Goal: Task Accomplishment & Management: Use online tool/utility

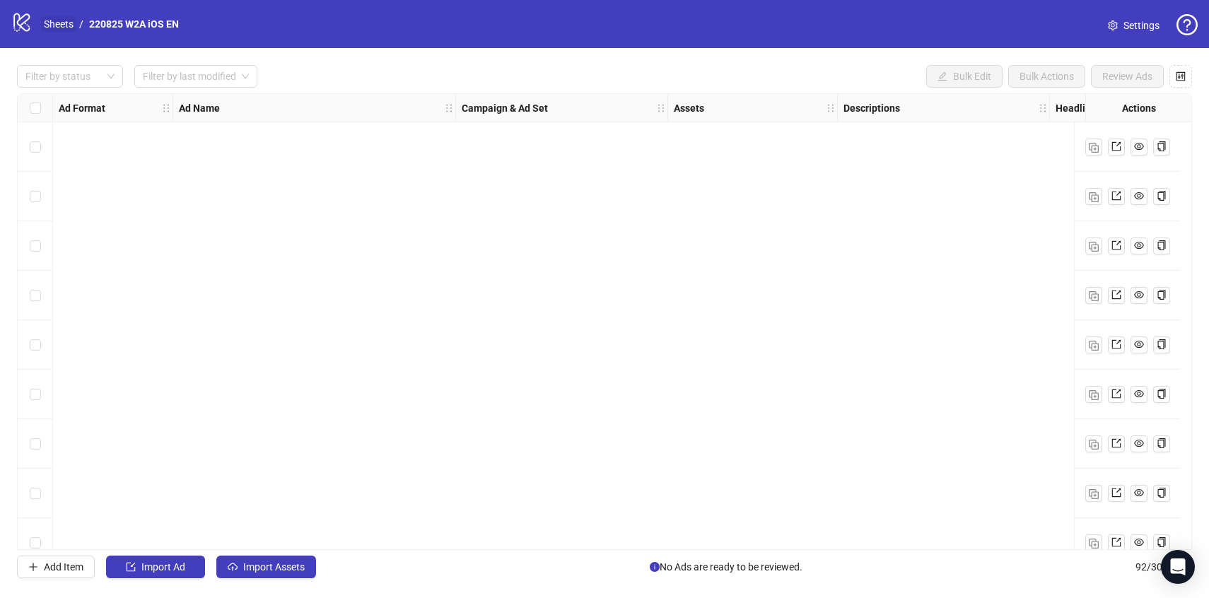
scroll to position [2090, 0]
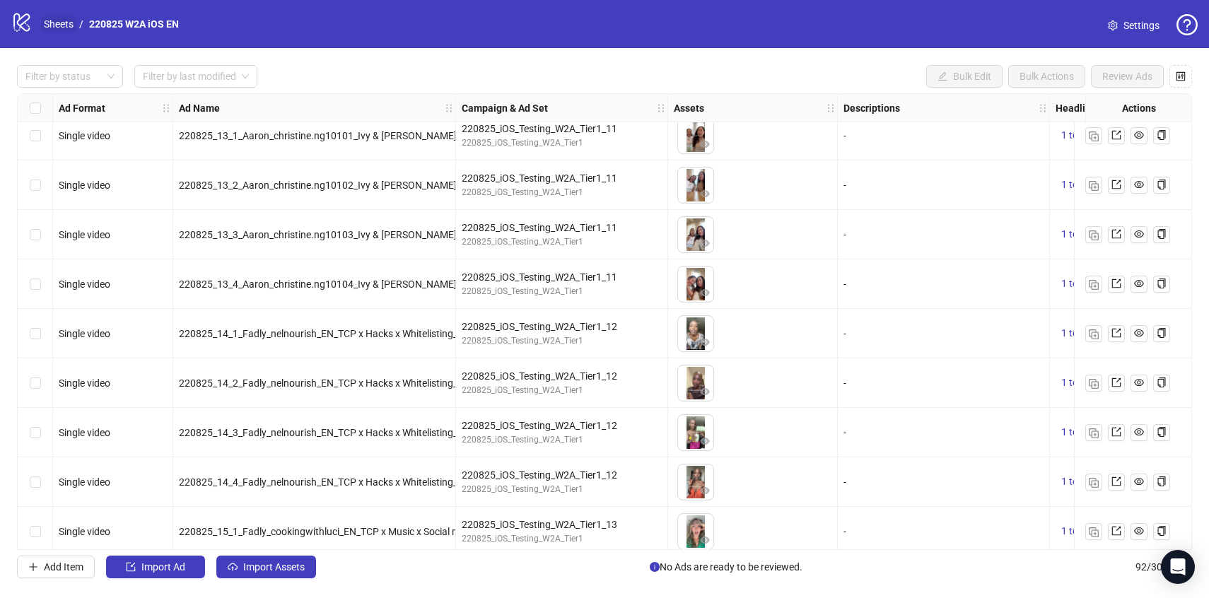
click at [57, 25] on link "Sheets" at bounding box center [58, 24] width 35 height 16
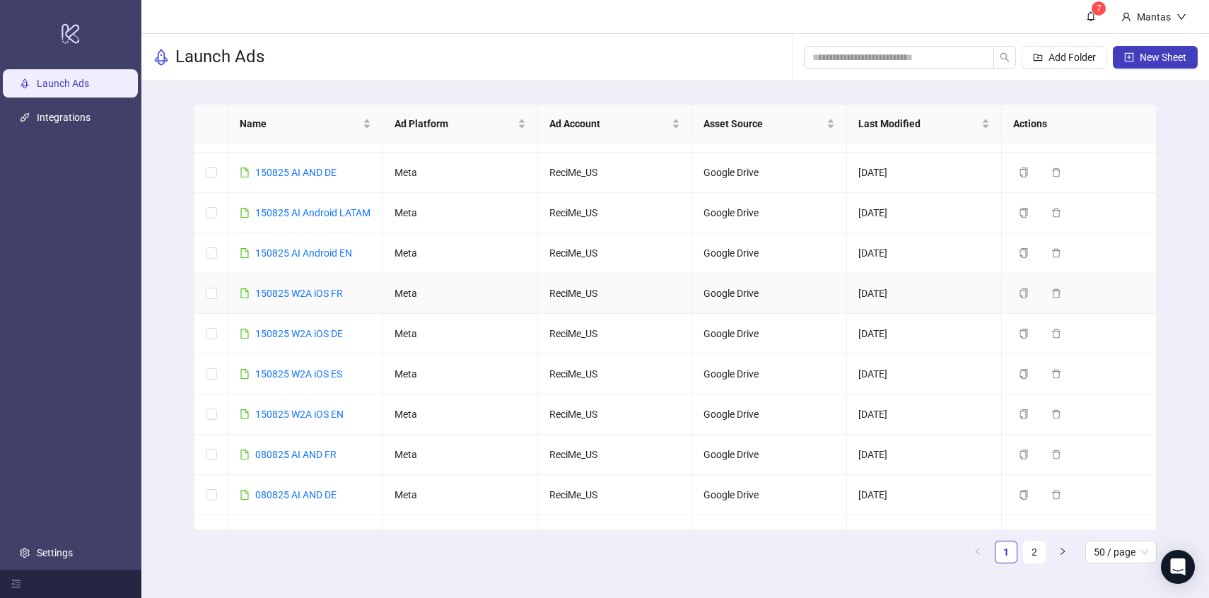
scroll to position [74, 0]
click at [1017, 339] on button "Duplicate" at bounding box center [1048, 330] width 71 height 17
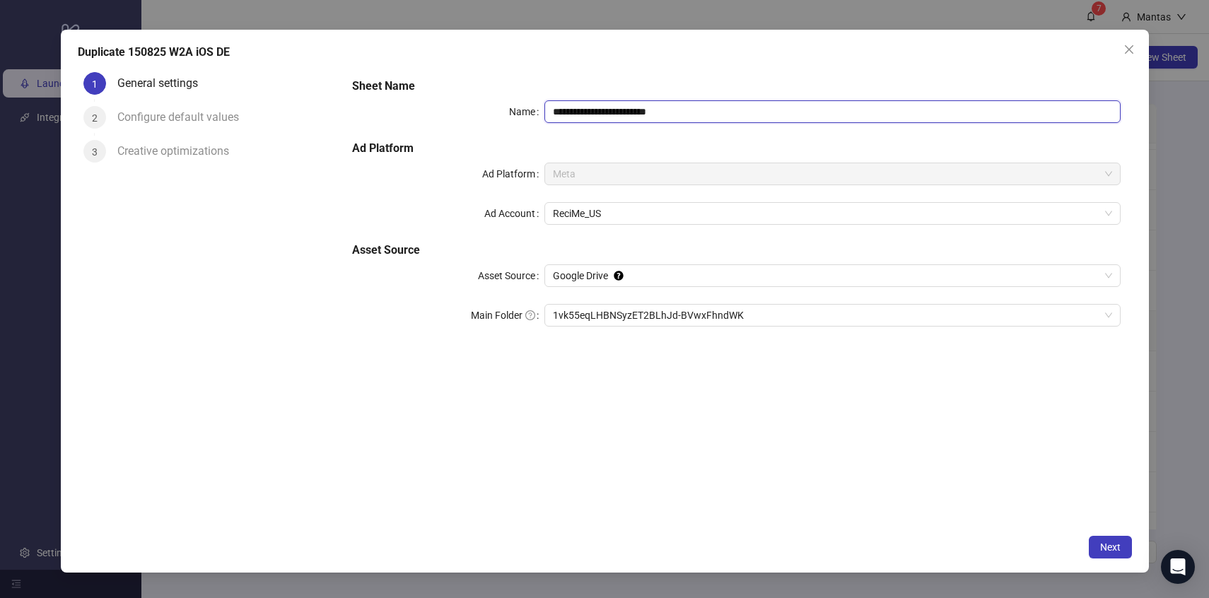
drag, startPoint x: 563, startPoint y: 110, endPoint x: 536, endPoint y: 110, distance: 26.9
click at [536, 110] on div "**********" at bounding box center [736, 111] width 768 height 23
drag, startPoint x: 682, startPoint y: 115, endPoint x: 644, endPoint y: 110, distance: 38.5
click at [644, 110] on input "**********" at bounding box center [832, 111] width 576 height 23
click at [627, 322] on span "1vk55eqLHBNSyzET2BLhJd-BVwxFhndWK" at bounding box center [832, 315] width 559 height 21
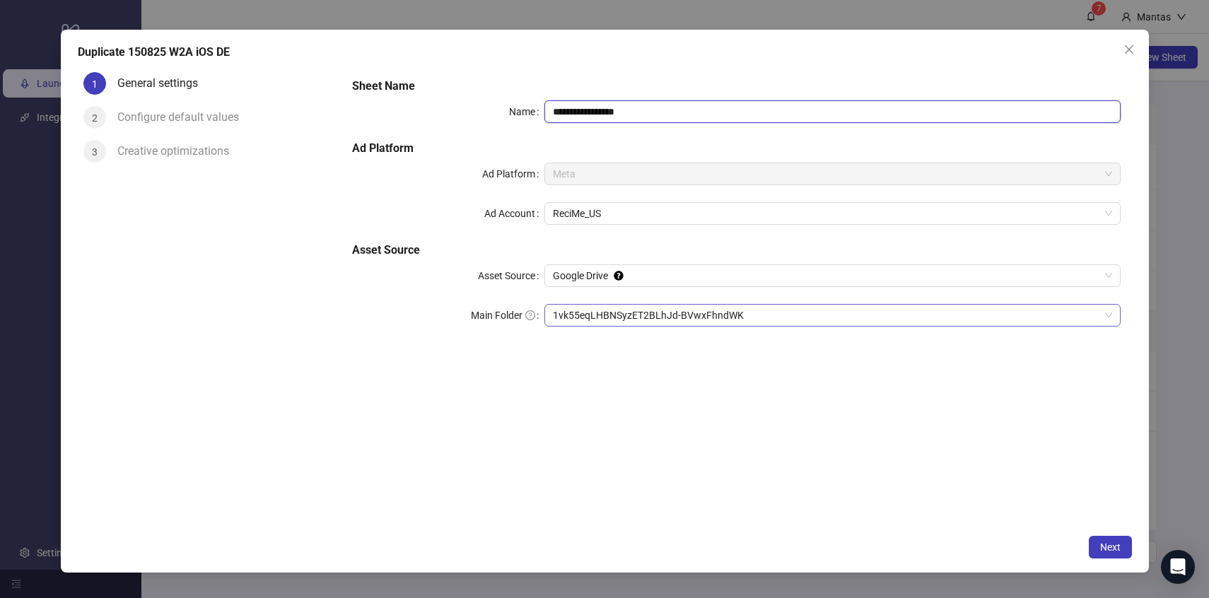
type input "**********"
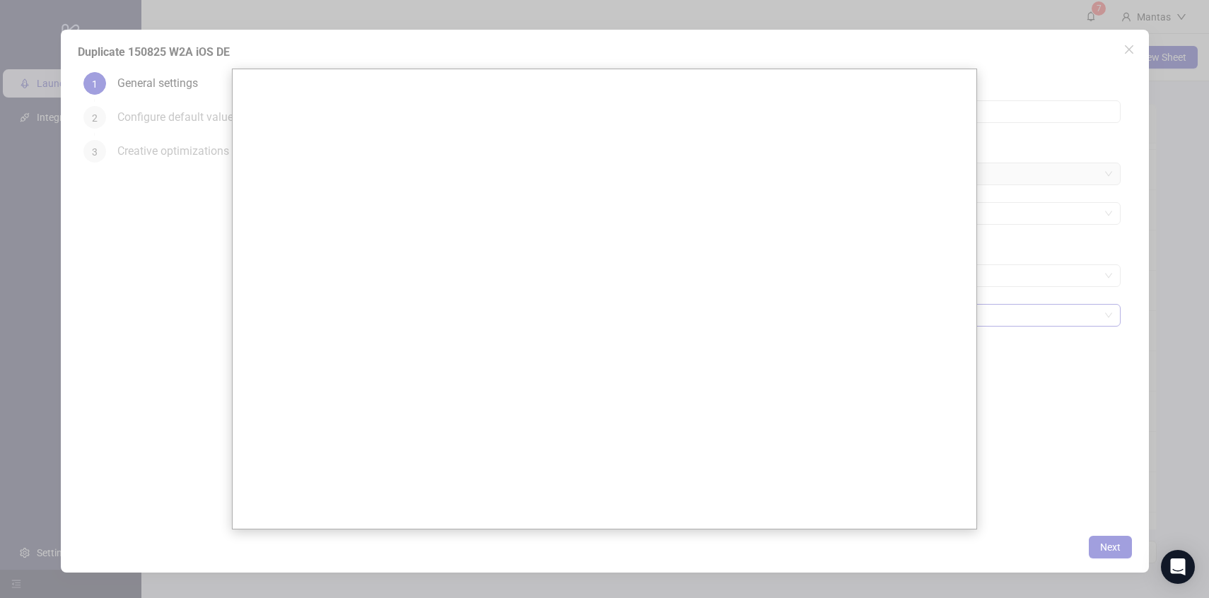
scroll to position [0, 0]
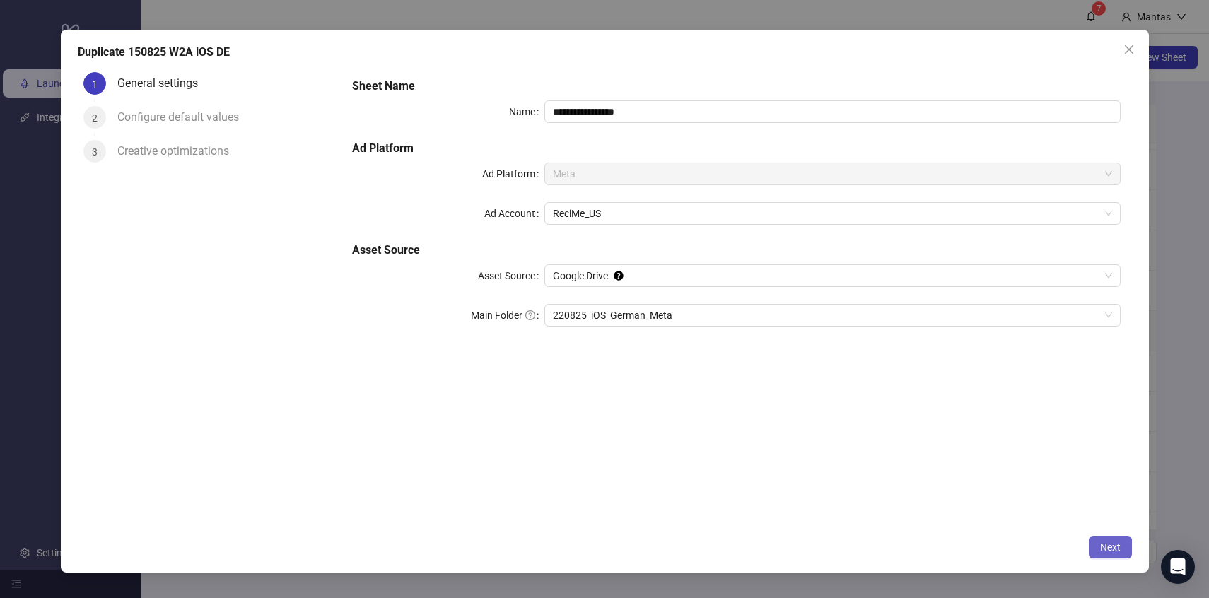
click at [1116, 548] on span "Next" at bounding box center [1110, 546] width 21 height 11
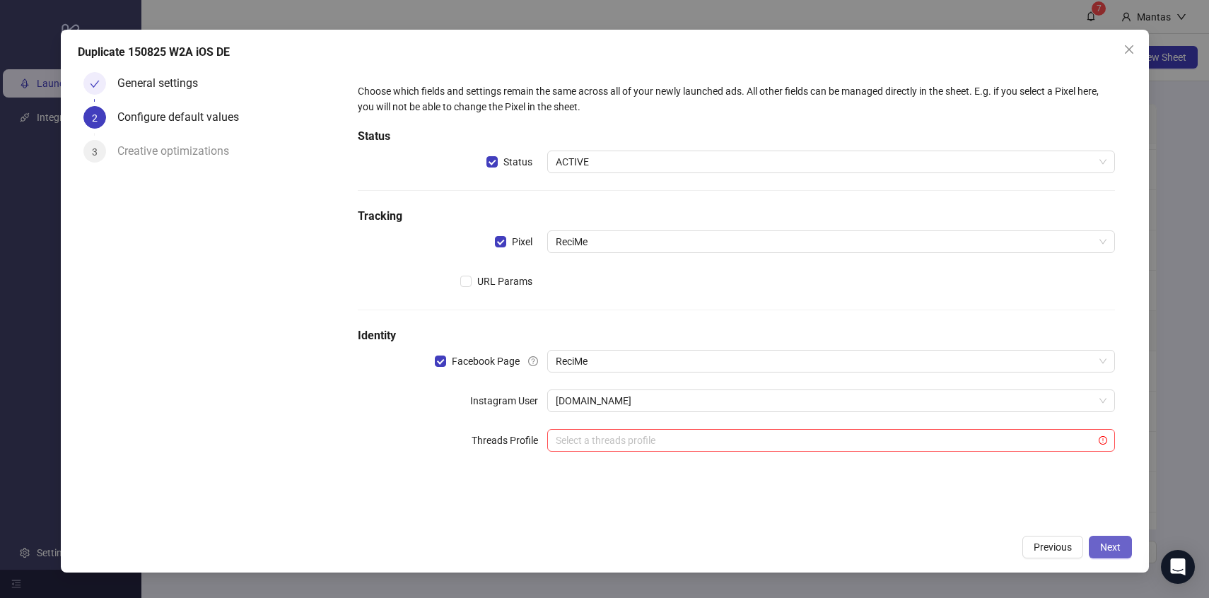
click at [1111, 541] on span "Next" at bounding box center [1110, 546] width 21 height 11
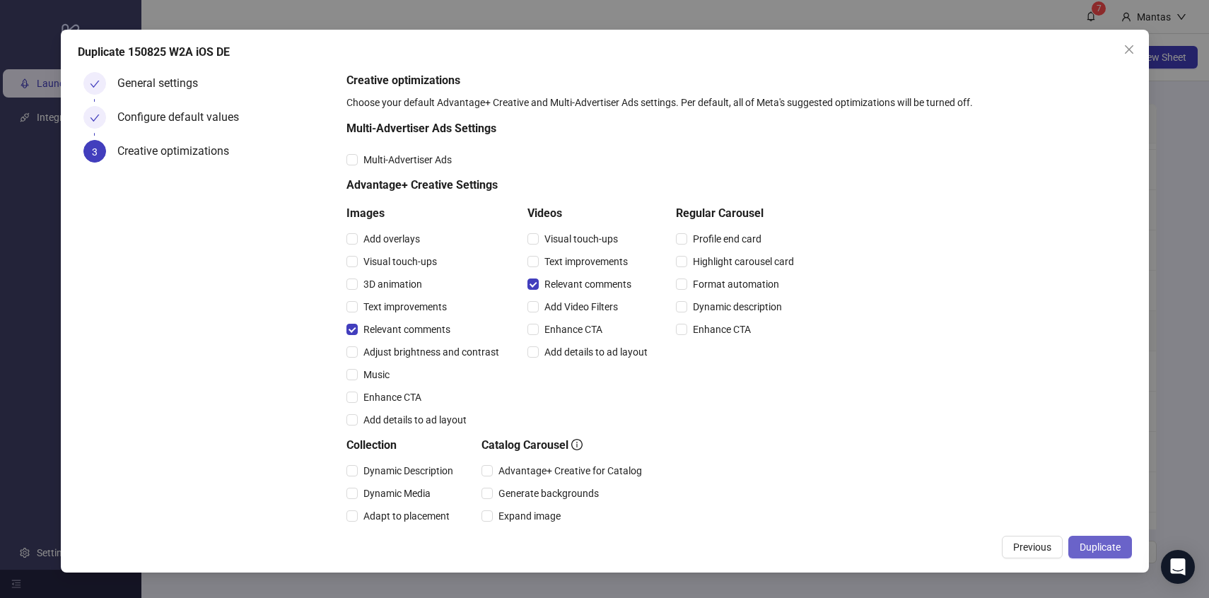
click at [1113, 549] on span "Duplicate" at bounding box center [1099, 546] width 41 height 11
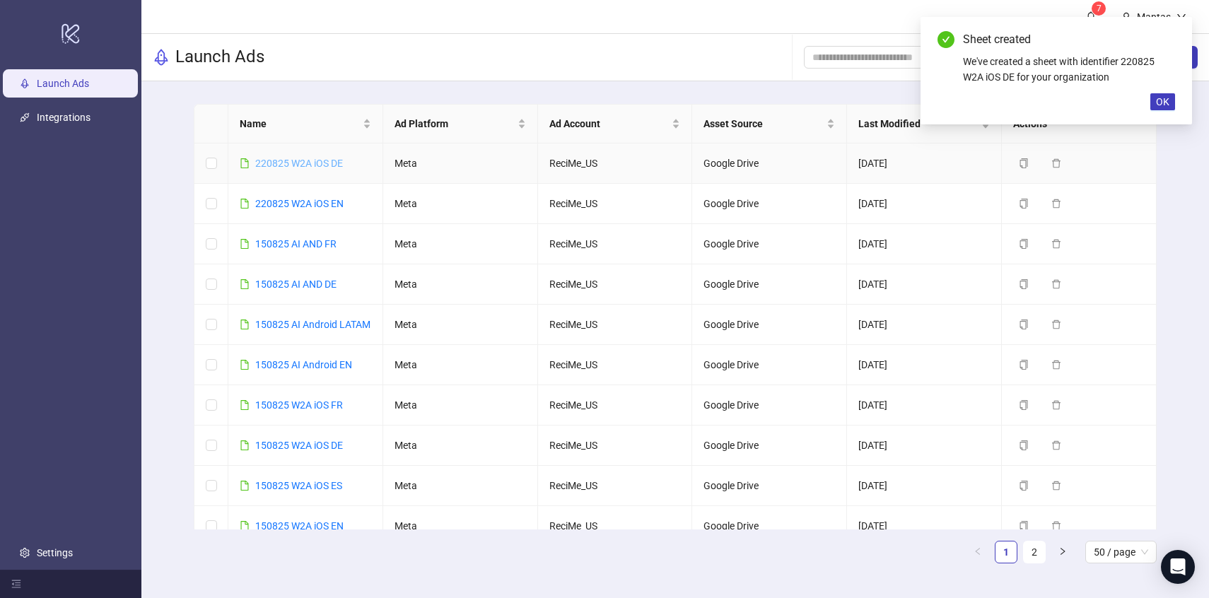
click at [288, 160] on link "220825 W2A iOS DE" at bounding box center [299, 163] width 88 height 11
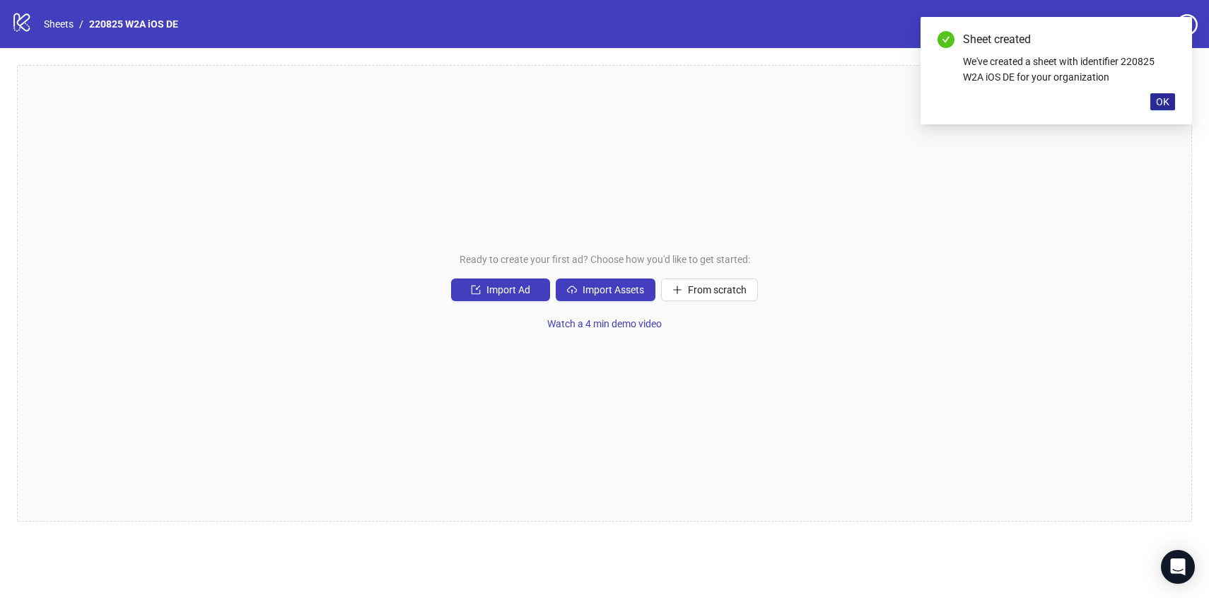
click at [1172, 102] on button "OK" at bounding box center [1162, 101] width 25 height 17
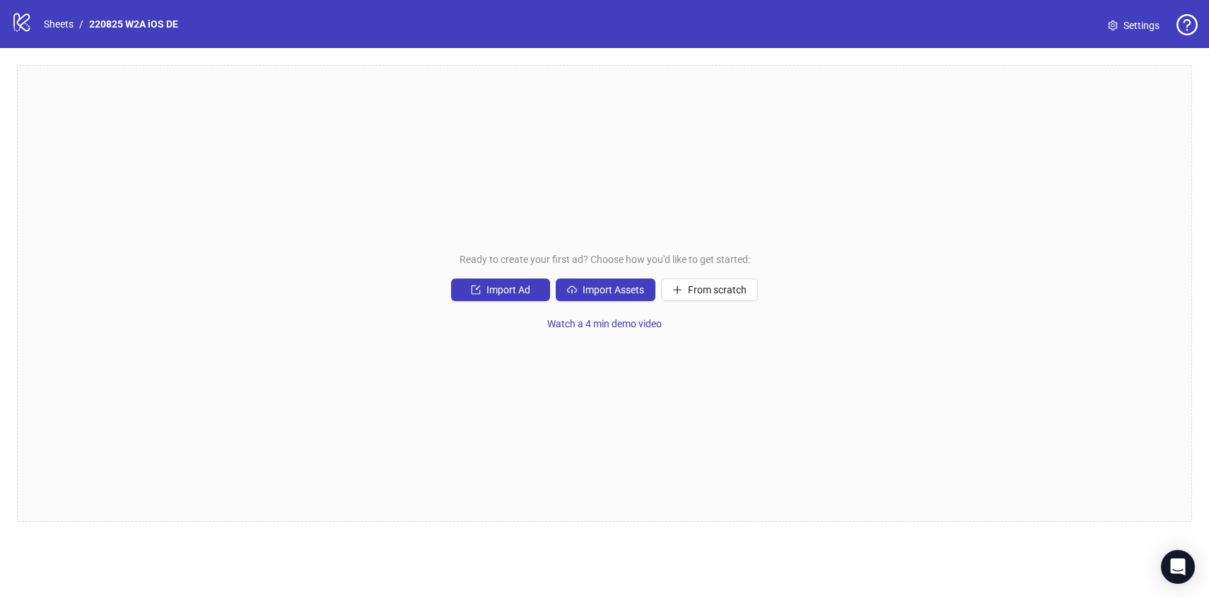
click at [602, 303] on div "Ready to create your first ad? Choose how you'd like to get started: Import Ad …" at bounding box center [604, 293] width 1175 height 457
click at [601, 290] on span "Import Assets" at bounding box center [613, 289] width 62 height 11
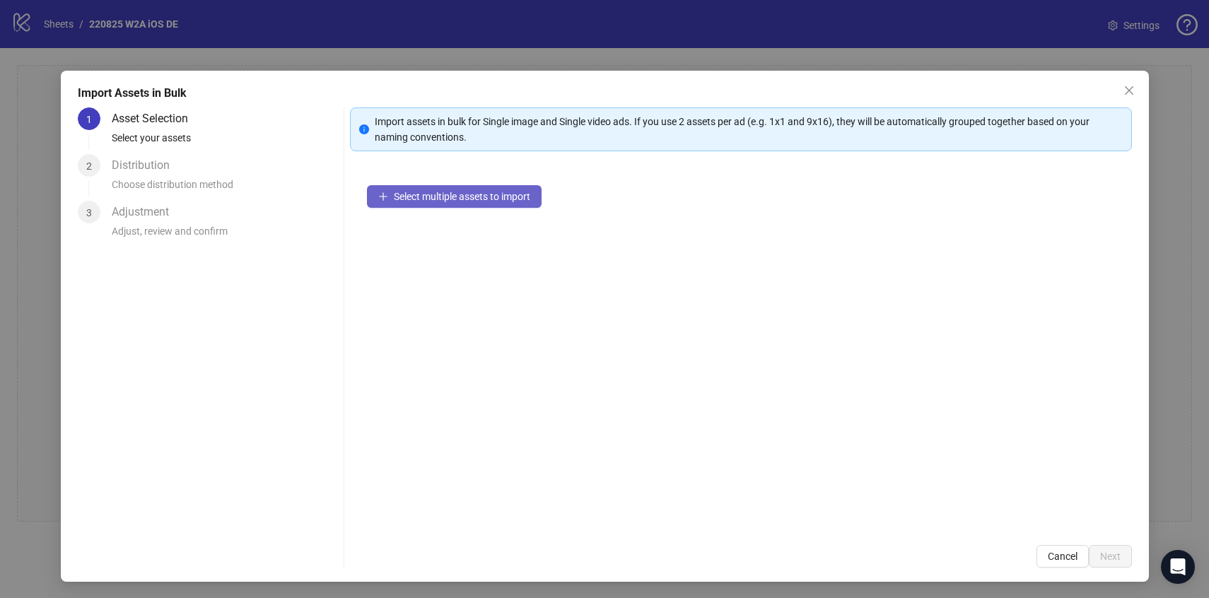
click at [464, 188] on button "Select multiple assets to import" at bounding box center [454, 196] width 175 height 23
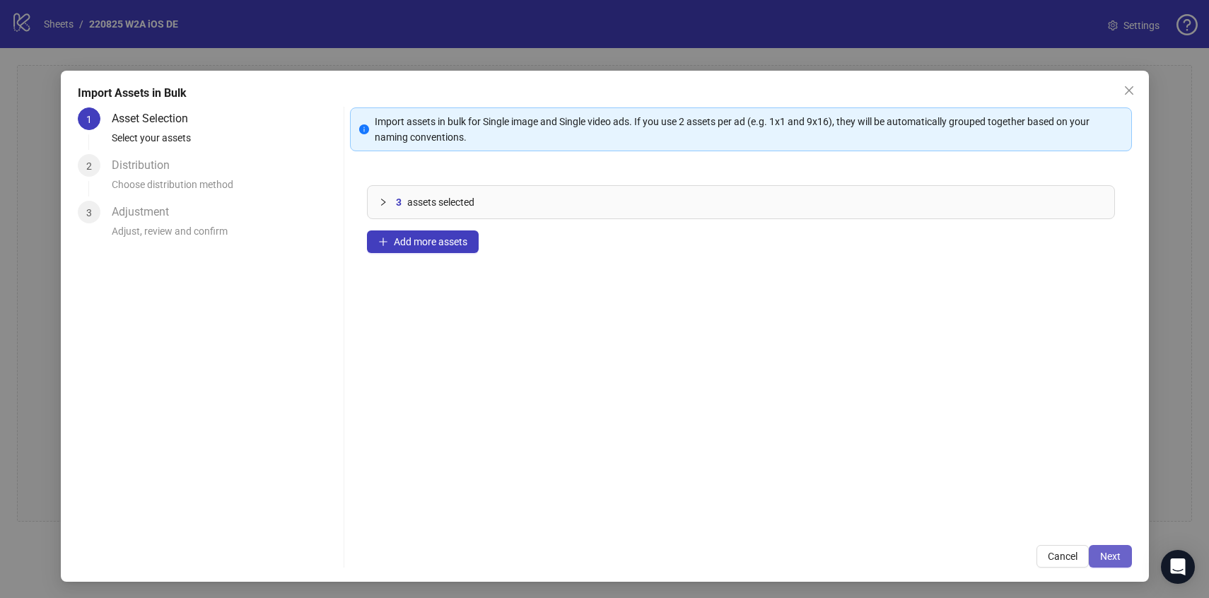
click at [1123, 557] on button "Next" at bounding box center [1110, 556] width 43 height 23
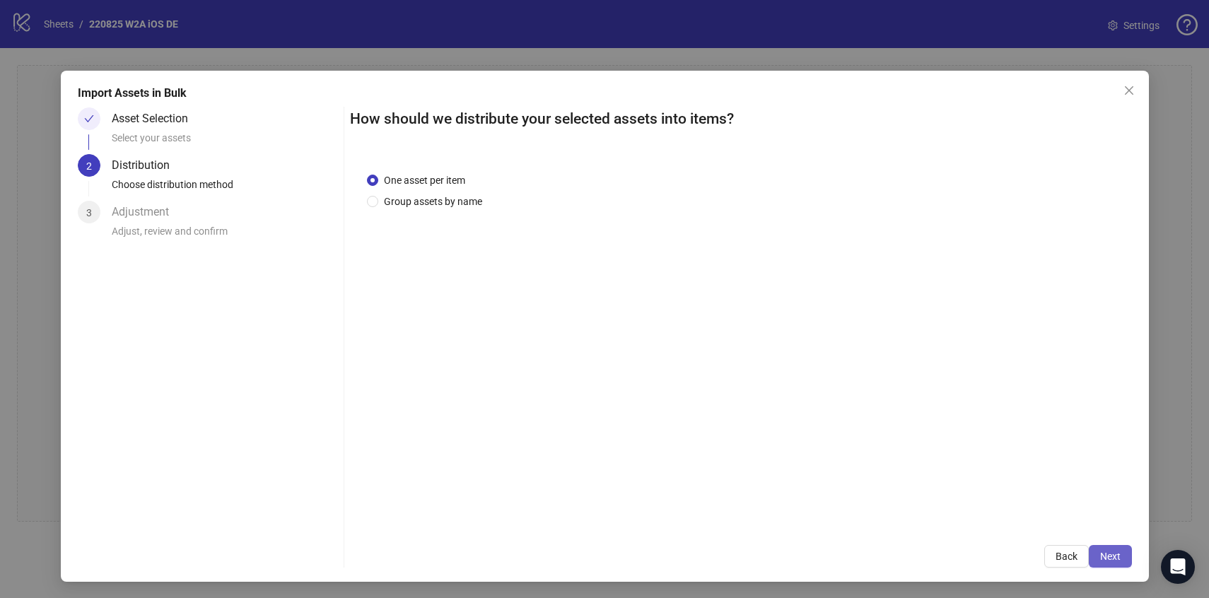
click at [1122, 557] on button "Next" at bounding box center [1110, 556] width 43 height 23
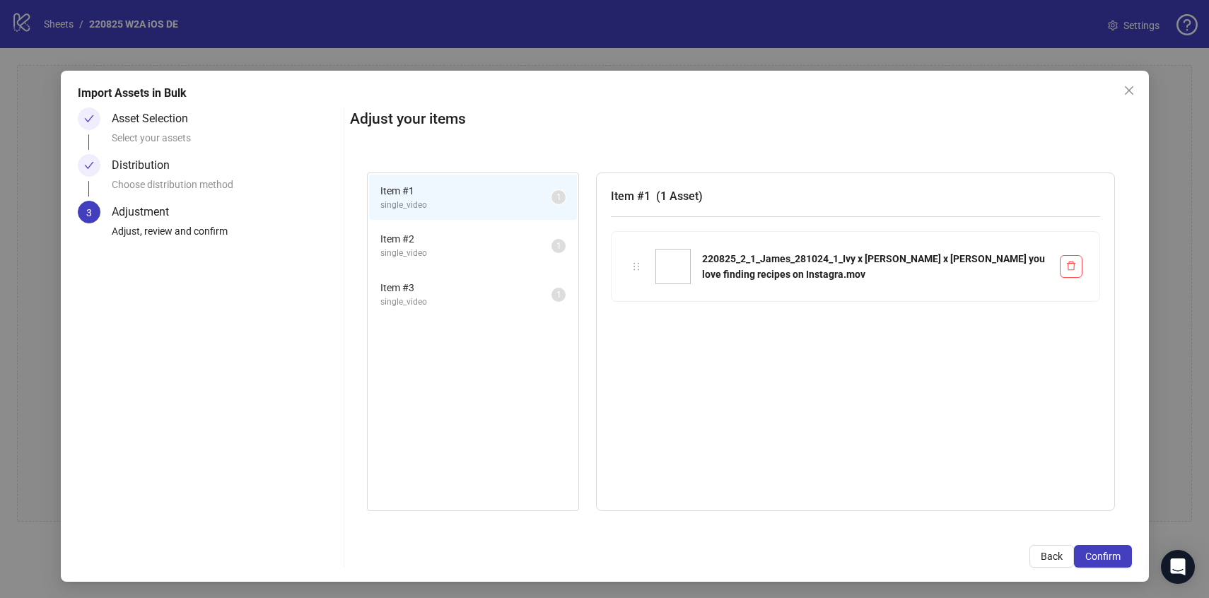
click at [1122, 557] on button "Confirm" at bounding box center [1103, 556] width 58 height 23
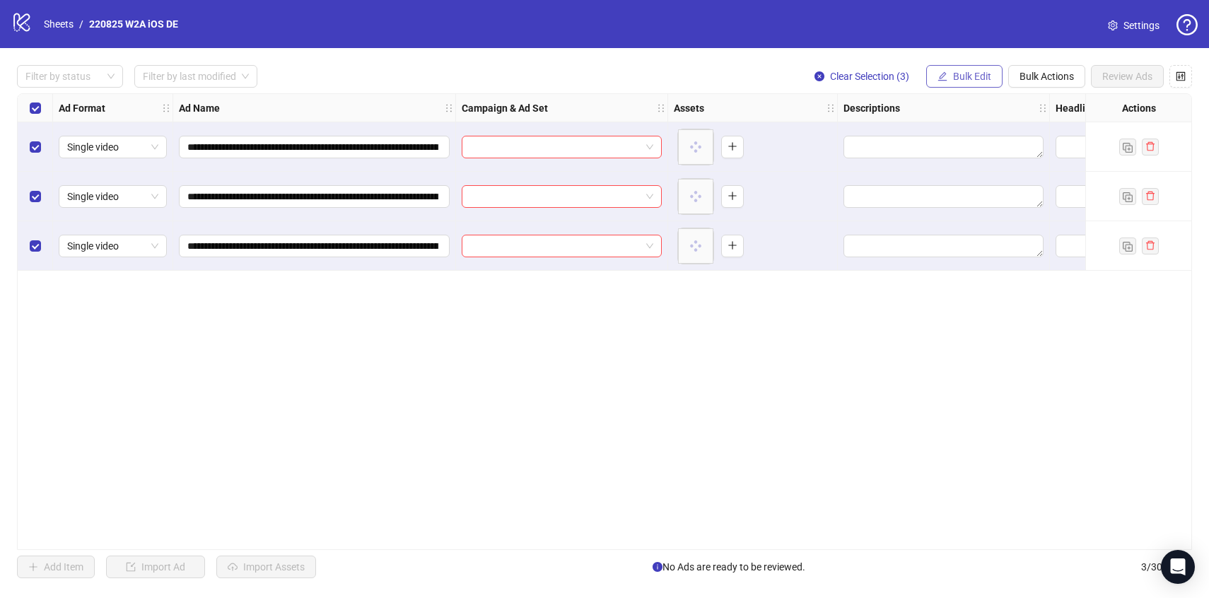
click at [974, 83] on button "Bulk Edit" at bounding box center [964, 76] width 76 height 23
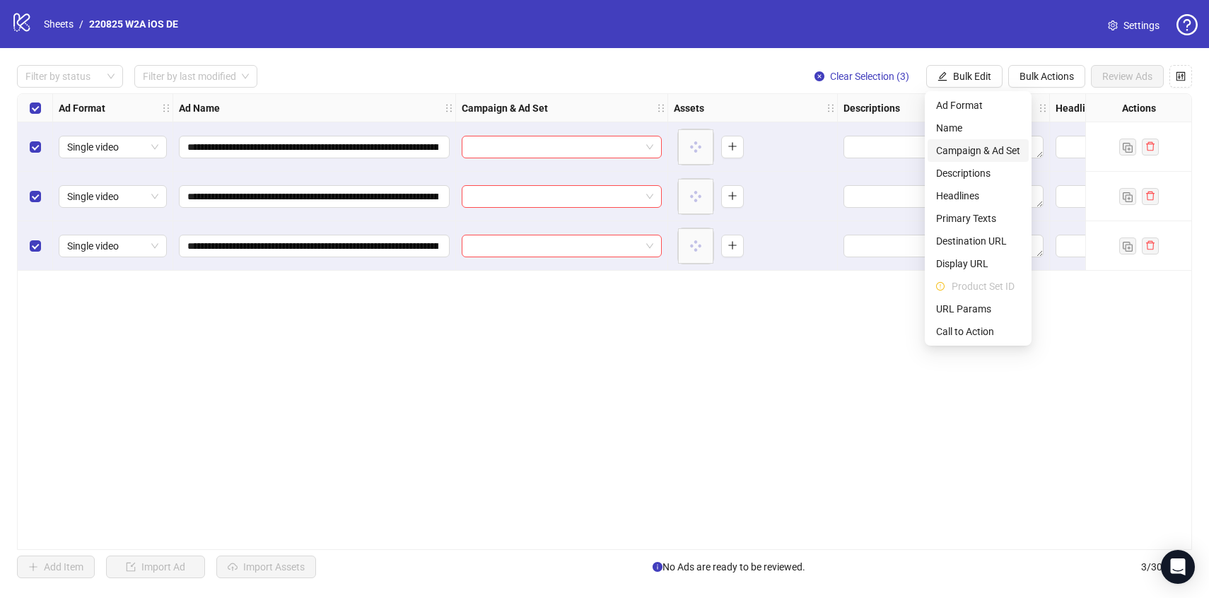
click at [966, 151] on span "Campaign & Ad Set" at bounding box center [978, 151] width 84 height 16
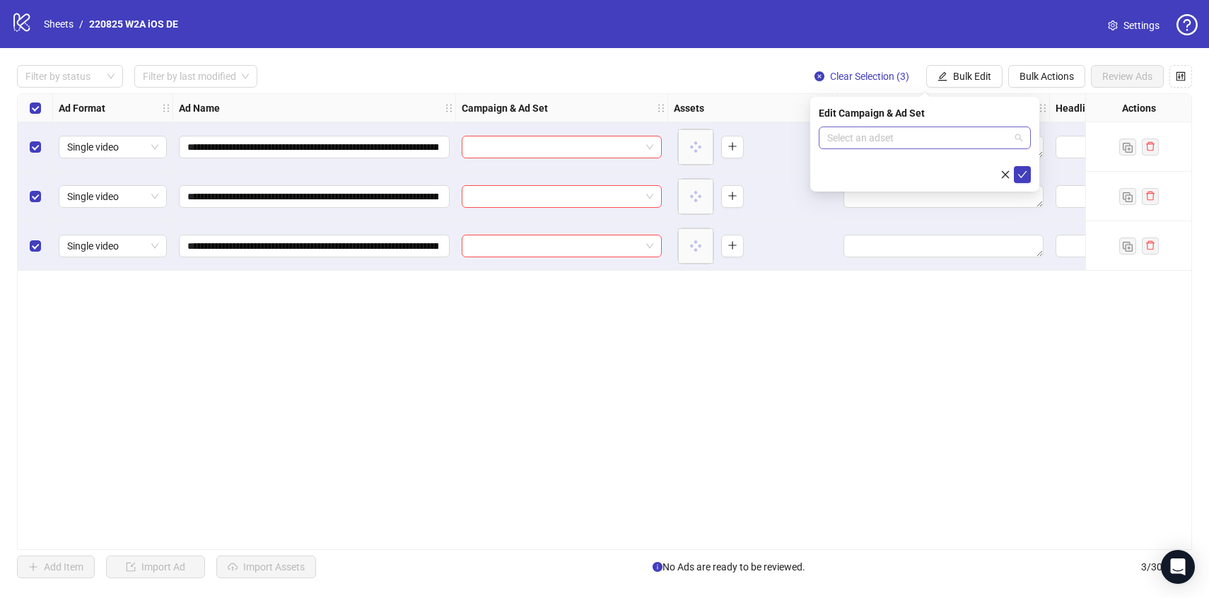
click at [935, 134] on input "search" at bounding box center [918, 137] width 182 height 21
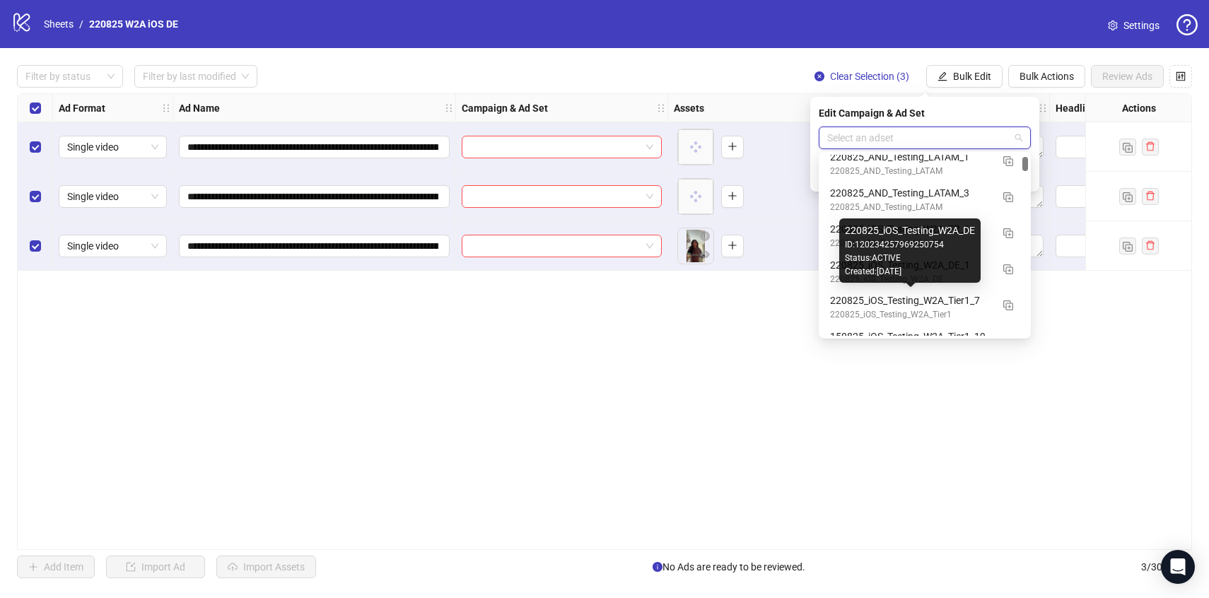
scroll to position [229, 0]
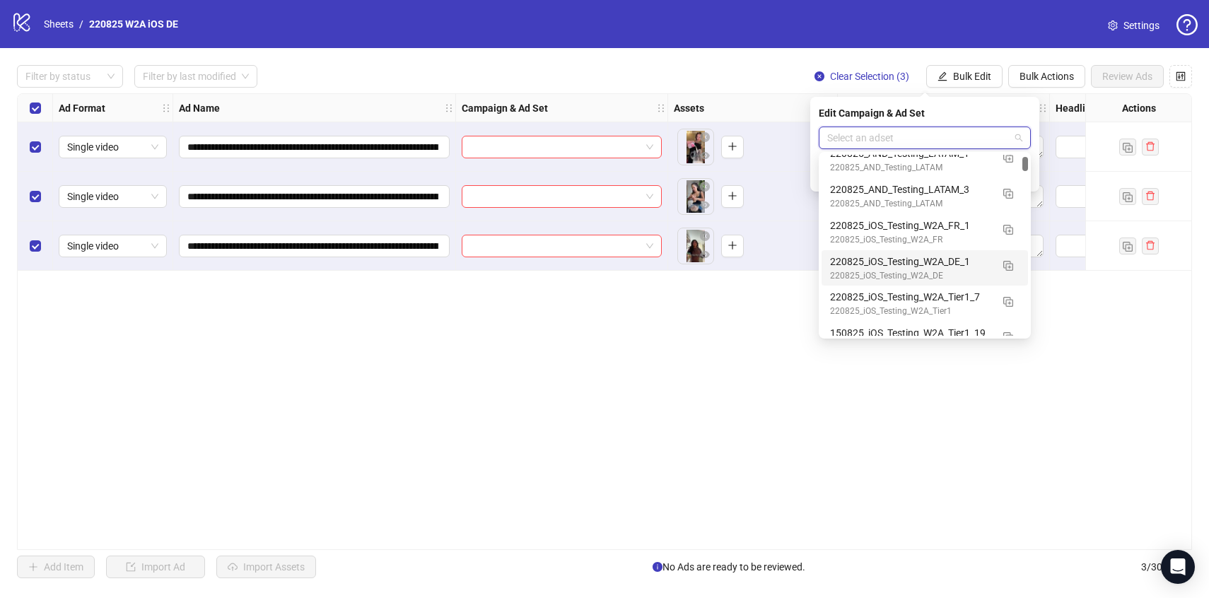
click at [994, 274] on div "220825_iOS_Testing_W2A_DE_1 220825_iOS_Testing_W2A_DE" at bounding box center [924, 268] width 189 height 29
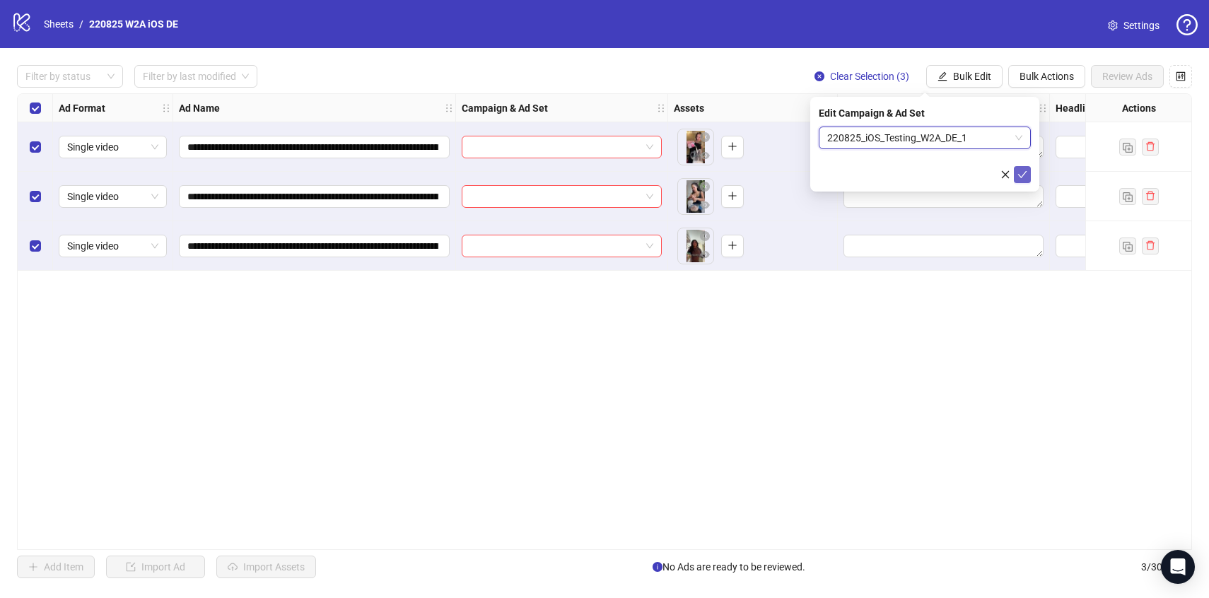
click at [1021, 175] on icon "check" at bounding box center [1022, 175] width 10 height 10
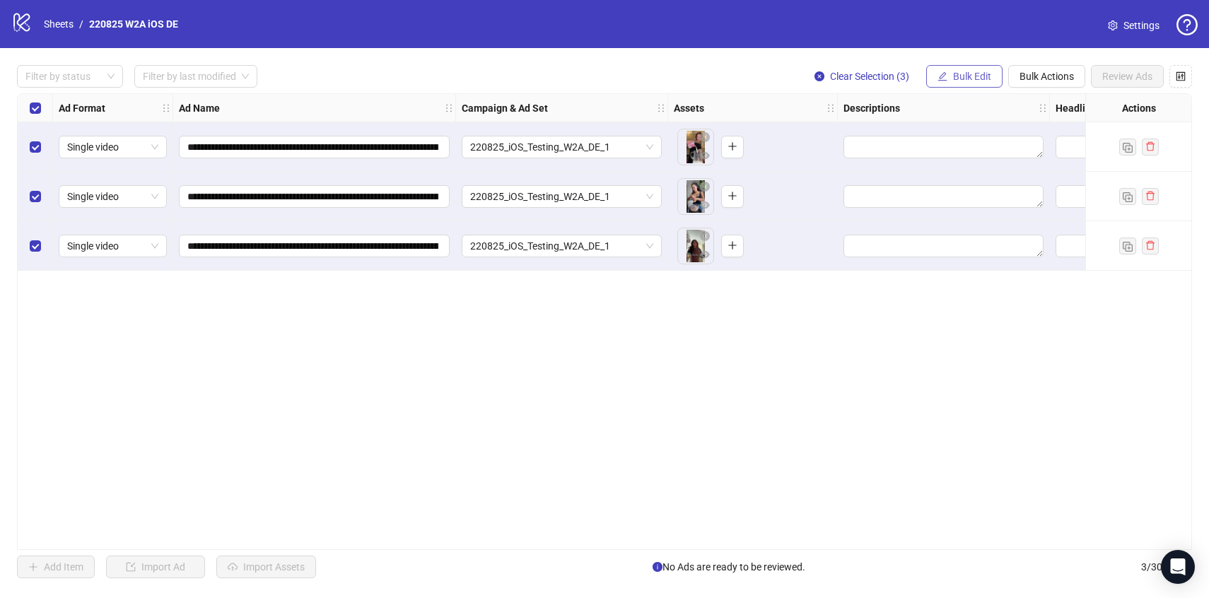
click at [977, 79] on span "Bulk Edit" at bounding box center [972, 76] width 38 height 11
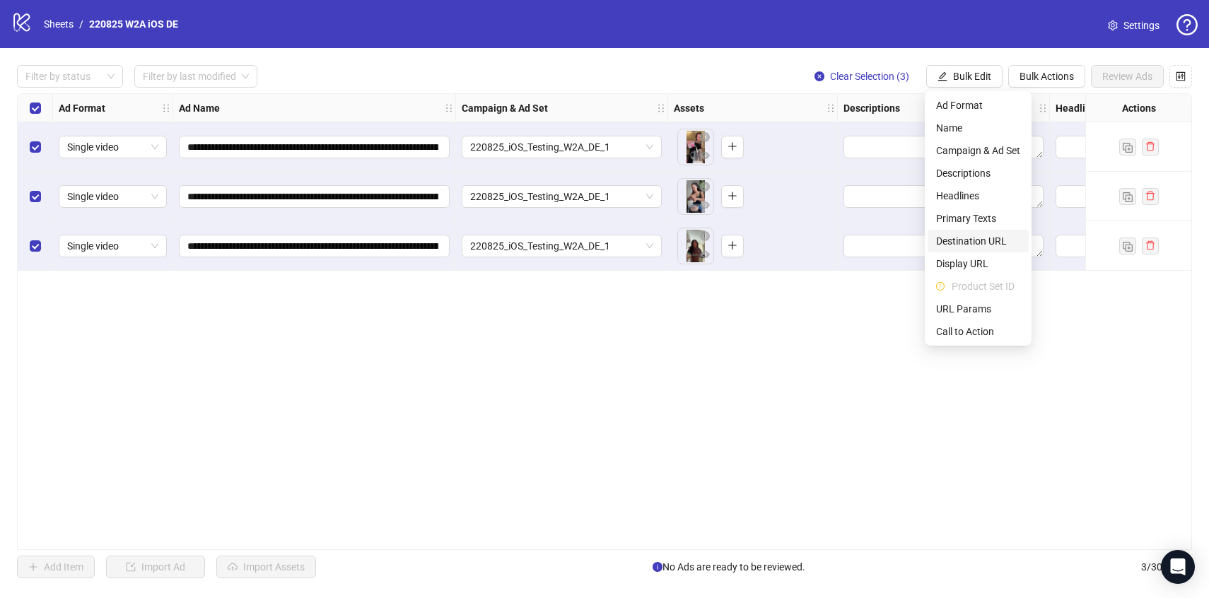
click at [965, 247] on span "Destination URL" at bounding box center [978, 241] width 84 height 16
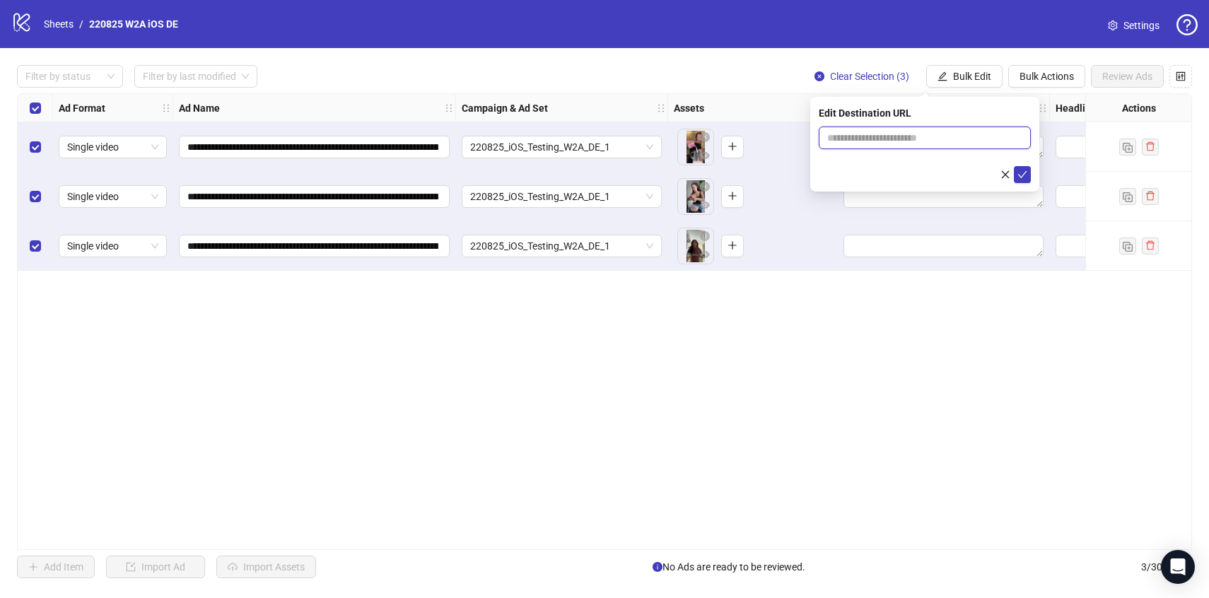
click at [885, 138] on input "text" at bounding box center [919, 138] width 184 height 16
paste input "**********"
type input "**********"
click at [1019, 172] on icon "check" at bounding box center [1022, 175] width 10 height 10
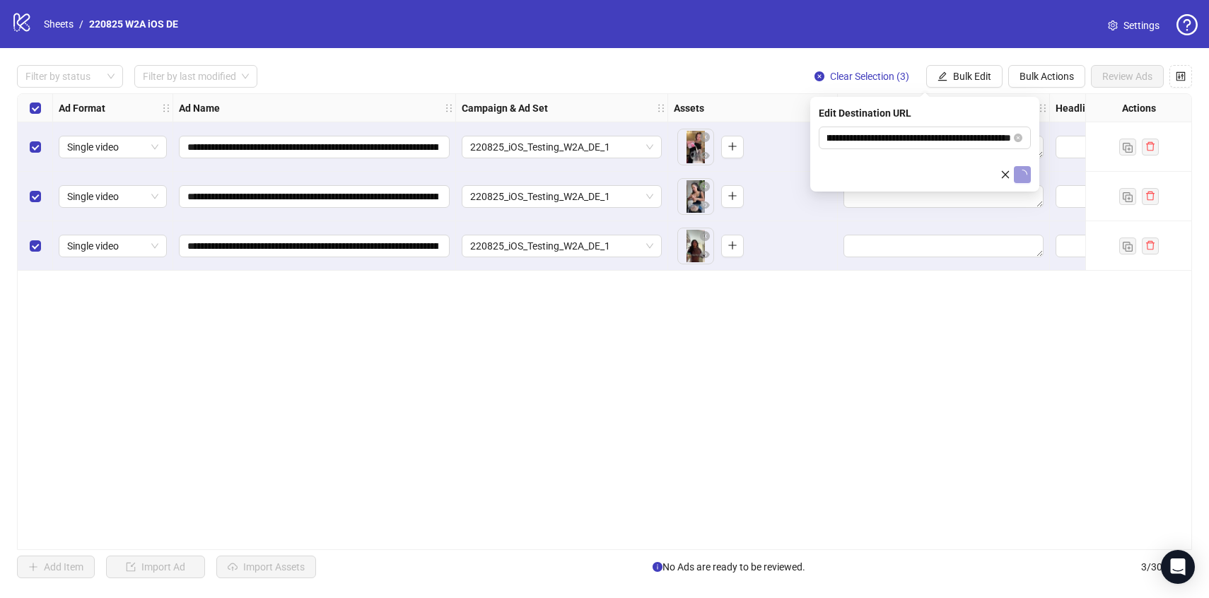
scroll to position [0, 0]
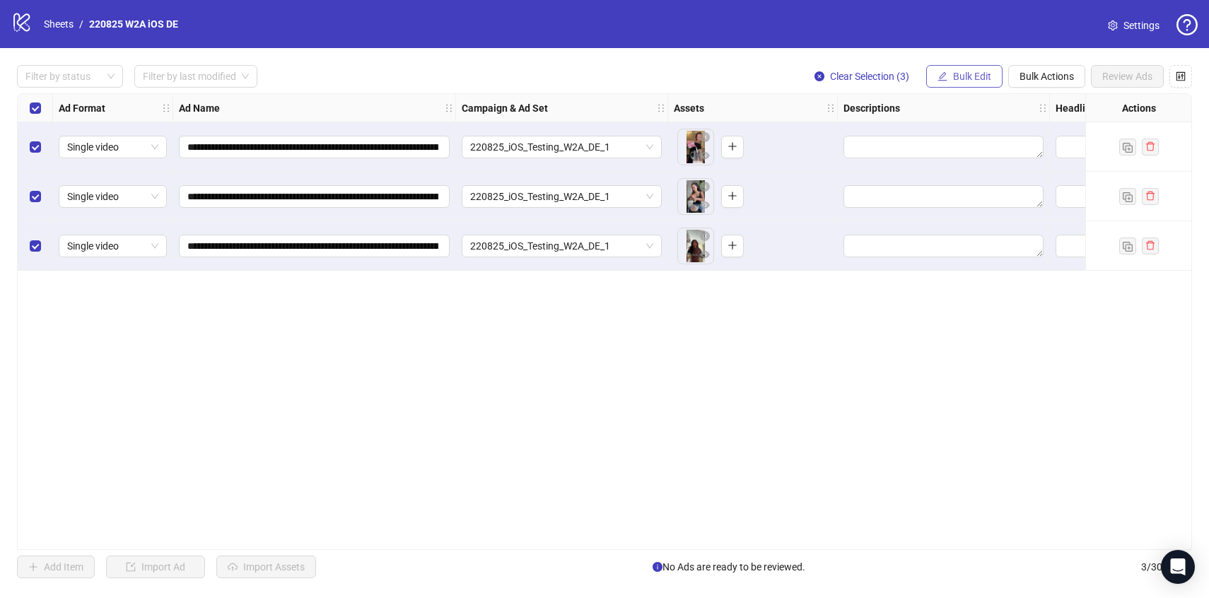
click at [964, 69] on button "Bulk Edit" at bounding box center [964, 76] width 76 height 23
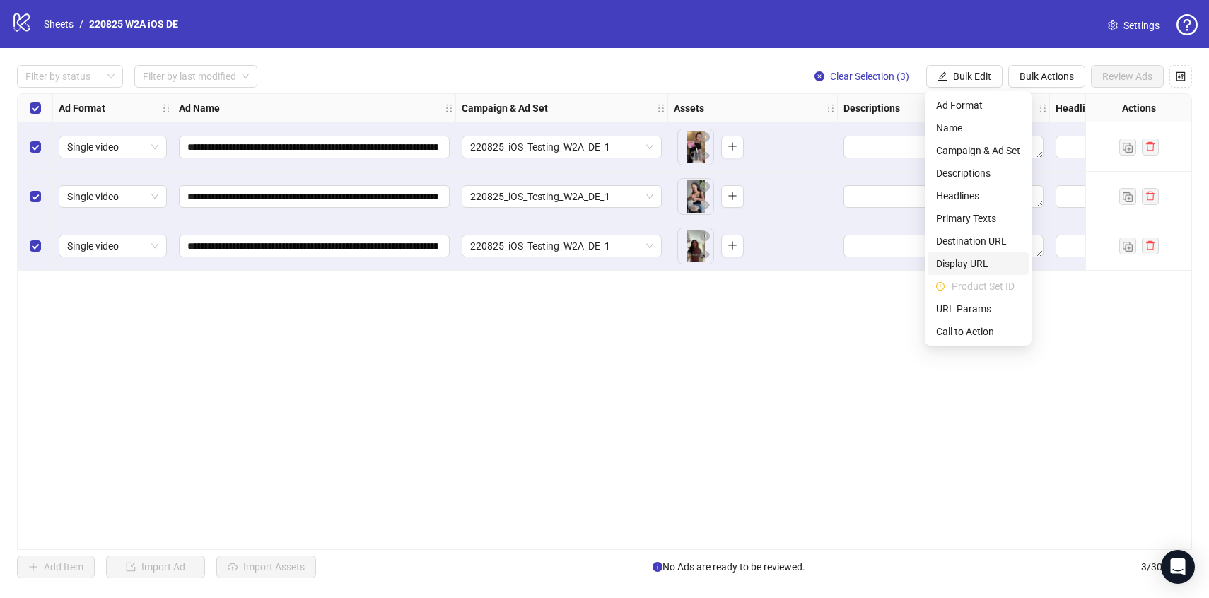
click at [976, 257] on span "Display URL" at bounding box center [978, 264] width 84 height 16
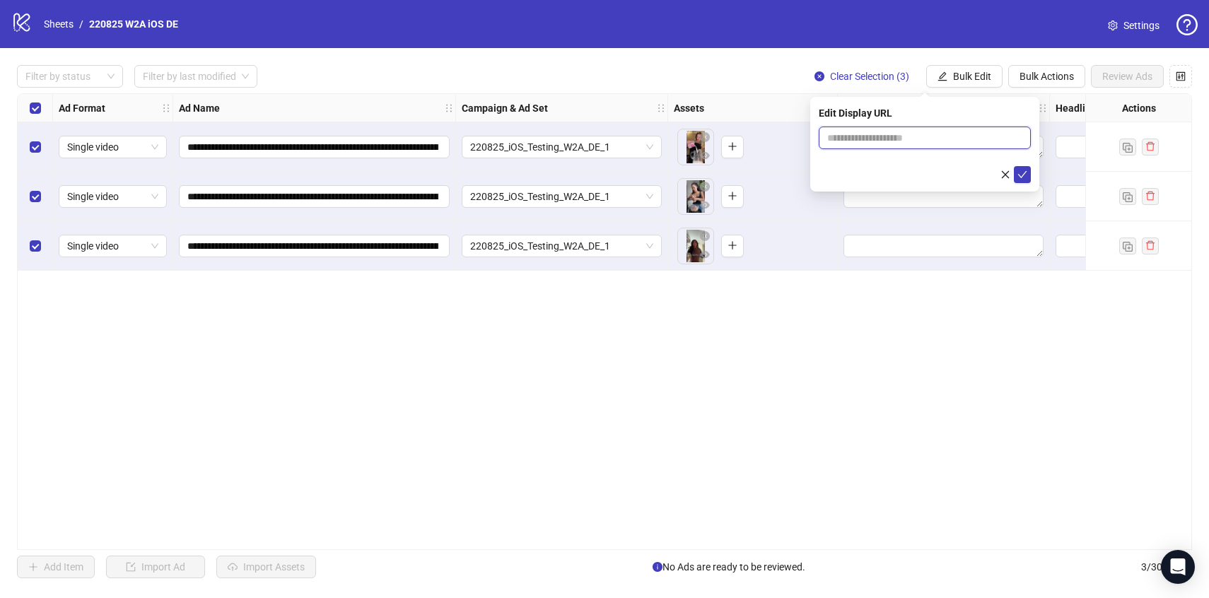
click at [899, 136] on input "text" at bounding box center [925, 138] width 212 height 23
type input "**********"
click at [1022, 175] on icon "check" at bounding box center [1022, 174] width 9 height 7
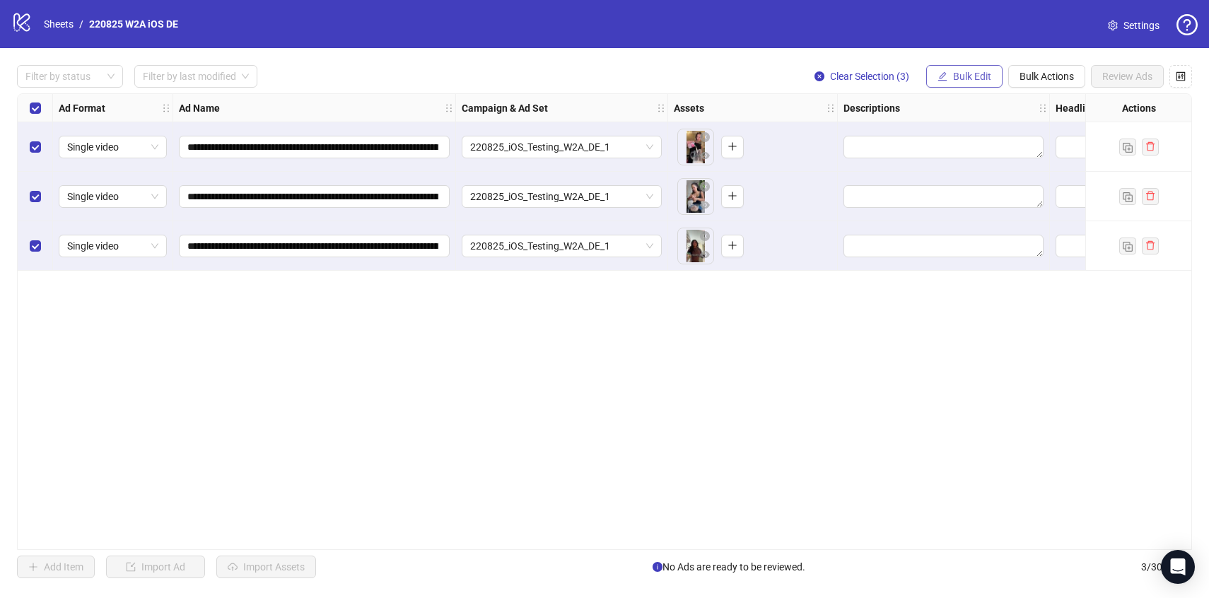
click at [971, 78] on span "Bulk Edit" at bounding box center [972, 76] width 38 height 11
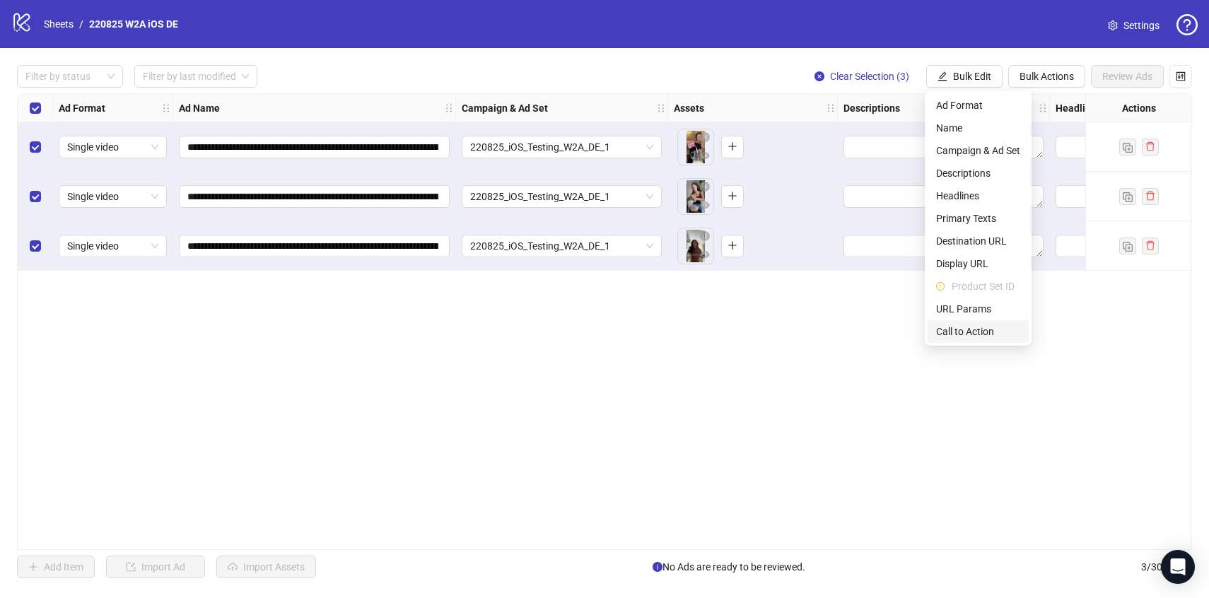
click at [966, 329] on span "Call to Action" at bounding box center [978, 332] width 84 height 16
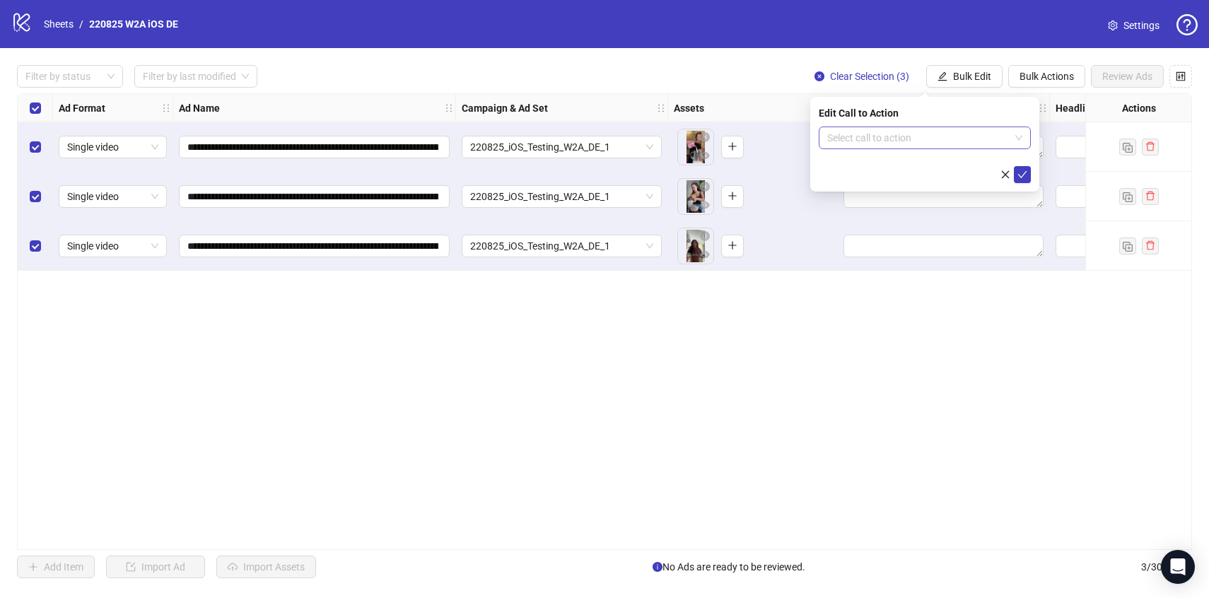
click at [886, 148] on div "Select call to action" at bounding box center [925, 138] width 212 height 23
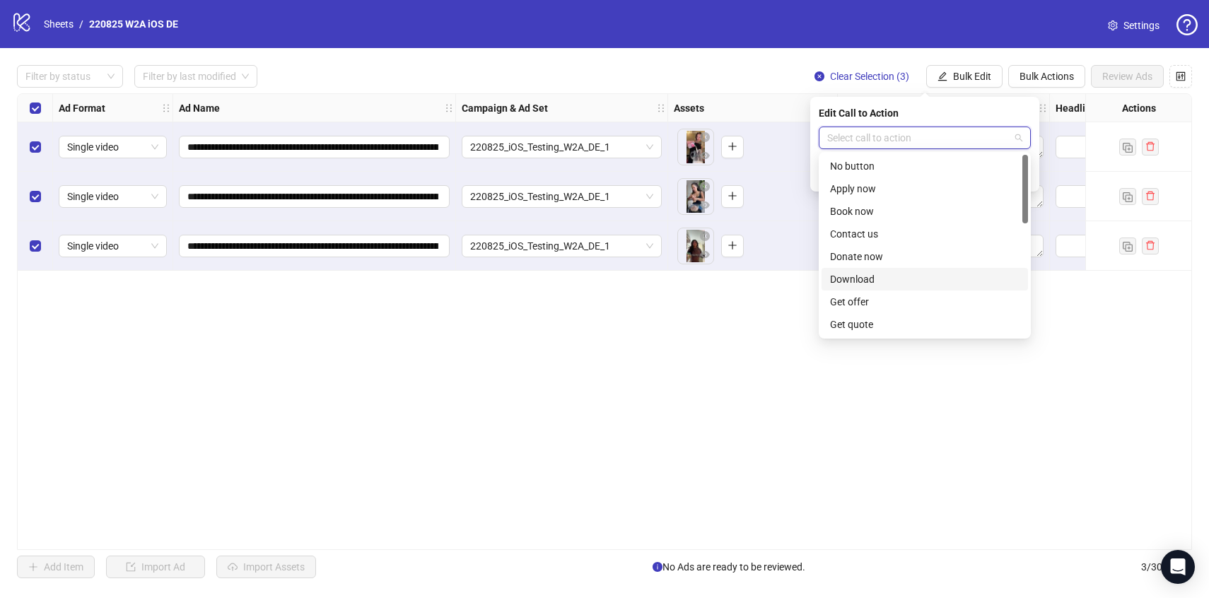
click at [877, 271] on div "Download" at bounding box center [924, 279] width 206 height 23
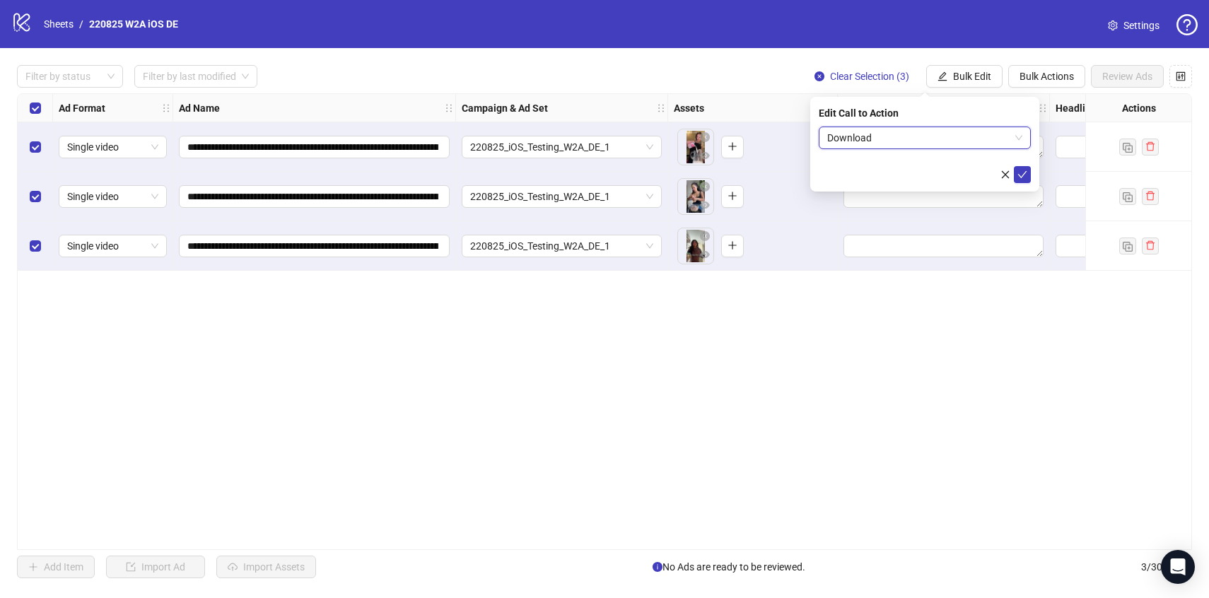
click at [1021, 183] on div "Edit Call to Action Download Download" at bounding box center [924, 144] width 229 height 95
click at [1022, 180] on button "submit" at bounding box center [1022, 174] width 17 height 17
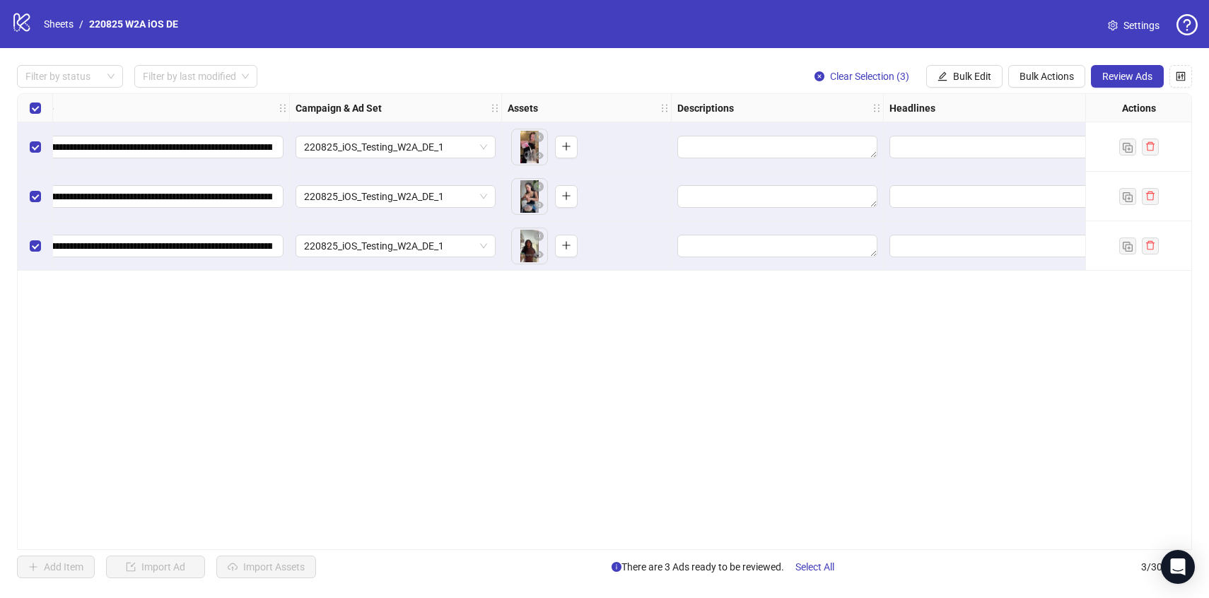
scroll to position [0, 165]
click at [946, 74] on button "Bulk Edit" at bounding box center [964, 76] width 76 height 23
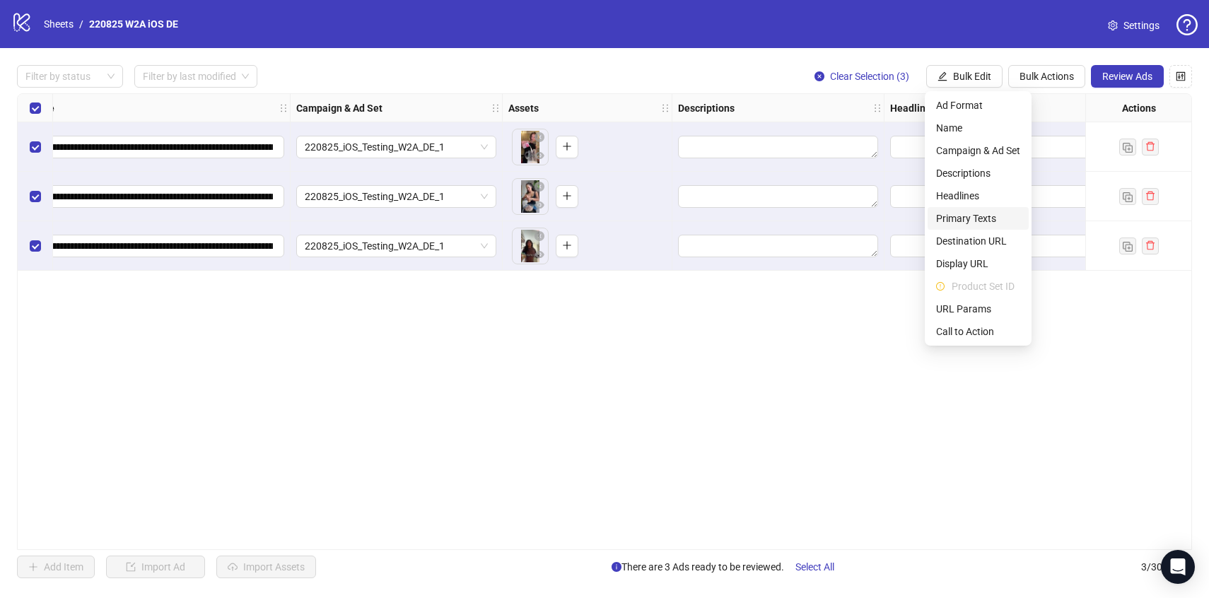
click at [956, 211] on span "Primary Texts" at bounding box center [978, 219] width 84 height 16
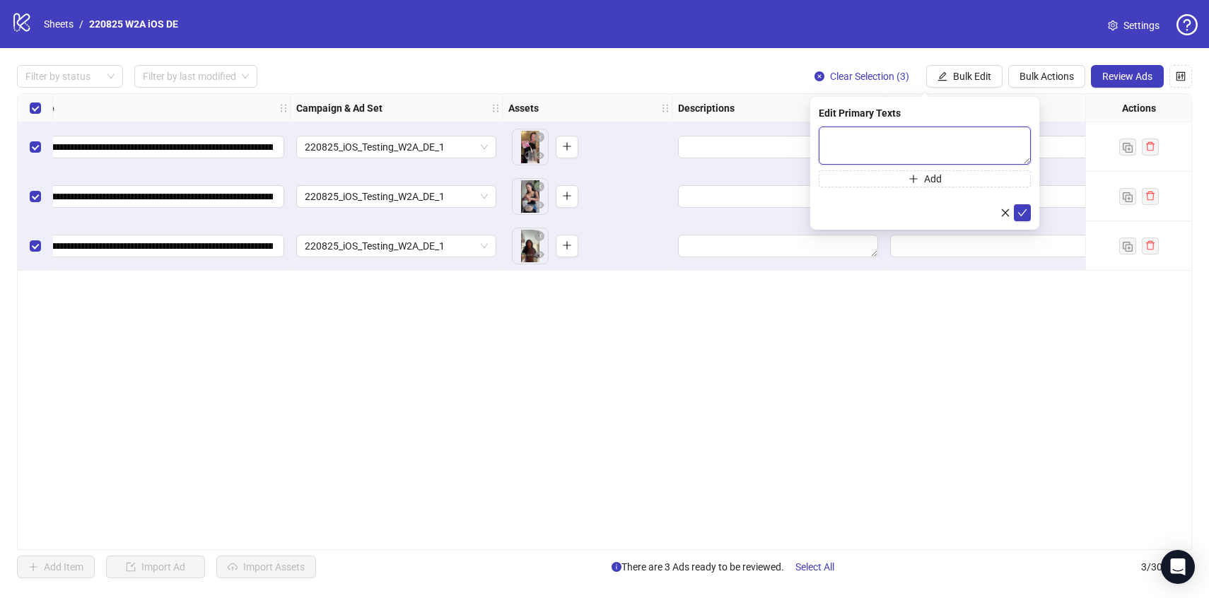
click at [886, 132] on textarea at bounding box center [925, 146] width 212 height 38
paste textarea "**********"
type textarea "**********"
click at [1024, 213] on icon "check" at bounding box center [1022, 213] width 10 height 10
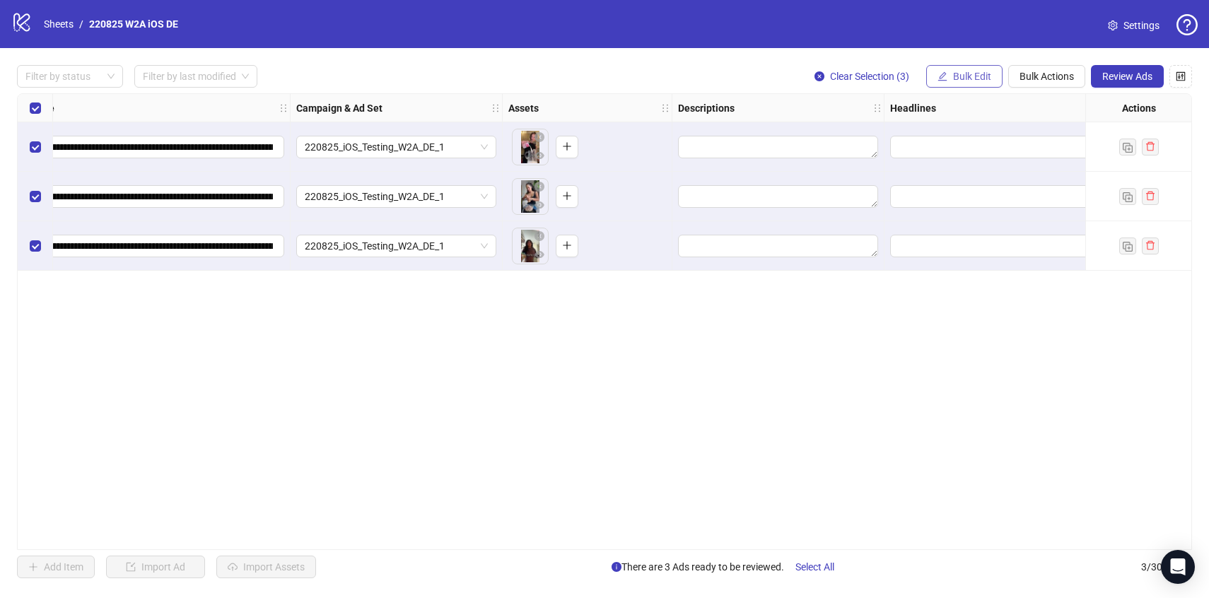
click at [973, 71] on span "Bulk Edit" at bounding box center [972, 76] width 38 height 11
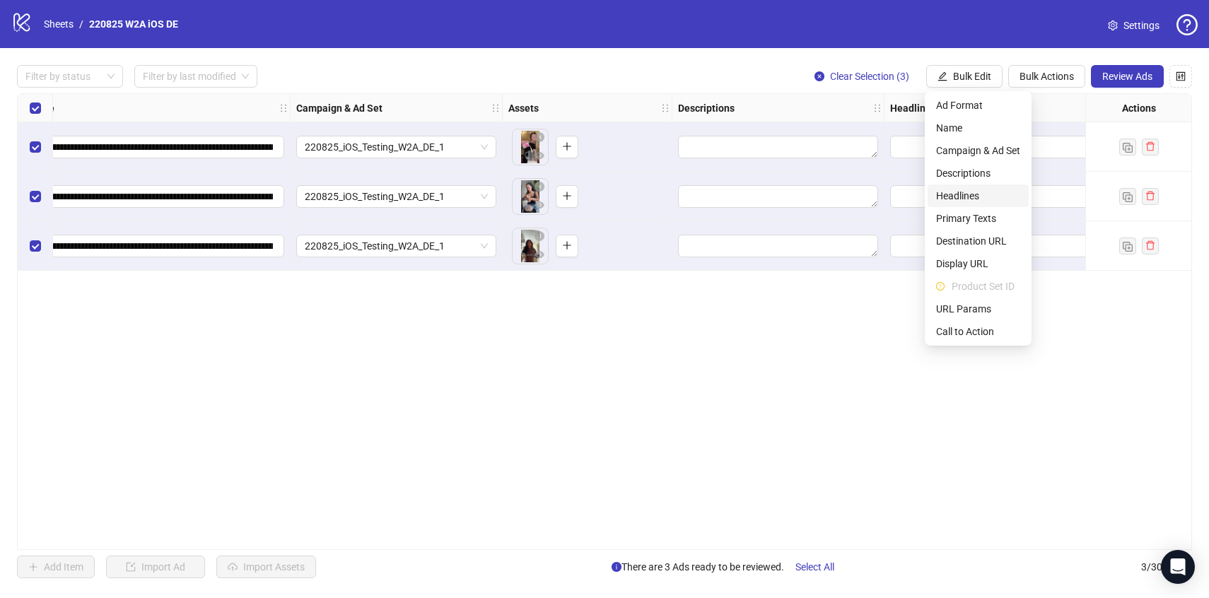
click at [967, 189] on span "Headlines" at bounding box center [978, 196] width 84 height 16
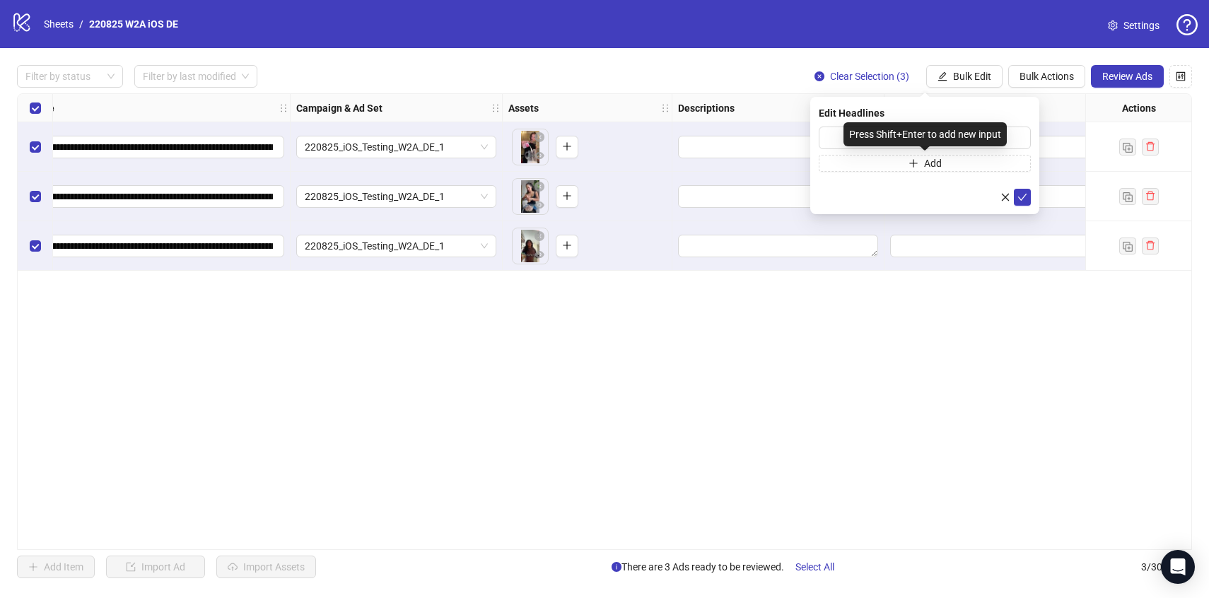
click at [863, 138] on div "Press Shift+Enter to add new input" at bounding box center [924, 134] width 163 height 24
click at [834, 135] on input "text" at bounding box center [925, 138] width 212 height 23
paste input "**********"
type input "**********"
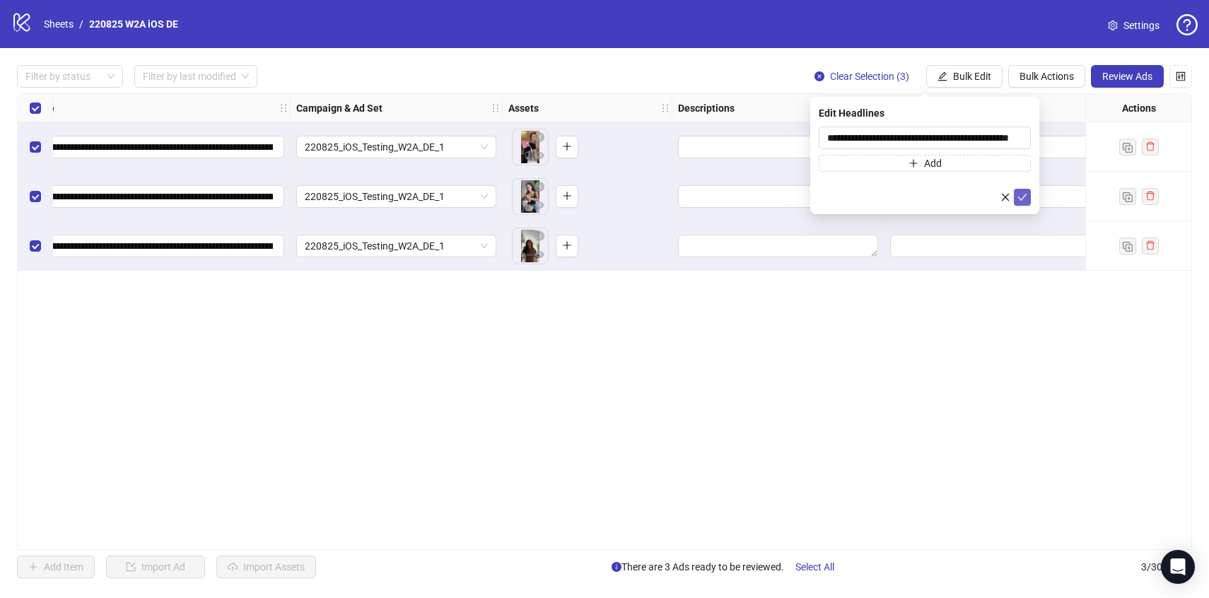
click at [1026, 203] on button "submit" at bounding box center [1022, 197] width 17 height 17
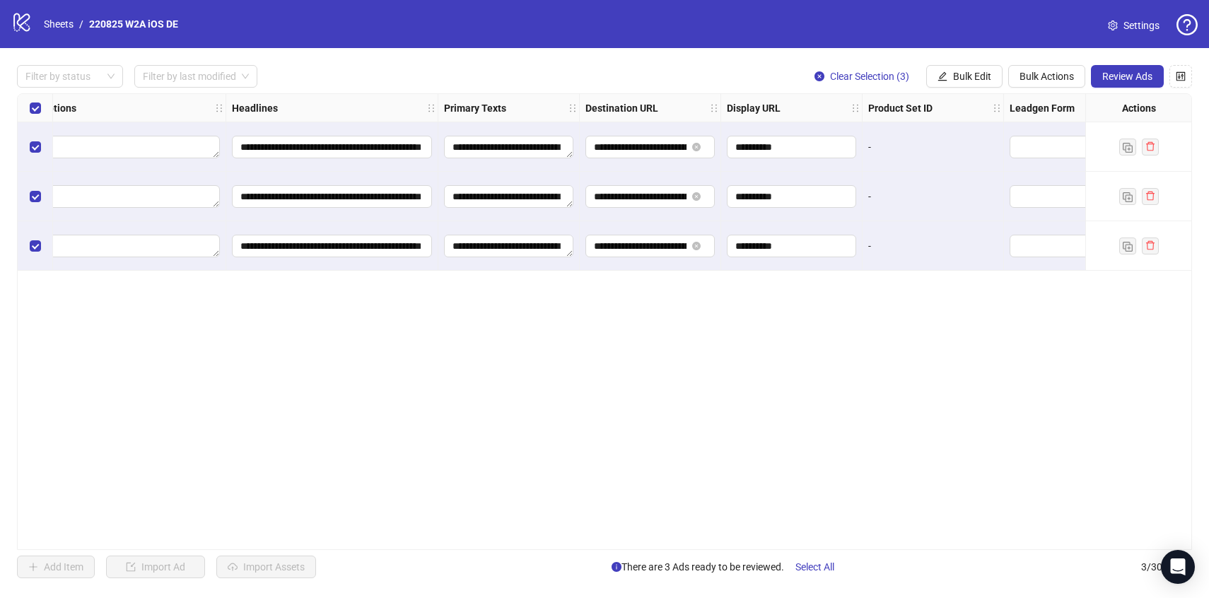
scroll to position [0, 1280]
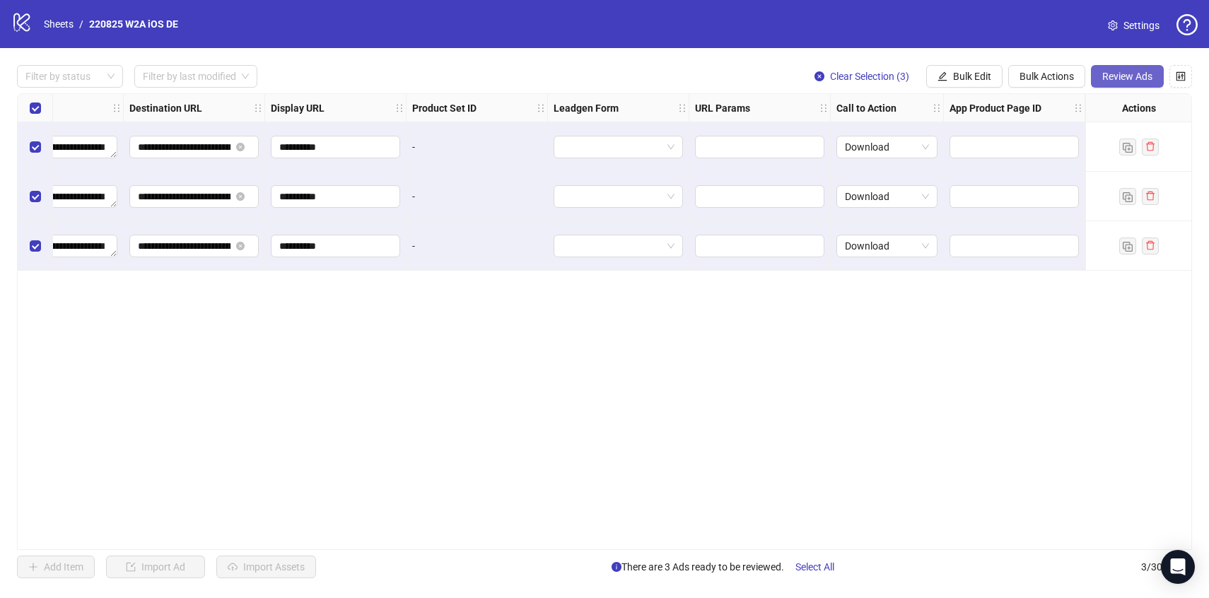
click at [1105, 78] on span "Review Ads" at bounding box center [1127, 76] width 50 height 11
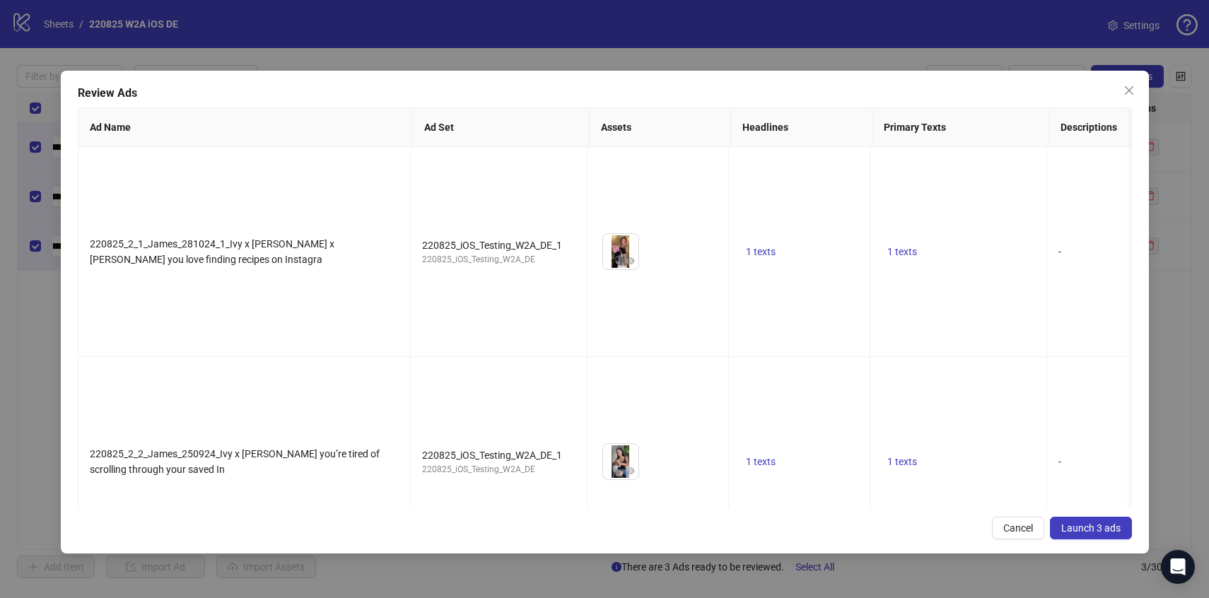
click at [1081, 530] on span "Launch 3 ads" at bounding box center [1090, 527] width 59 height 11
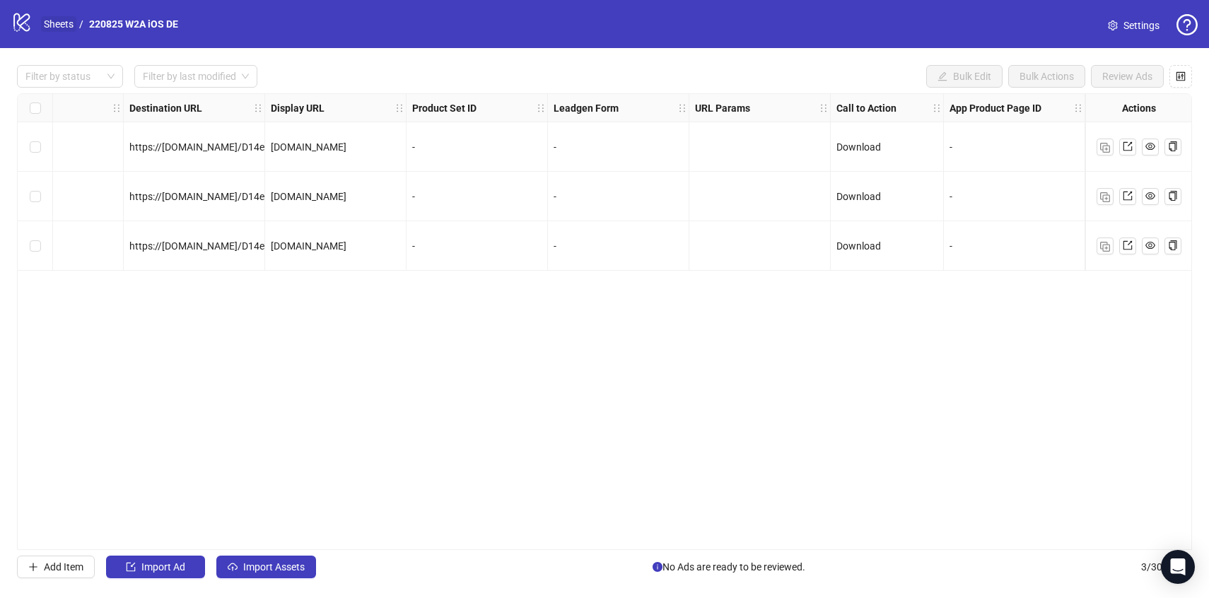
click at [50, 22] on link "Sheets" at bounding box center [58, 24] width 35 height 16
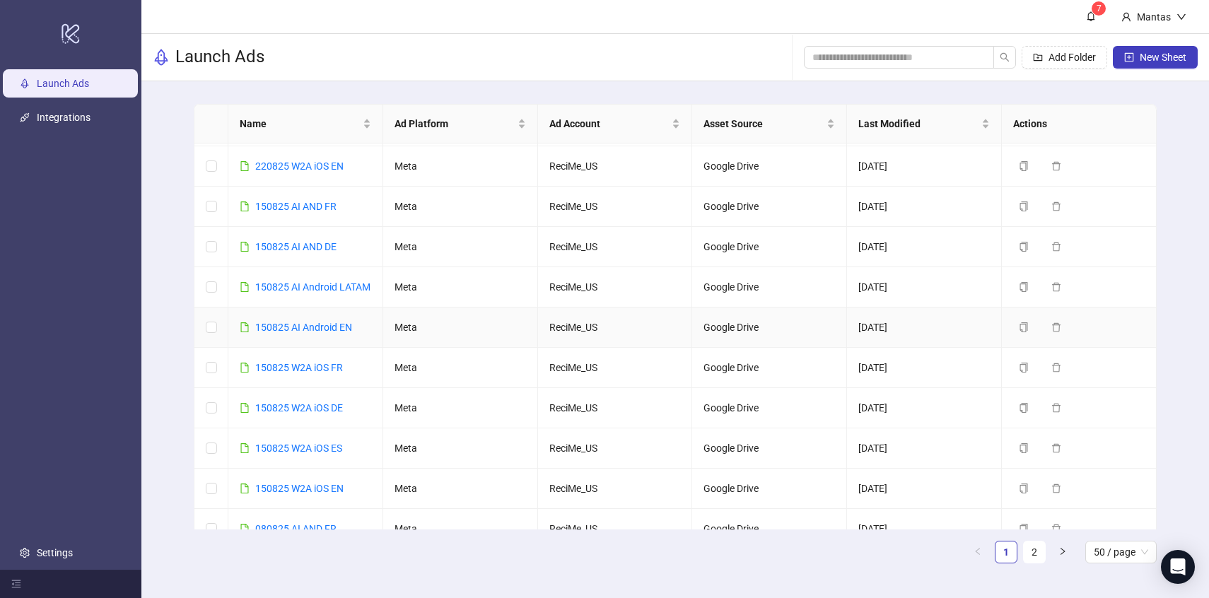
scroll to position [49, 0]
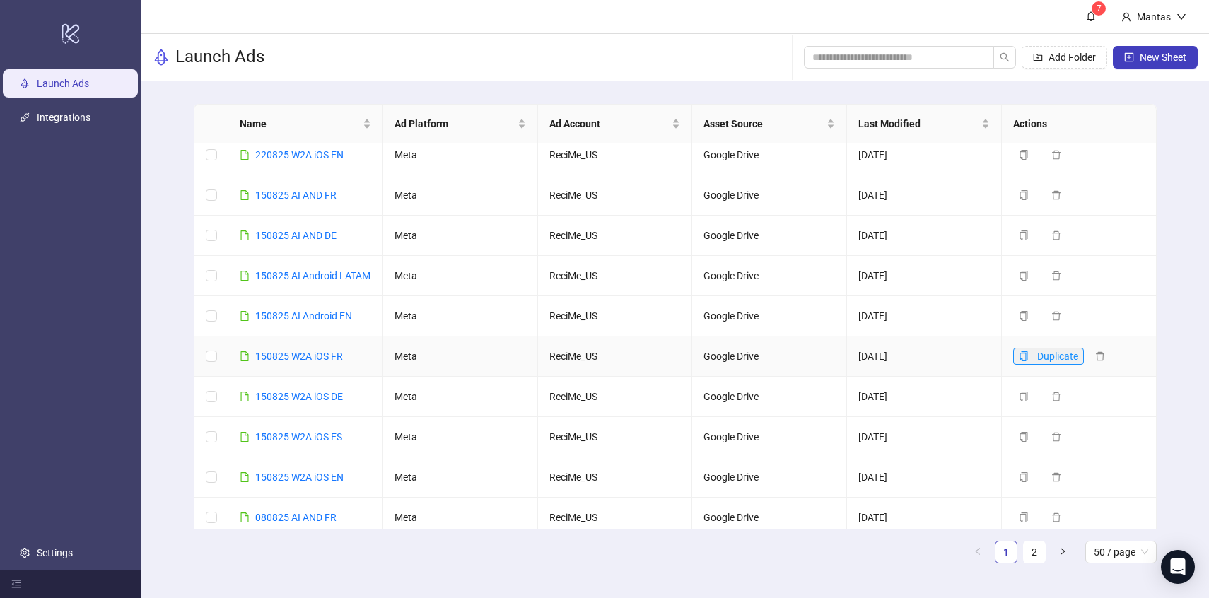
click at [1020, 361] on icon "copy" at bounding box center [1024, 356] width 10 height 10
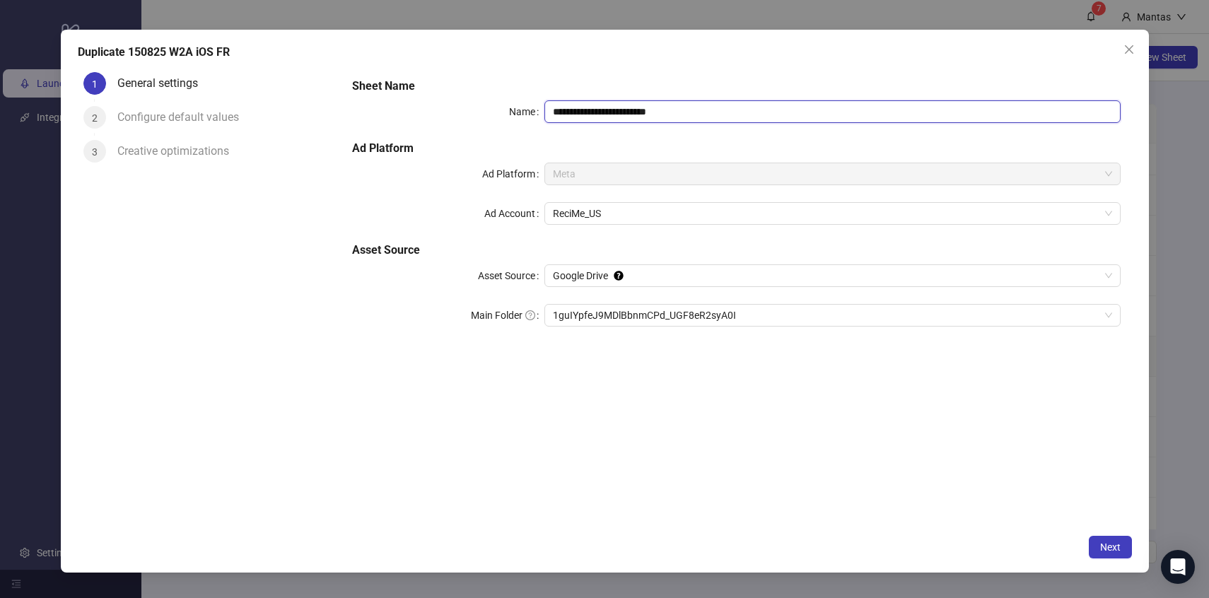
drag, startPoint x: 563, startPoint y: 107, endPoint x: 527, endPoint y: 107, distance: 36.8
click at [527, 107] on div "**********" at bounding box center [736, 111] width 768 height 23
drag, startPoint x: 640, startPoint y: 106, endPoint x: 779, endPoint y: 114, distance: 138.8
click at [779, 114] on input "**********" at bounding box center [832, 111] width 576 height 23
click at [624, 317] on span "1guIYpfeJ9MDlBbnmCPd_UGF8eR2syA0I" at bounding box center [832, 315] width 559 height 21
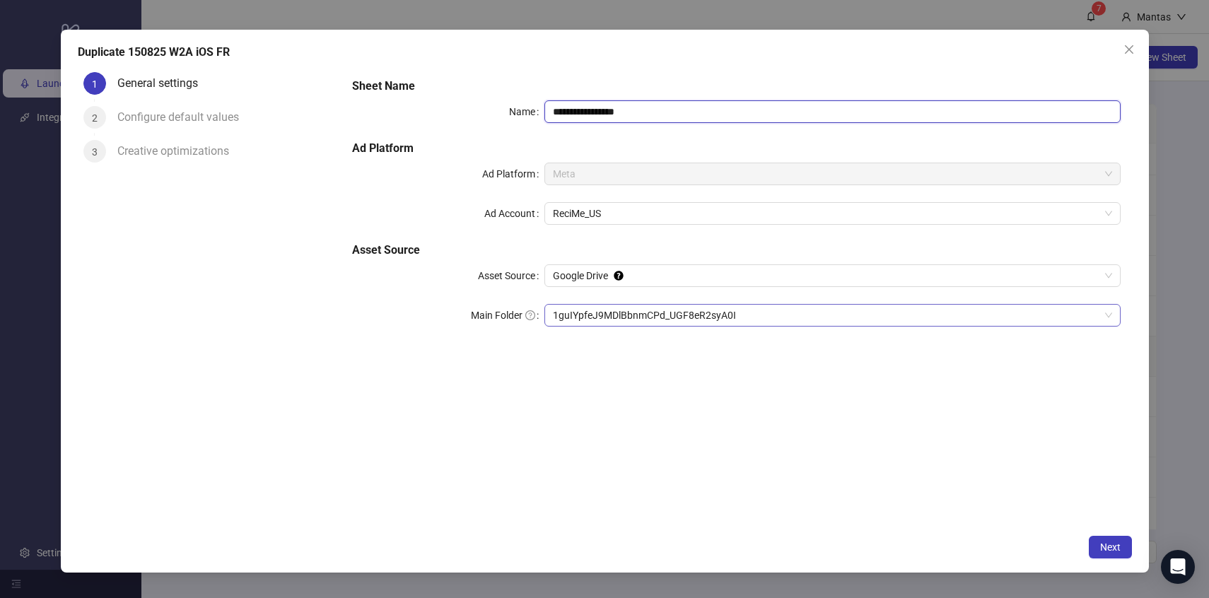
type input "**********"
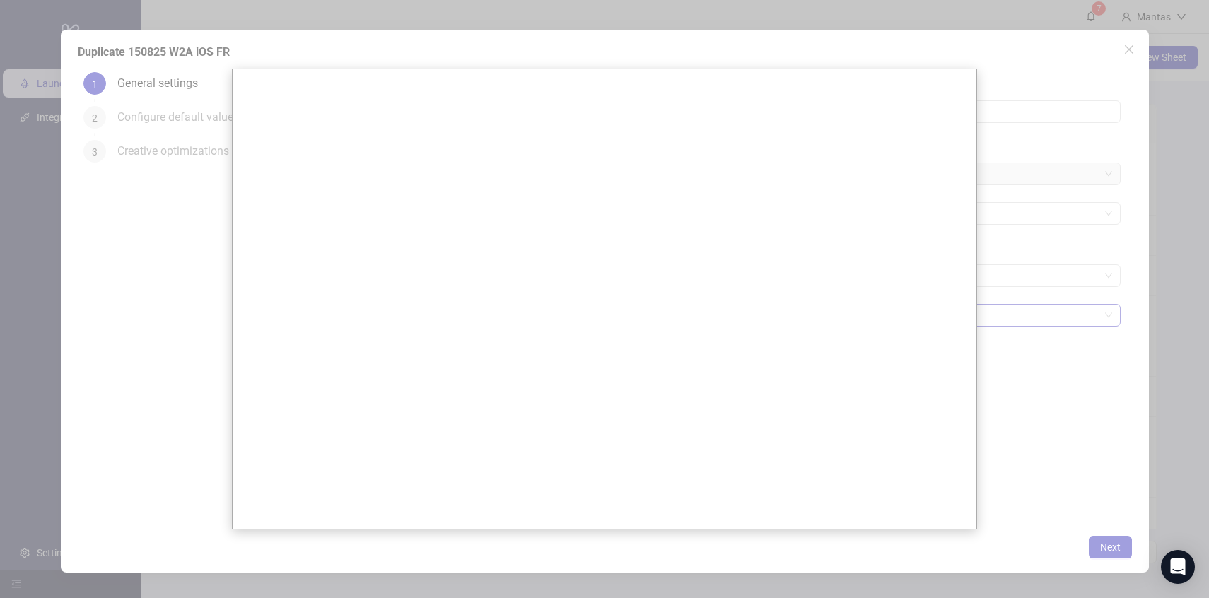
scroll to position [0, 0]
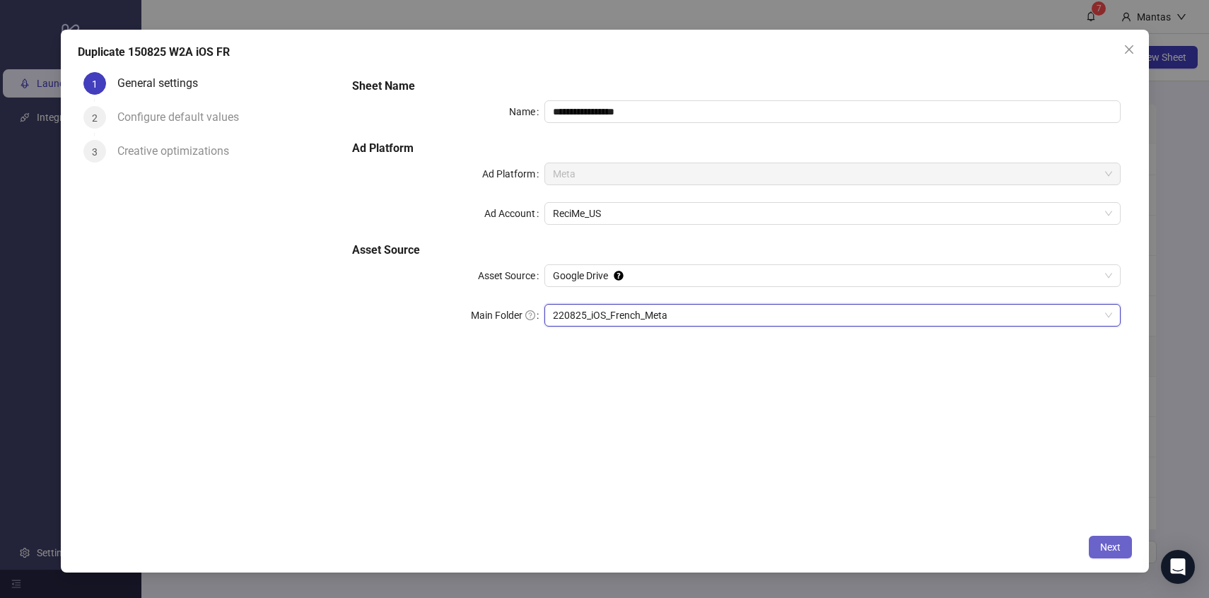
click at [1102, 539] on button "Next" at bounding box center [1110, 547] width 43 height 23
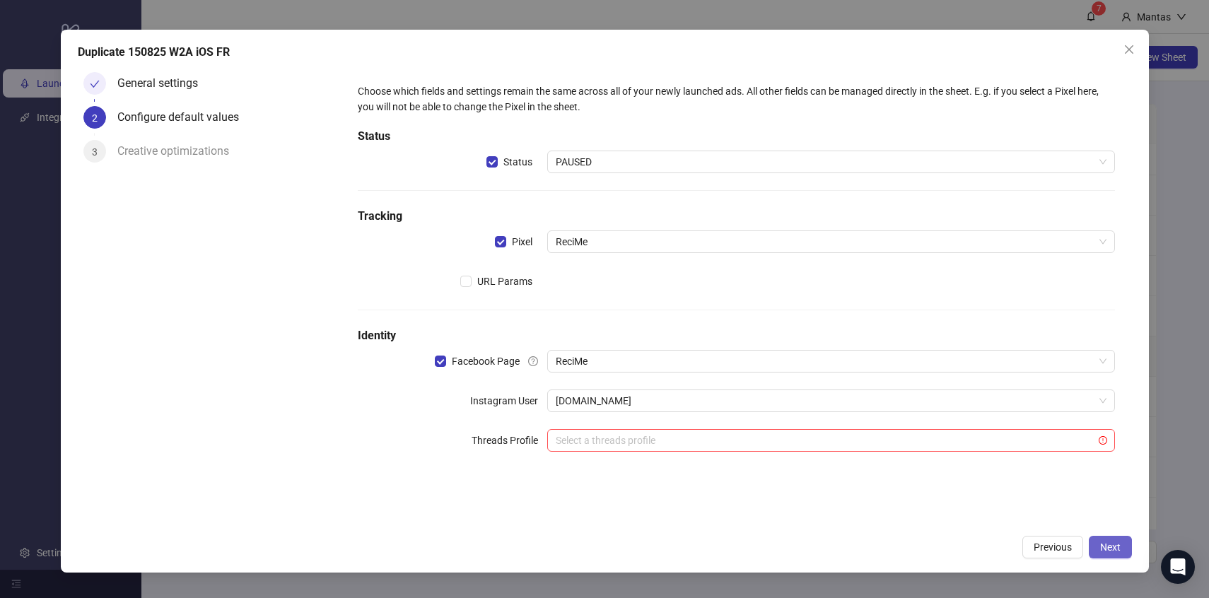
click at [1100, 544] on span "Next" at bounding box center [1110, 546] width 21 height 11
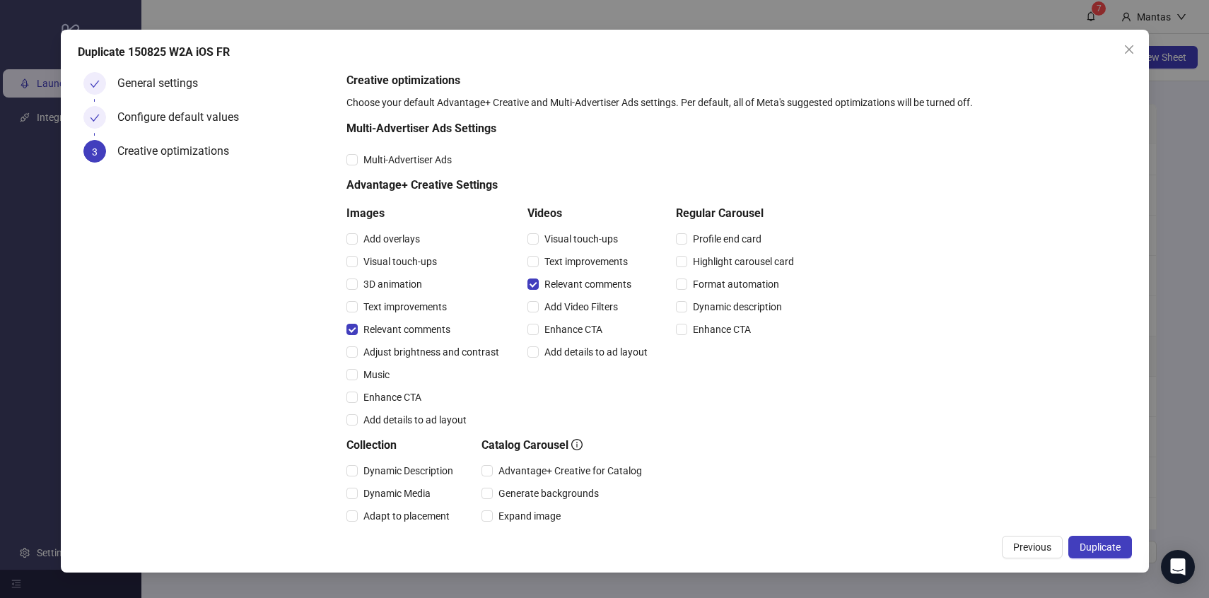
drag, startPoint x: 1100, startPoint y: 544, endPoint x: 1091, endPoint y: 532, distance: 15.7
click at [1101, 556] on button "Duplicate" at bounding box center [1100, 547] width 64 height 23
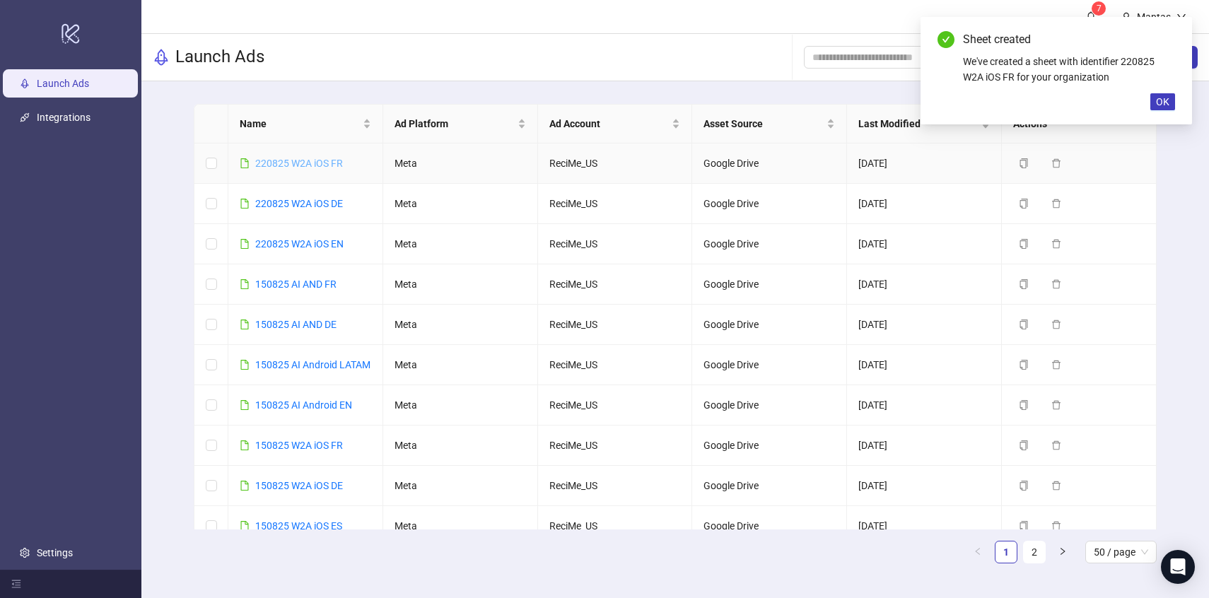
click at [300, 160] on link "220825 W2A iOS FR" at bounding box center [299, 163] width 88 height 11
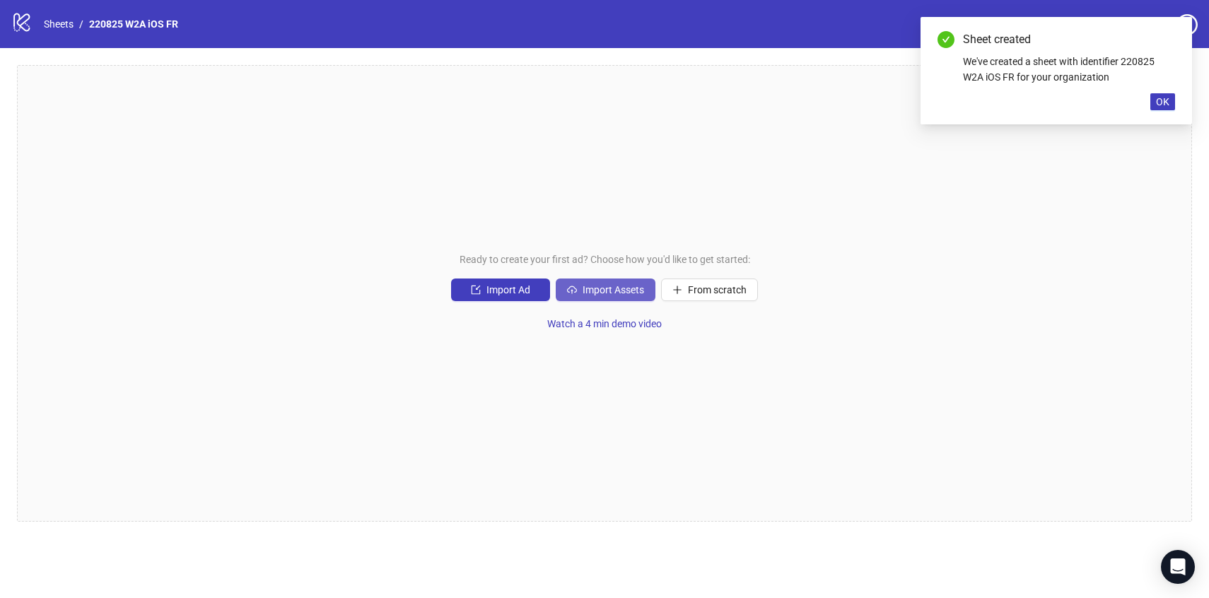
click at [606, 288] on span "Import Assets" at bounding box center [613, 289] width 62 height 11
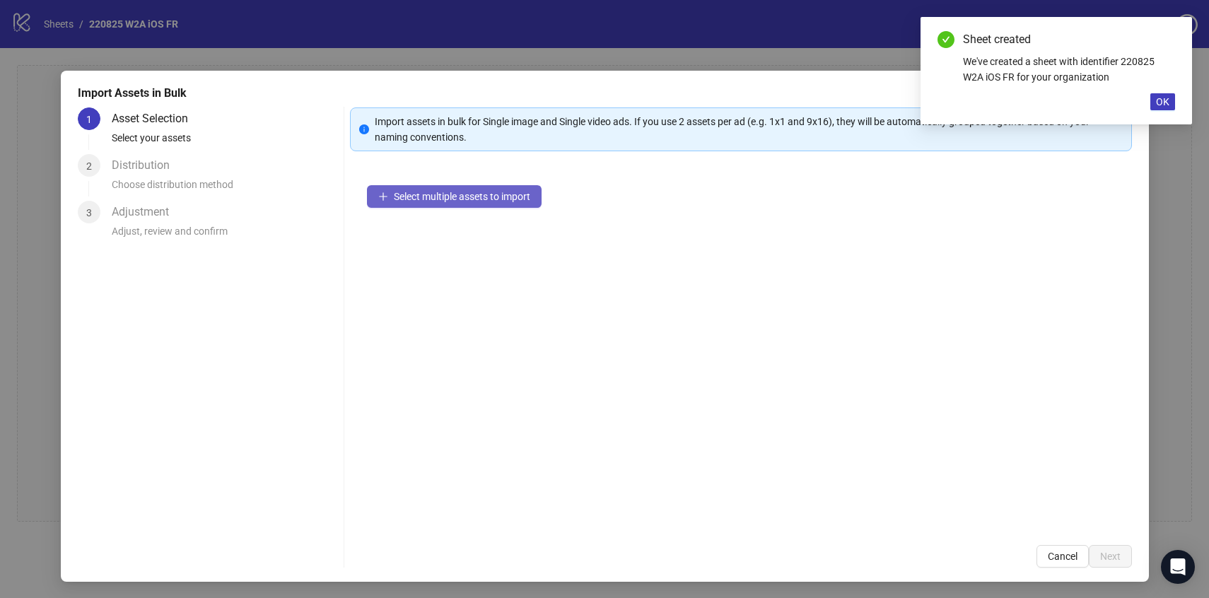
click at [491, 197] on span "Select multiple assets to import" at bounding box center [462, 196] width 136 height 11
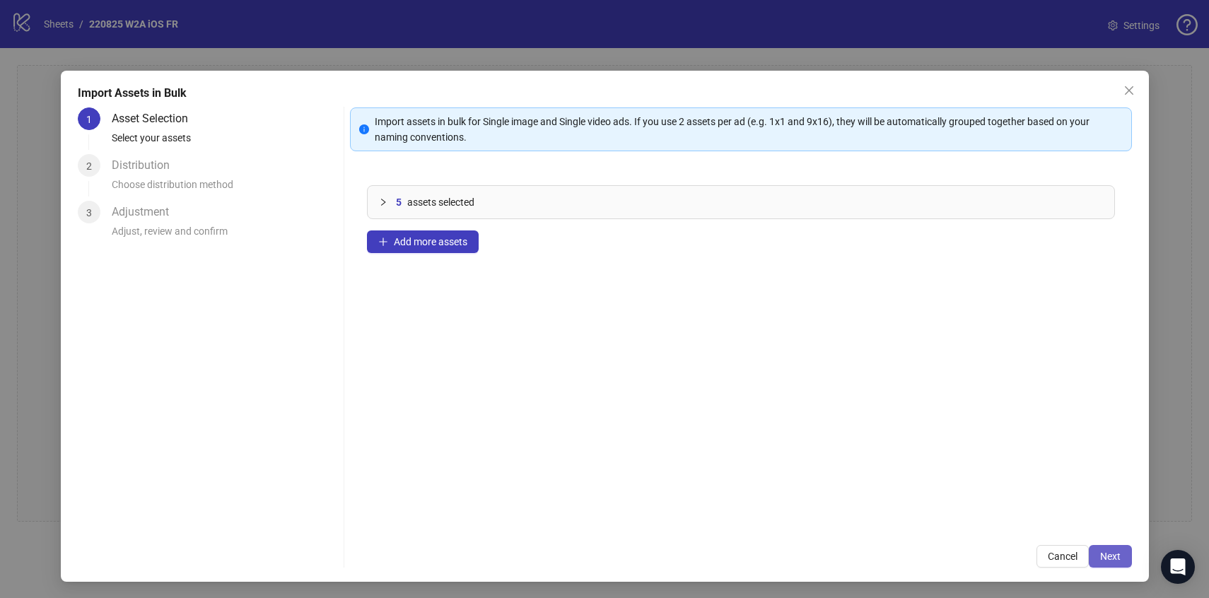
click at [1108, 558] on span "Next" at bounding box center [1110, 556] width 21 height 11
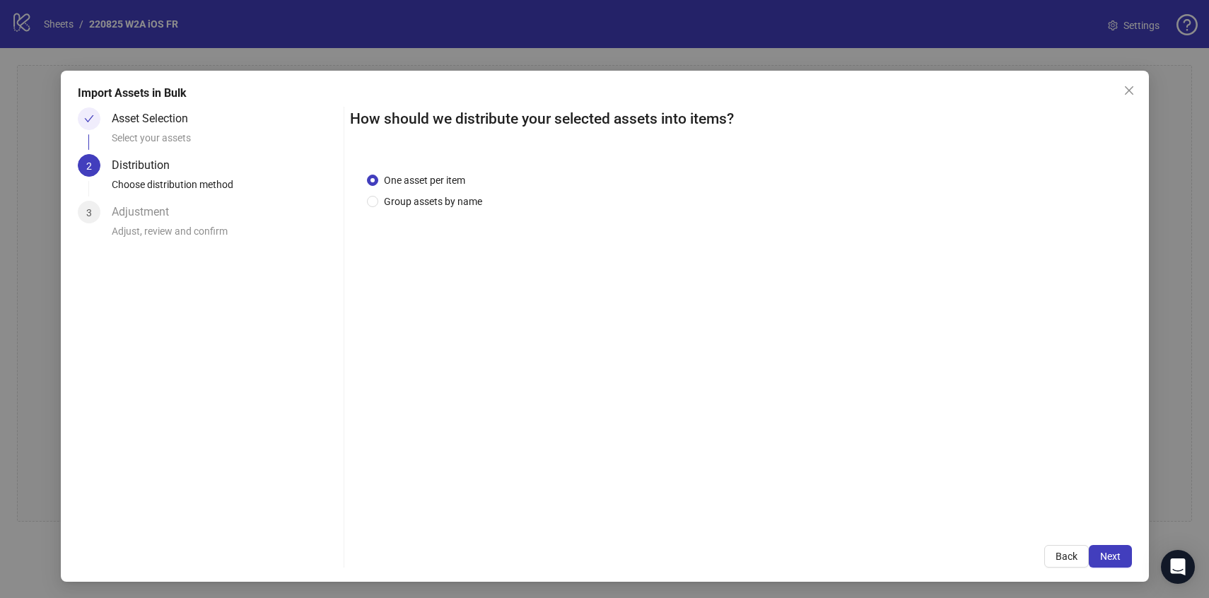
click at [1108, 558] on span "Next" at bounding box center [1110, 556] width 21 height 11
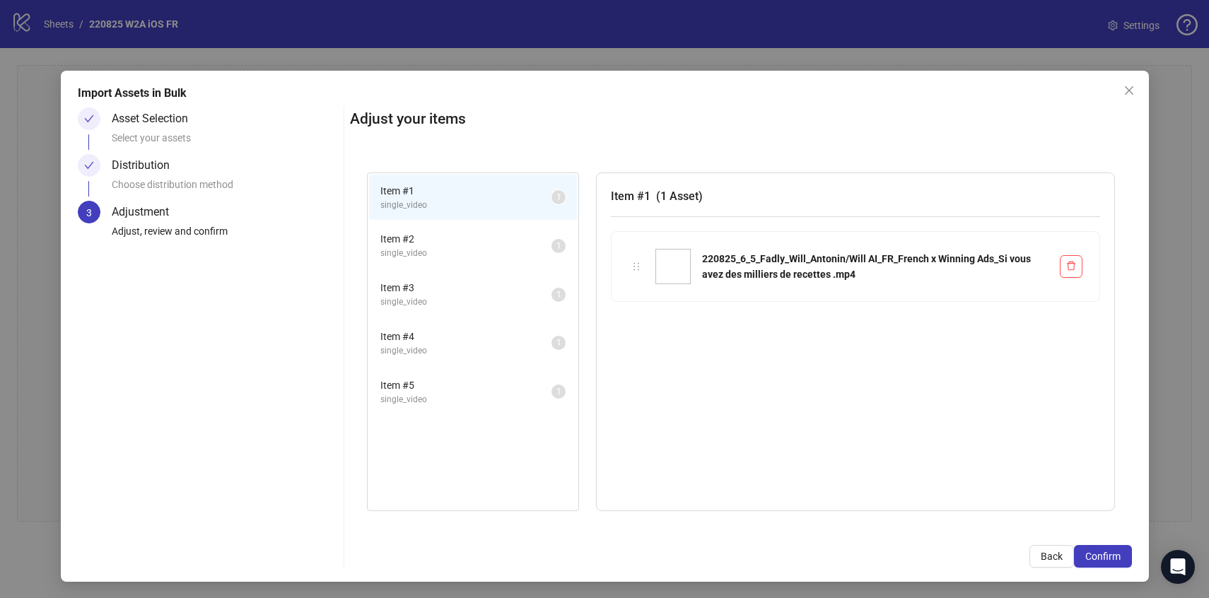
click at [1108, 558] on span "Confirm" at bounding box center [1102, 556] width 35 height 11
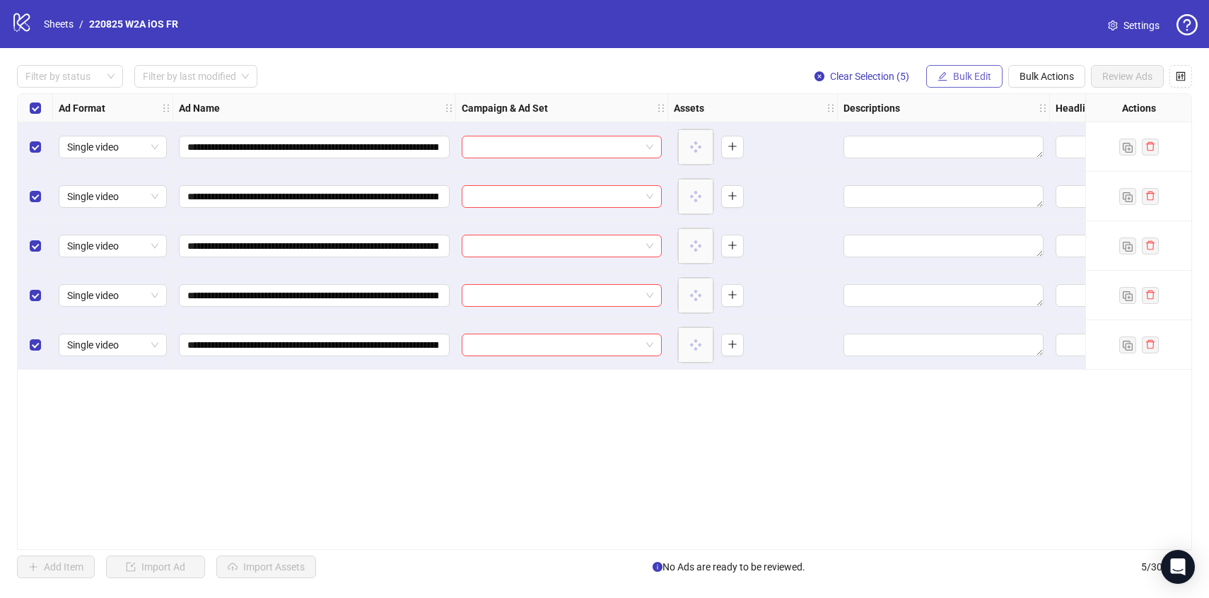
click at [980, 72] on span "Bulk Edit" at bounding box center [972, 76] width 38 height 11
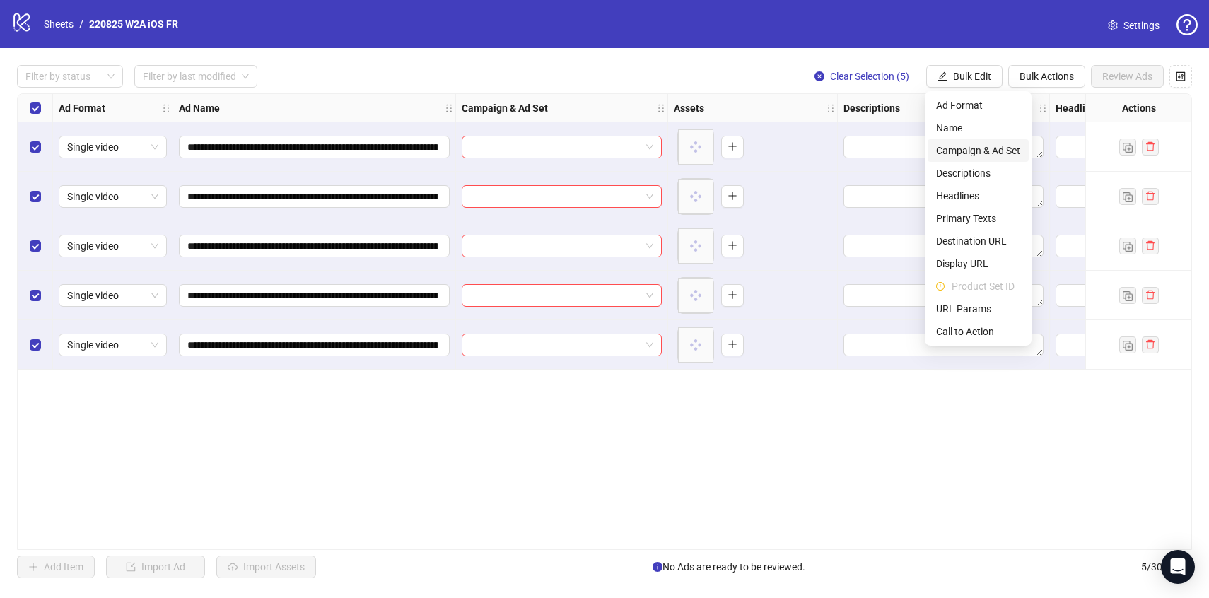
click at [964, 155] on span "Campaign & Ad Set" at bounding box center [978, 151] width 84 height 16
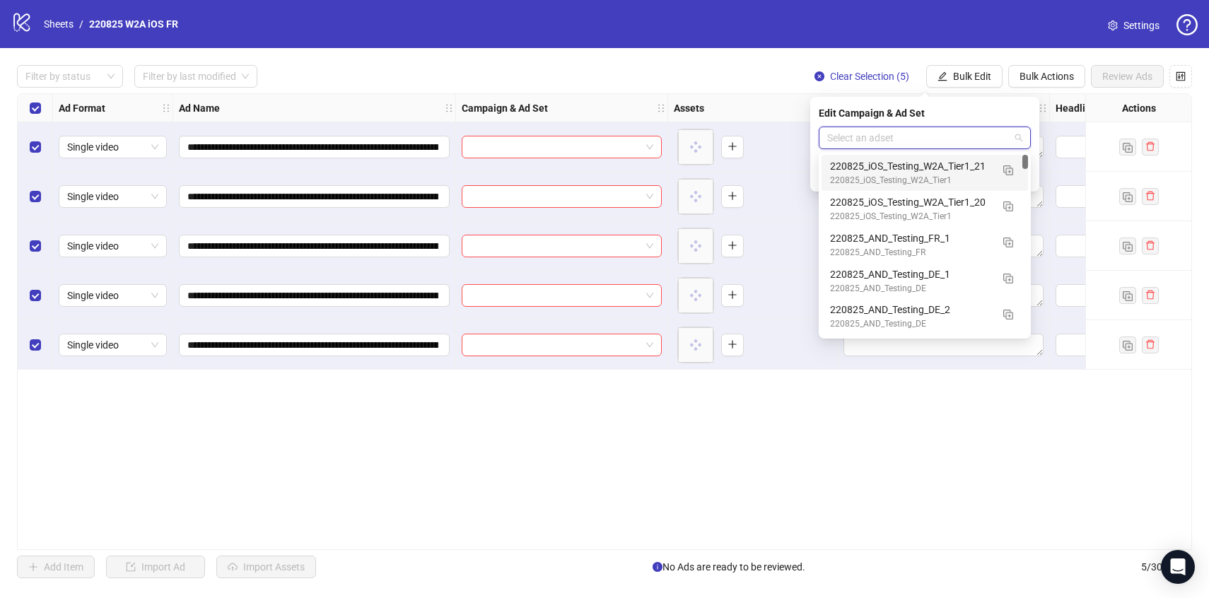
click at [947, 143] on input "search" at bounding box center [918, 137] width 182 height 21
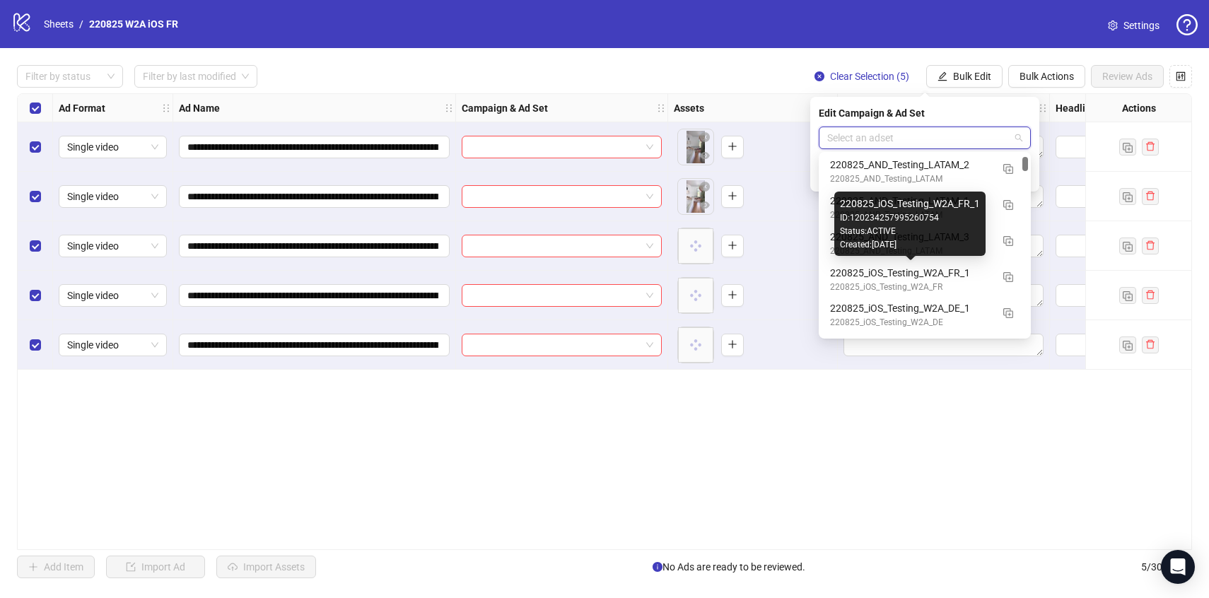
scroll to position [182, 0]
click at [976, 277] on div "220825_iOS_Testing_W2A_FR_1" at bounding box center [910, 272] width 161 height 16
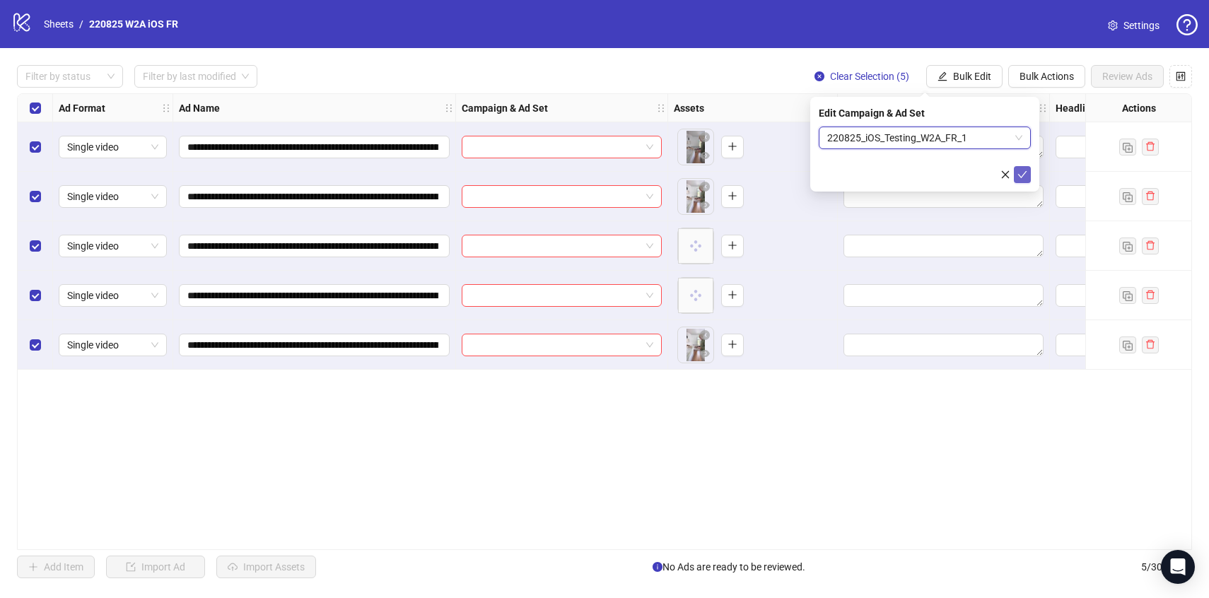
click at [1018, 182] on button "submit" at bounding box center [1022, 174] width 17 height 17
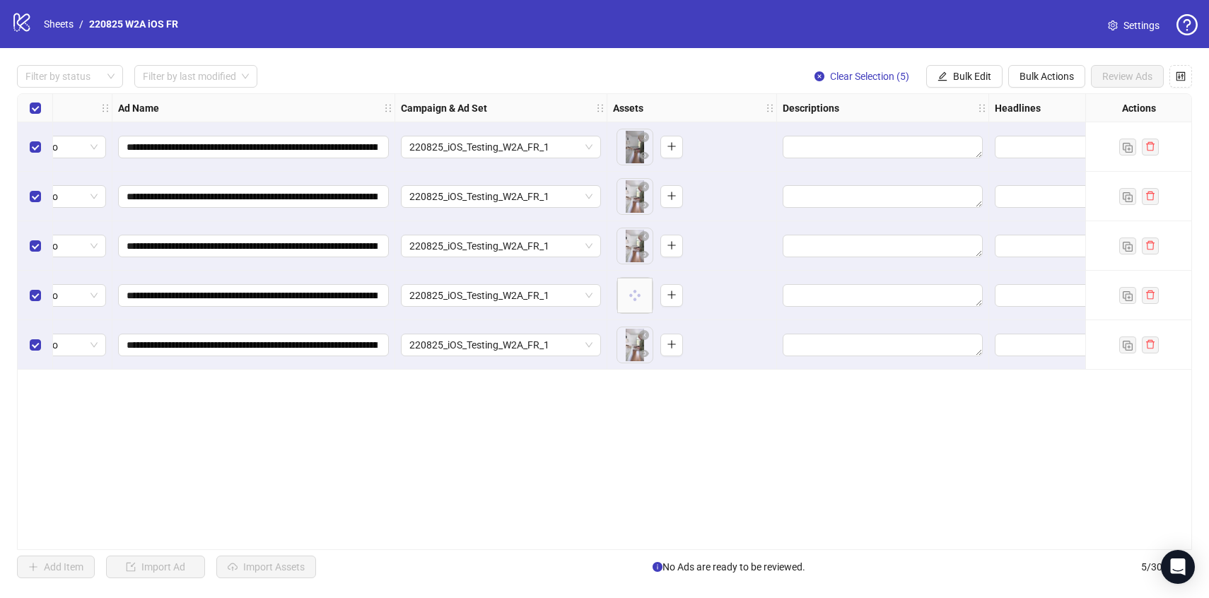
scroll to position [0, 74]
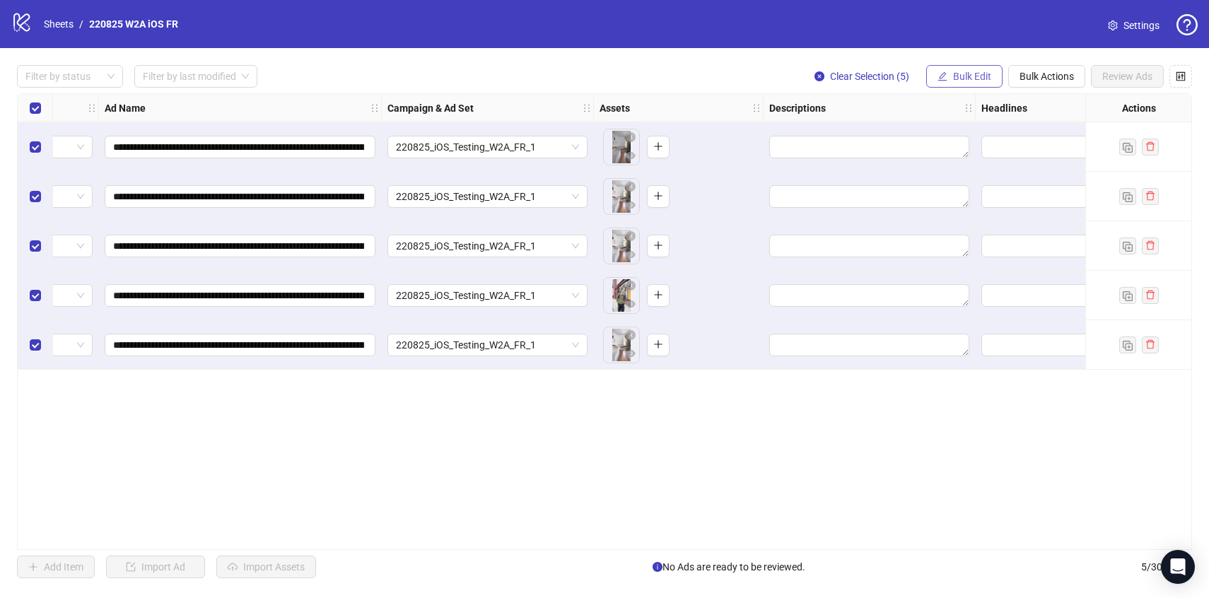
click at [987, 76] on span "Bulk Edit" at bounding box center [972, 76] width 38 height 11
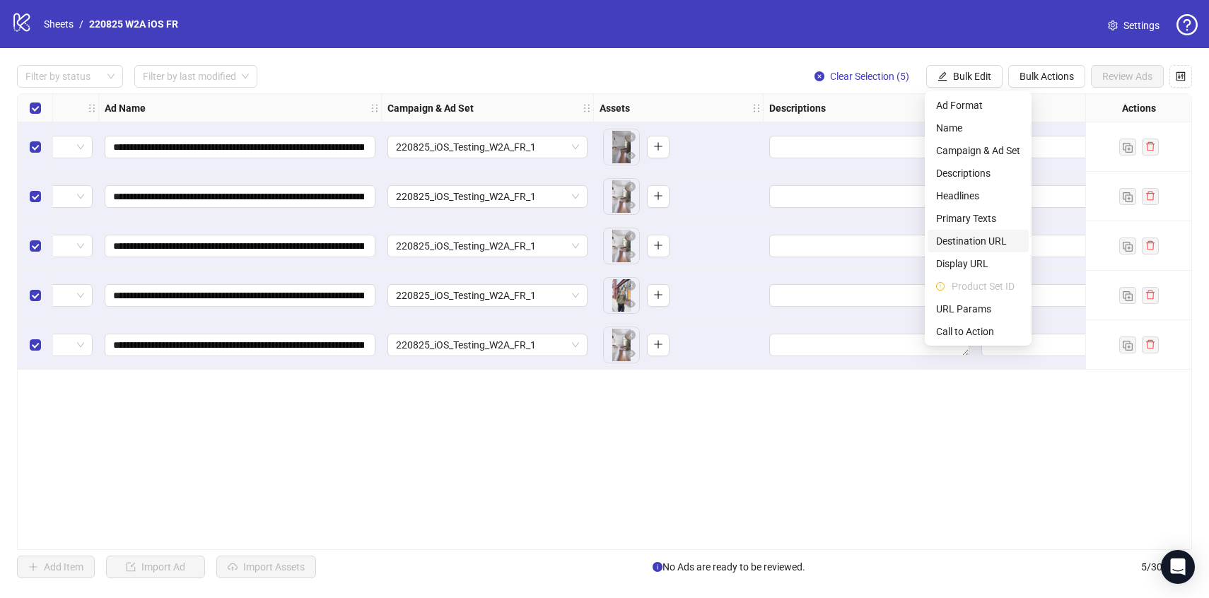
click at [958, 238] on span "Destination URL" at bounding box center [978, 241] width 84 height 16
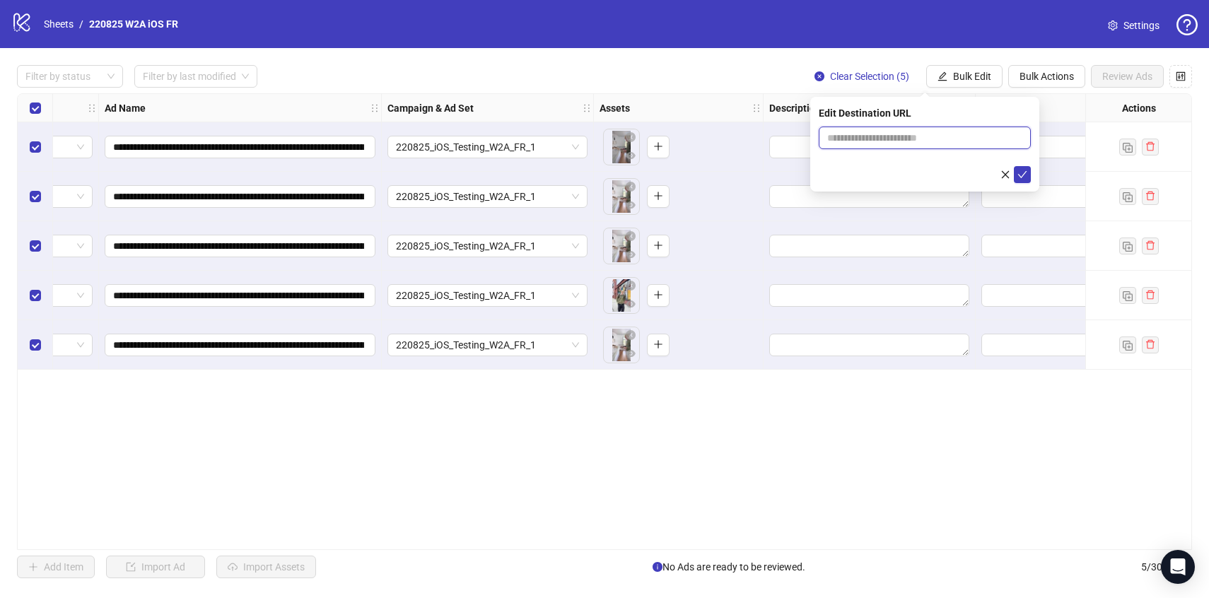
click at [887, 139] on input "text" at bounding box center [919, 138] width 184 height 16
paste input "**********"
type input "**********"
click at [1028, 170] on button "submit" at bounding box center [1022, 174] width 17 height 17
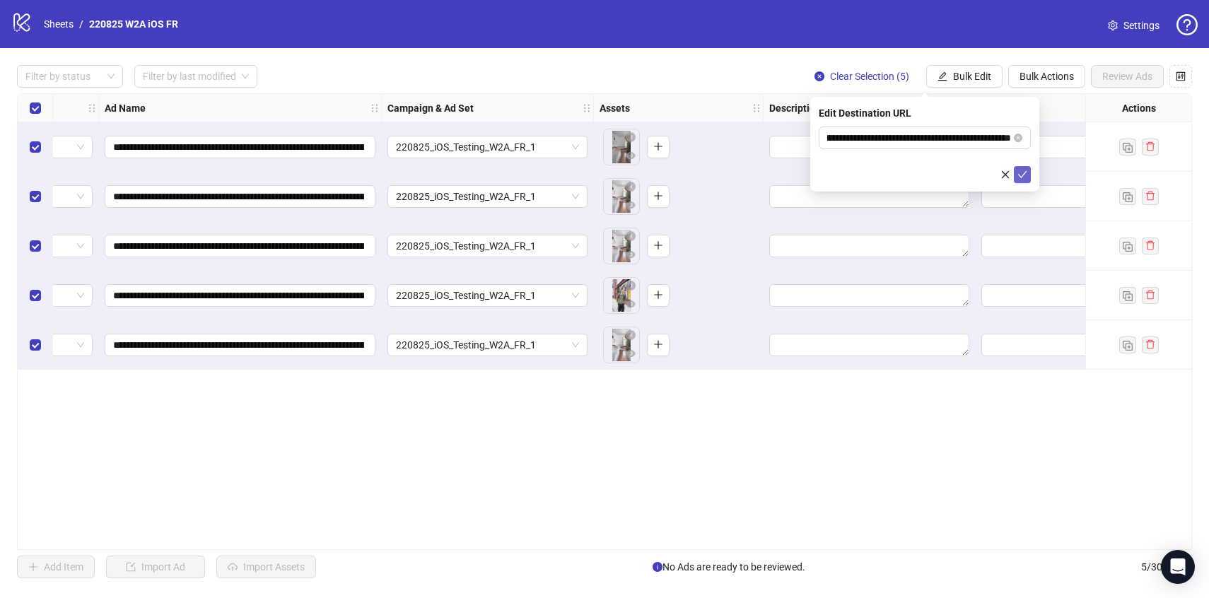
scroll to position [0, 0]
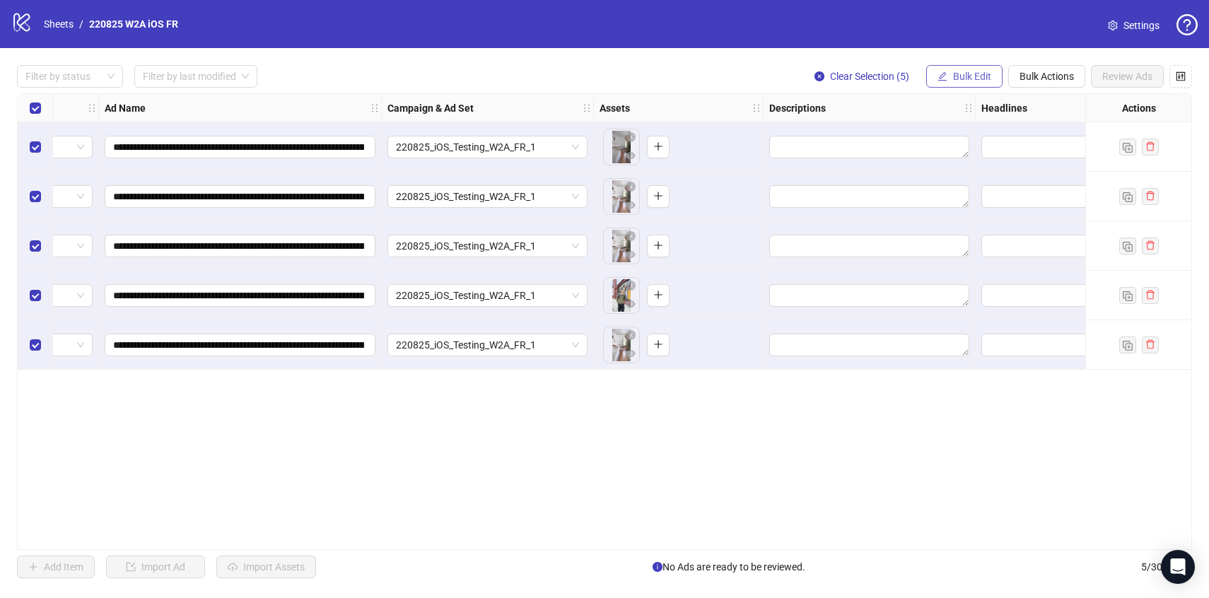
click at [977, 79] on span "Bulk Edit" at bounding box center [972, 76] width 38 height 11
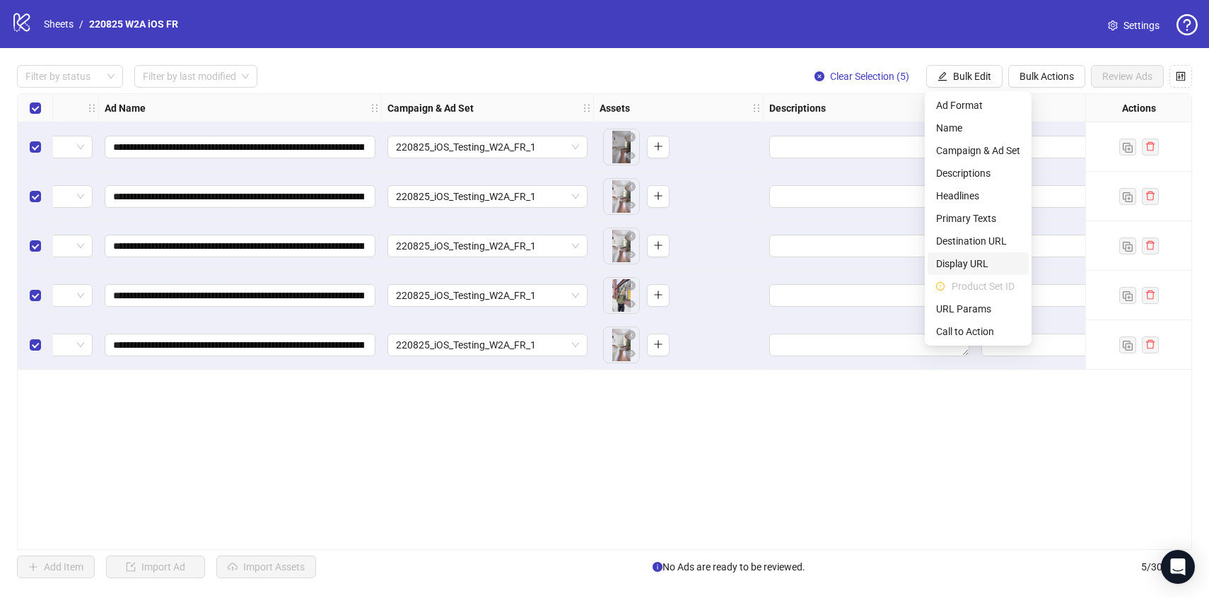
click at [977, 259] on span "Display URL" at bounding box center [978, 264] width 84 height 16
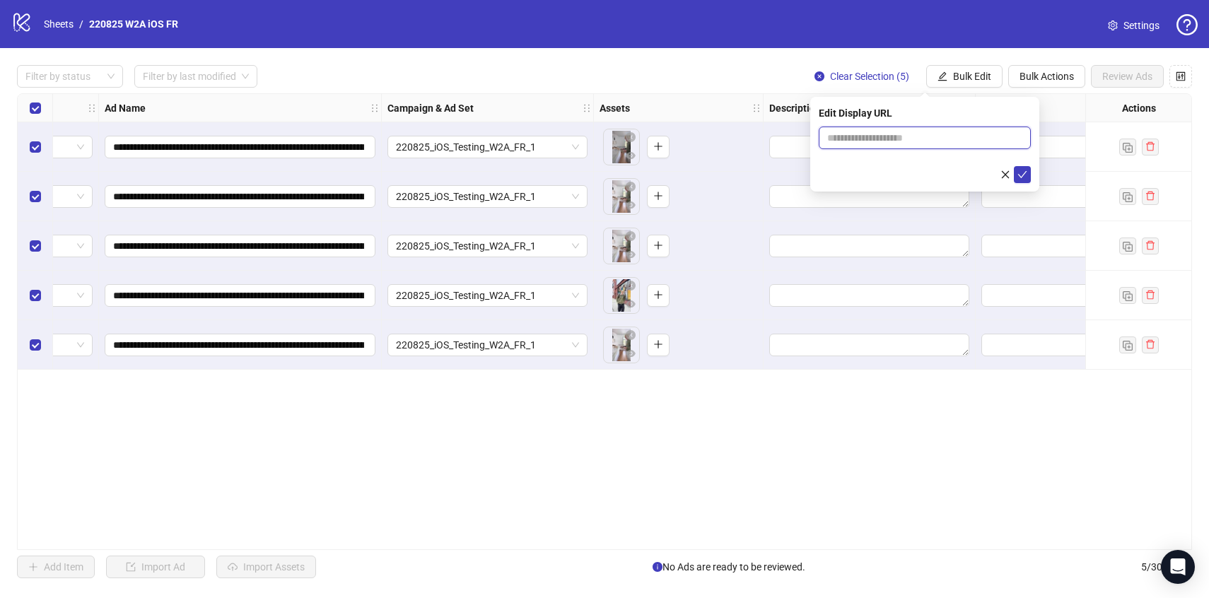
click at [925, 145] on input "text" at bounding box center [925, 138] width 212 height 23
type input "**********"
click at [1023, 170] on icon "check" at bounding box center [1022, 175] width 10 height 10
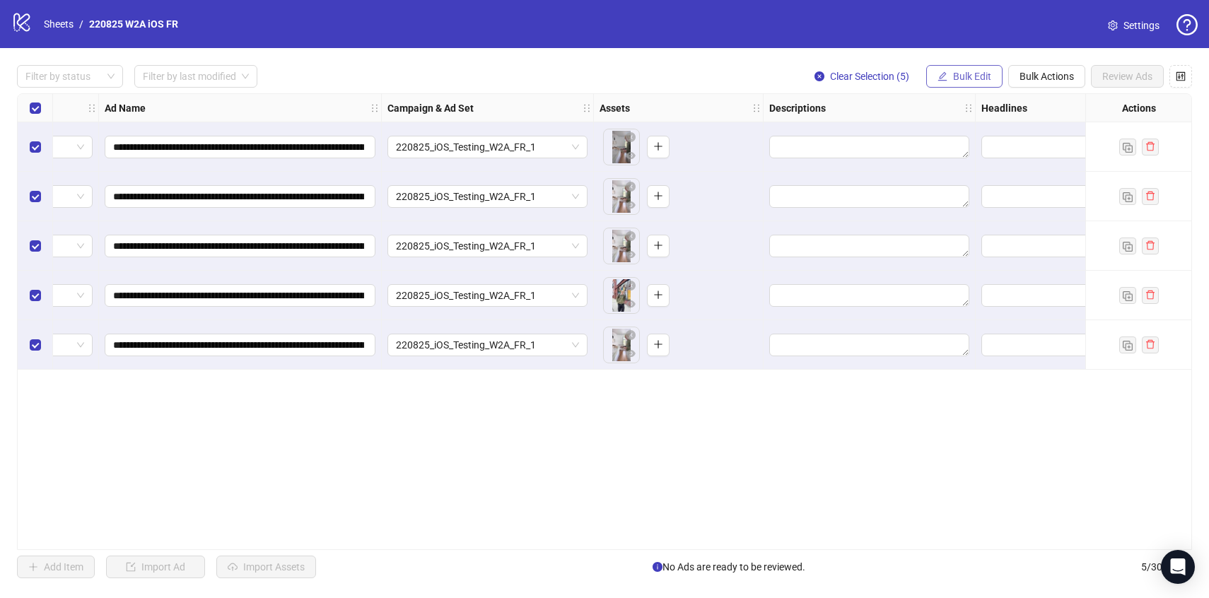
click at [961, 67] on button "Bulk Edit" at bounding box center [964, 76] width 76 height 23
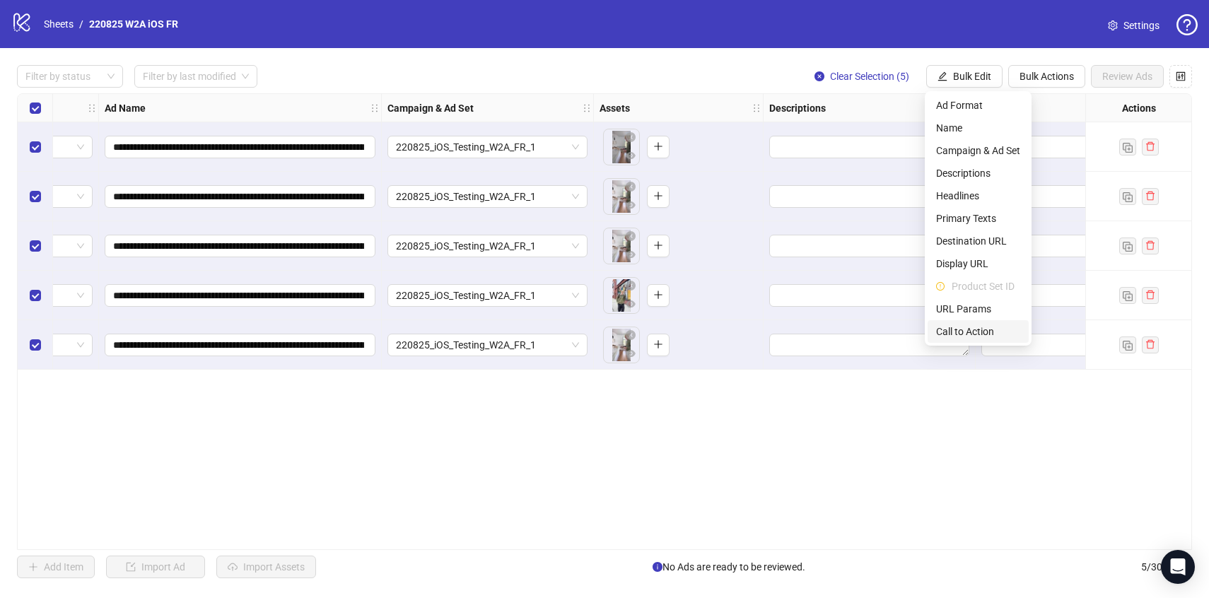
click at [973, 329] on span "Call to Action" at bounding box center [978, 332] width 84 height 16
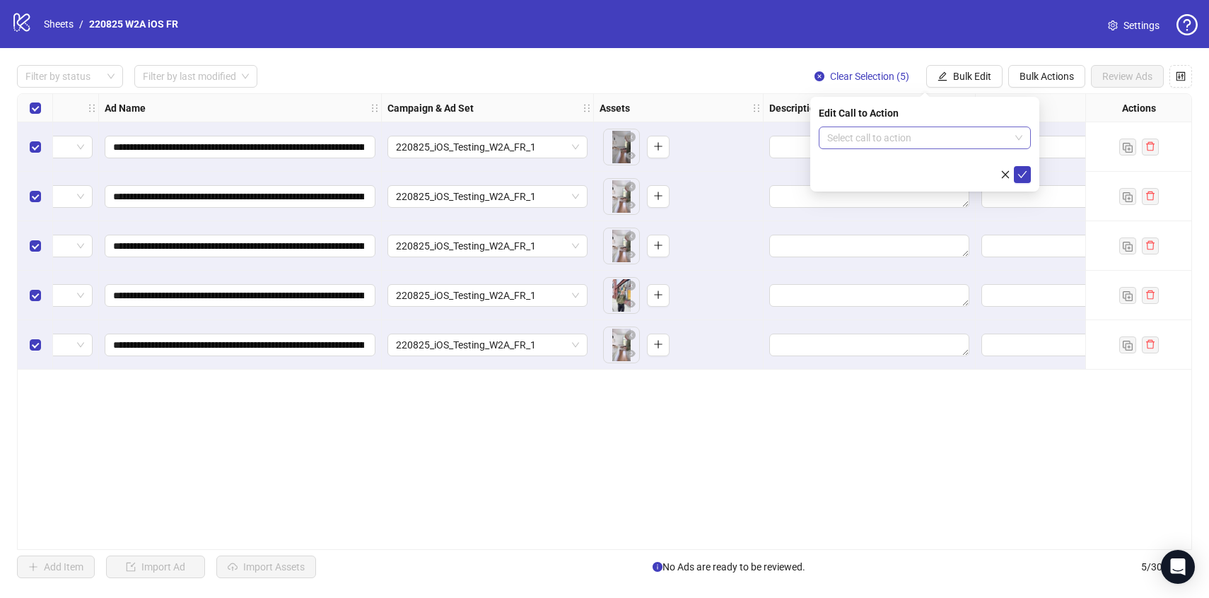
click at [884, 133] on input "search" at bounding box center [918, 137] width 182 height 21
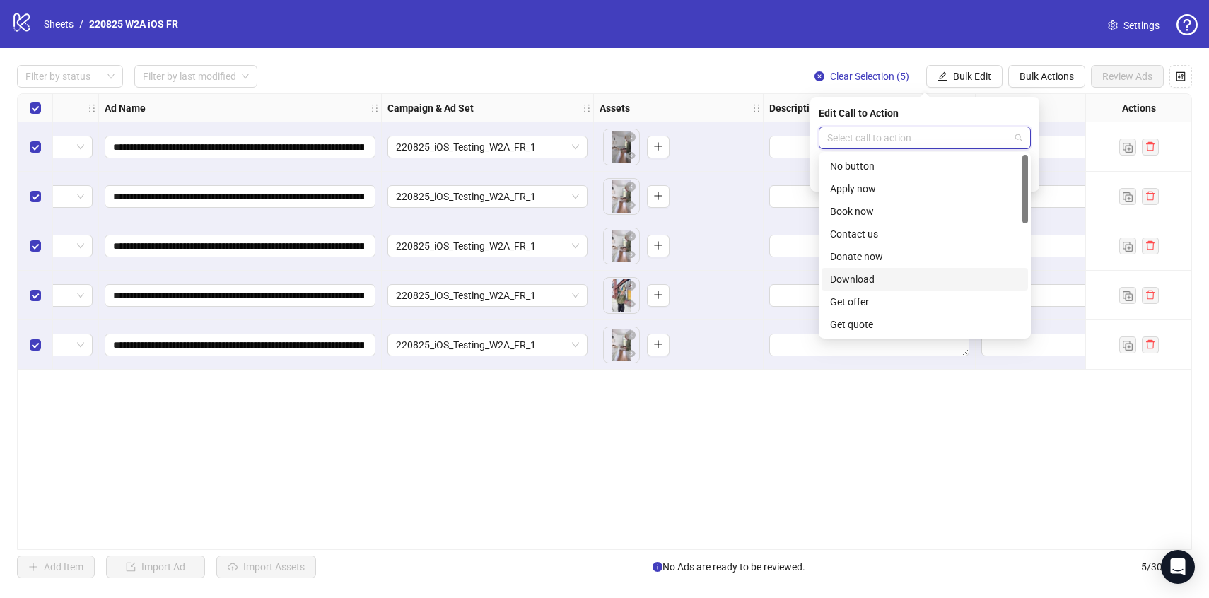
click at [876, 271] on div "Download" at bounding box center [924, 279] width 189 height 16
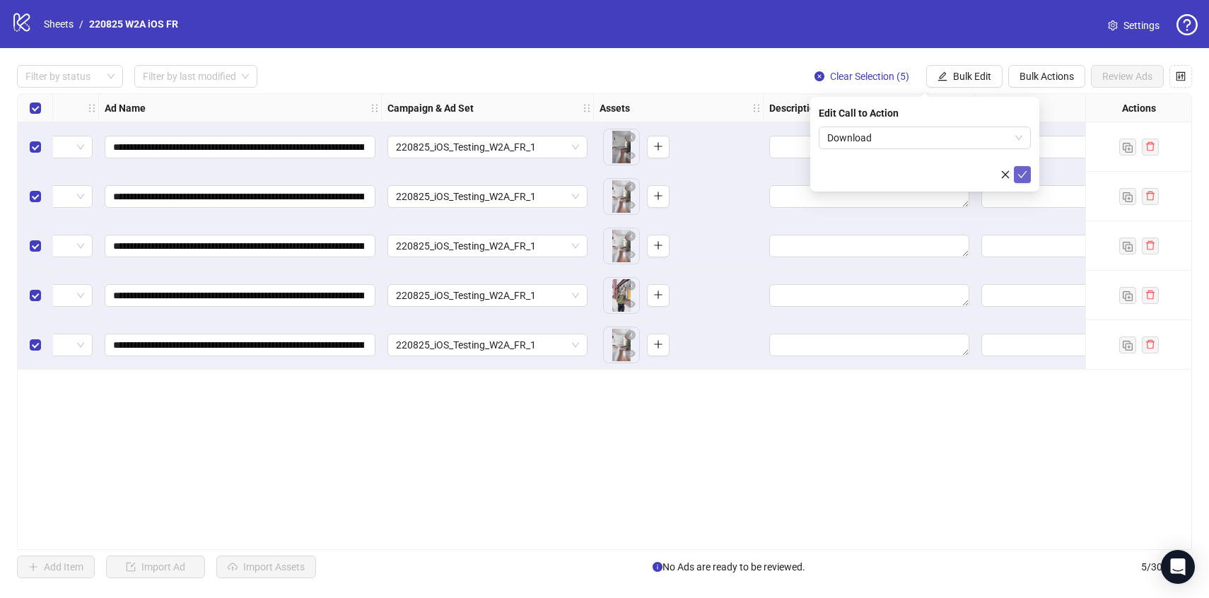
click at [1021, 173] on icon "check" at bounding box center [1022, 175] width 10 height 10
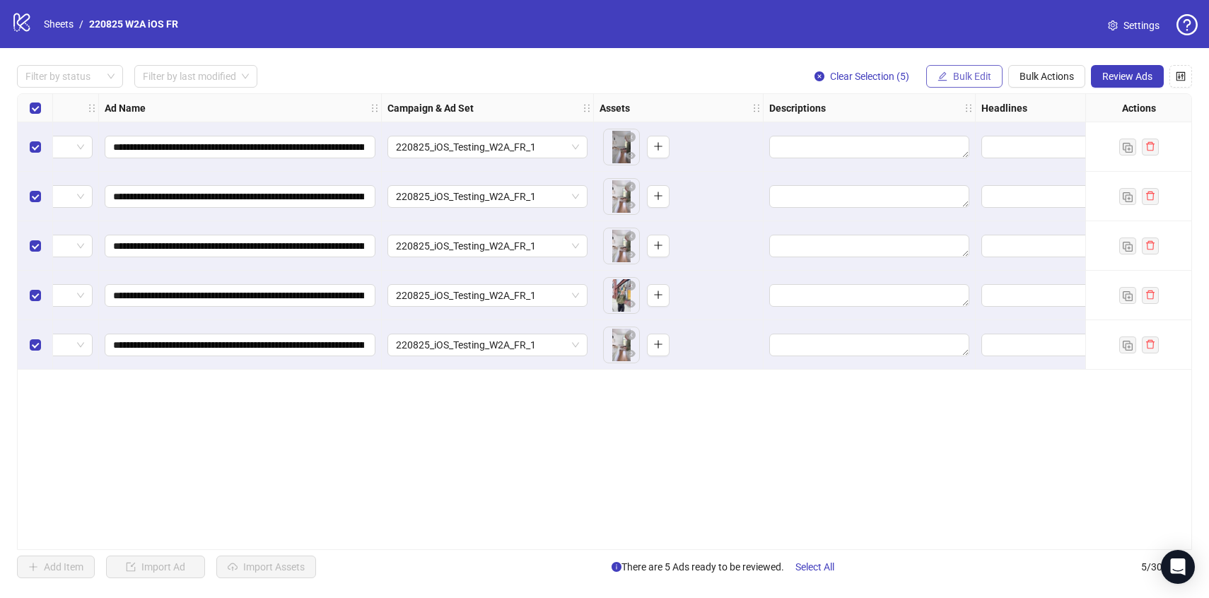
click at [961, 78] on span "Bulk Edit" at bounding box center [972, 76] width 38 height 11
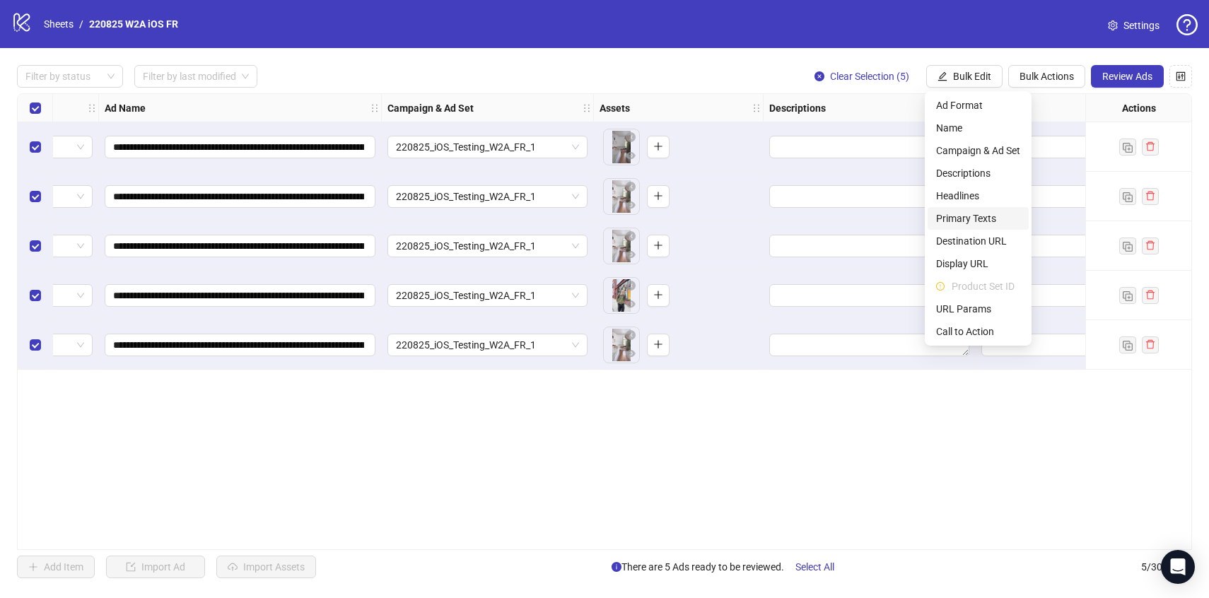
click at [969, 222] on span "Primary Texts" at bounding box center [978, 219] width 84 height 16
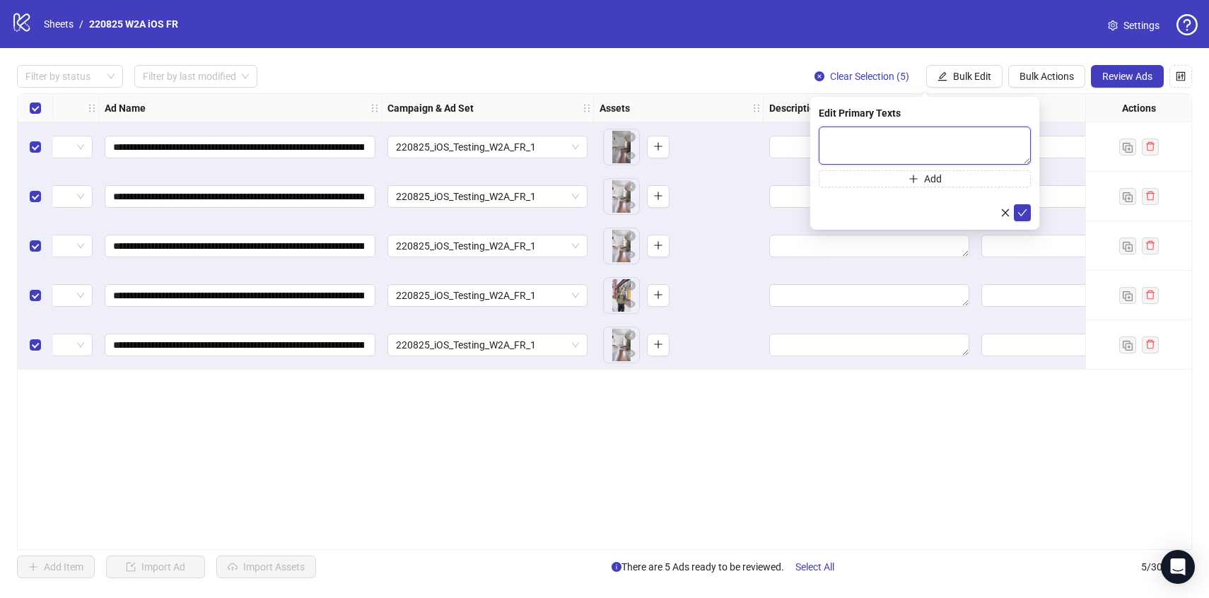
click at [843, 142] on textarea at bounding box center [925, 146] width 212 height 38
paste textarea "**********"
type textarea "**********"
click at [1020, 212] on icon "check" at bounding box center [1022, 213] width 10 height 10
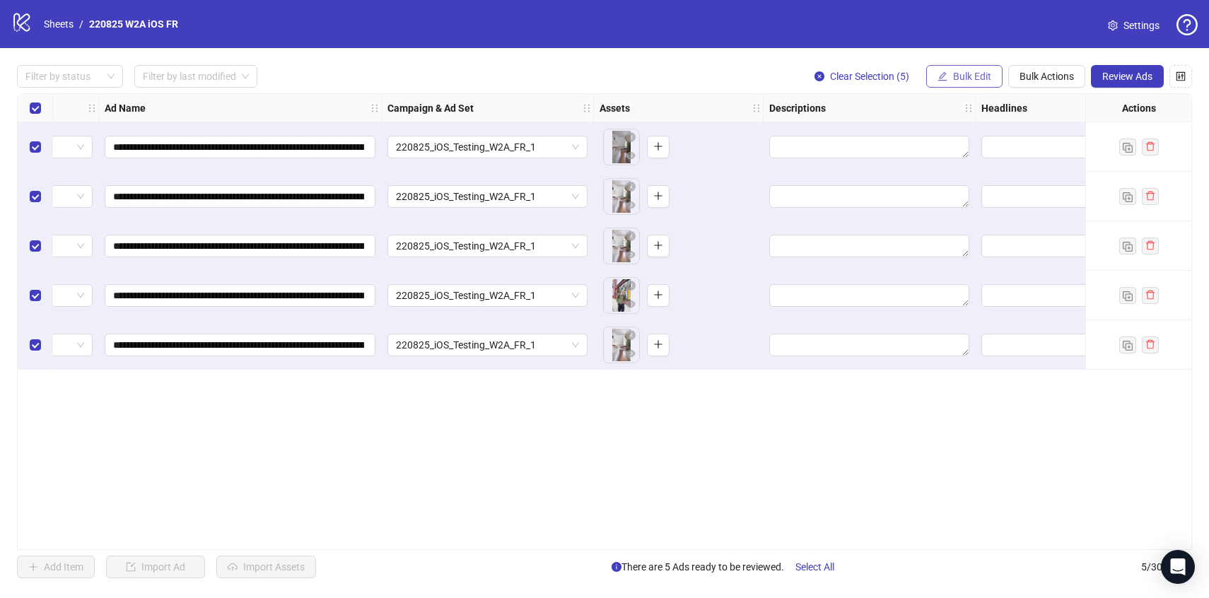
click at [968, 74] on span "Bulk Edit" at bounding box center [972, 76] width 38 height 11
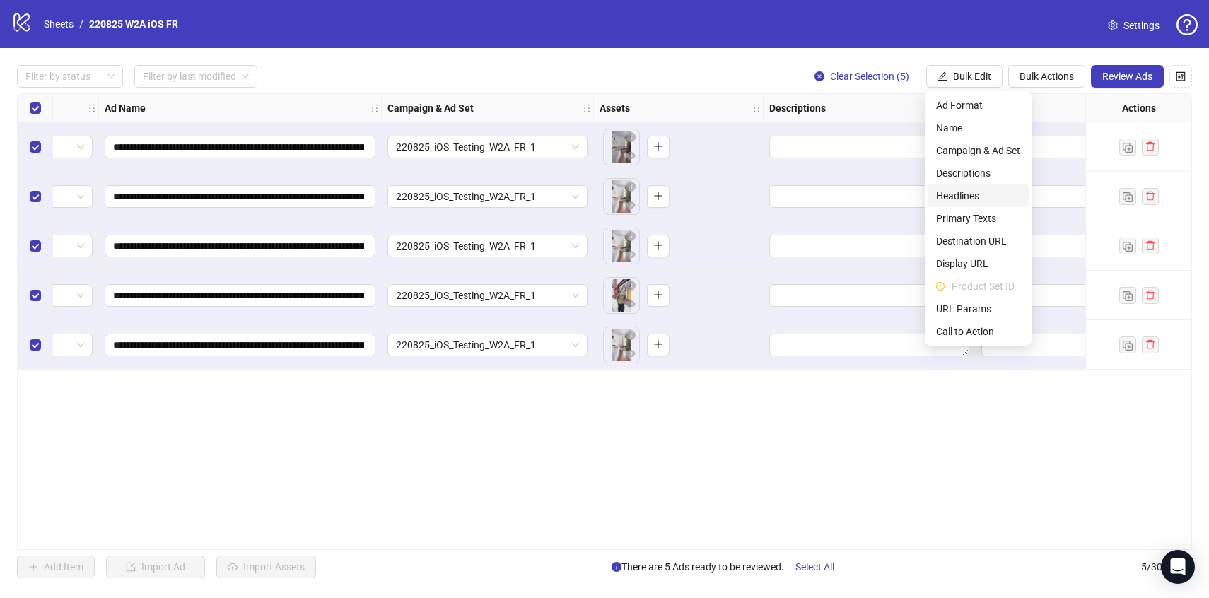
click at [955, 199] on span "Headlines" at bounding box center [978, 196] width 84 height 16
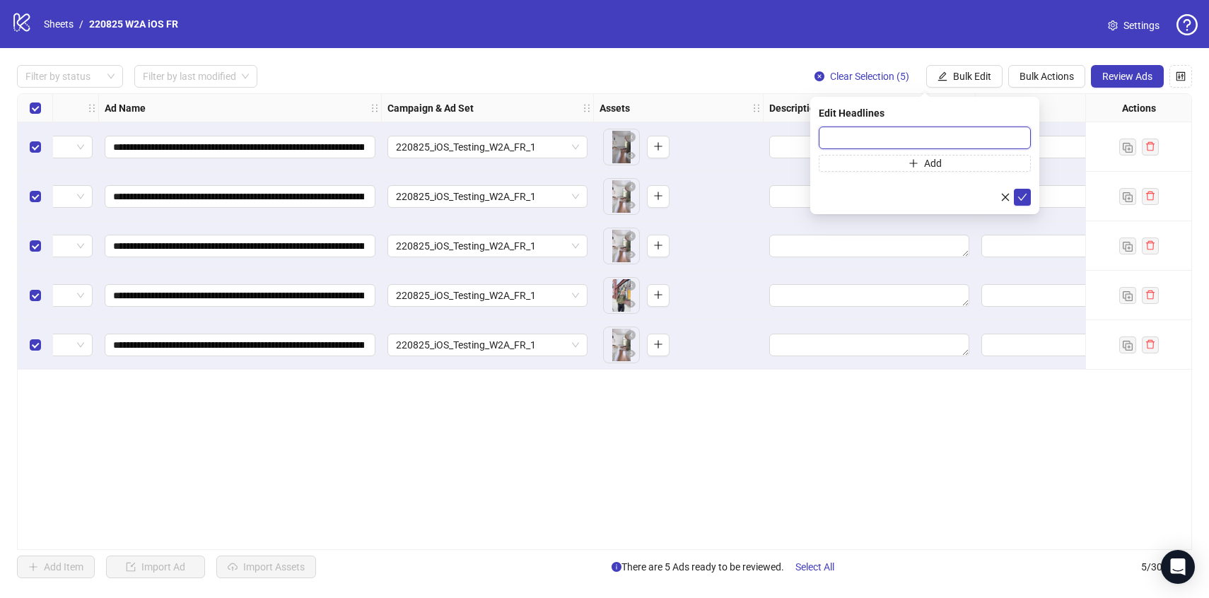
click at [850, 143] on input "text" at bounding box center [925, 138] width 212 height 23
paste input "**********"
type input "**********"
click at [1019, 192] on icon "check" at bounding box center [1022, 197] width 10 height 10
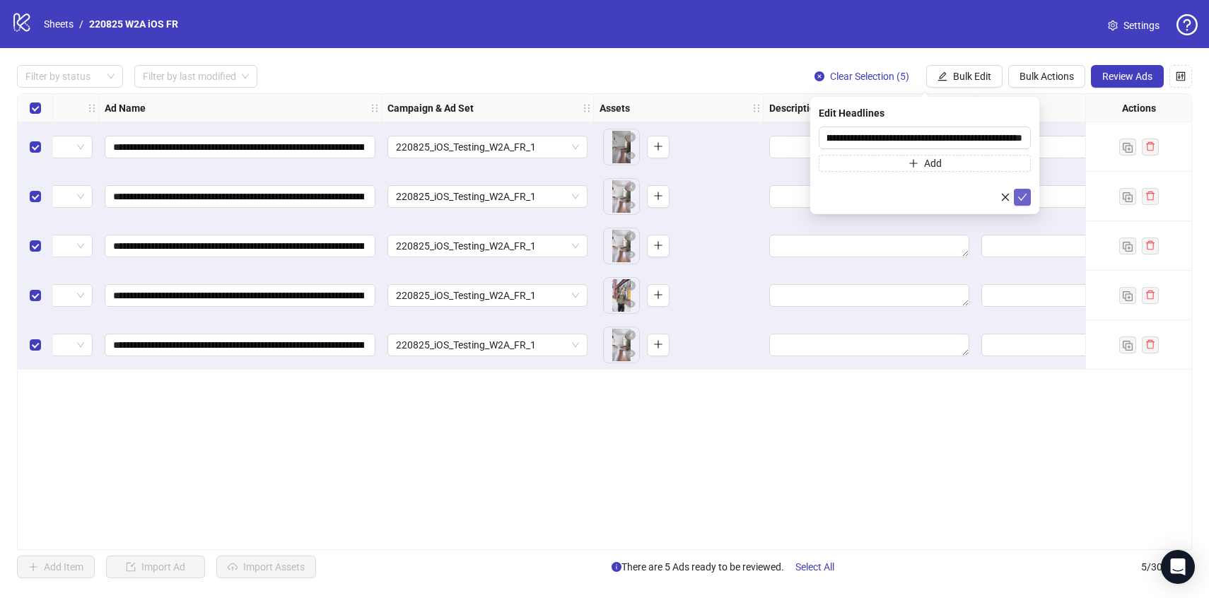
scroll to position [0, 0]
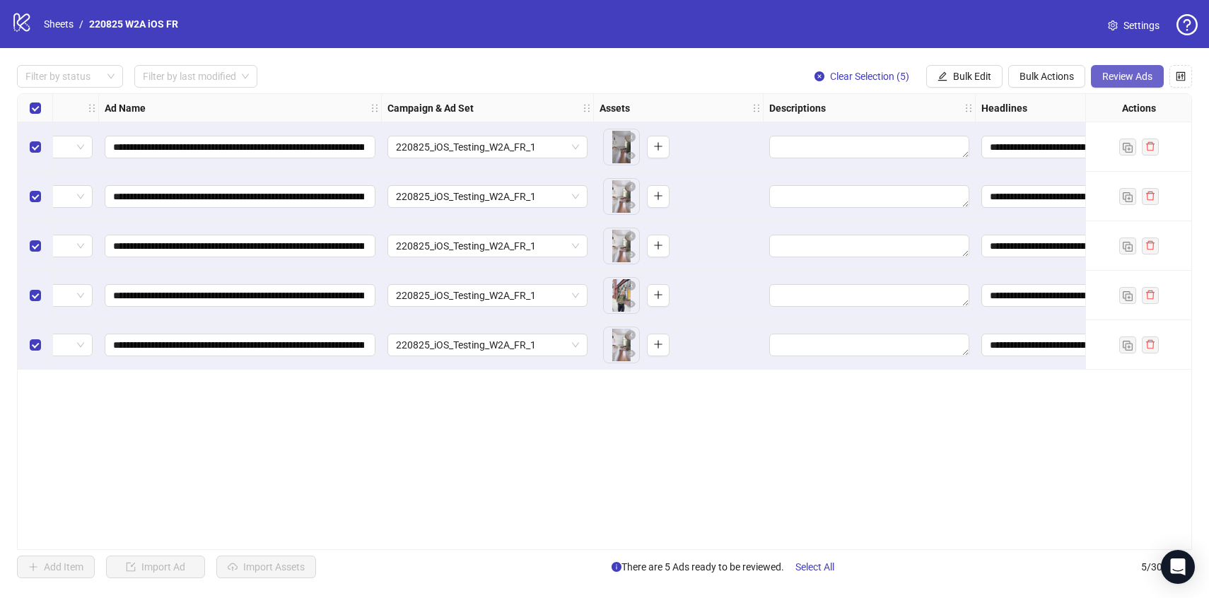
click at [1126, 80] on span "Review Ads" at bounding box center [1127, 76] width 50 height 11
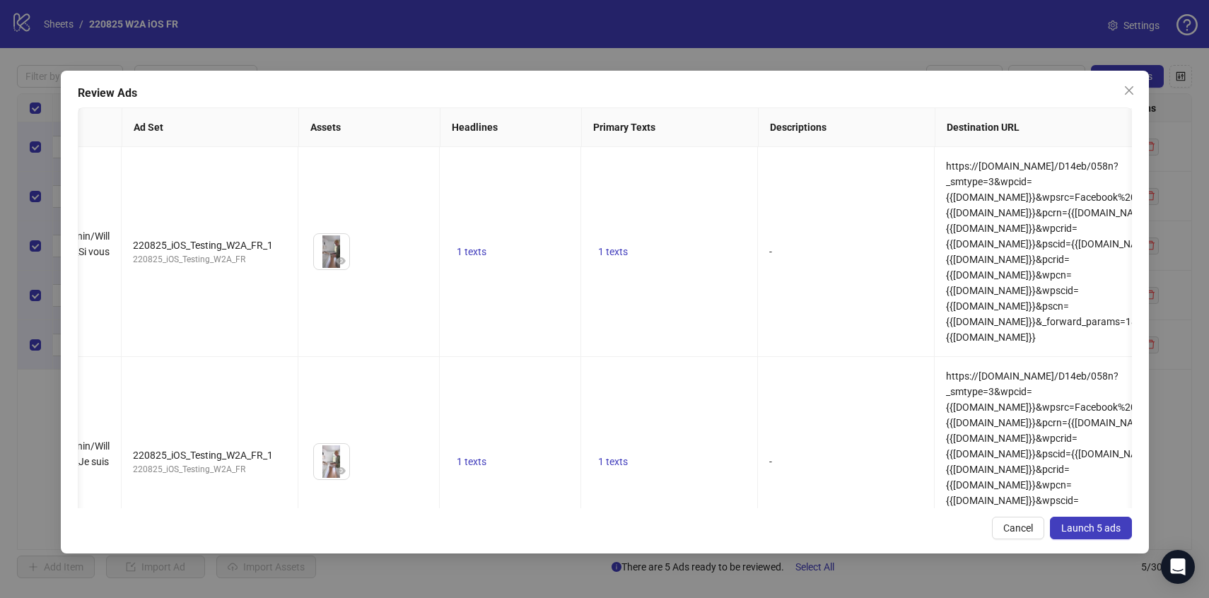
scroll to position [0, 140]
click at [1086, 537] on button "Launch 5 ads" at bounding box center [1091, 528] width 82 height 23
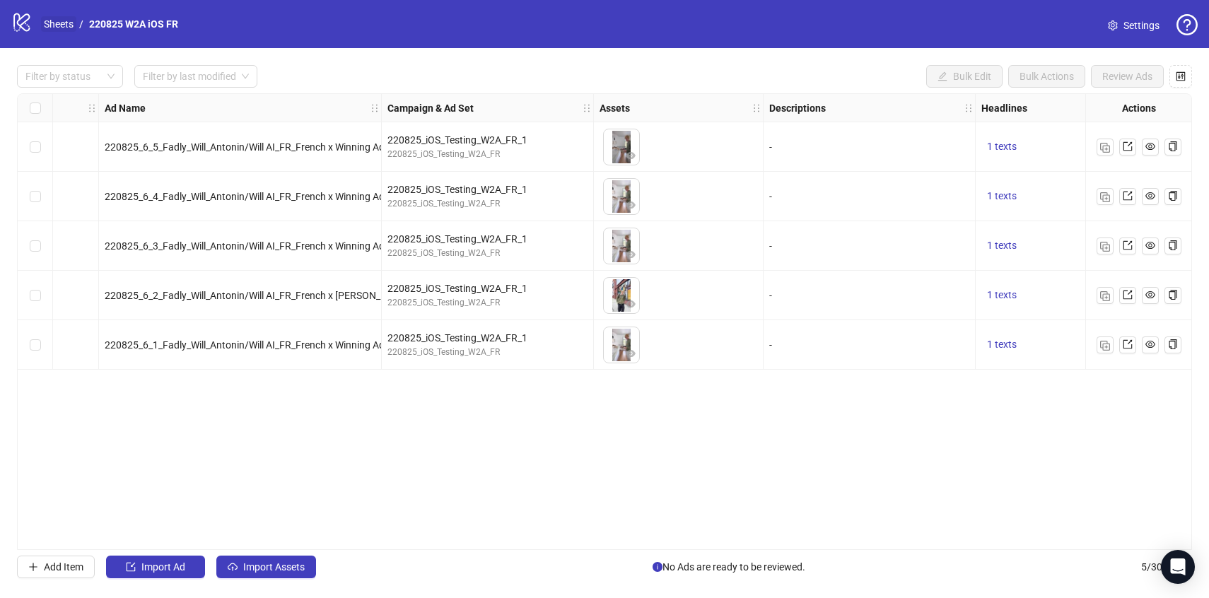
click at [65, 26] on link "Sheets" at bounding box center [58, 24] width 35 height 16
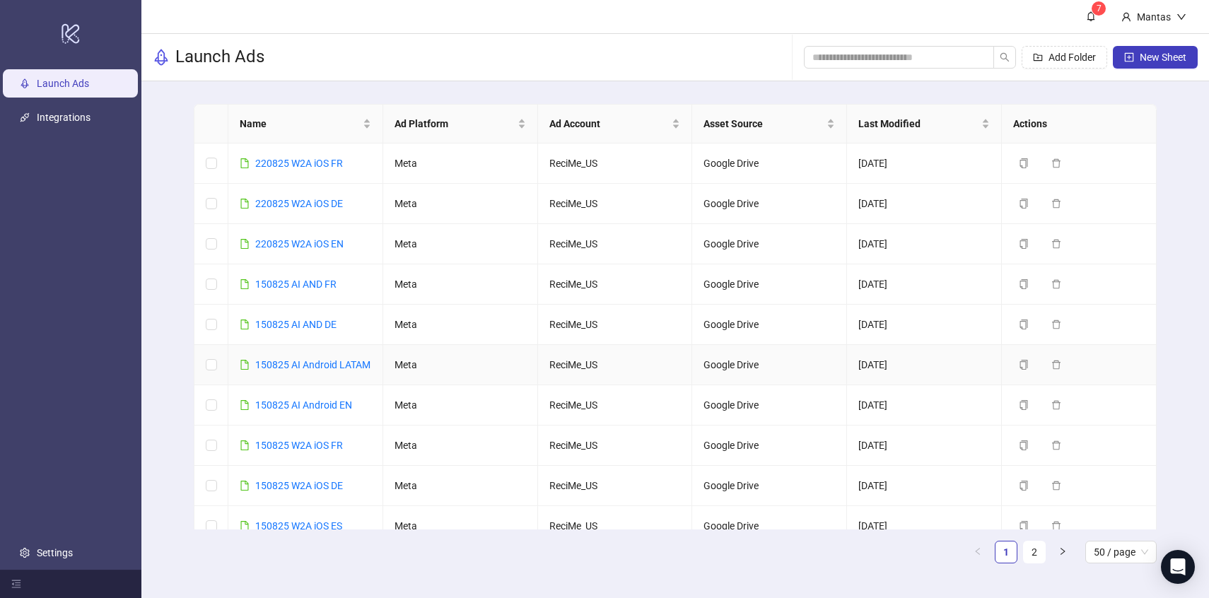
scroll to position [17, 0]
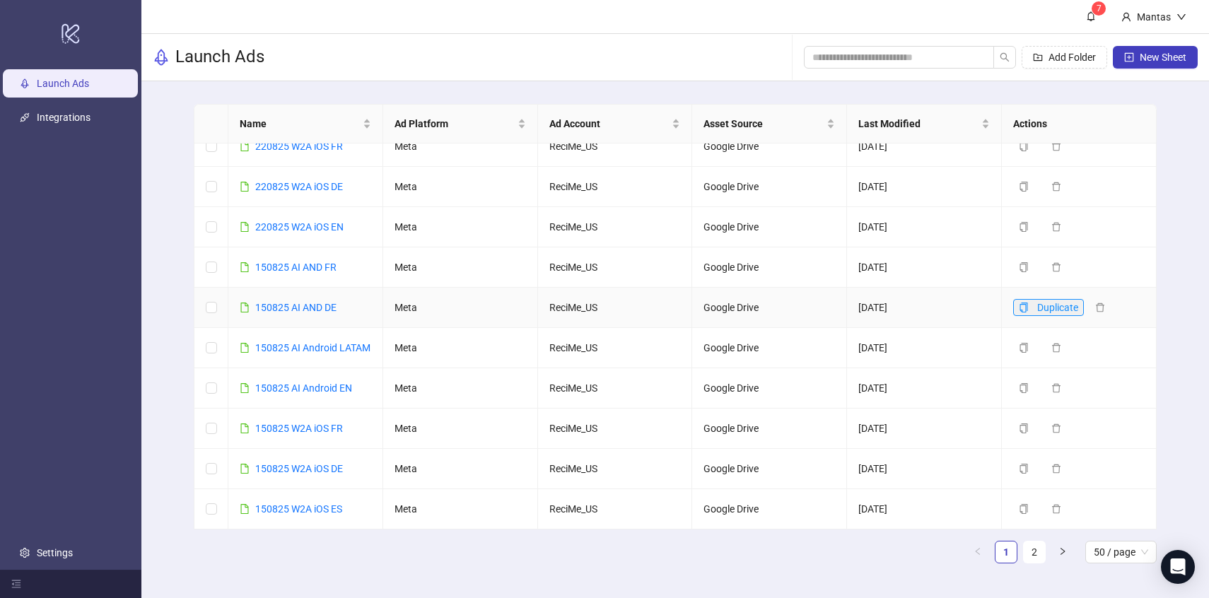
click at [1025, 307] on icon "copy" at bounding box center [1024, 308] width 8 height 10
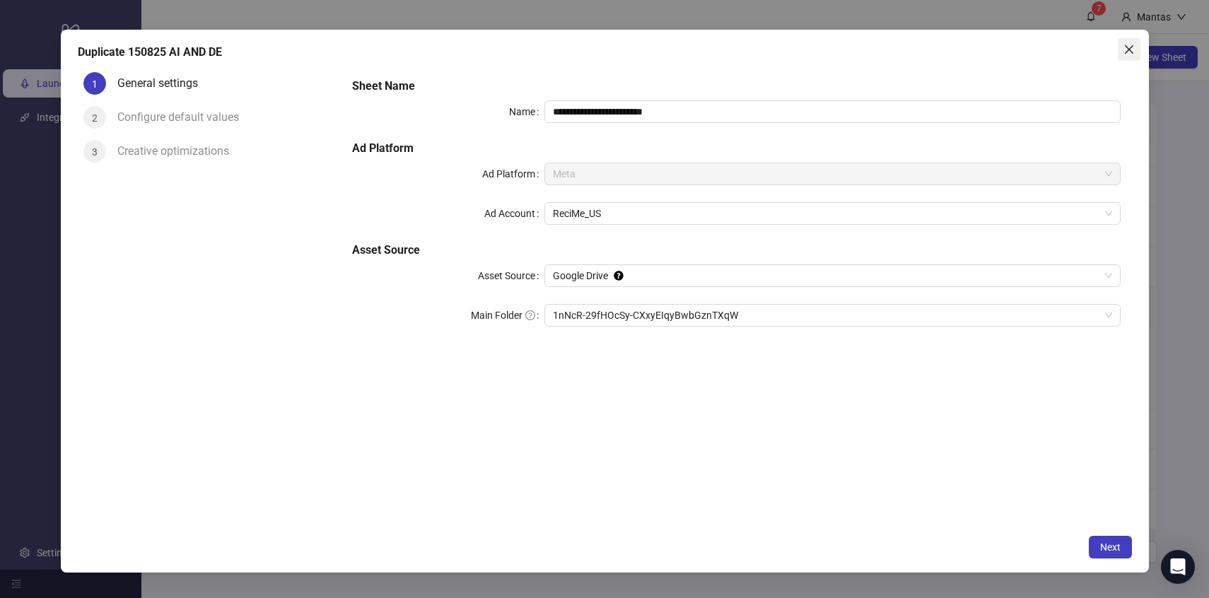
click at [1128, 48] on icon "close" at bounding box center [1128, 49] width 8 height 8
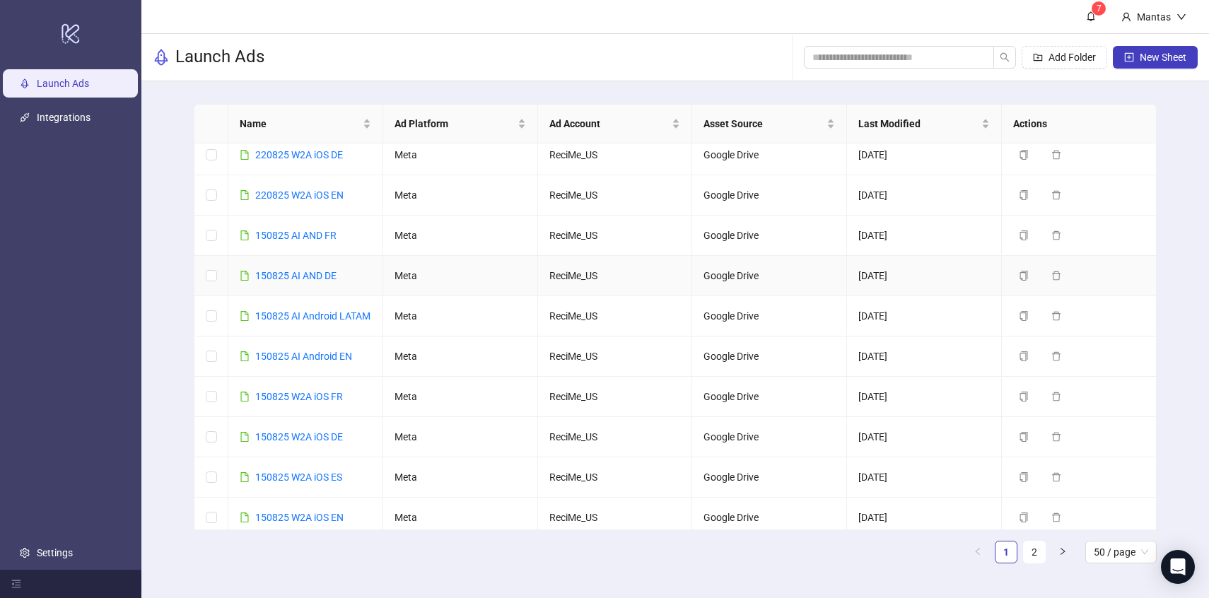
scroll to position [52, 0]
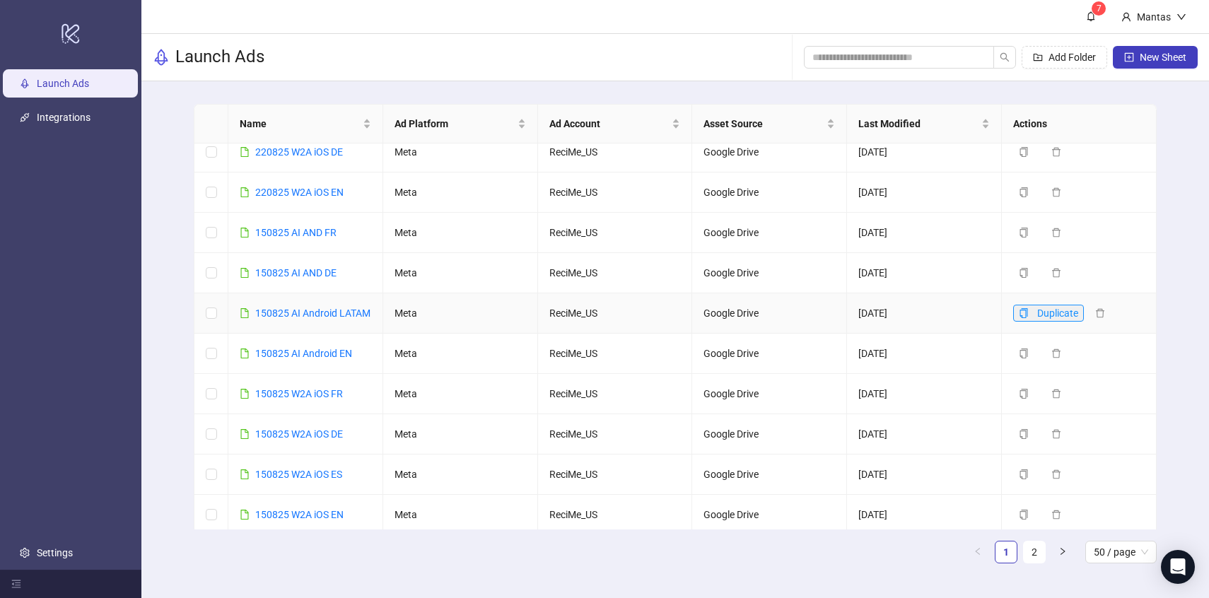
click at [1024, 322] on button "Duplicate" at bounding box center [1048, 313] width 71 height 17
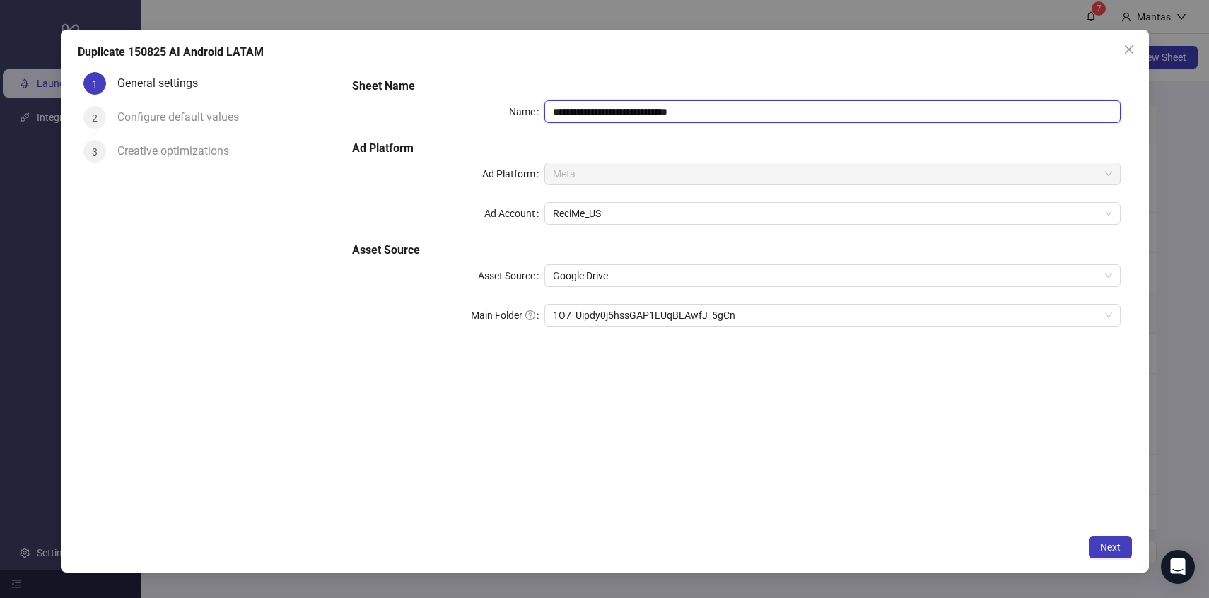
drag, startPoint x: 563, startPoint y: 108, endPoint x: 524, endPoint y: 108, distance: 39.6
click at [524, 108] on div "**********" at bounding box center [736, 111] width 768 height 23
click at [711, 113] on input "**********" at bounding box center [832, 111] width 576 height 23
click at [634, 306] on span "1O7_Uipdy0j5hssGAP1EUqBEAwfJ_5gCn" at bounding box center [832, 315] width 559 height 21
type input "**********"
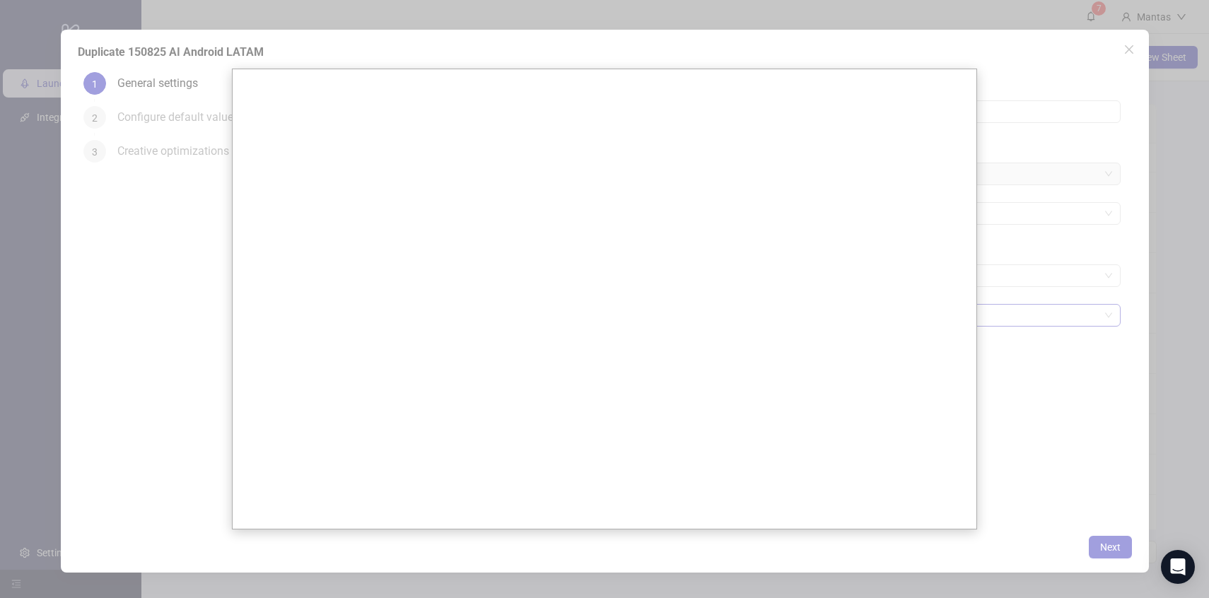
scroll to position [0, 0]
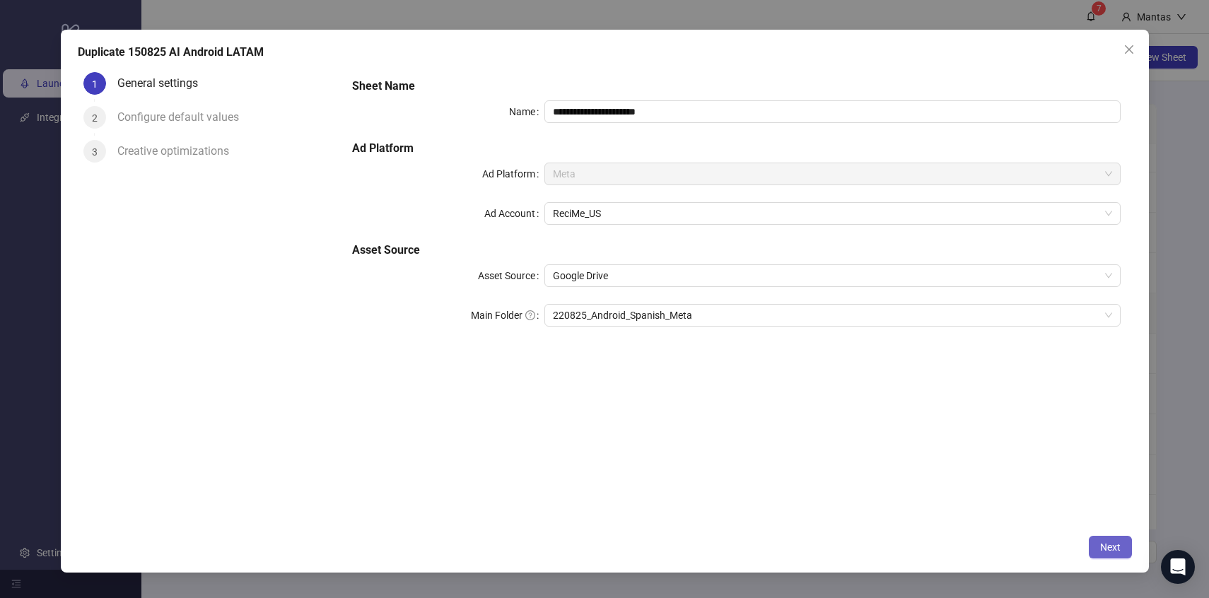
click at [1118, 544] on span "Next" at bounding box center [1110, 546] width 21 height 11
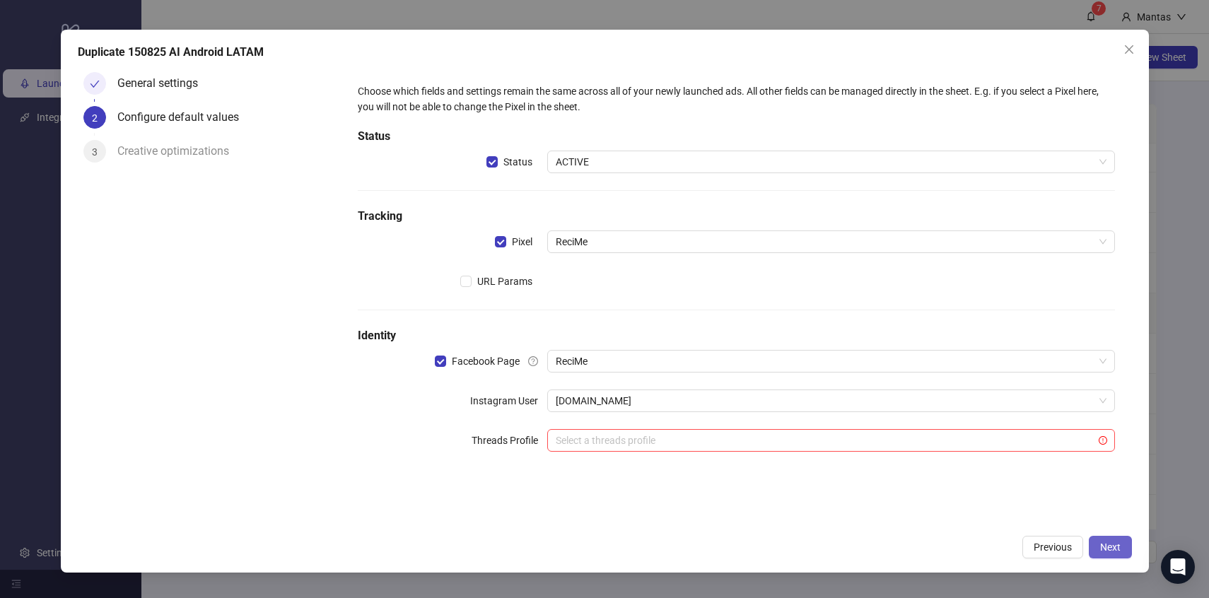
click at [1124, 547] on button "Next" at bounding box center [1110, 547] width 43 height 23
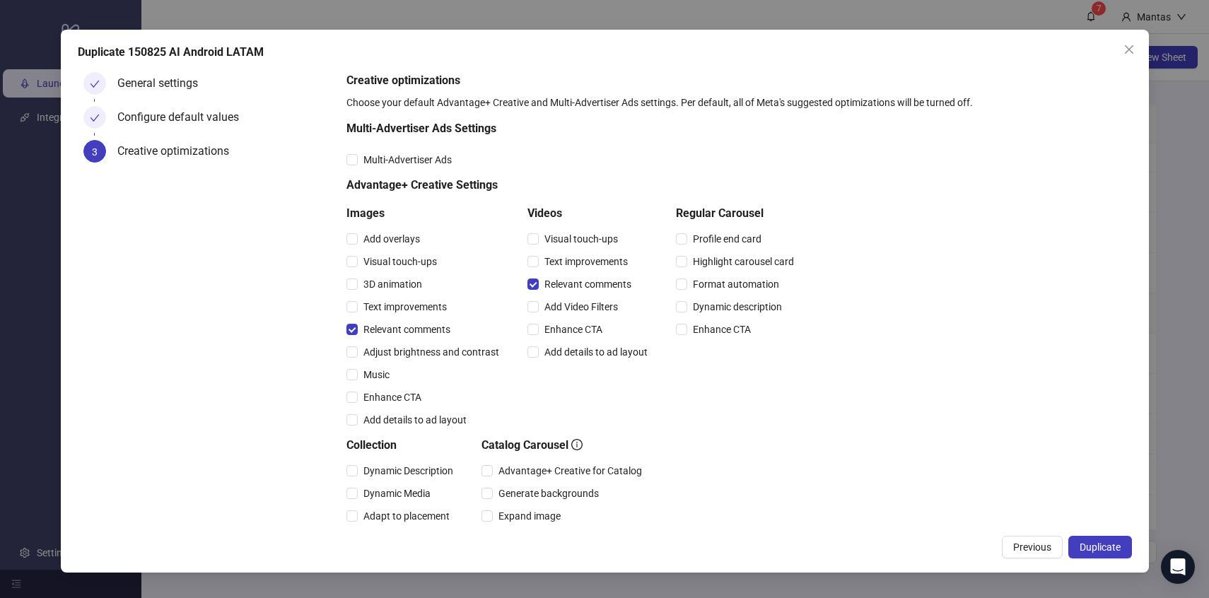
click at [1117, 560] on div "Duplicate 150825 AI Android LATAM General settings Configure default values 3 C…" at bounding box center [605, 301] width 1088 height 542
click at [1109, 547] on span "Duplicate" at bounding box center [1099, 546] width 41 height 11
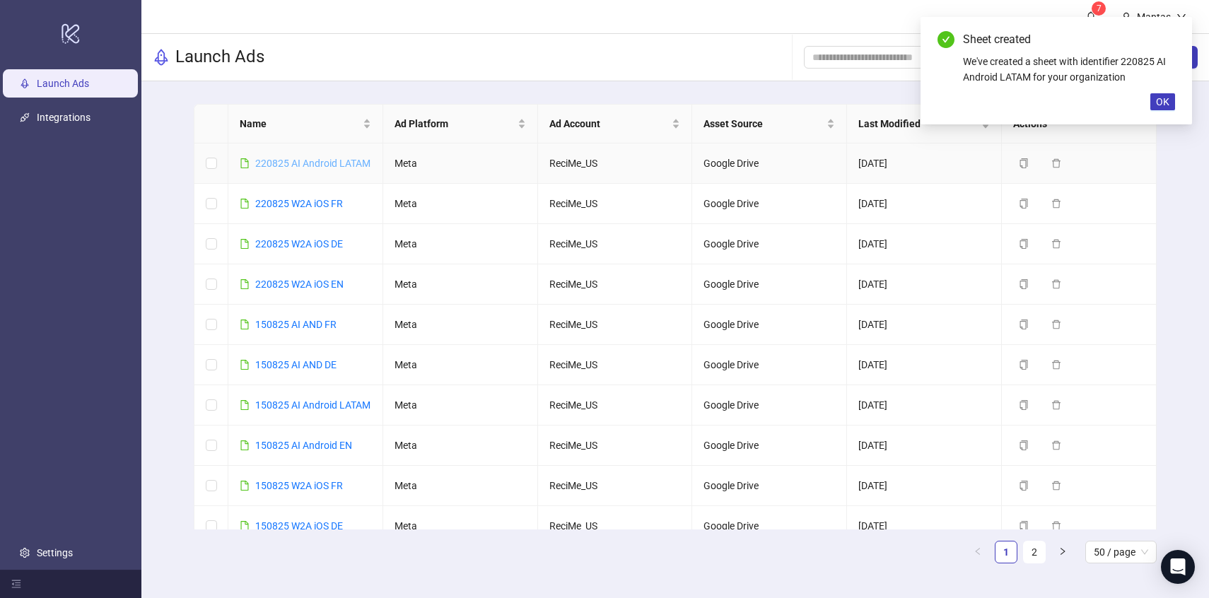
click at [290, 160] on link "220825 AI Android LATAM" at bounding box center [312, 163] width 115 height 11
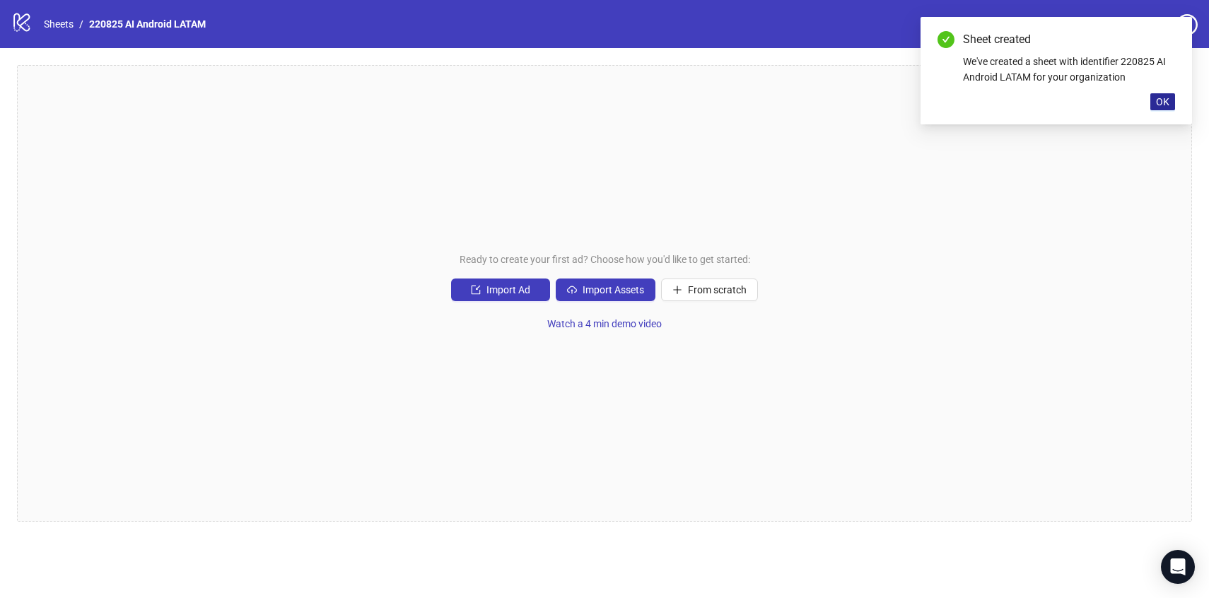
click at [1165, 96] on span "OK" at bounding box center [1162, 101] width 13 height 11
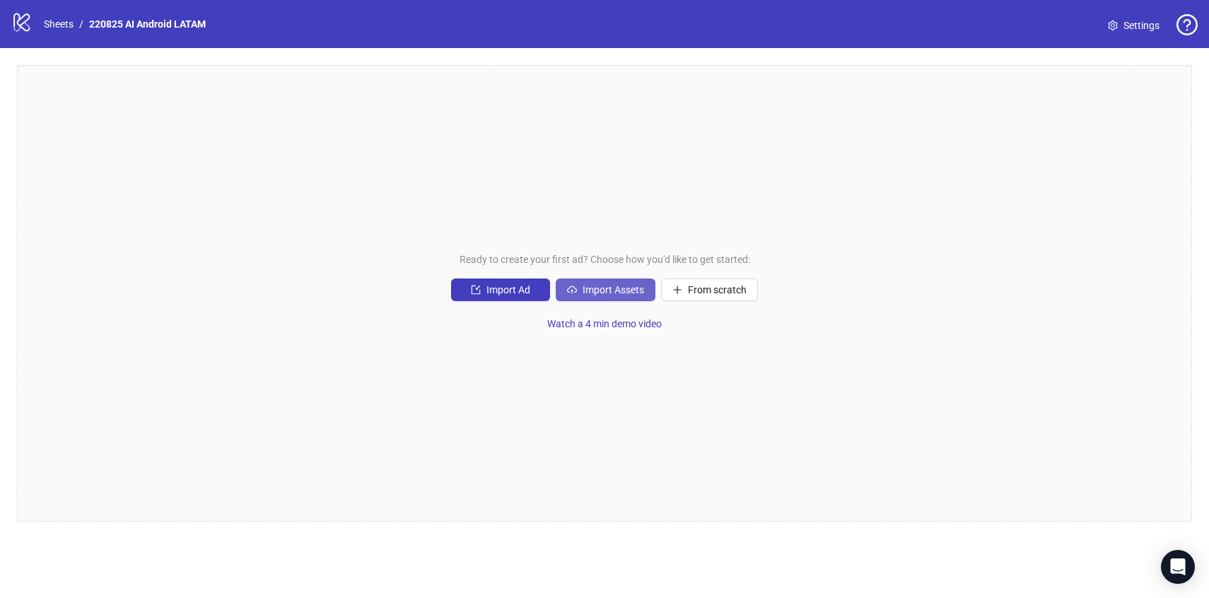
click at [633, 291] on span "Import Assets" at bounding box center [613, 289] width 62 height 11
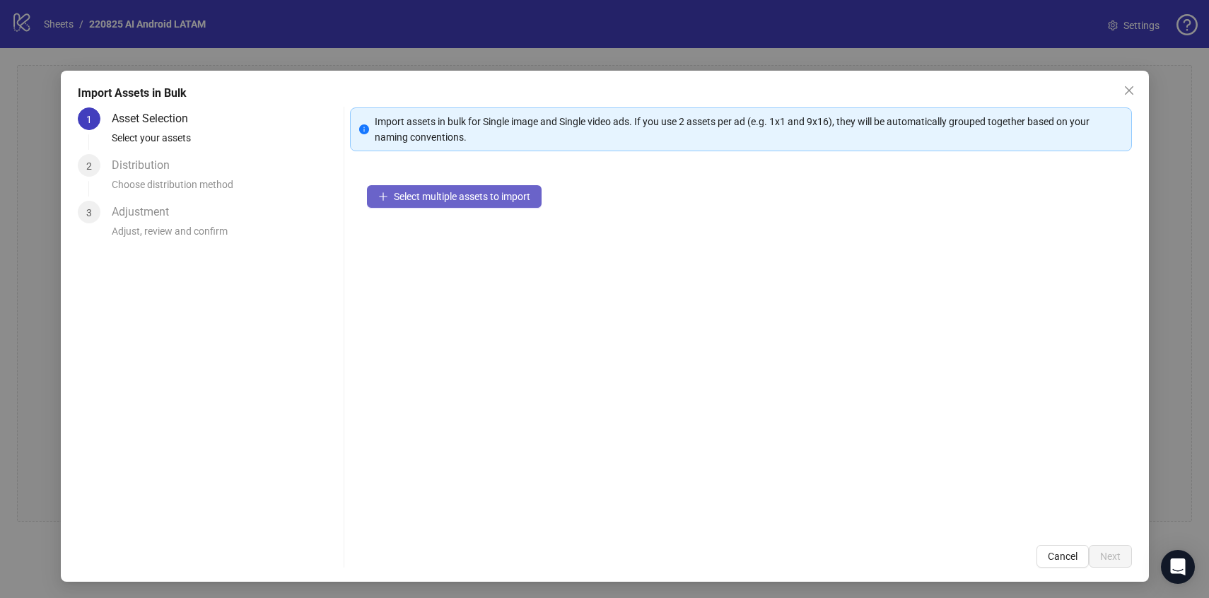
click at [482, 206] on button "Select multiple assets to import" at bounding box center [454, 196] width 175 height 23
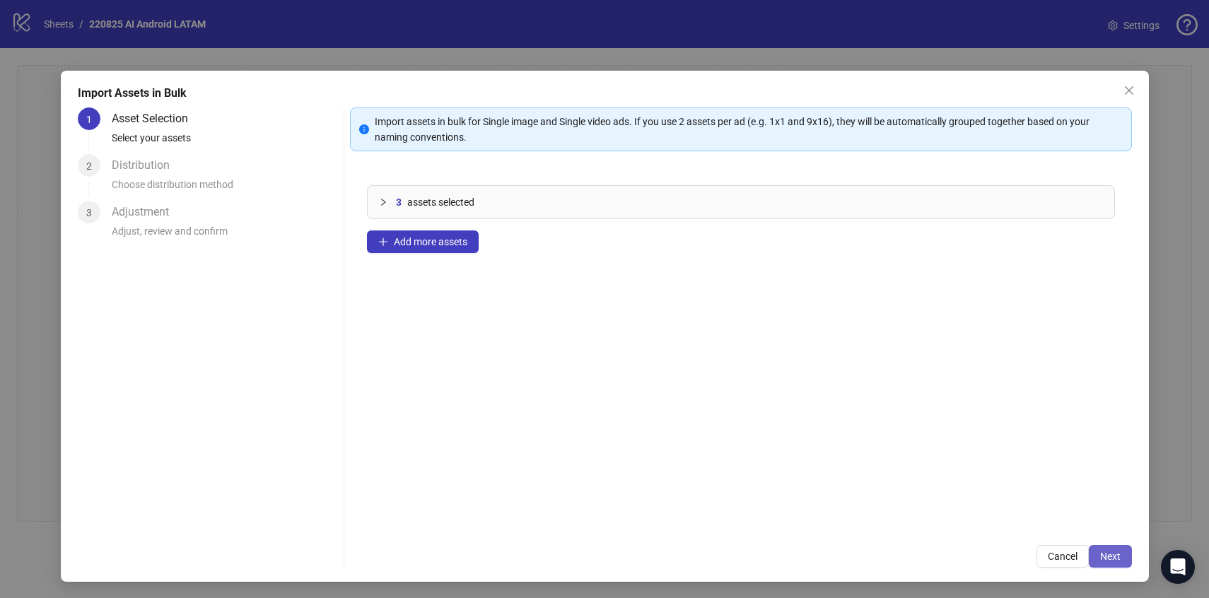
click at [1111, 551] on span "Next" at bounding box center [1110, 556] width 21 height 11
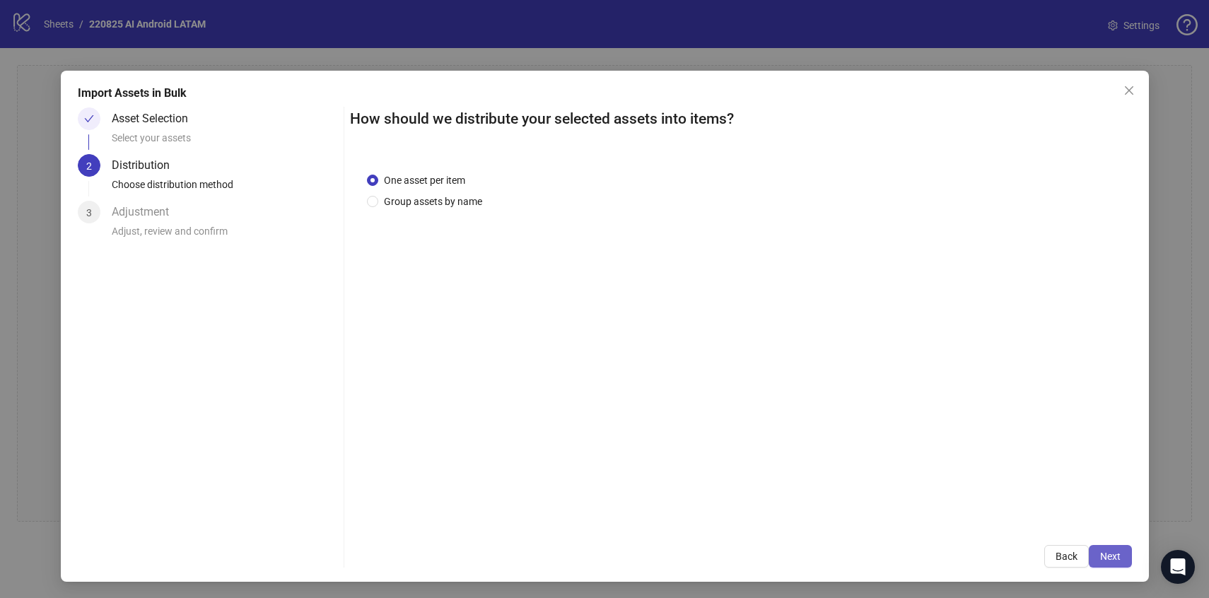
click at [1119, 560] on span "Next" at bounding box center [1110, 556] width 21 height 11
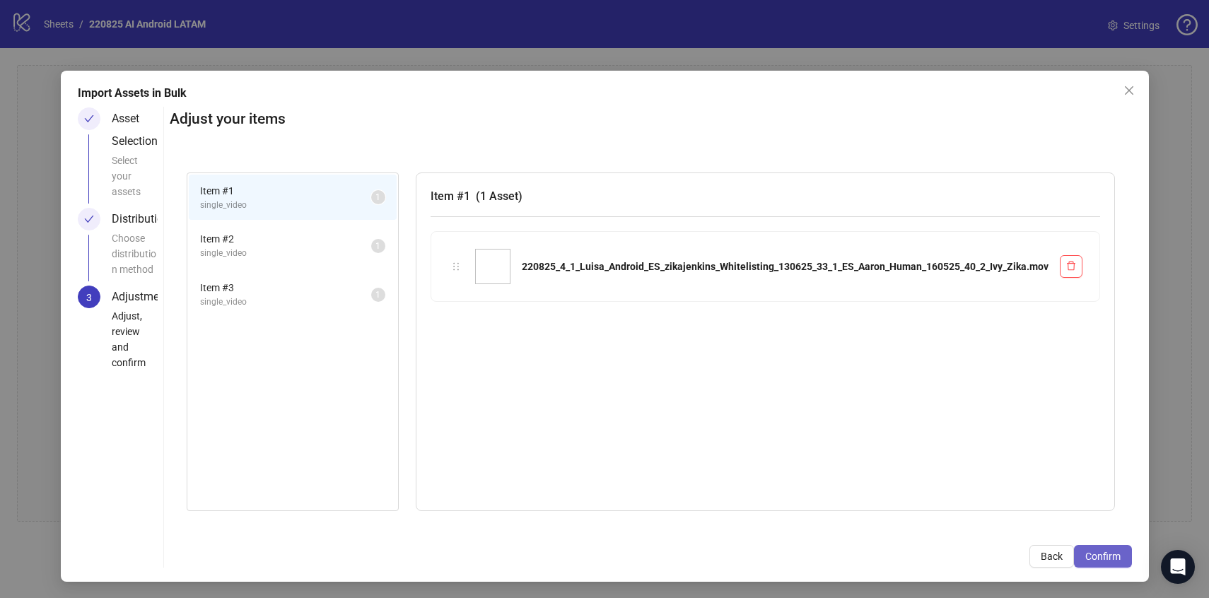
click at [1119, 559] on span "Confirm" at bounding box center [1102, 556] width 35 height 11
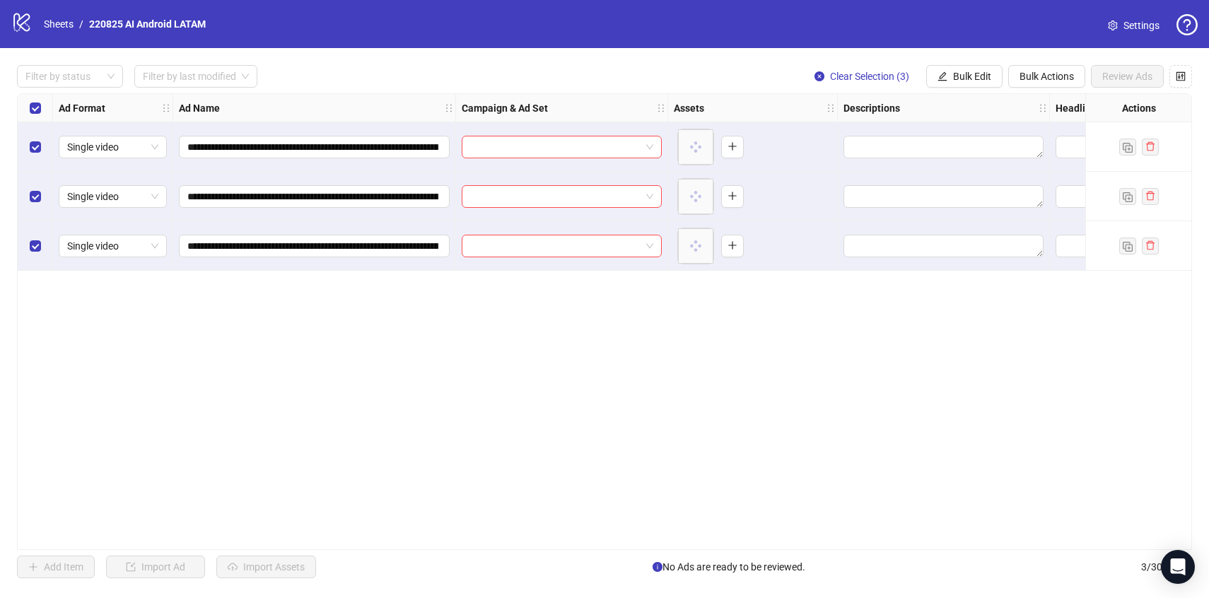
click at [35, 117] on div "Select all rows" at bounding box center [35, 108] width 35 height 28
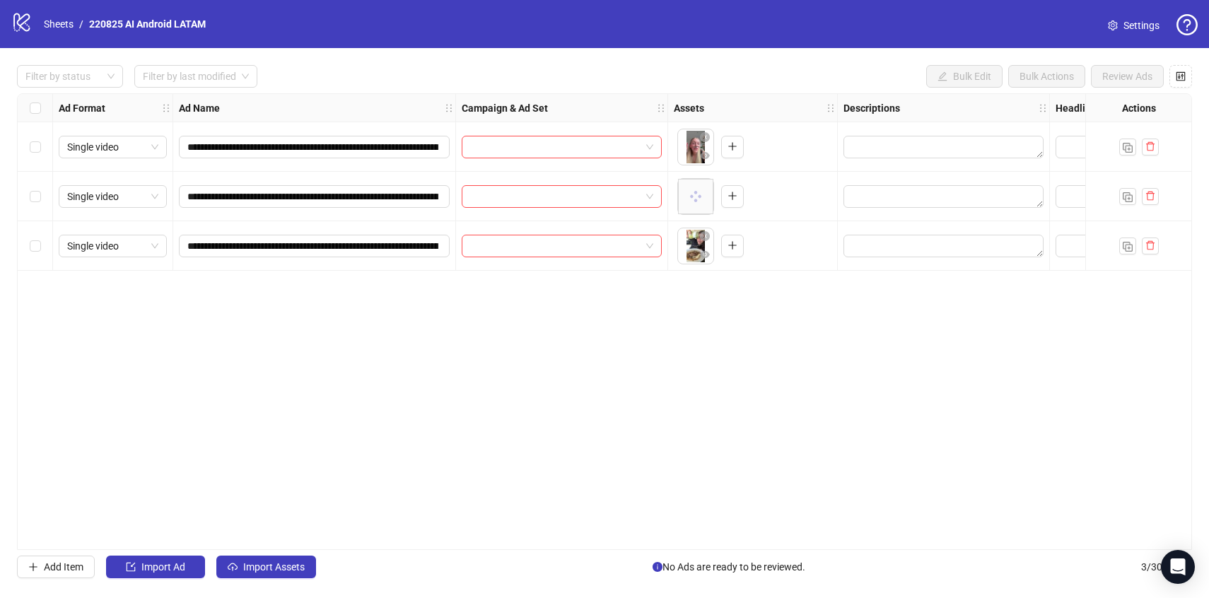
click at [42, 155] on div "Select row 1" at bounding box center [35, 146] width 35 height 49
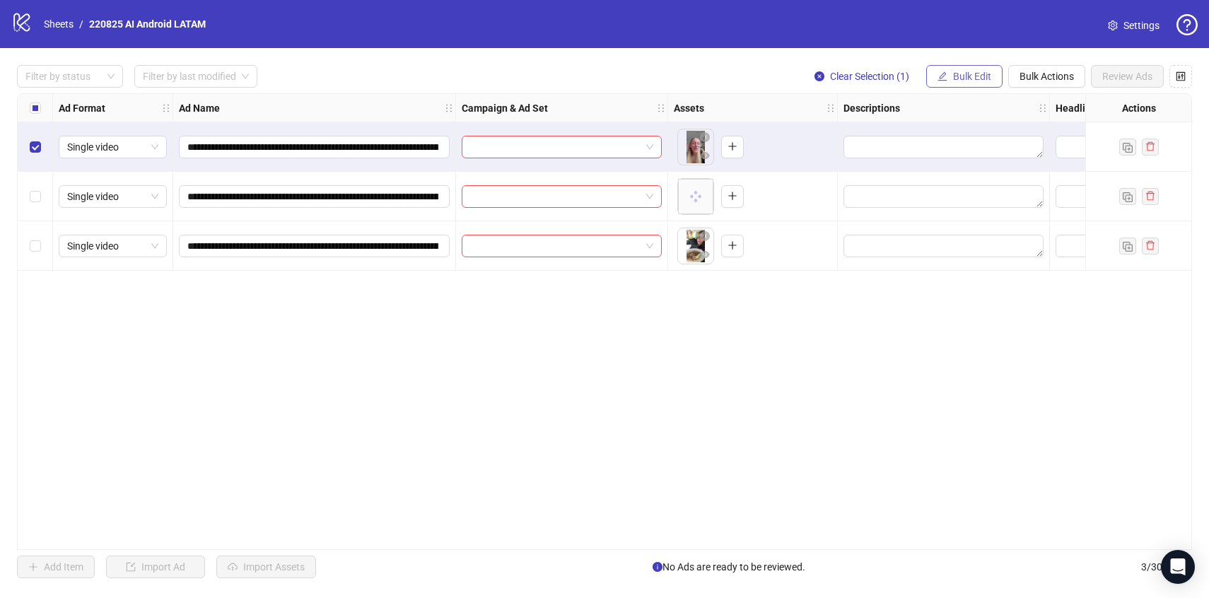
click at [960, 77] on span "Bulk Edit" at bounding box center [972, 76] width 38 height 11
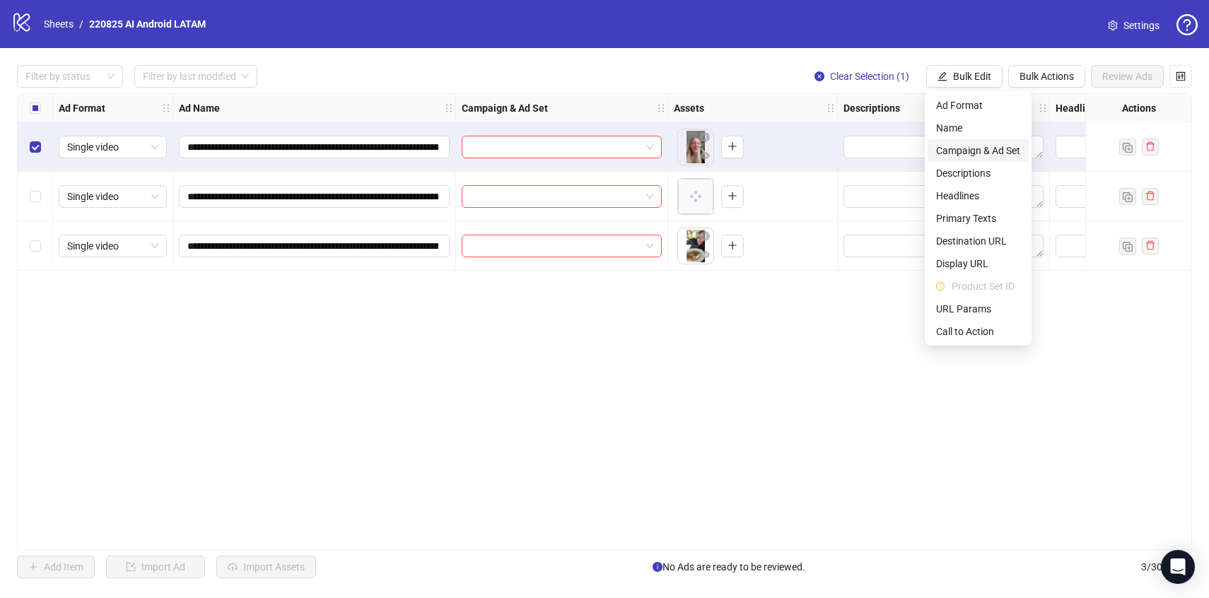
click at [974, 150] on span "Campaign & Ad Set" at bounding box center [978, 151] width 84 height 16
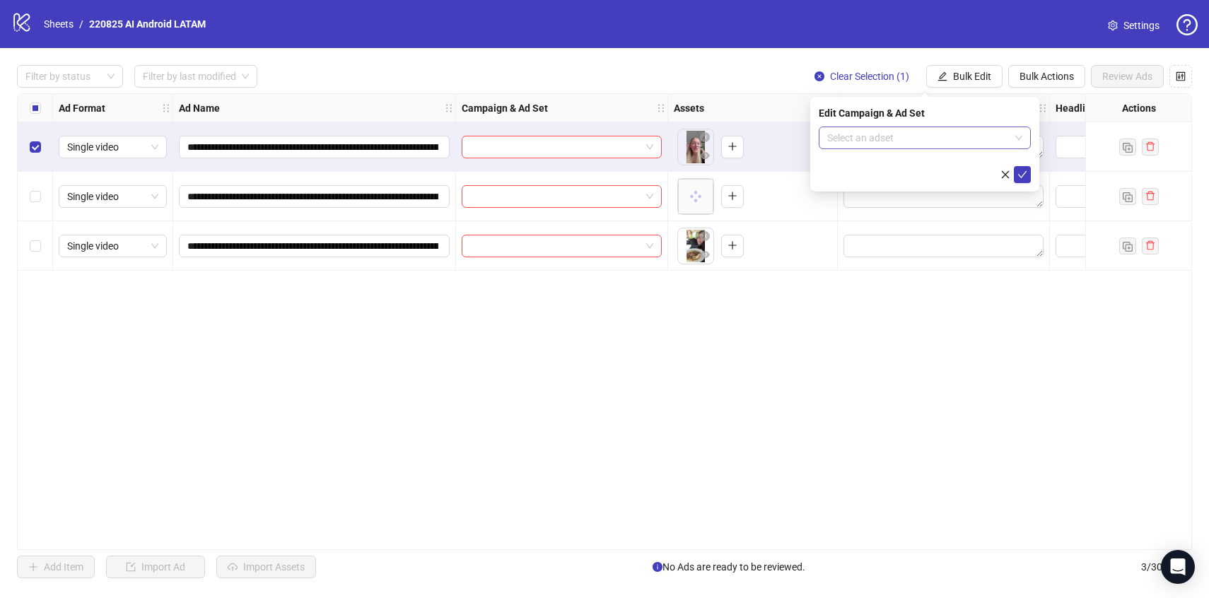
click at [971, 141] on input "search" at bounding box center [918, 137] width 182 height 21
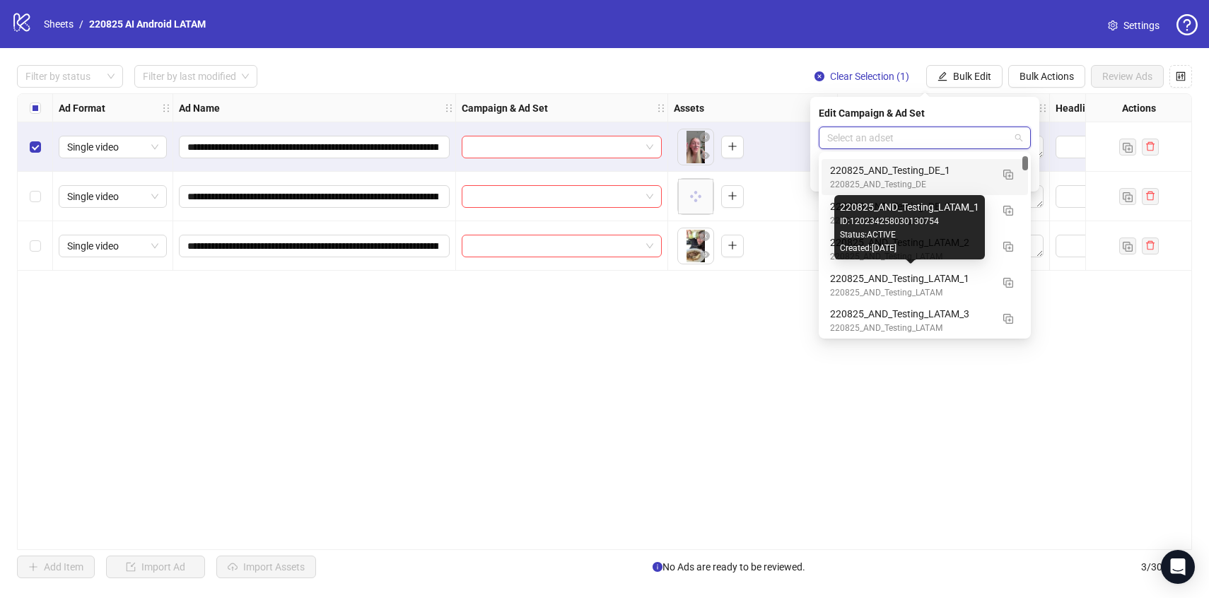
scroll to position [123, 0]
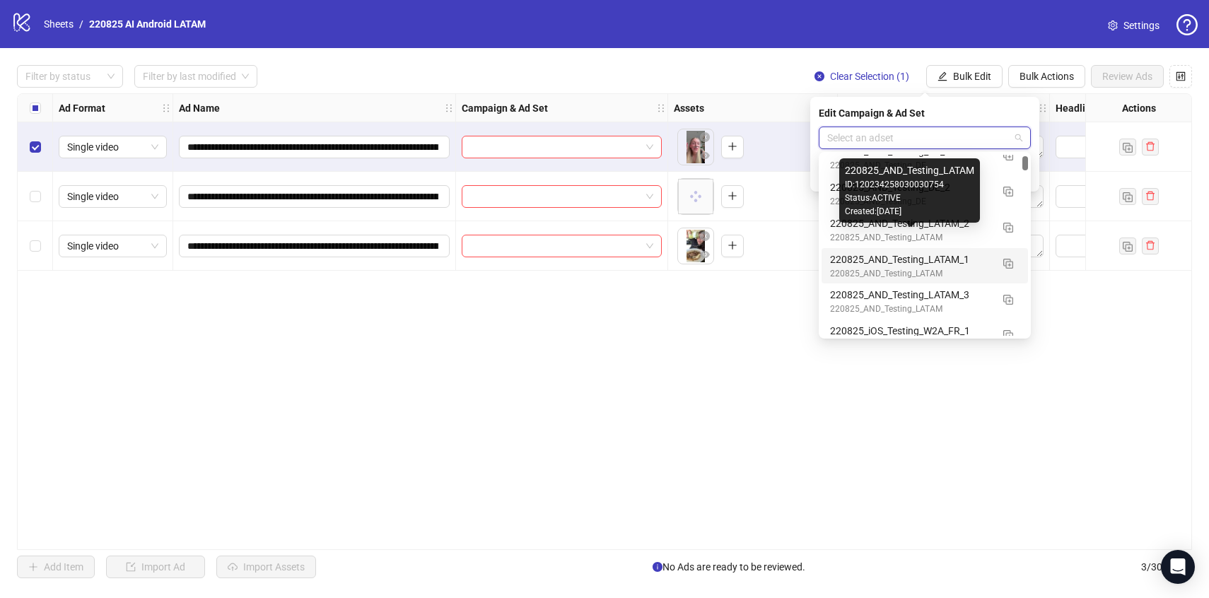
click at [973, 259] on div "220825_AND_Testing_LATAM_1" at bounding box center [910, 260] width 161 height 16
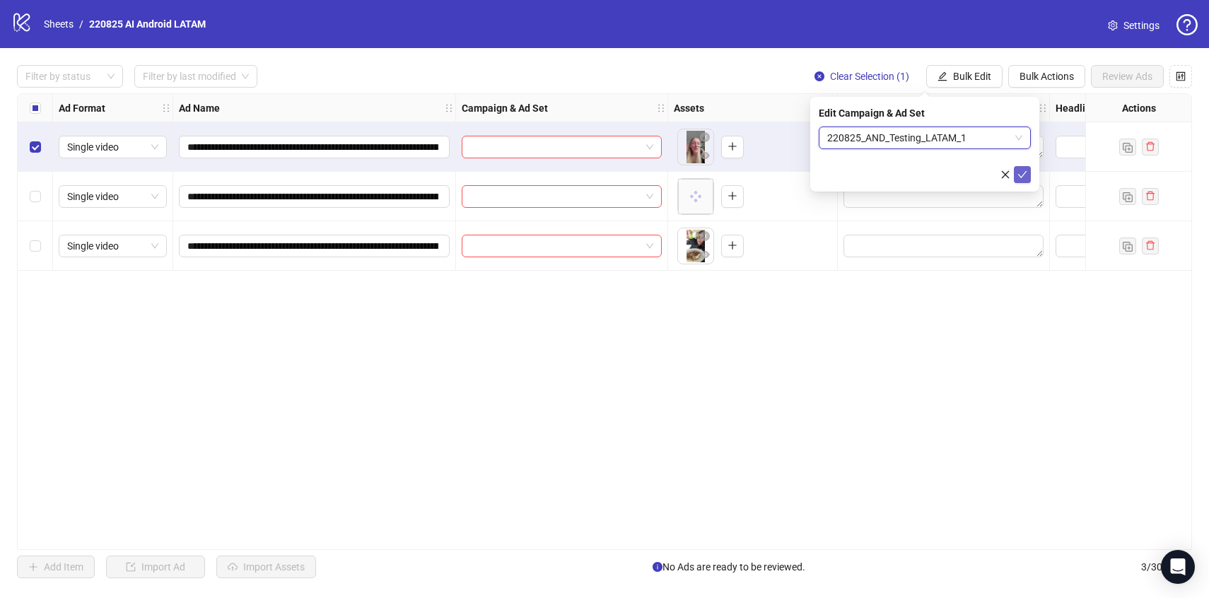
click at [1023, 170] on icon "check" at bounding box center [1022, 175] width 10 height 10
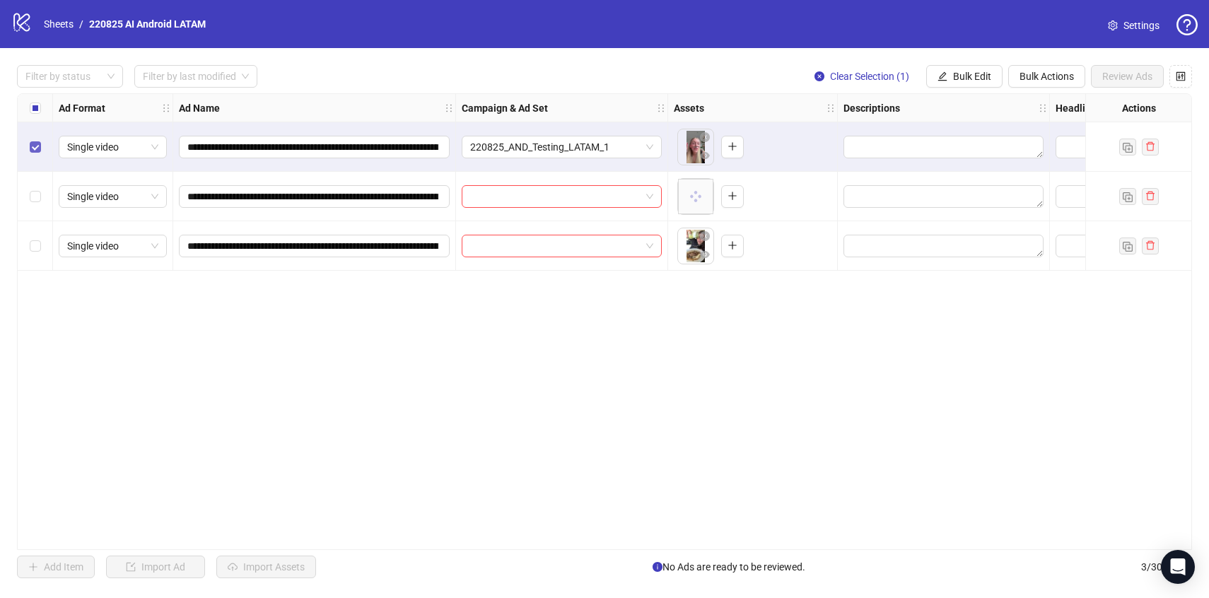
click at [38, 139] on label "Select row 1" at bounding box center [35, 147] width 11 height 16
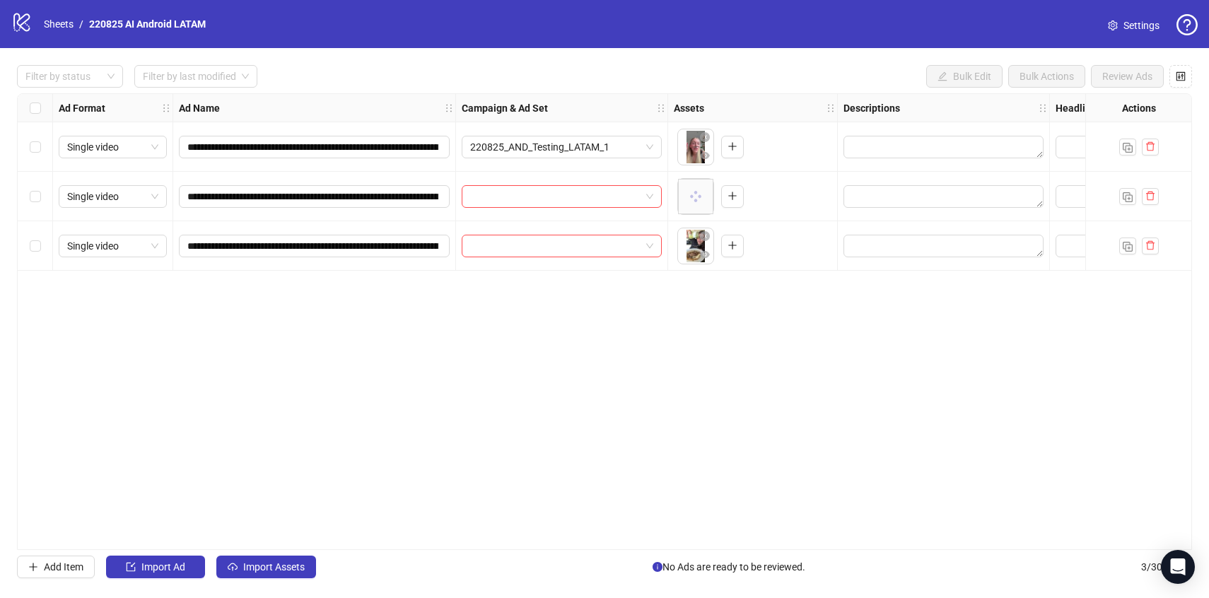
click at [40, 187] on div "Select row 2" at bounding box center [35, 196] width 35 height 49
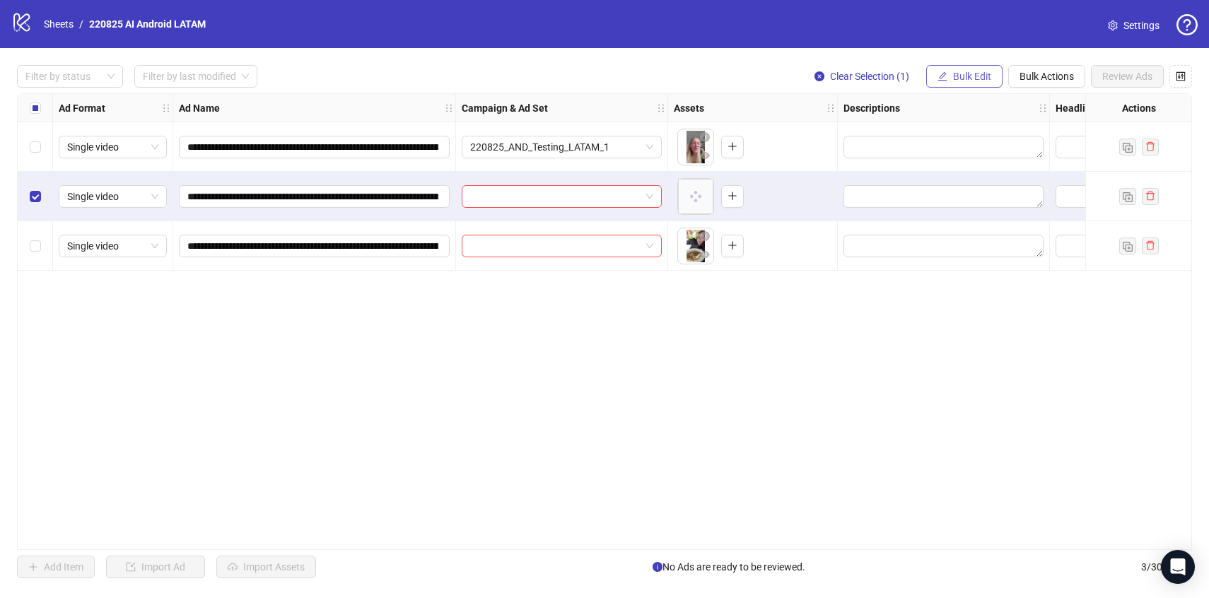
click at [964, 76] on span "Bulk Edit" at bounding box center [972, 76] width 38 height 11
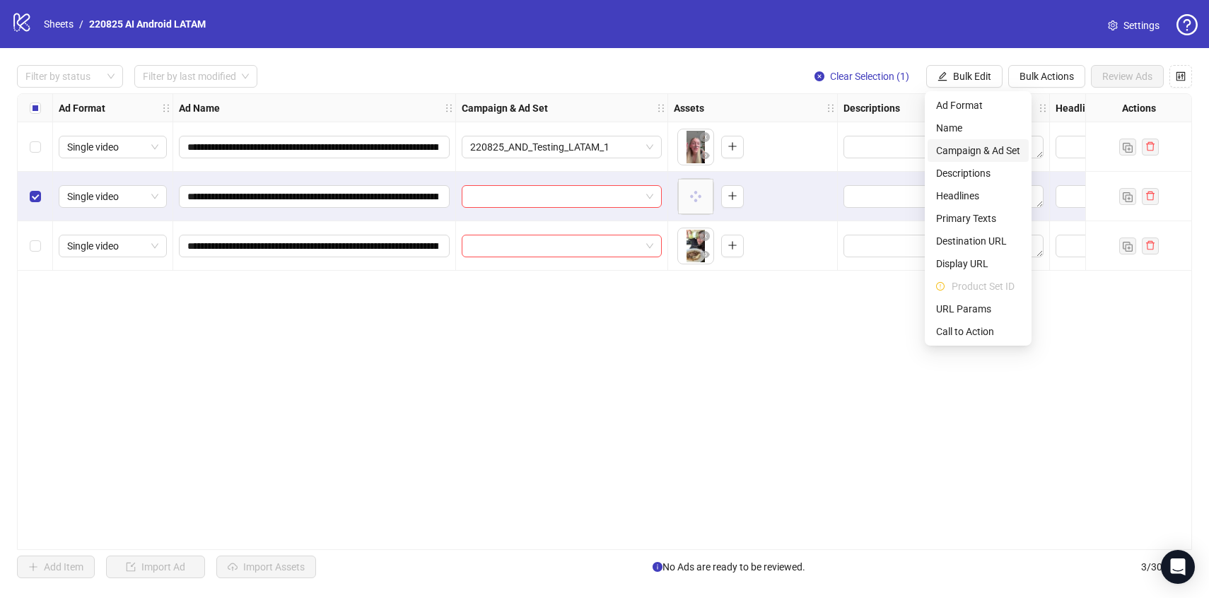
click at [980, 155] on span "Campaign & Ad Set" at bounding box center [978, 151] width 84 height 16
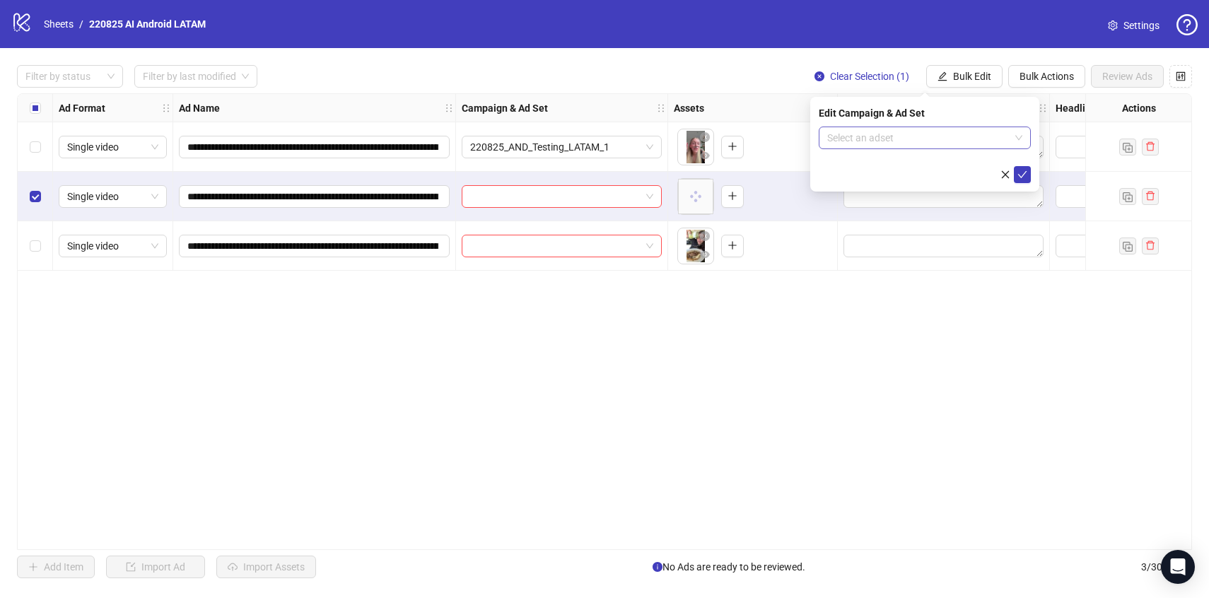
click at [980, 144] on input "search" at bounding box center [918, 137] width 182 height 21
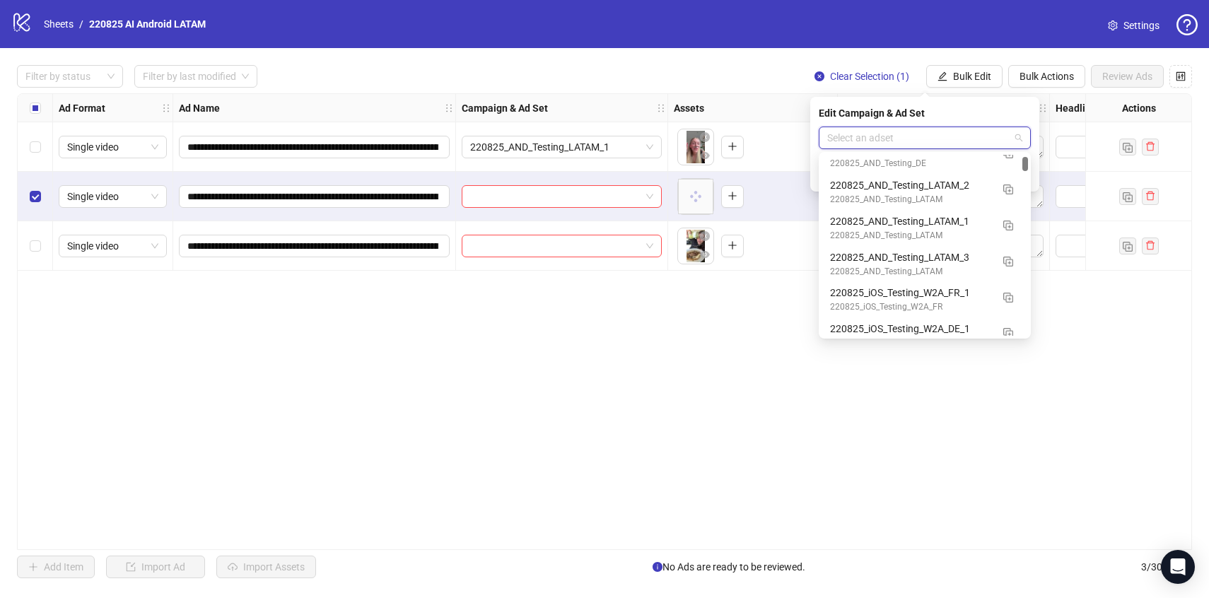
scroll to position [187, 0]
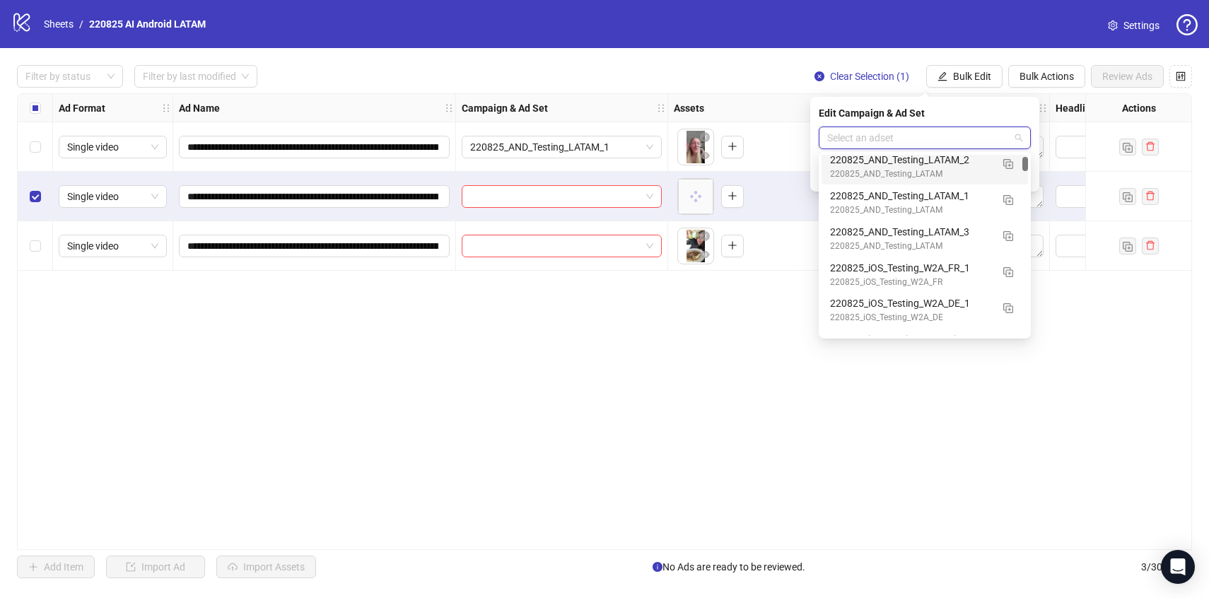
click at [990, 163] on div "220825_AND_Testing_LATAM_2" at bounding box center [910, 160] width 161 height 16
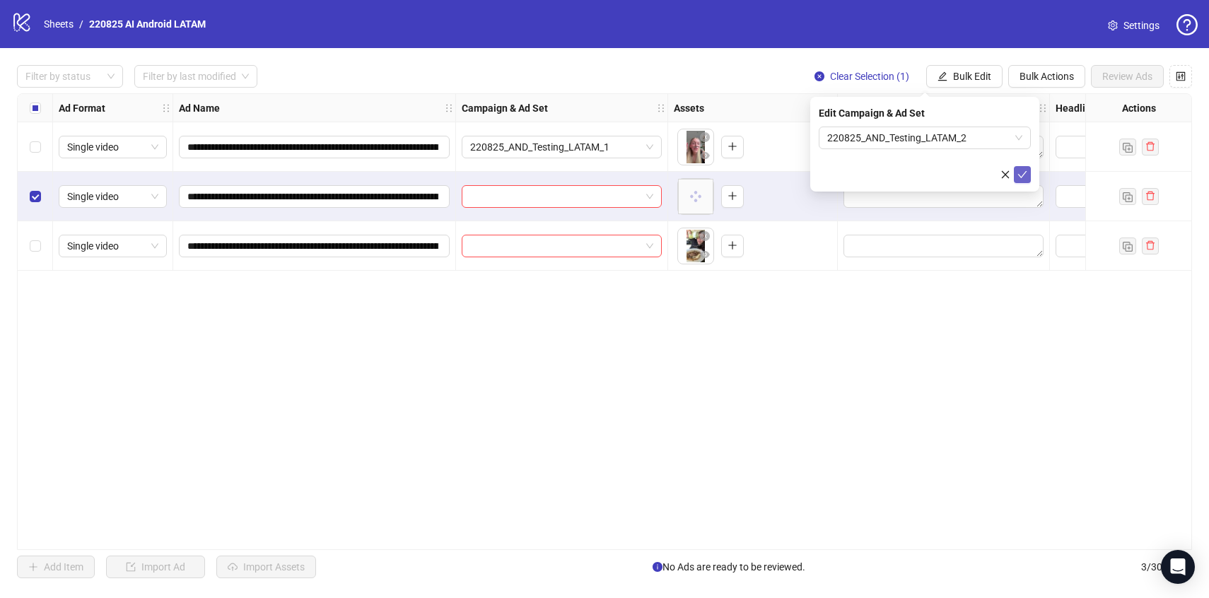
click at [1018, 181] on button "submit" at bounding box center [1022, 174] width 17 height 17
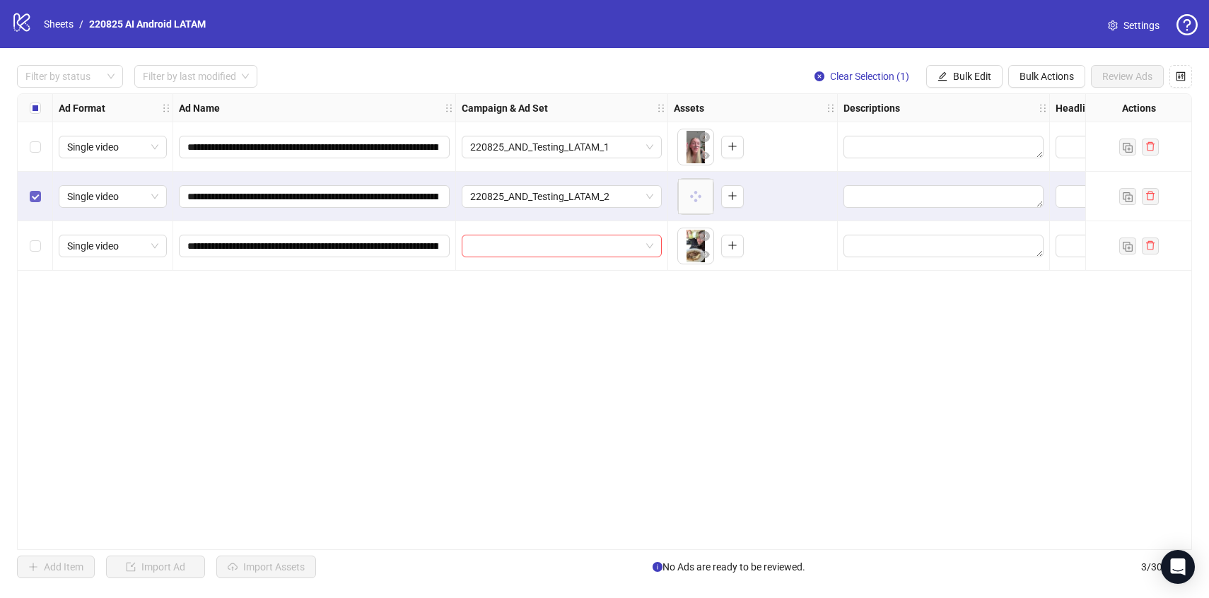
click at [35, 190] on label "Select row 2" at bounding box center [35, 197] width 11 height 16
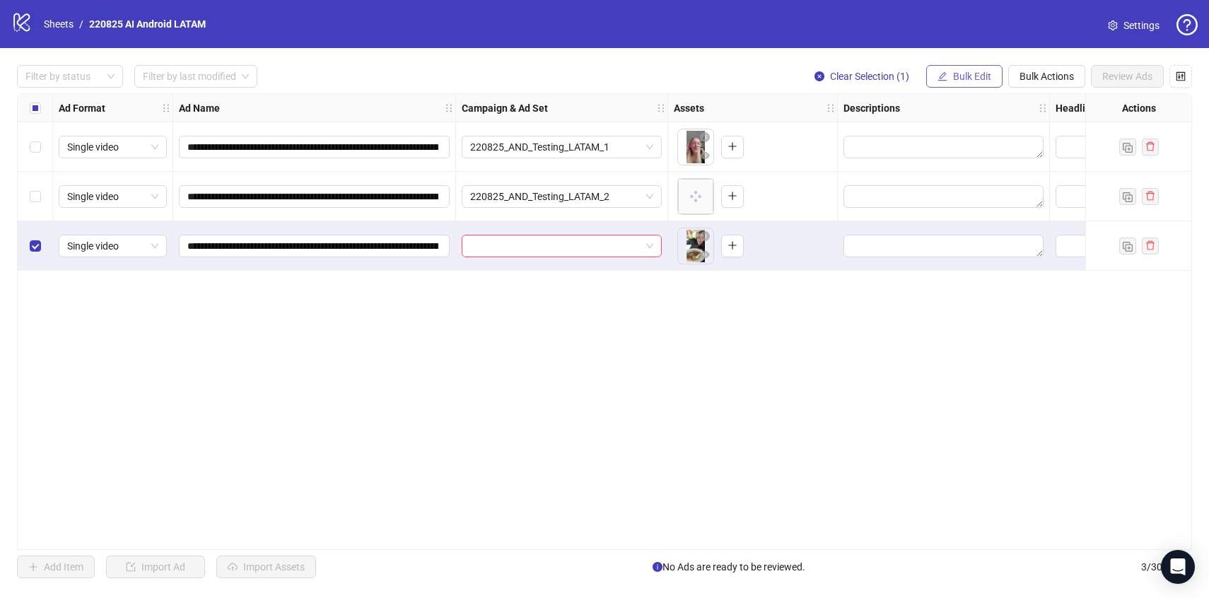
click at [962, 81] on span "Bulk Edit" at bounding box center [972, 76] width 38 height 11
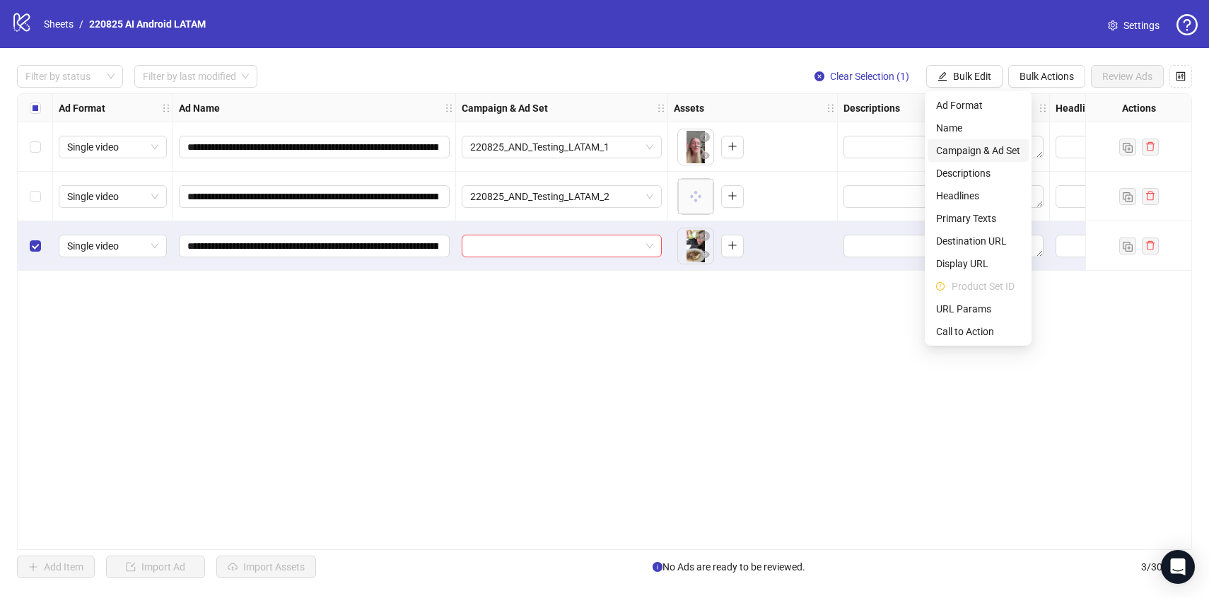
click at [981, 151] on span "Campaign & Ad Set" at bounding box center [978, 151] width 84 height 16
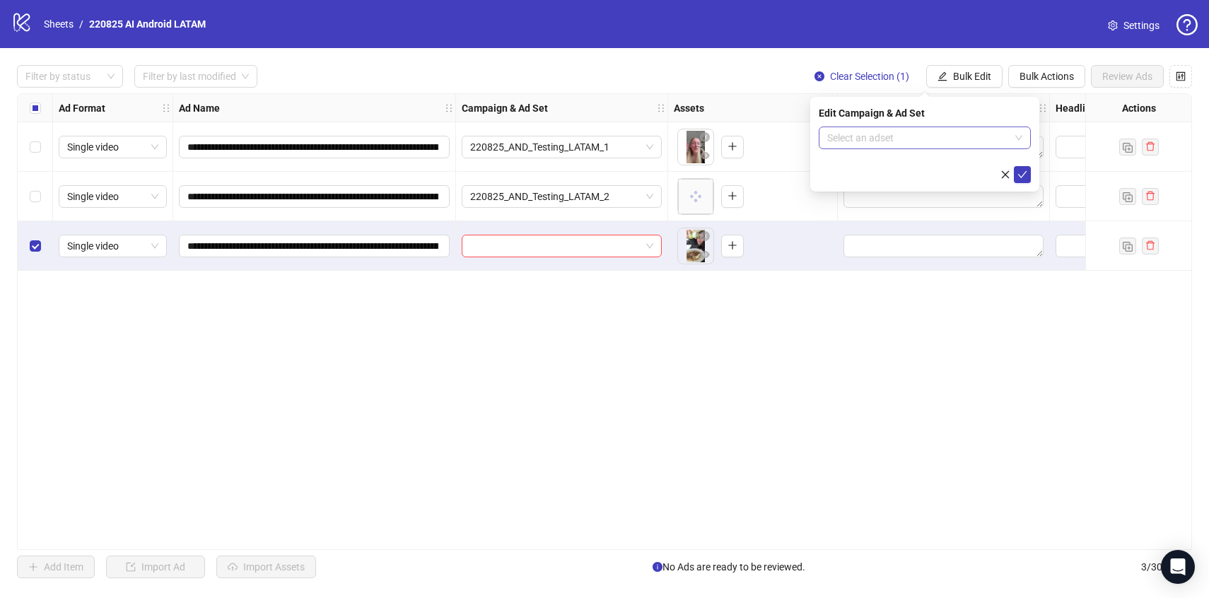
click at [981, 141] on input "search" at bounding box center [918, 137] width 182 height 21
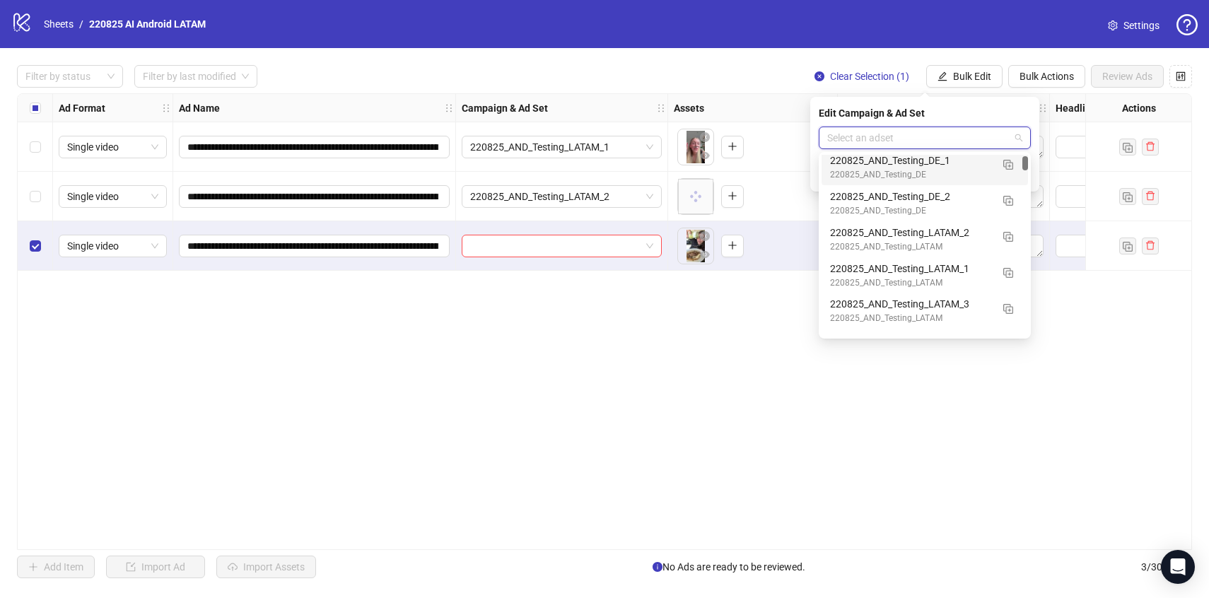
scroll to position [128, 0]
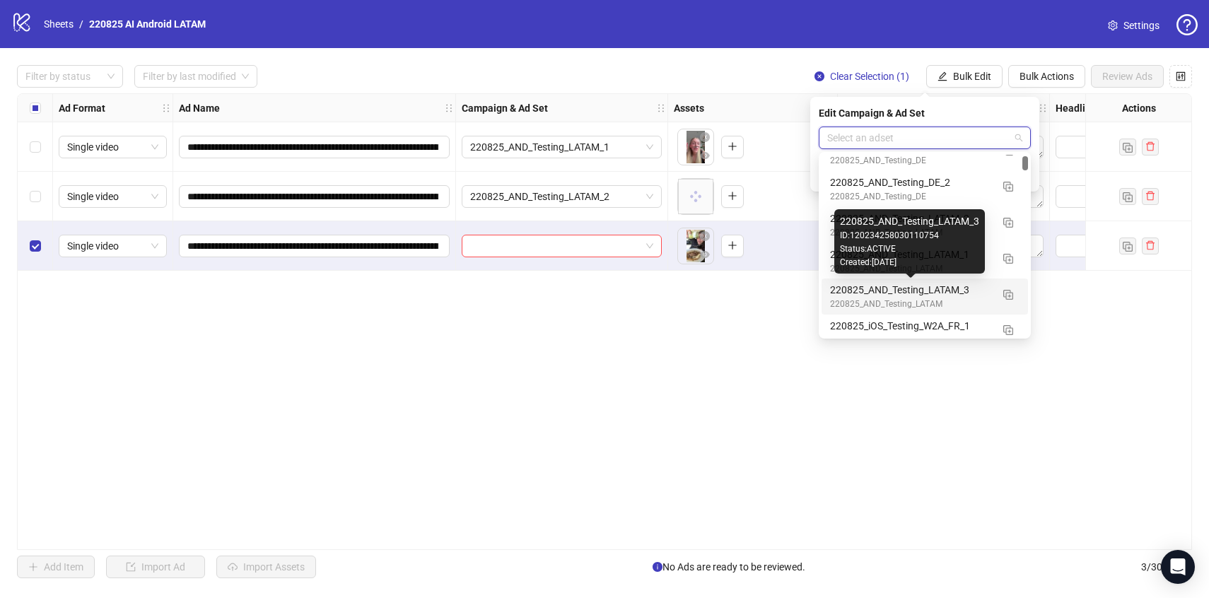
click at [984, 291] on div "220825_AND_Testing_LATAM_3" at bounding box center [910, 290] width 161 height 16
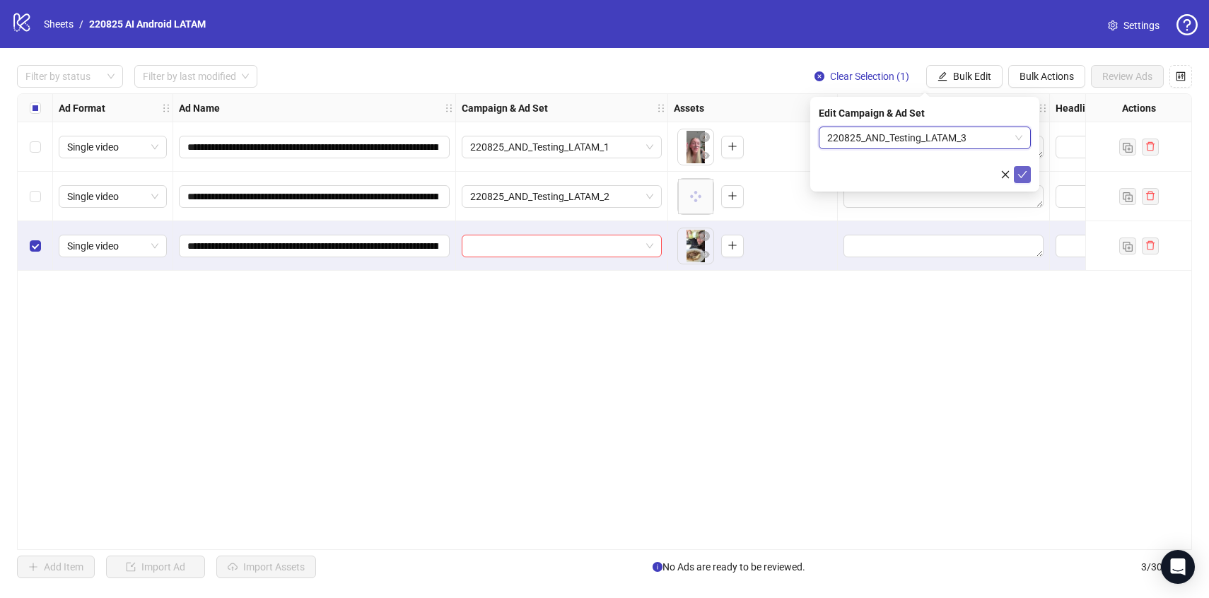
click at [1024, 175] on icon "check" at bounding box center [1022, 175] width 10 height 10
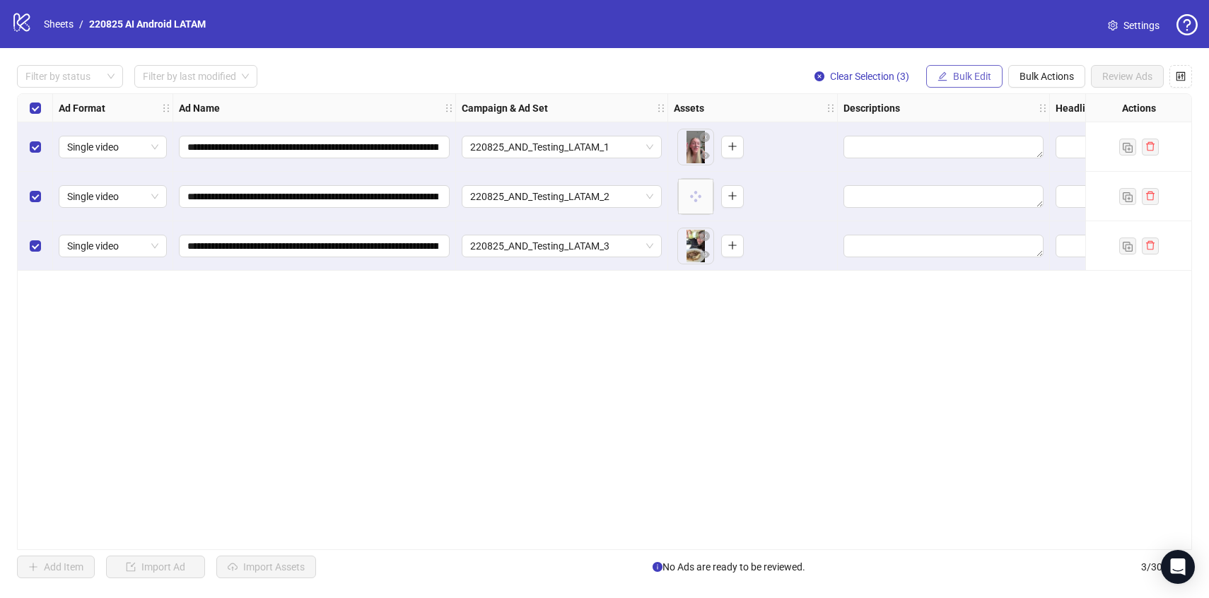
click at [968, 79] on span "Bulk Edit" at bounding box center [972, 76] width 38 height 11
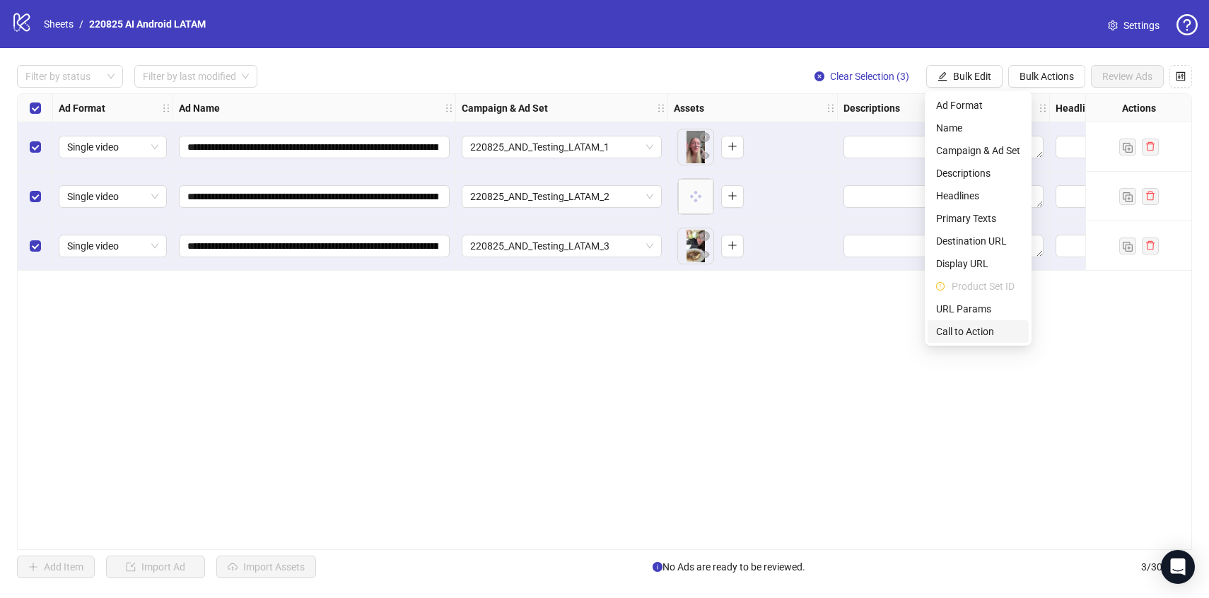
click at [967, 322] on li "Call to Action" at bounding box center [977, 331] width 101 height 23
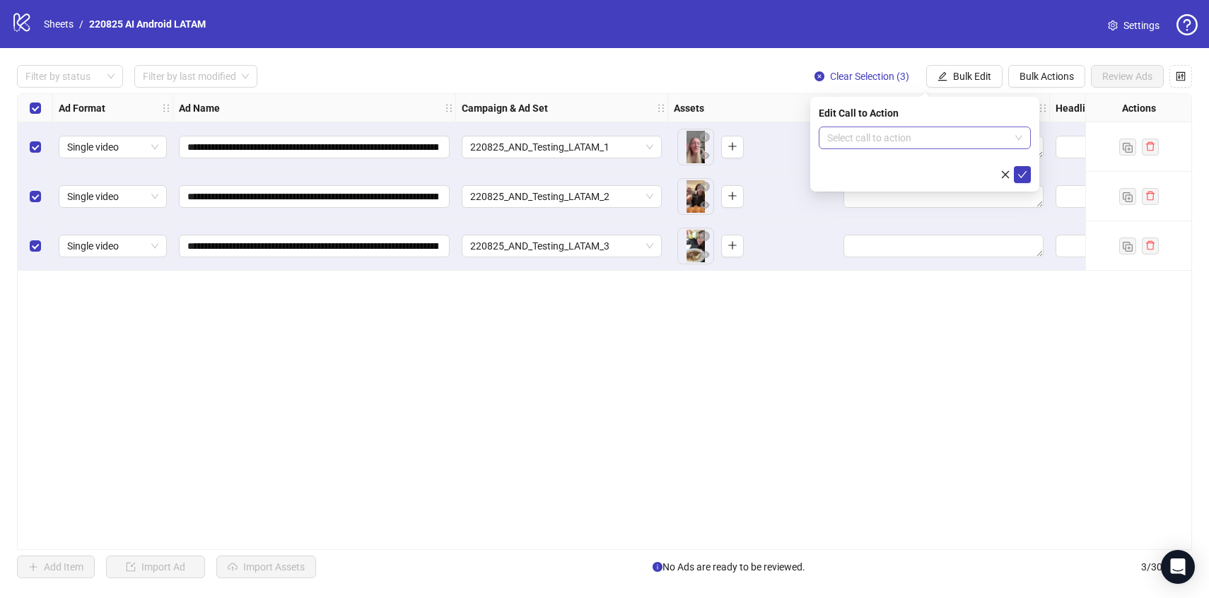
click at [906, 130] on input "search" at bounding box center [918, 137] width 182 height 21
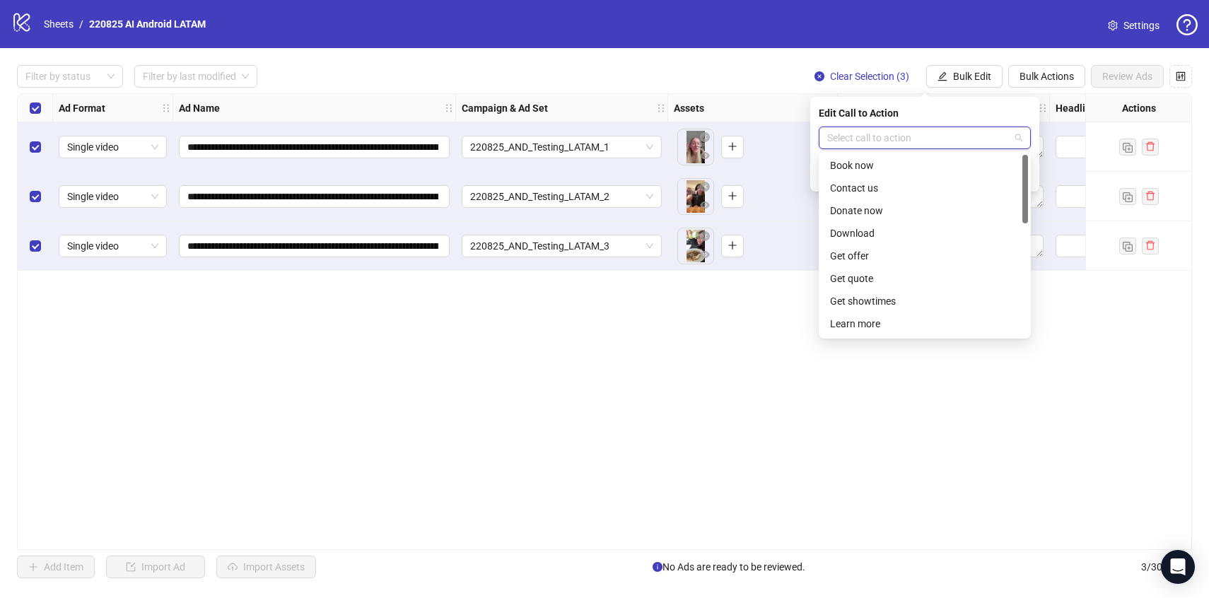
scroll to position [0, 0]
click at [882, 274] on div "Download" at bounding box center [924, 279] width 189 height 16
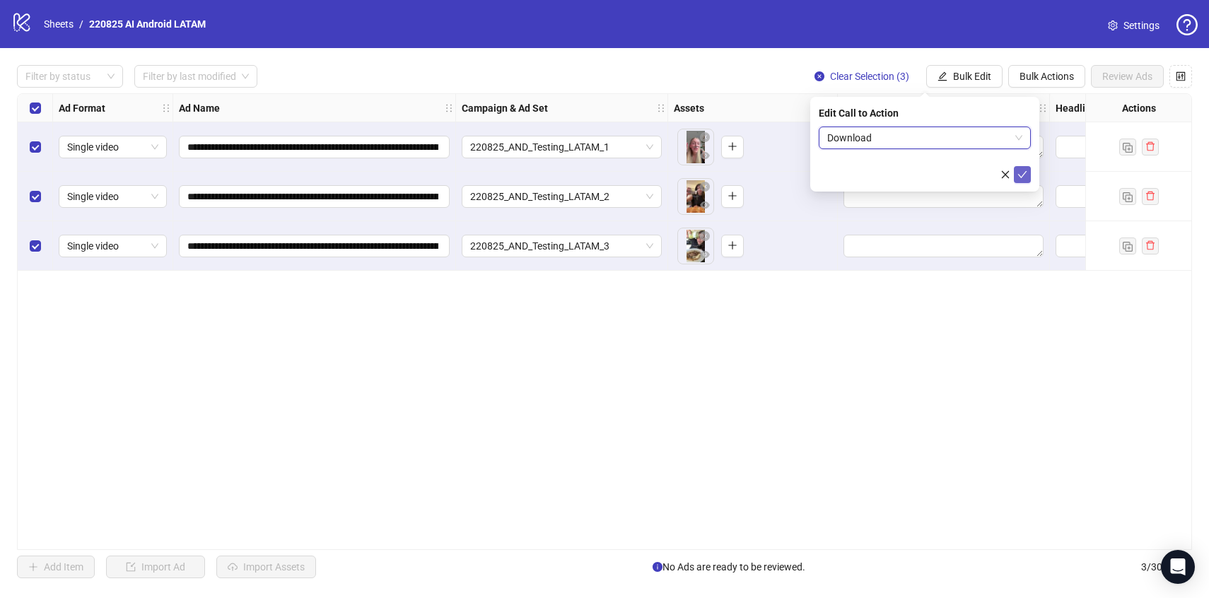
click at [1021, 175] on icon "check" at bounding box center [1022, 175] width 10 height 10
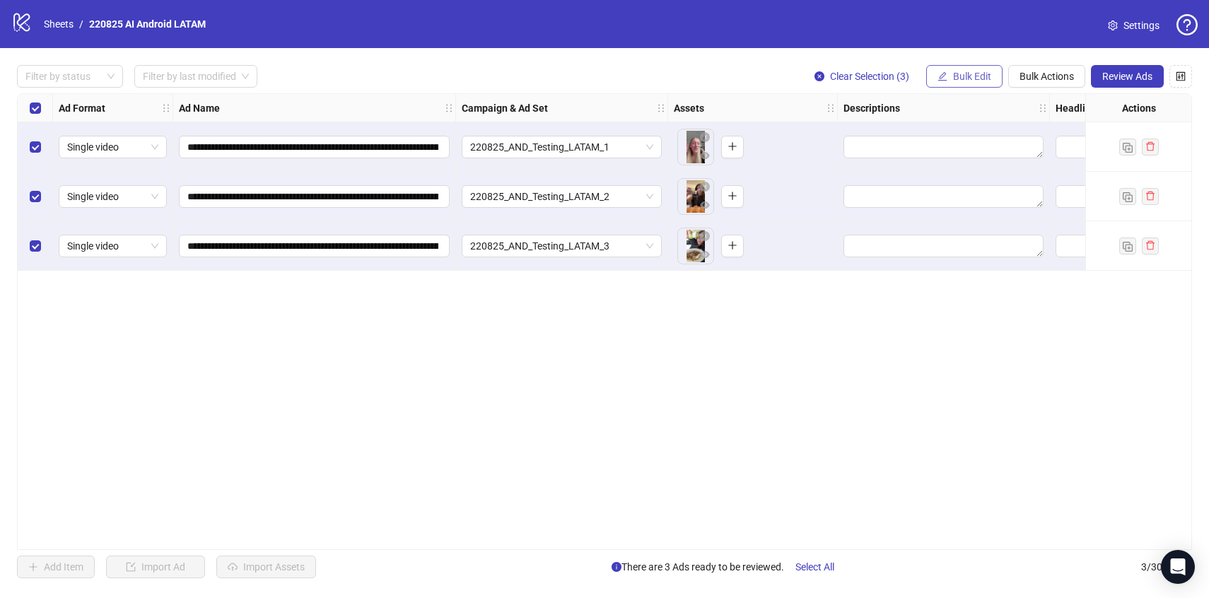
click at [964, 71] on span "Bulk Edit" at bounding box center [972, 76] width 38 height 11
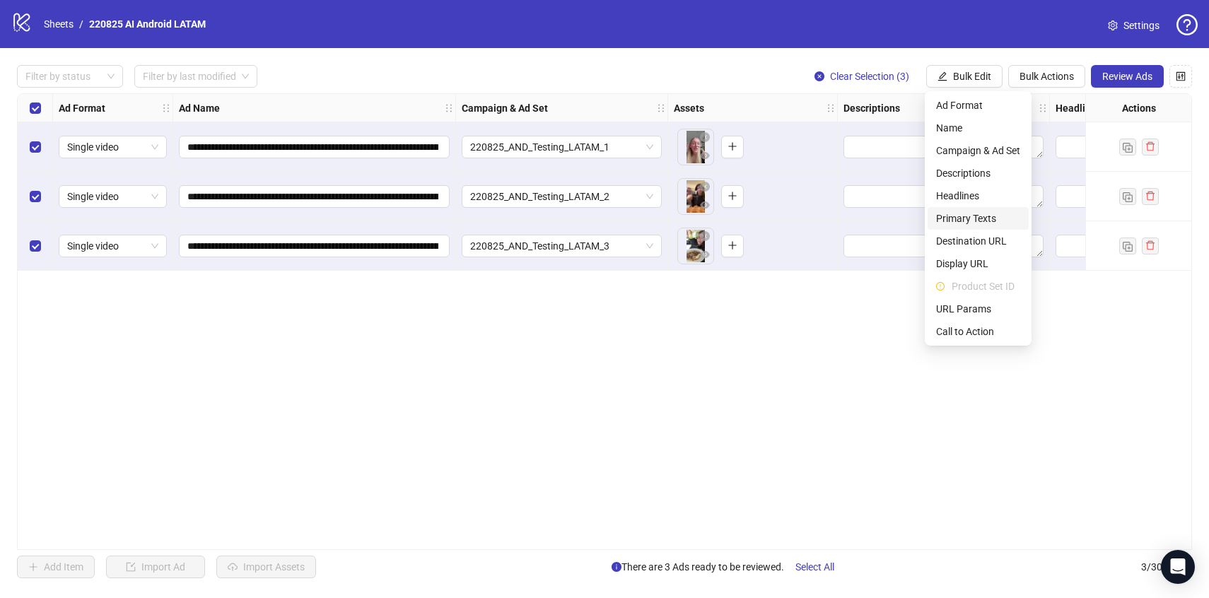
click at [973, 217] on span "Primary Texts" at bounding box center [978, 219] width 84 height 16
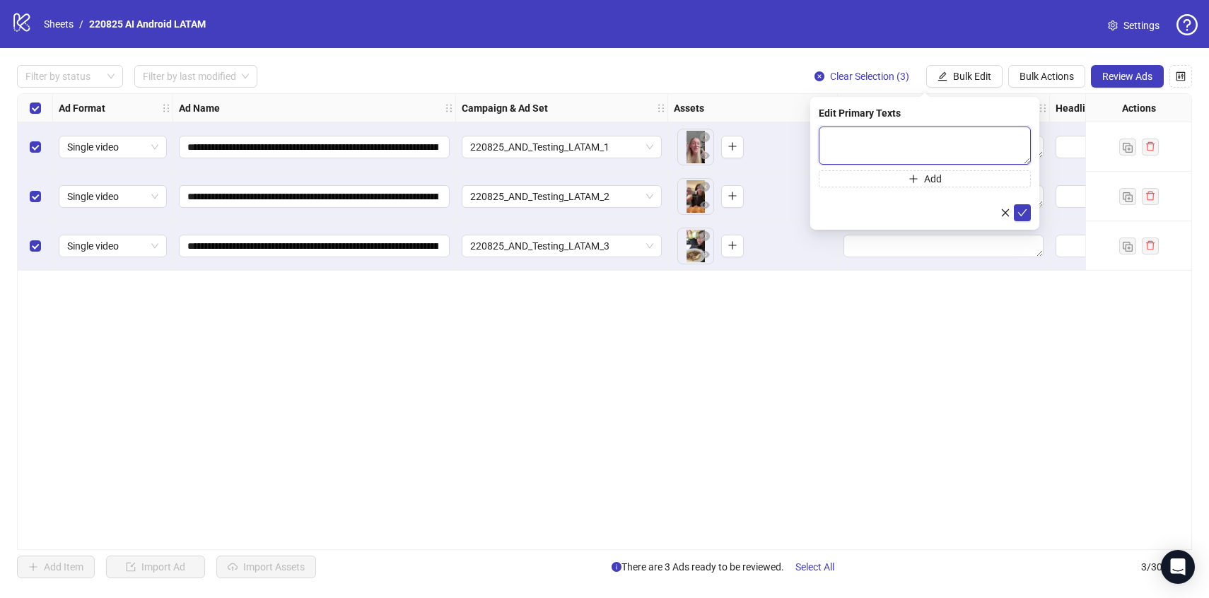
click at [920, 150] on textarea at bounding box center [925, 146] width 212 height 38
paste textarea "**********"
type textarea "**********"
click at [1019, 209] on icon "check" at bounding box center [1022, 213] width 10 height 10
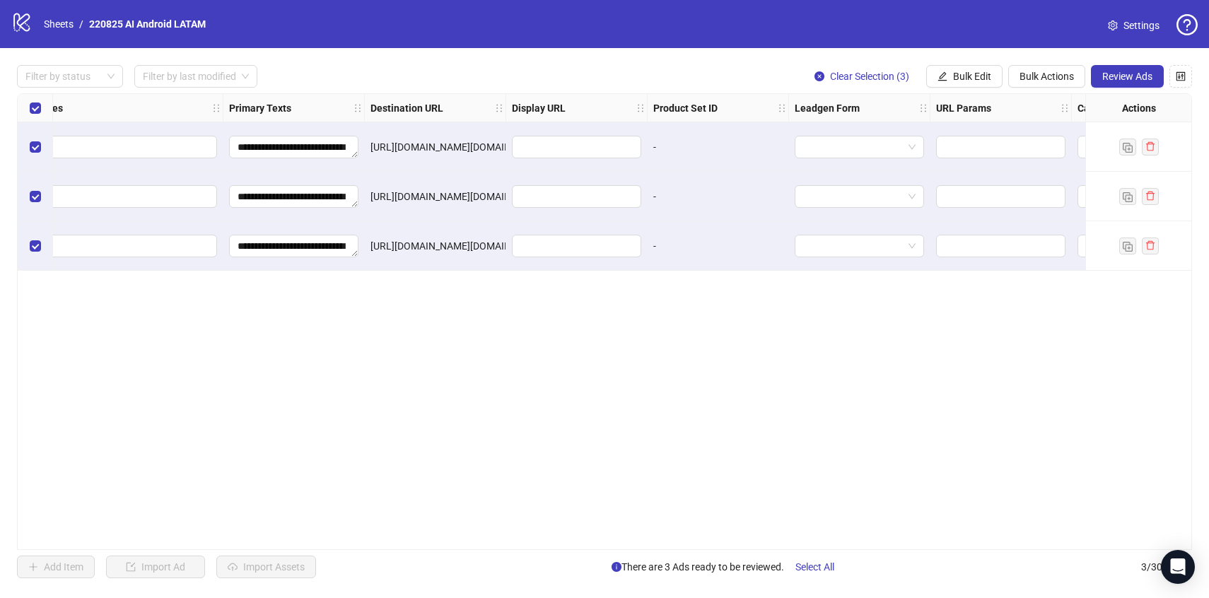
scroll to position [0, 1280]
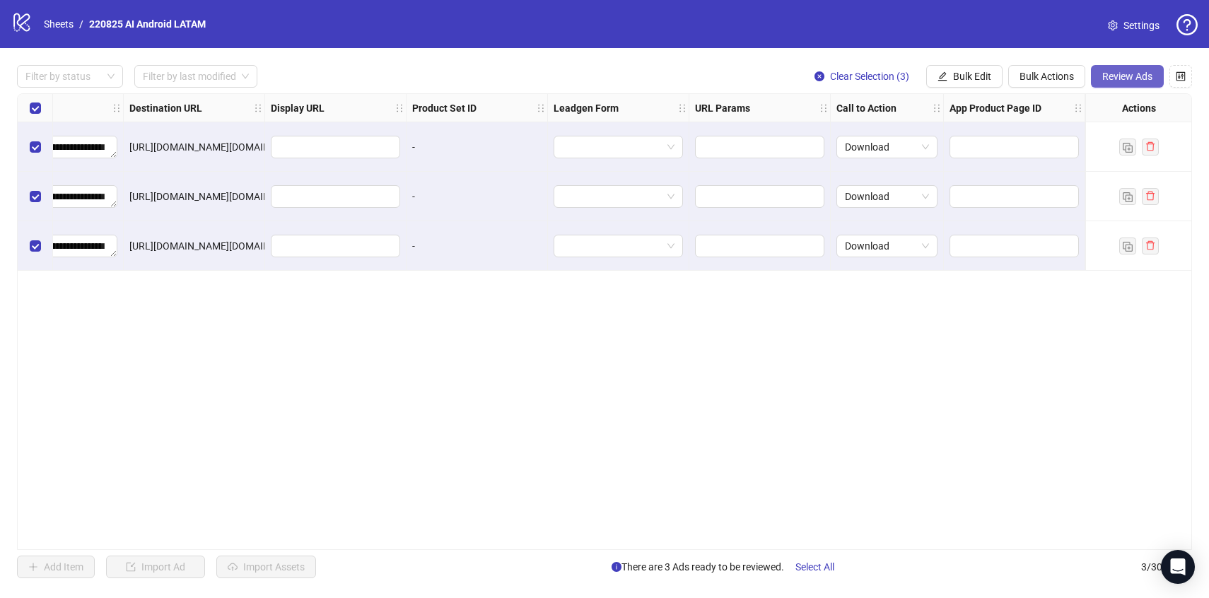
click at [1142, 81] on span "Review Ads" at bounding box center [1127, 76] width 50 height 11
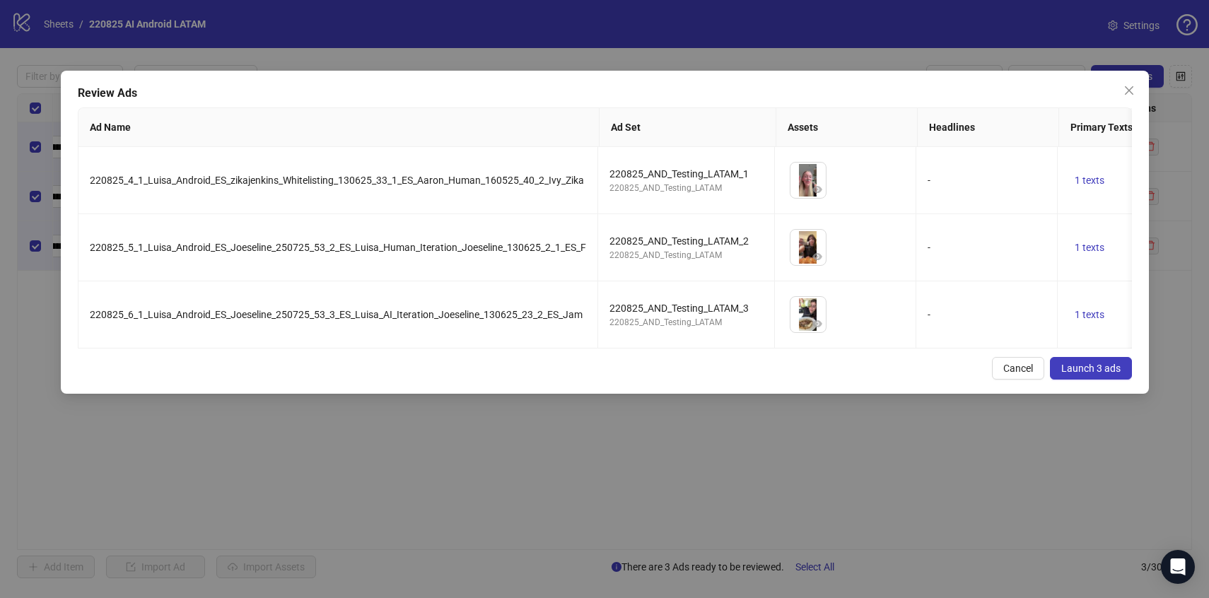
click at [1105, 368] on span "Launch 3 ads" at bounding box center [1090, 368] width 59 height 11
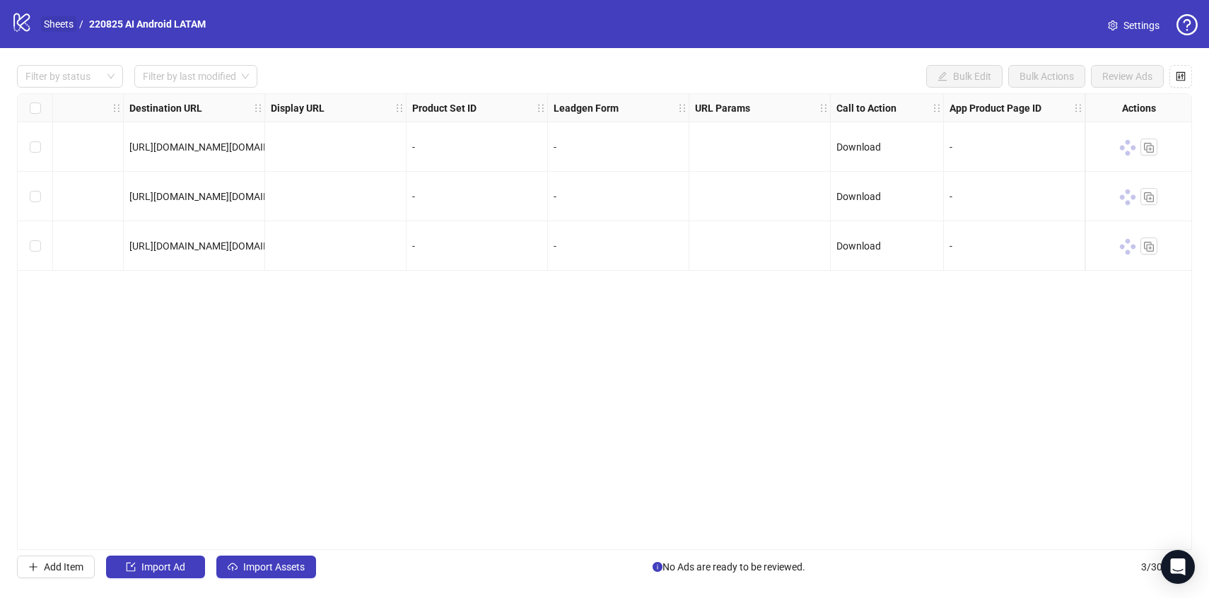
click at [66, 24] on link "Sheets" at bounding box center [58, 24] width 35 height 16
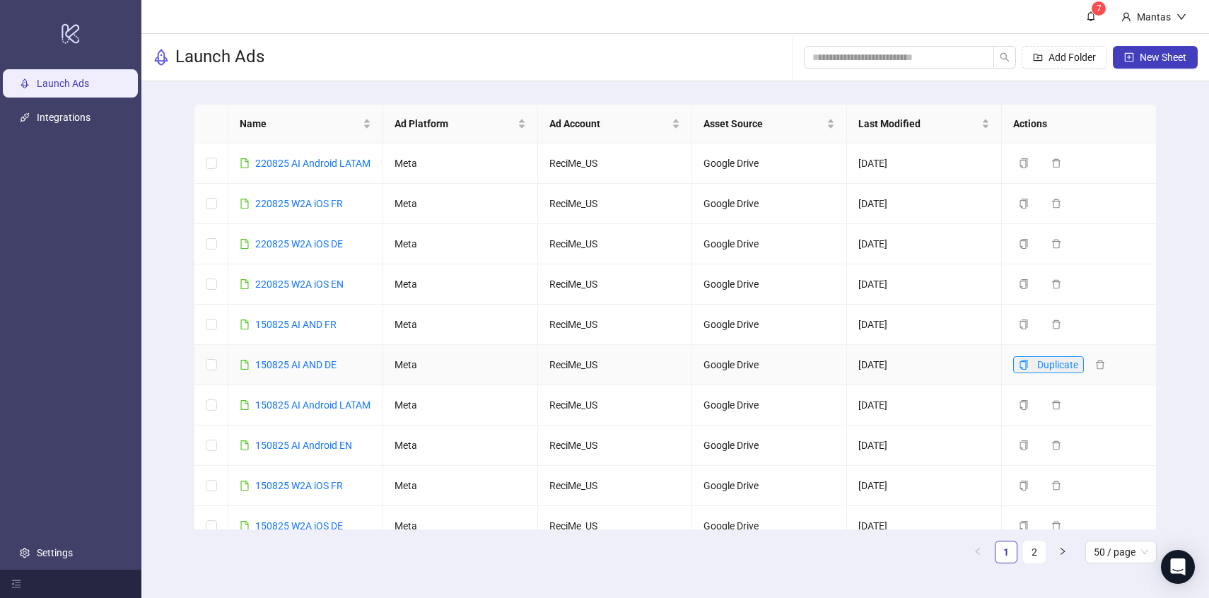
click at [1030, 373] on button "Duplicate" at bounding box center [1048, 364] width 71 height 17
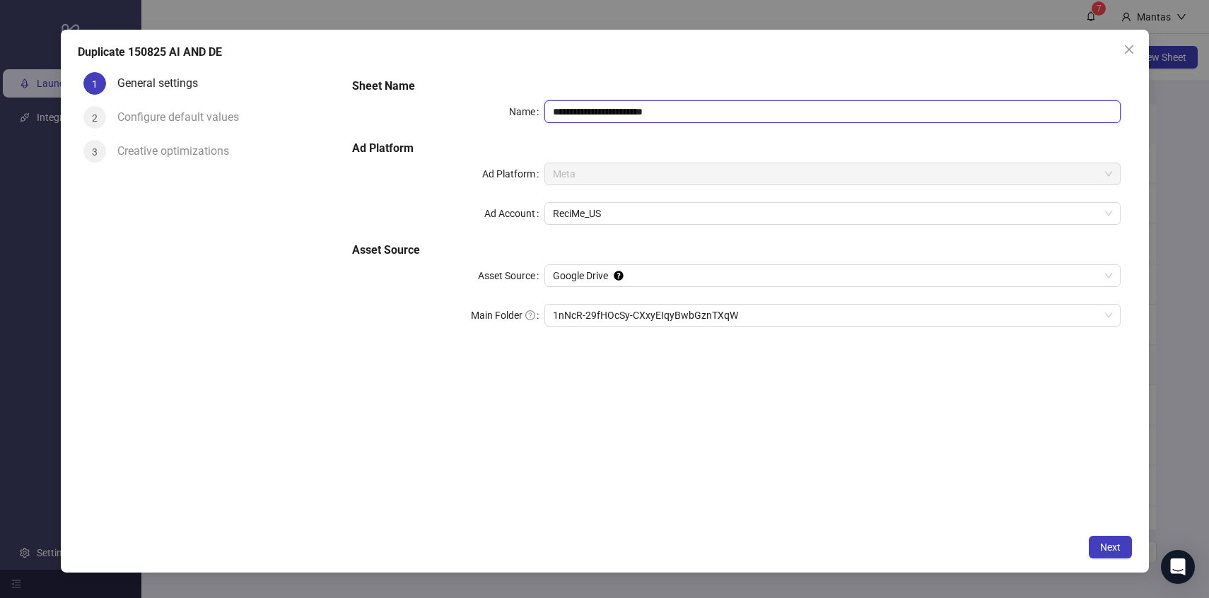
drag, startPoint x: 561, startPoint y: 109, endPoint x: 531, endPoint y: 112, distance: 30.5
click at [531, 112] on div "**********" at bounding box center [736, 111] width 768 height 23
click at [677, 110] on input "**********" at bounding box center [832, 111] width 576 height 23
click at [595, 323] on span "1nNcR-29fHOcSy-CXxyEIqyBwbGznTXqW" at bounding box center [832, 315] width 559 height 21
type input "**********"
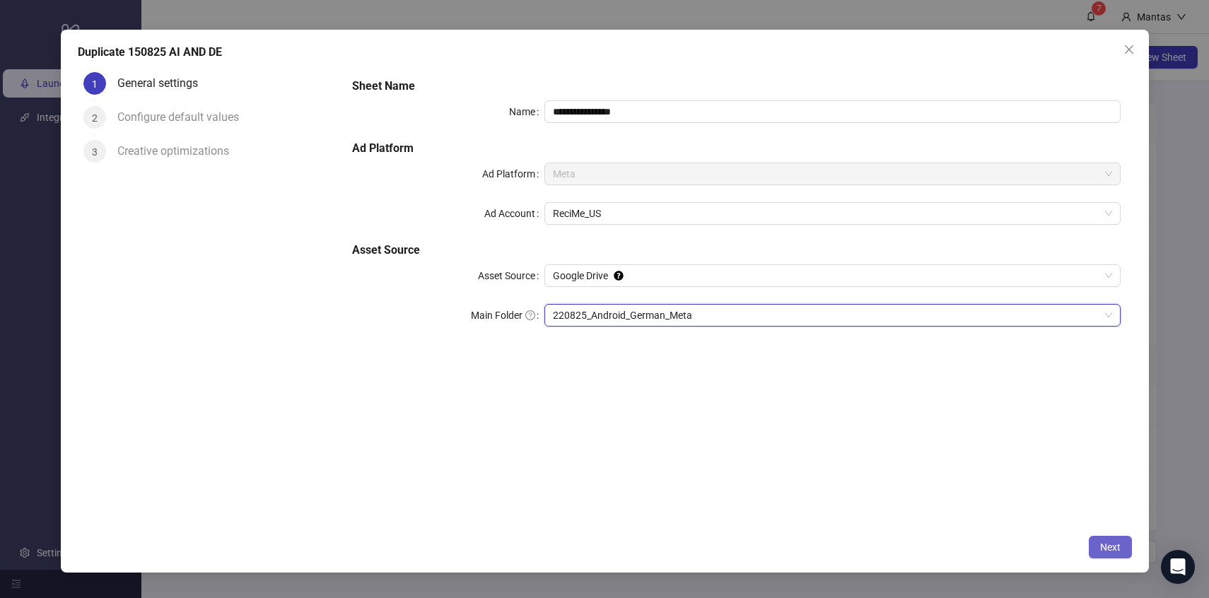
click at [1099, 536] on button "Next" at bounding box center [1110, 547] width 43 height 23
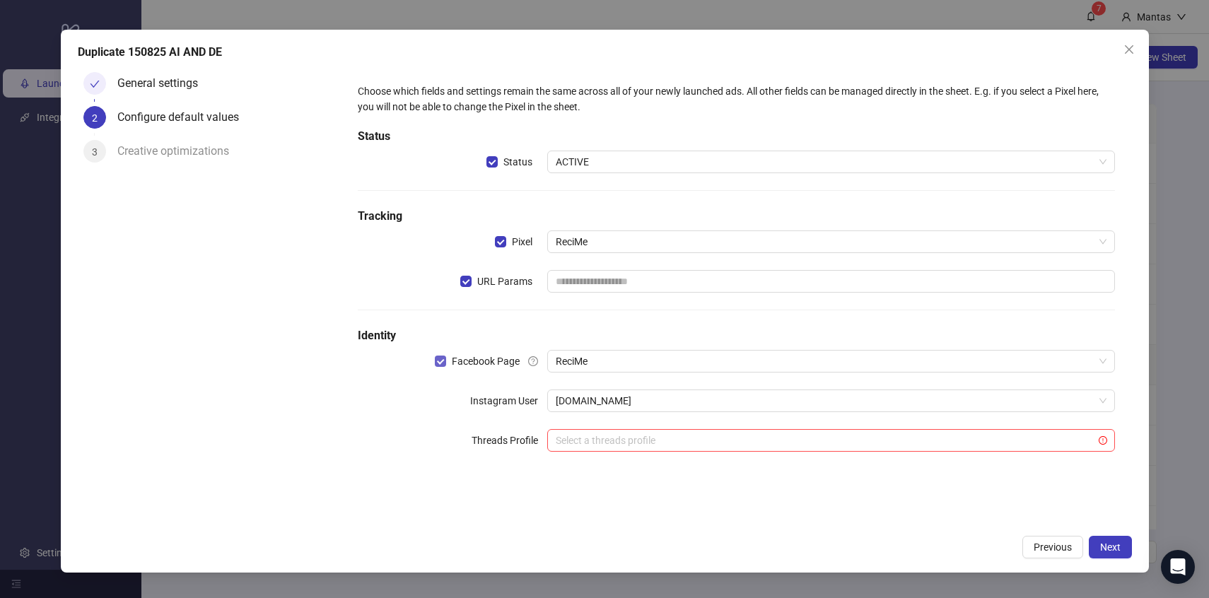
click at [455, 368] on span "Facebook Page" at bounding box center [485, 361] width 79 height 16
click at [454, 368] on span "Facebook Page" at bounding box center [485, 361] width 79 height 16
click at [1096, 538] on button "Next" at bounding box center [1110, 547] width 43 height 23
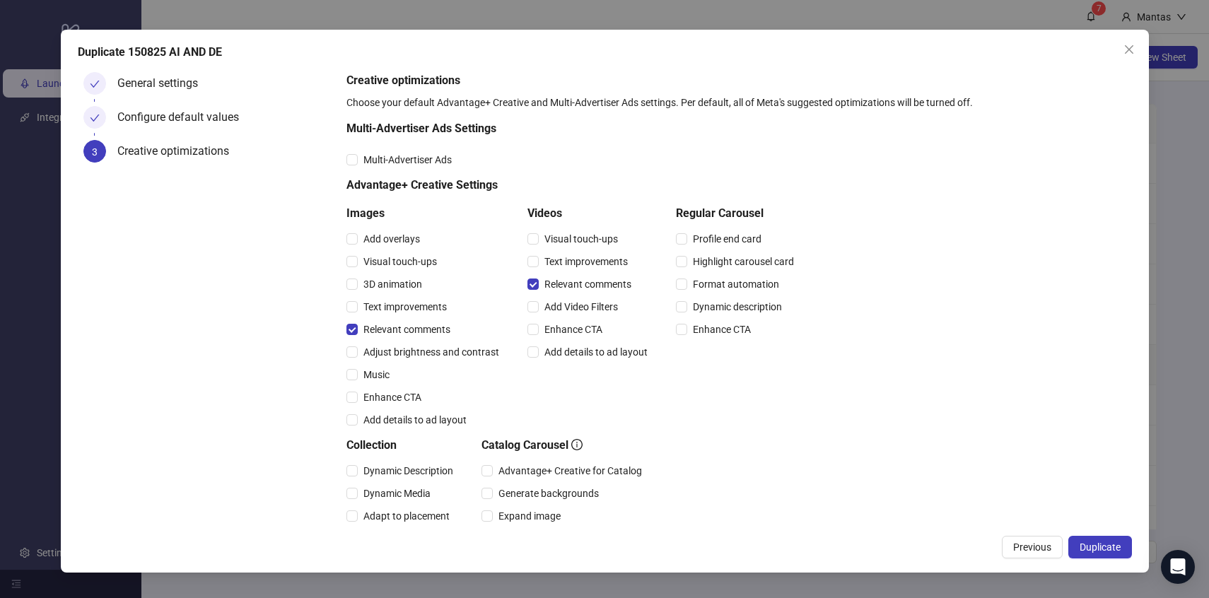
click at [1096, 538] on button "Duplicate" at bounding box center [1100, 547] width 64 height 23
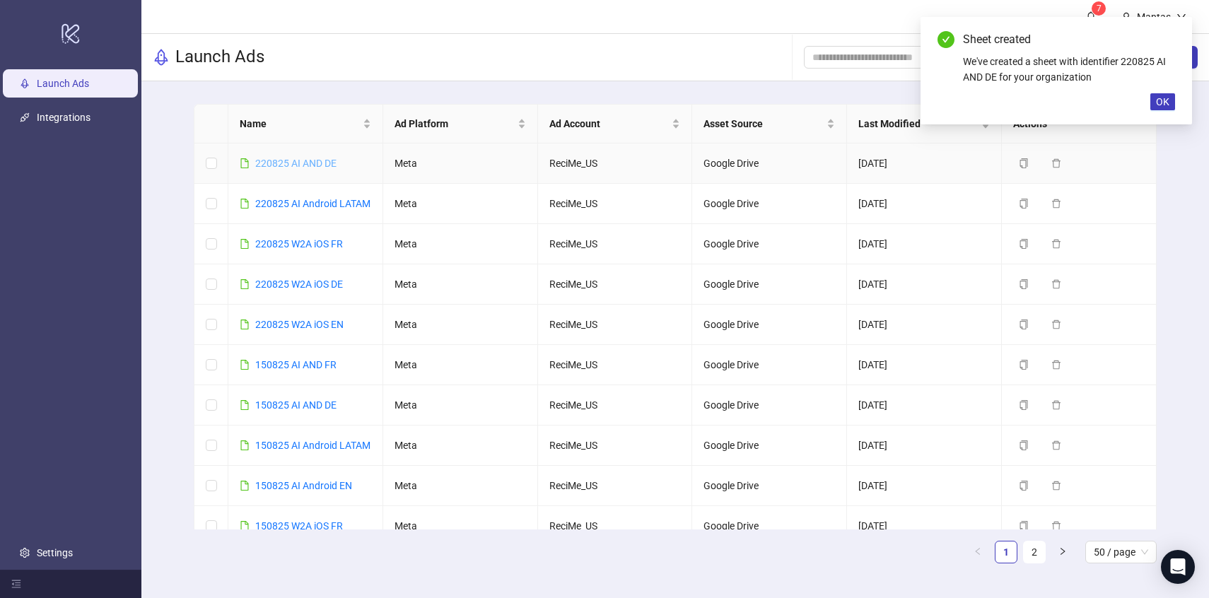
click at [274, 163] on link "220825 AI AND DE" at bounding box center [295, 163] width 81 height 11
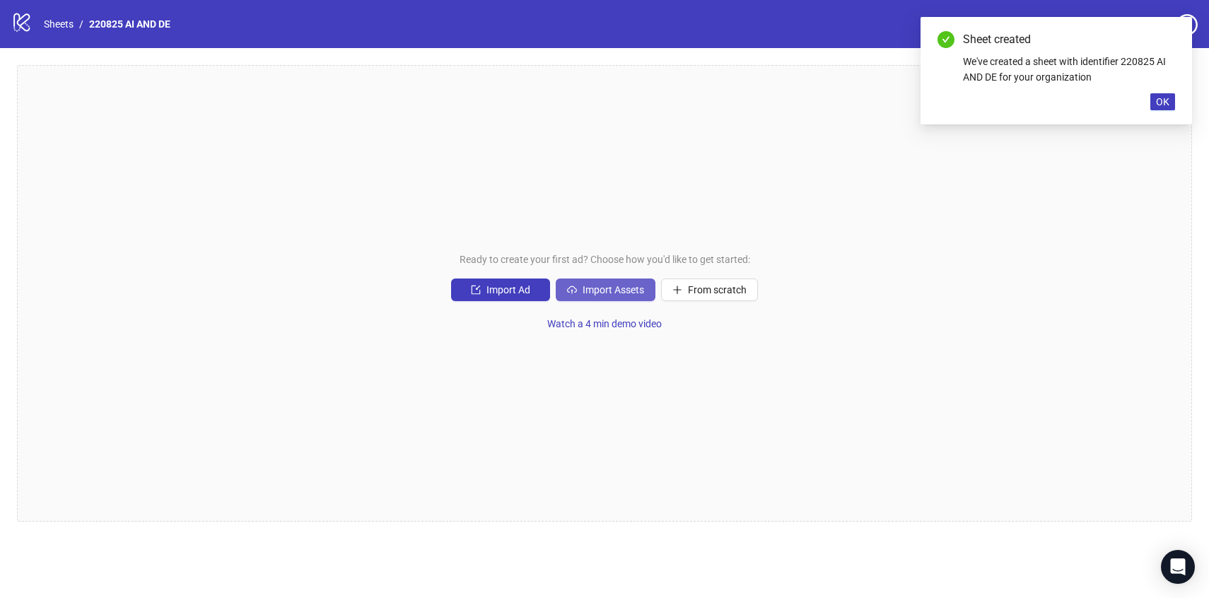
click at [597, 288] on span "Import Assets" at bounding box center [613, 289] width 62 height 11
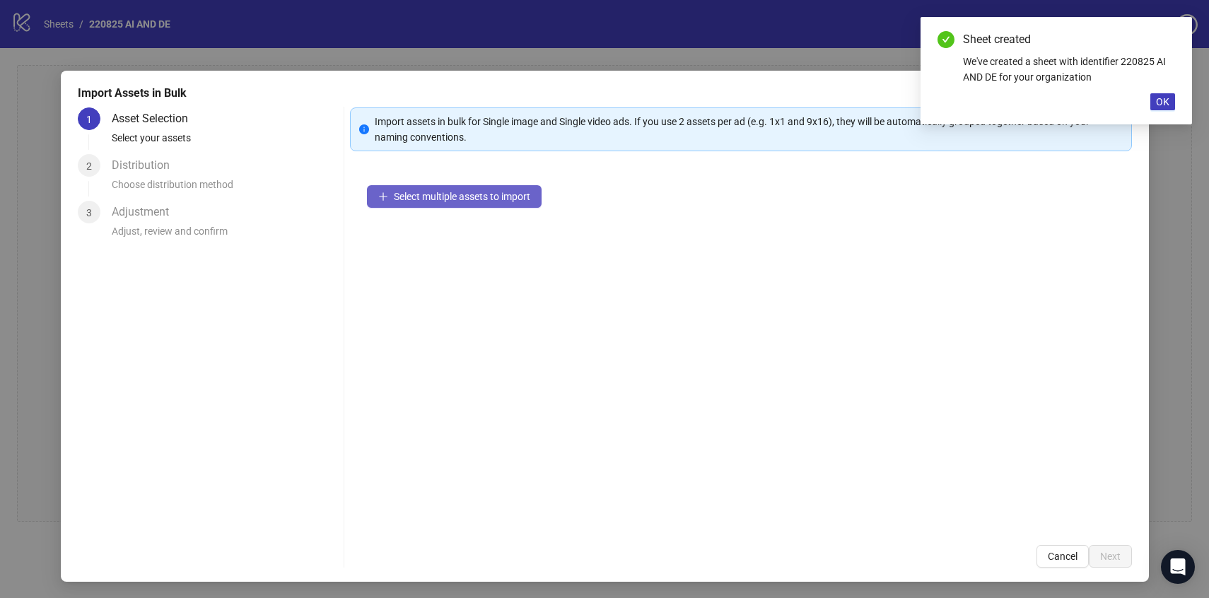
click at [487, 191] on span "Select multiple assets to import" at bounding box center [462, 196] width 136 height 11
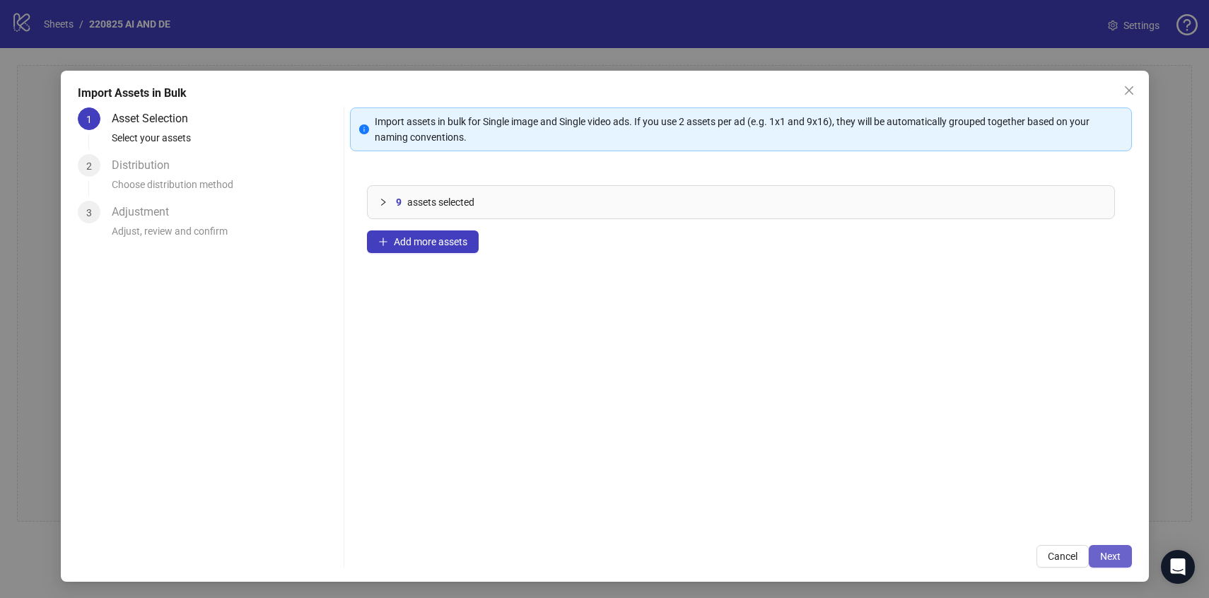
click at [1103, 552] on span "Next" at bounding box center [1110, 556] width 21 height 11
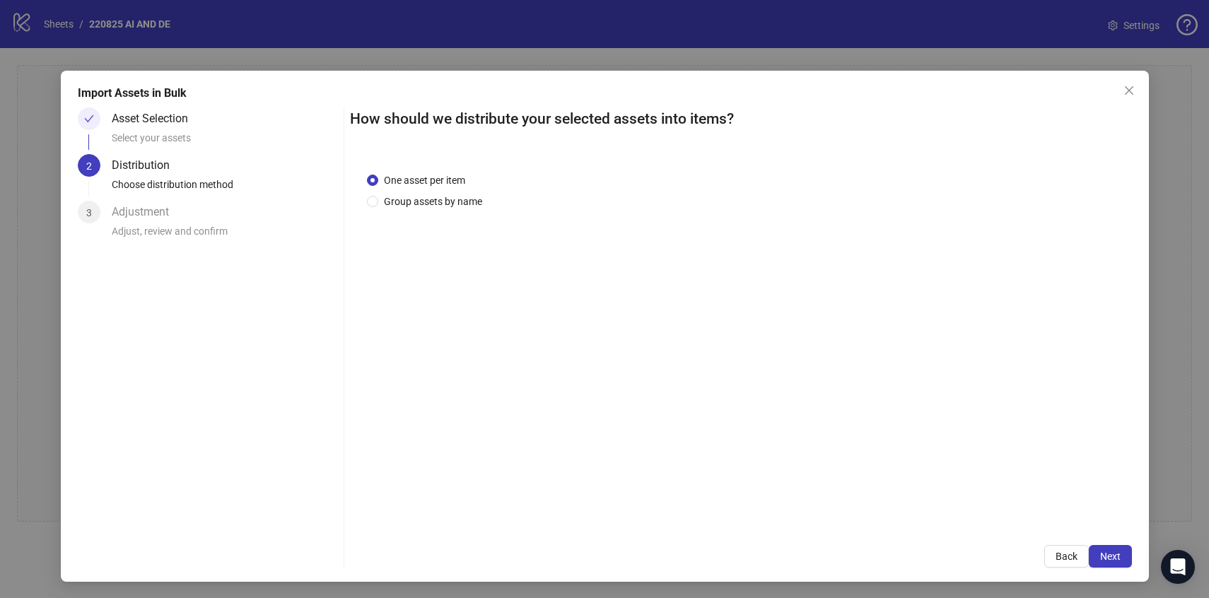
click at [1103, 552] on span "Next" at bounding box center [1110, 556] width 21 height 11
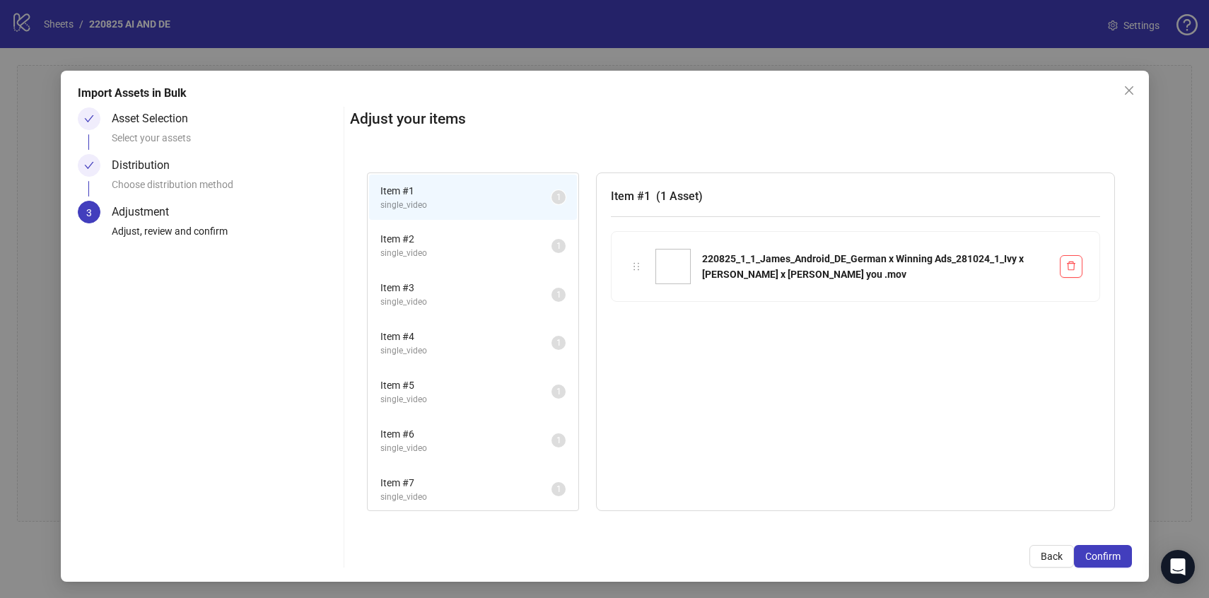
click at [1103, 552] on span "Confirm" at bounding box center [1102, 556] width 35 height 11
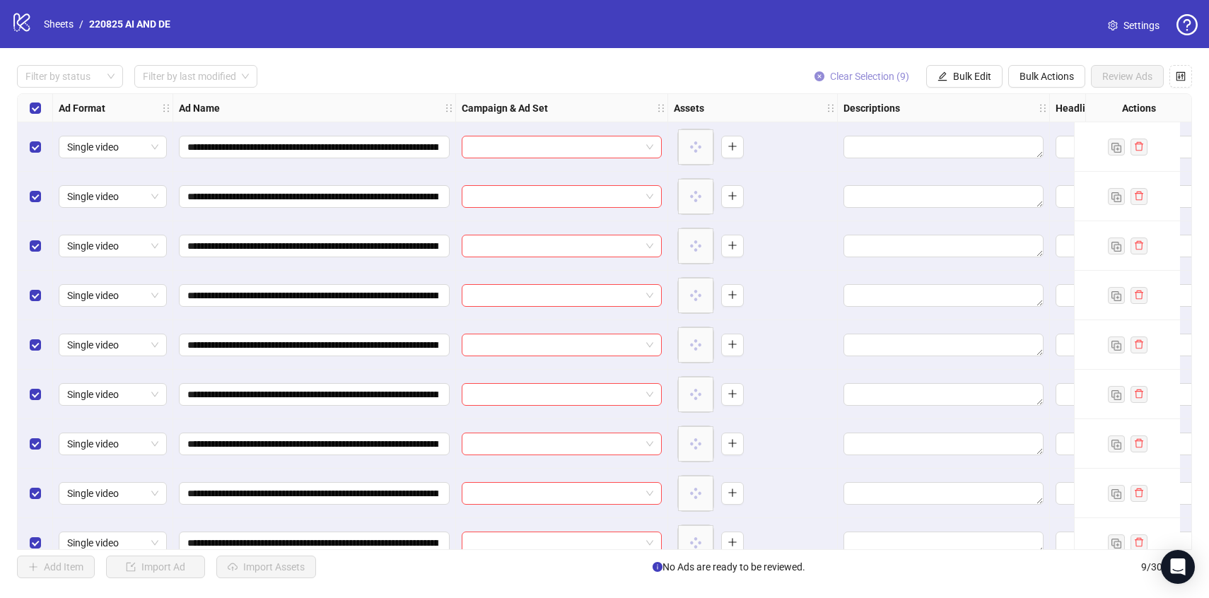
click at [862, 66] on button "Clear Selection (9)" at bounding box center [861, 76] width 117 height 23
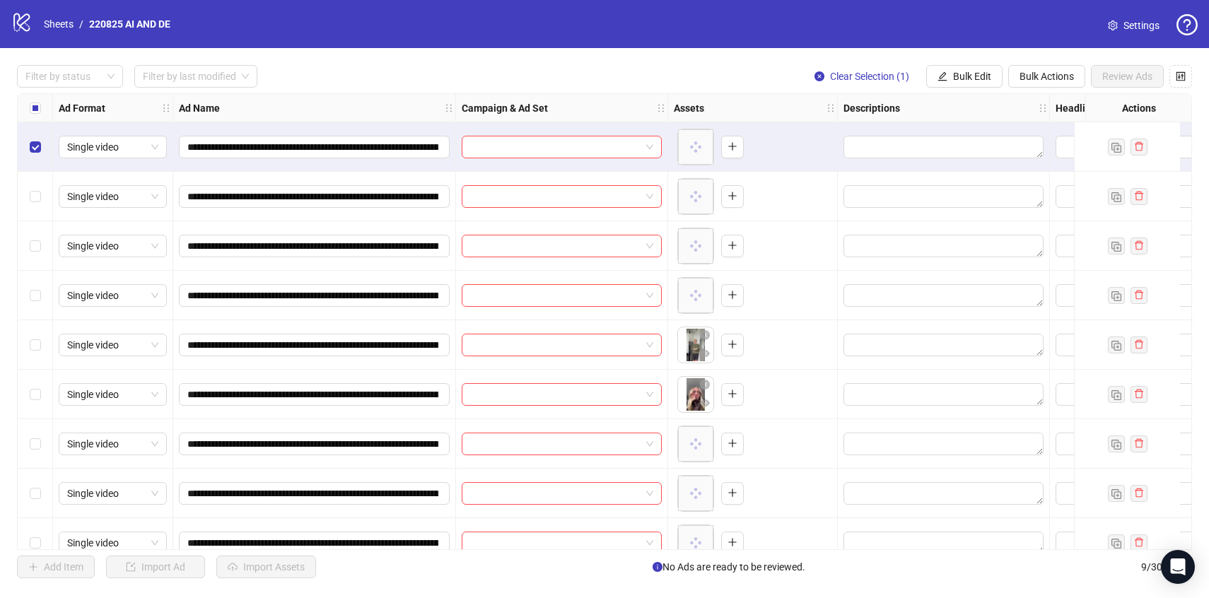
click at [34, 186] on div "Select row 2" at bounding box center [35, 196] width 35 height 49
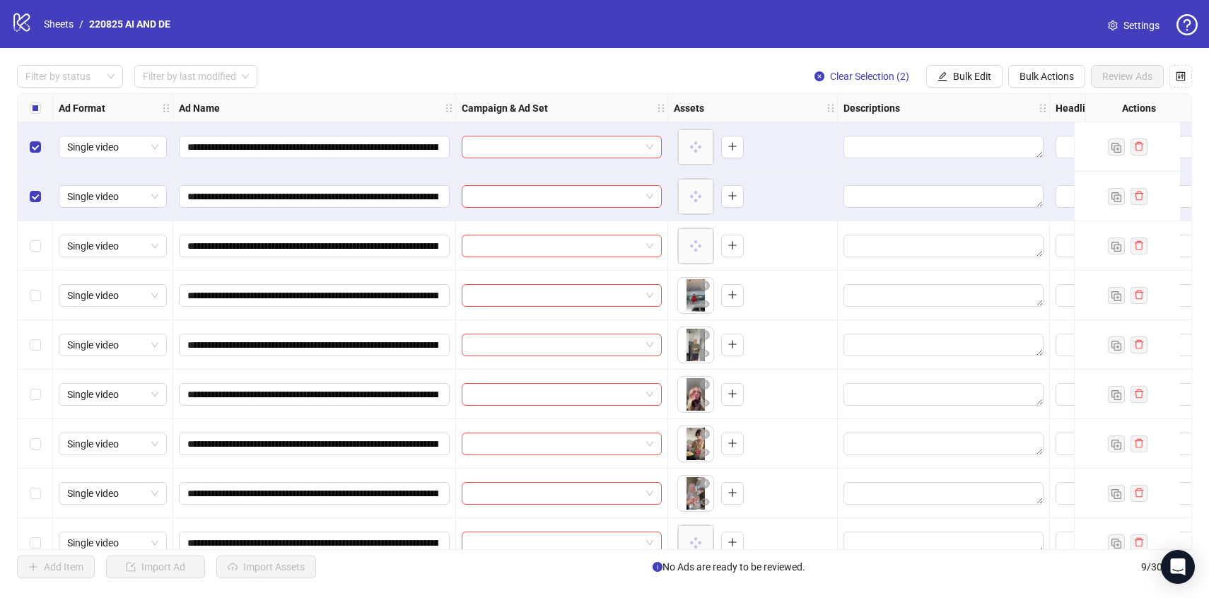
click at [39, 236] on div "Select row 3" at bounding box center [35, 245] width 35 height 49
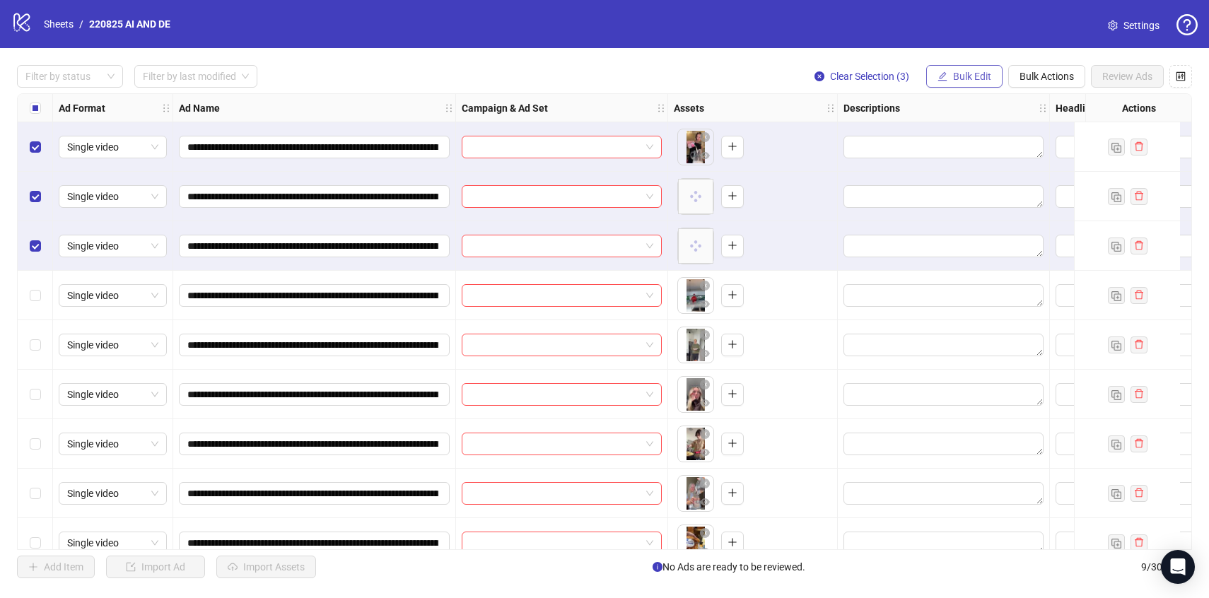
click at [943, 78] on icon "edit" at bounding box center [942, 76] width 10 height 10
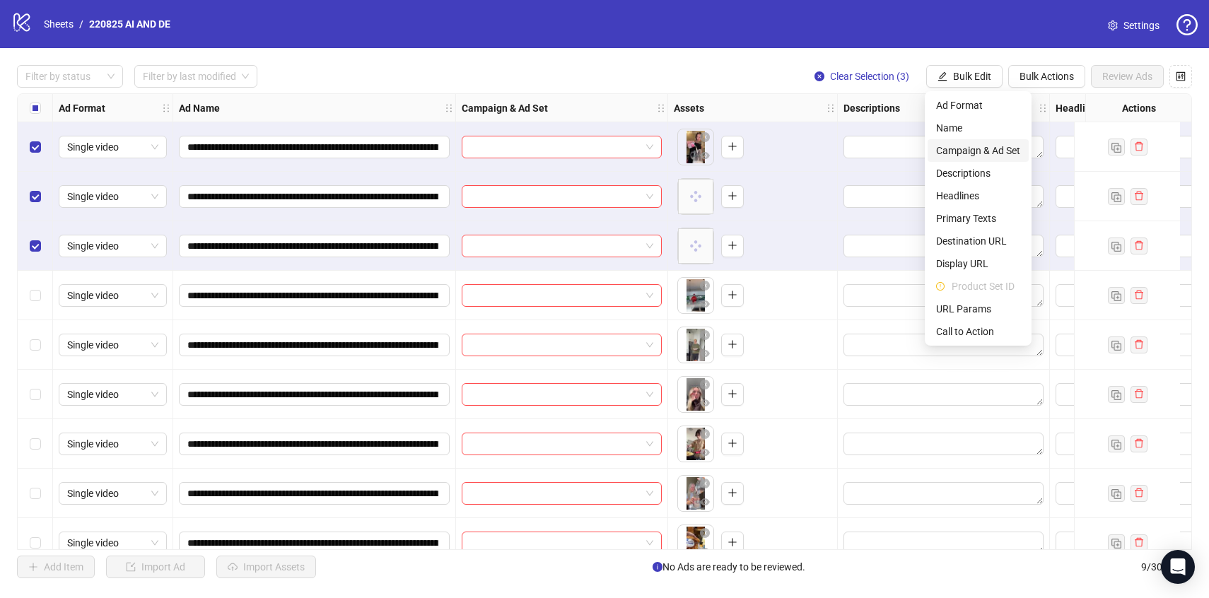
click at [963, 153] on span "Campaign & Ad Set" at bounding box center [978, 151] width 84 height 16
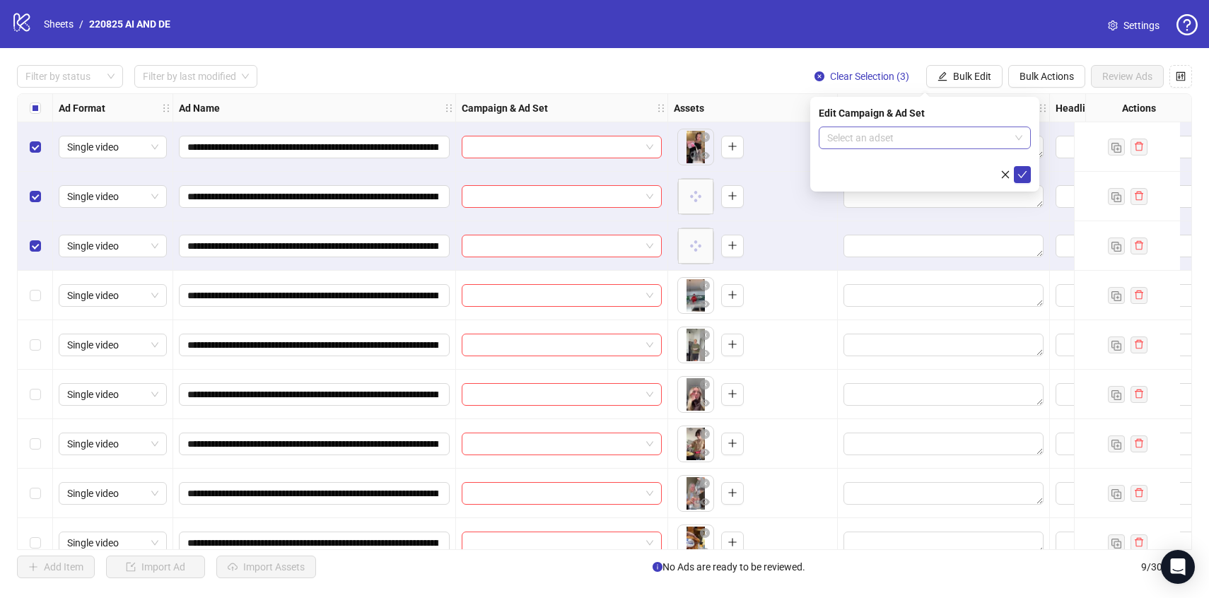
click at [954, 139] on input "search" at bounding box center [918, 137] width 182 height 21
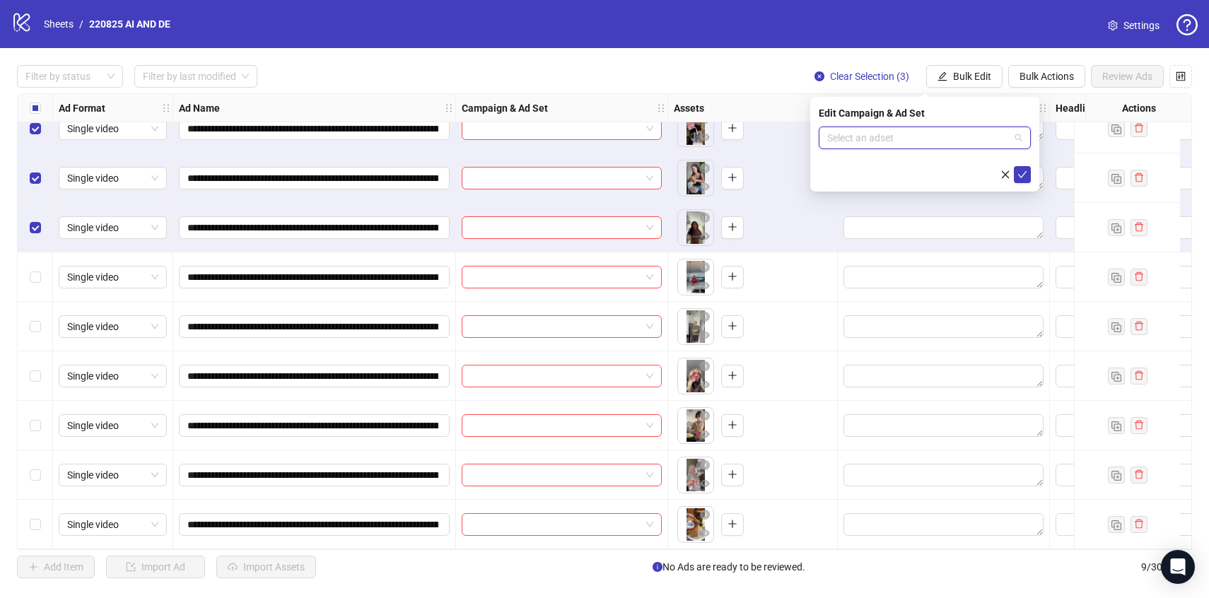
click at [935, 131] on input "search" at bounding box center [918, 137] width 182 height 21
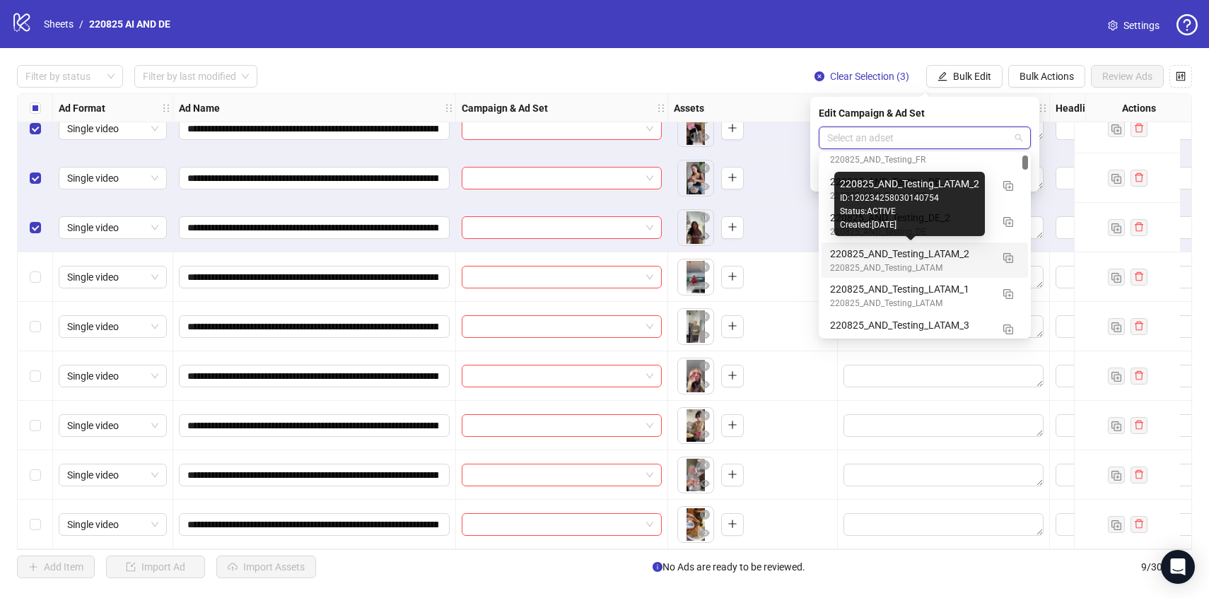
scroll to position [95, 0]
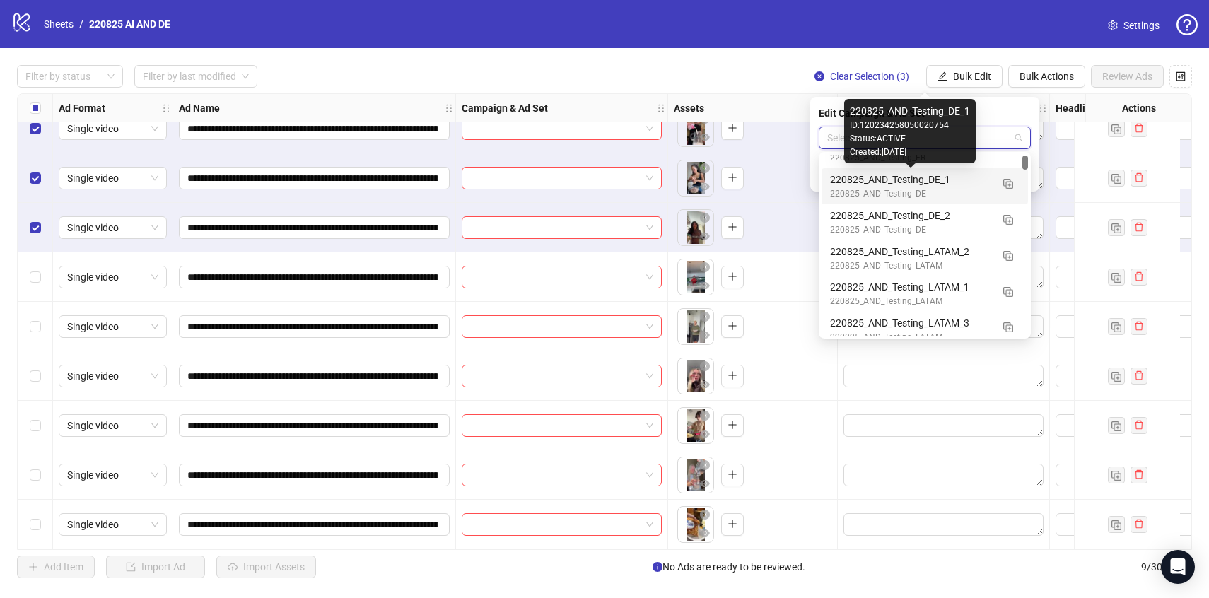
click at [981, 182] on div "220825_AND_Testing_DE_1" at bounding box center [910, 180] width 161 height 16
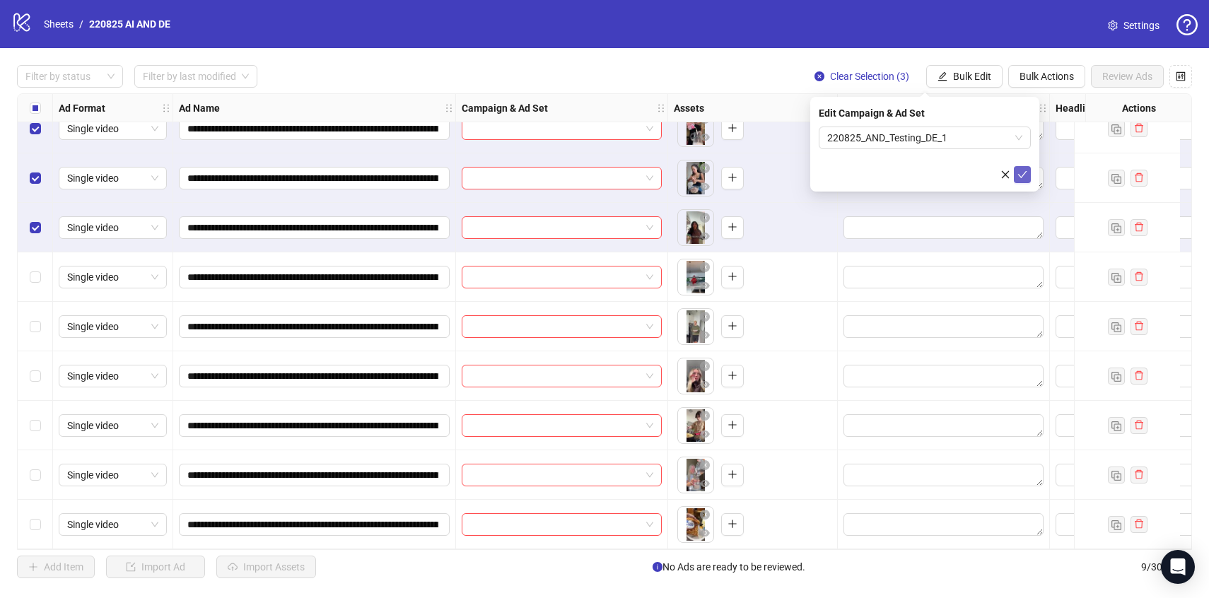
click at [1019, 174] on icon "check" at bounding box center [1022, 174] width 9 height 7
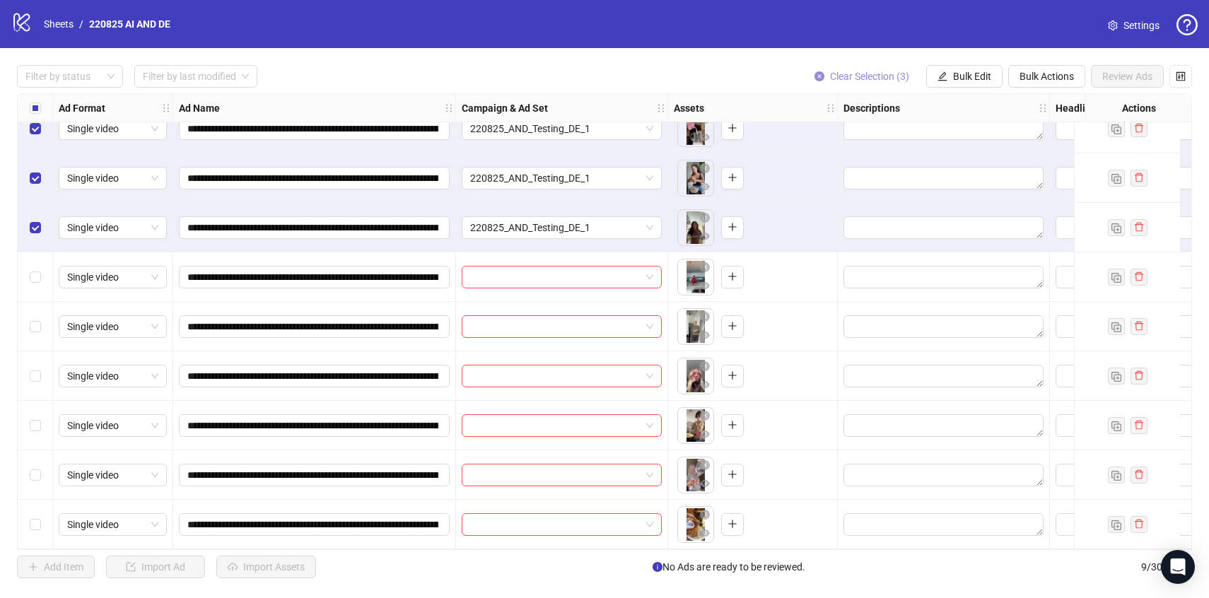
click at [855, 82] on span "Clear Selection (3)" at bounding box center [869, 76] width 79 height 11
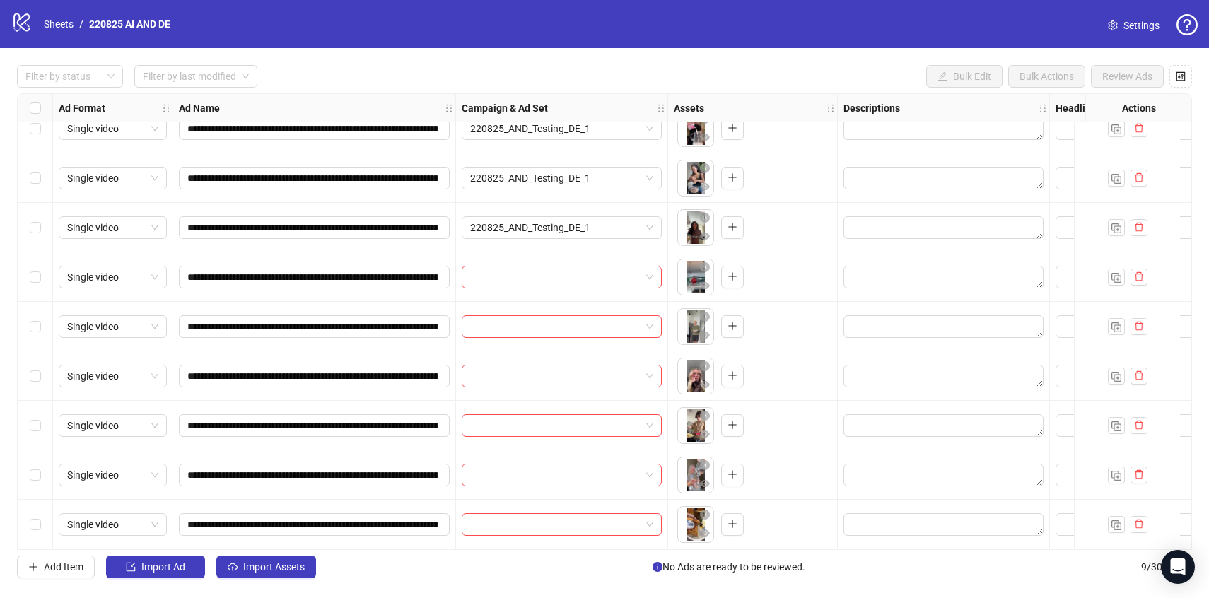
click at [41, 273] on div "Select row 4" at bounding box center [35, 276] width 35 height 49
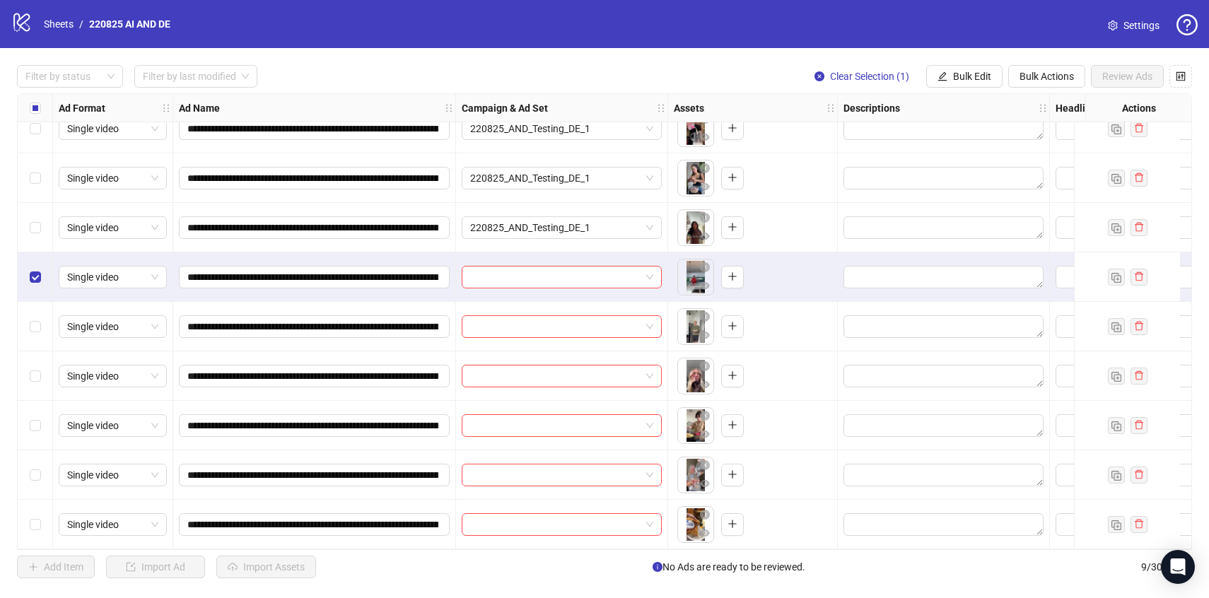
click at [45, 324] on div "Select row 5" at bounding box center [35, 326] width 35 height 49
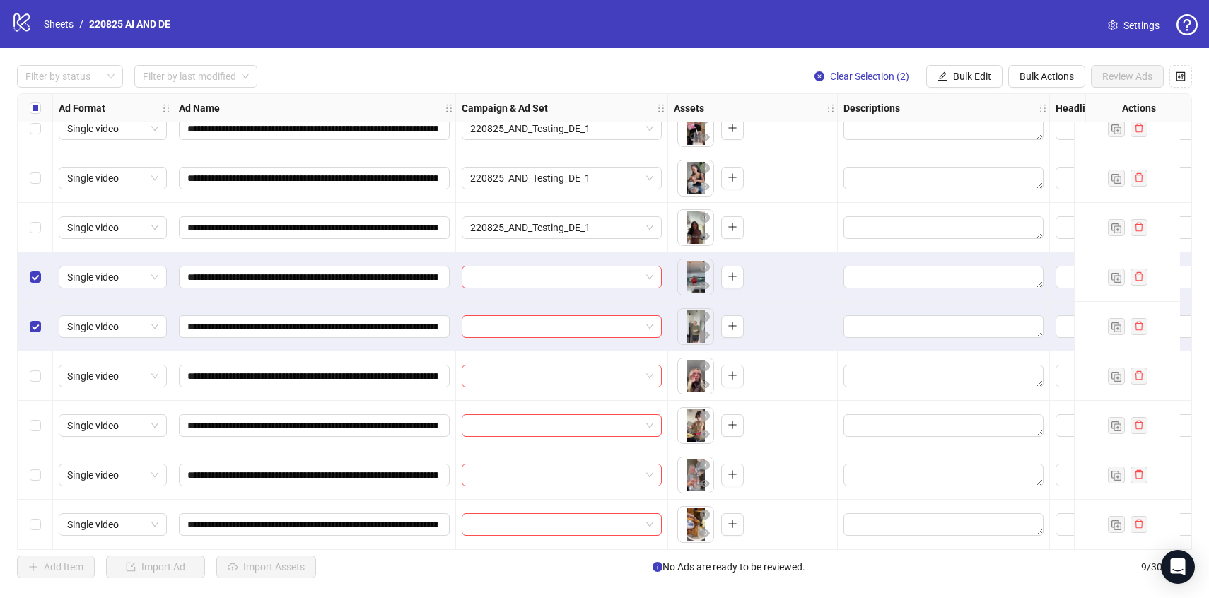
click at [41, 367] on div "Select row 6" at bounding box center [35, 375] width 35 height 49
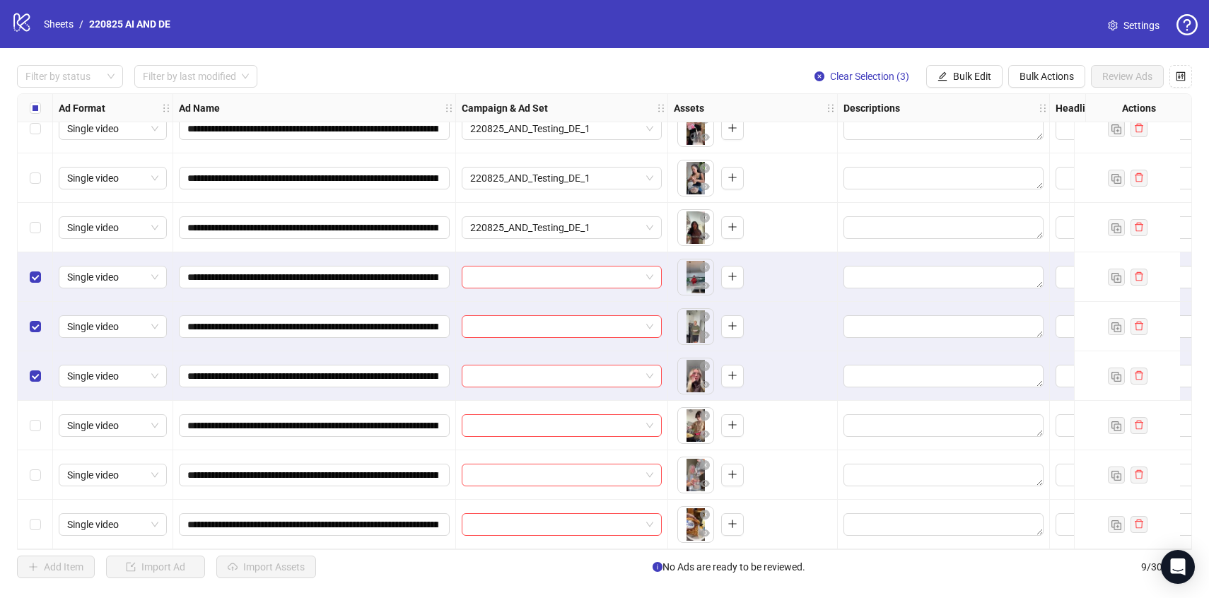
click at [39, 404] on div "Select row 7" at bounding box center [35, 425] width 35 height 49
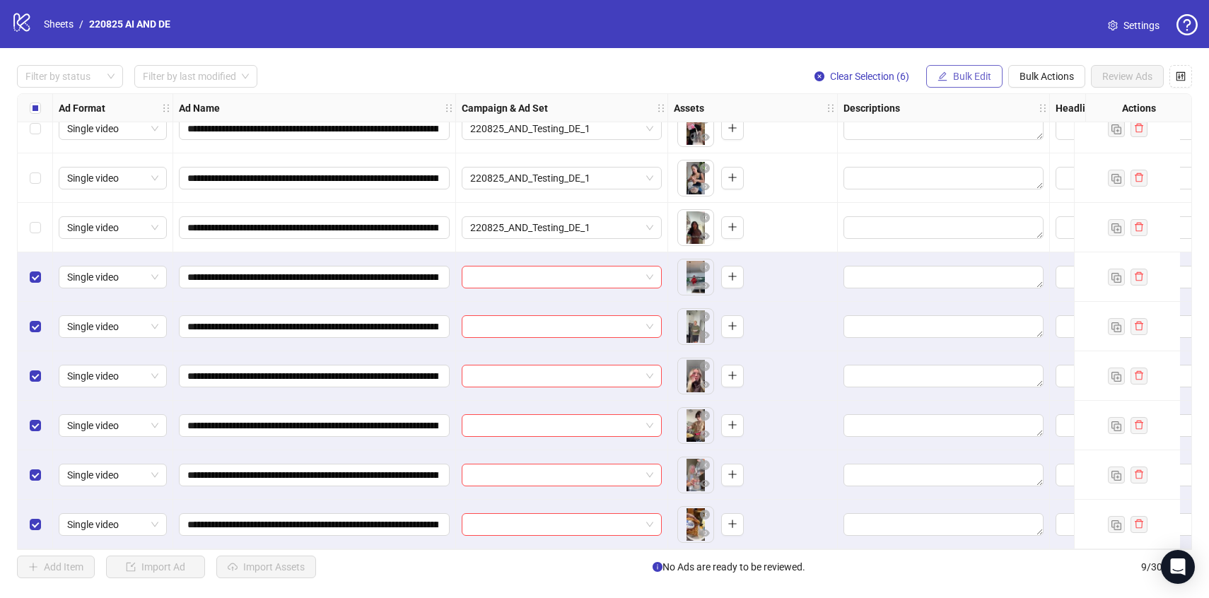
click at [955, 83] on button "Bulk Edit" at bounding box center [964, 76] width 76 height 23
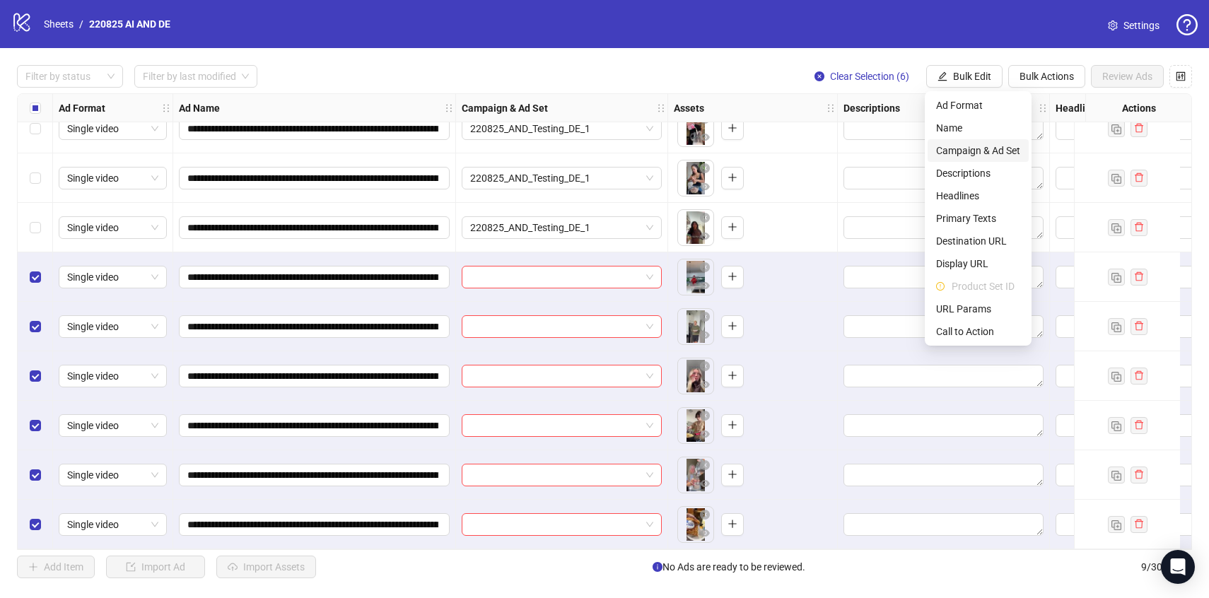
click at [978, 160] on li "Campaign & Ad Set" at bounding box center [977, 150] width 101 height 23
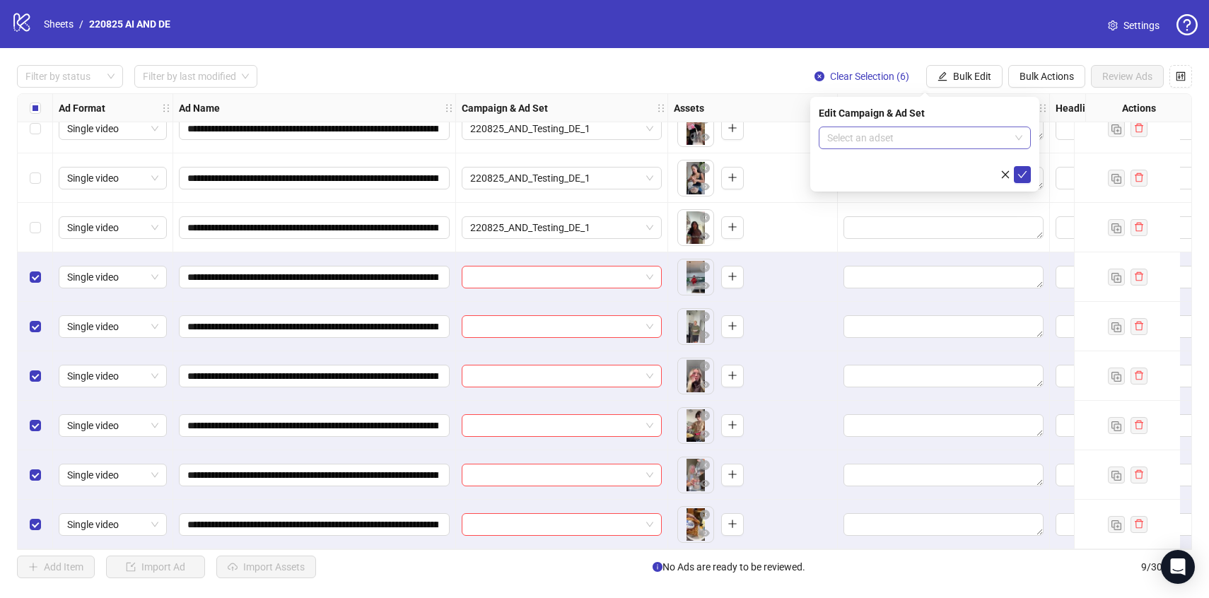
click at [968, 141] on input "search" at bounding box center [918, 137] width 182 height 21
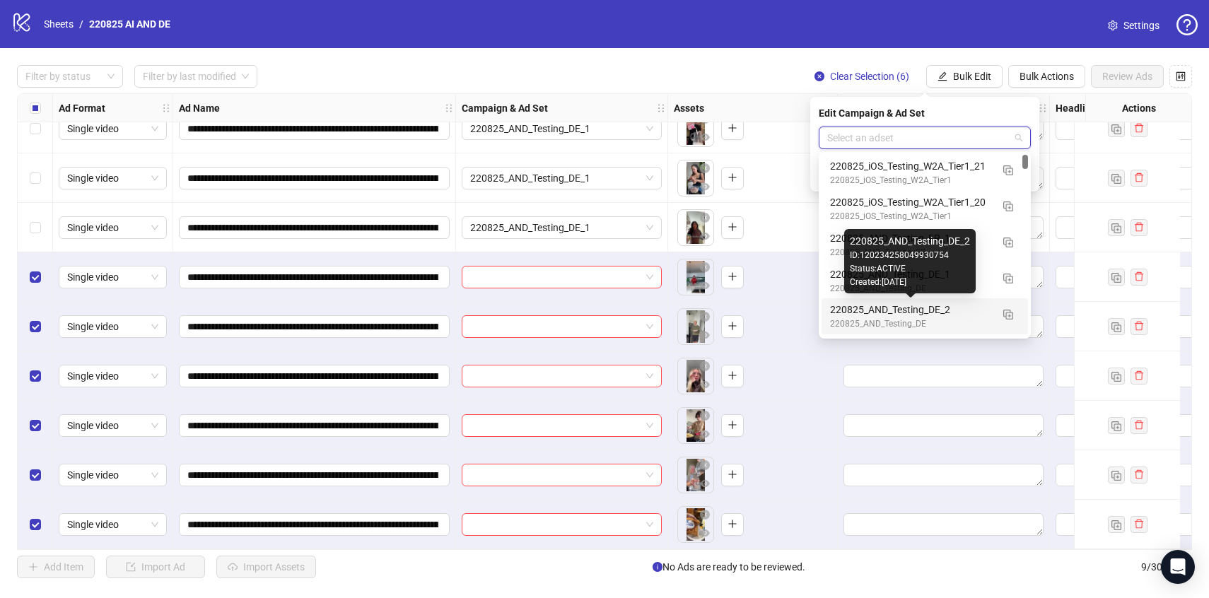
click at [961, 311] on div "220825_AND_Testing_DE_2" at bounding box center [910, 310] width 161 height 16
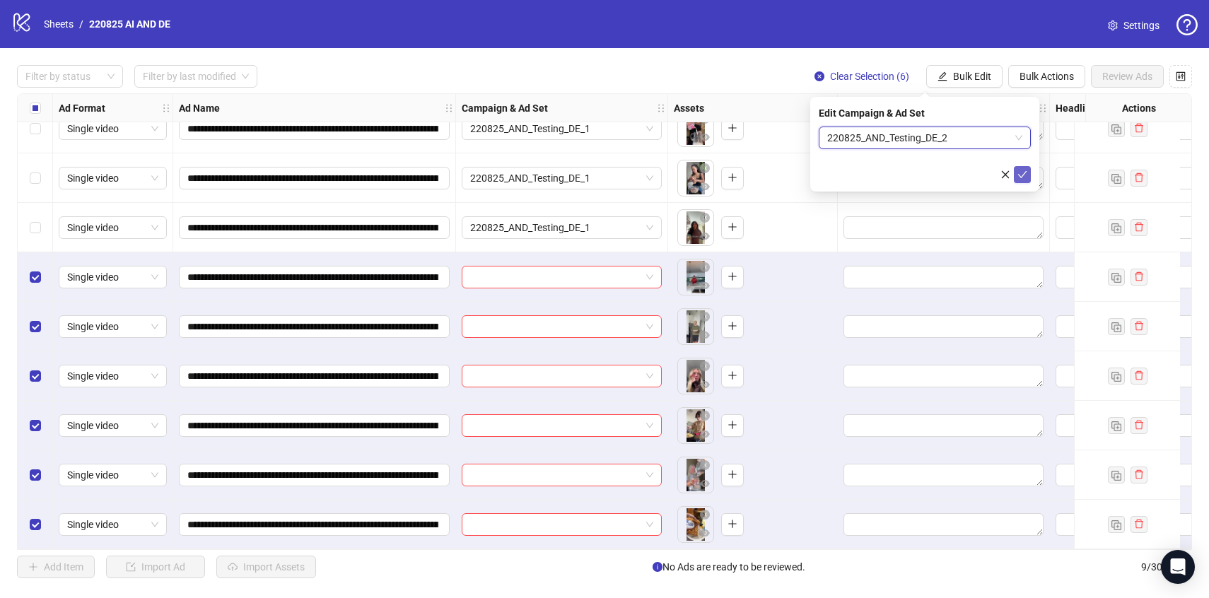
click at [1025, 172] on icon "check" at bounding box center [1022, 175] width 10 height 10
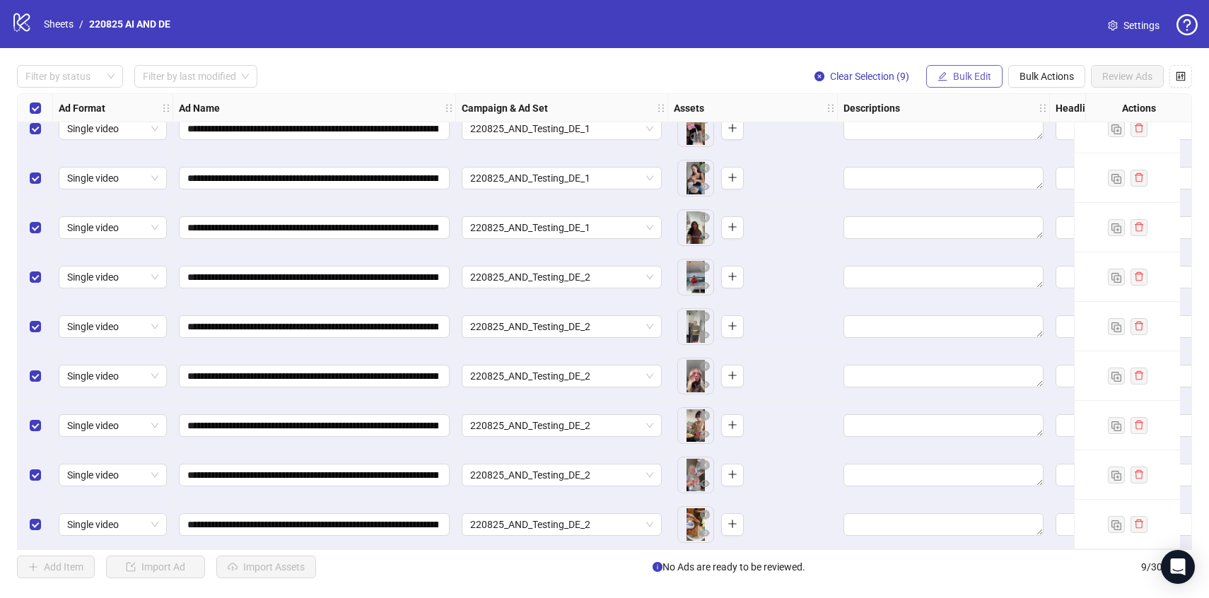
click at [975, 69] on button "Bulk Edit" at bounding box center [964, 76] width 76 height 23
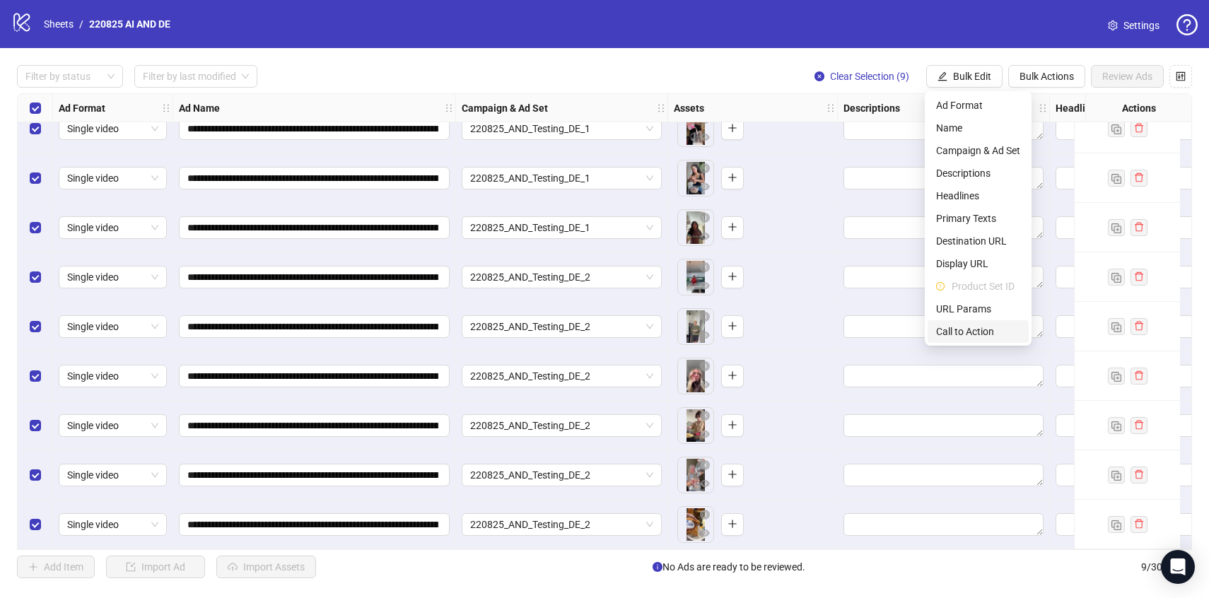
click at [986, 326] on span "Call to Action" at bounding box center [978, 332] width 84 height 16
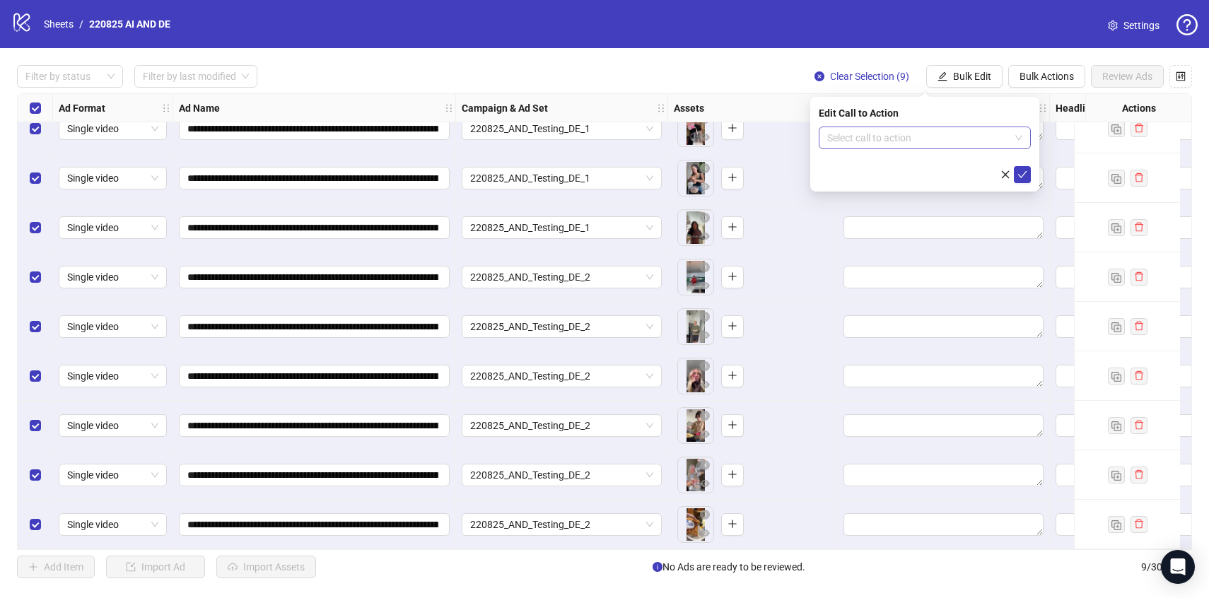
click at [906, 142] on input "search" at bounding box center [918, 137] width 182 height 21
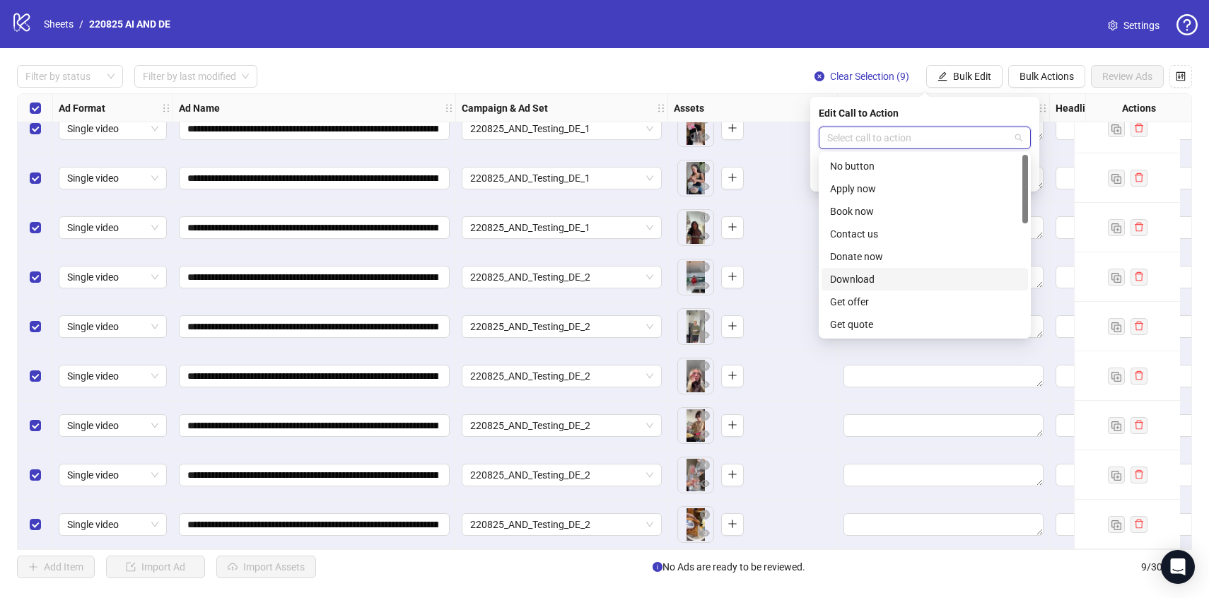
click at [896, 277] on div "Download" at bounding box center [924, 279] width 189 height 16
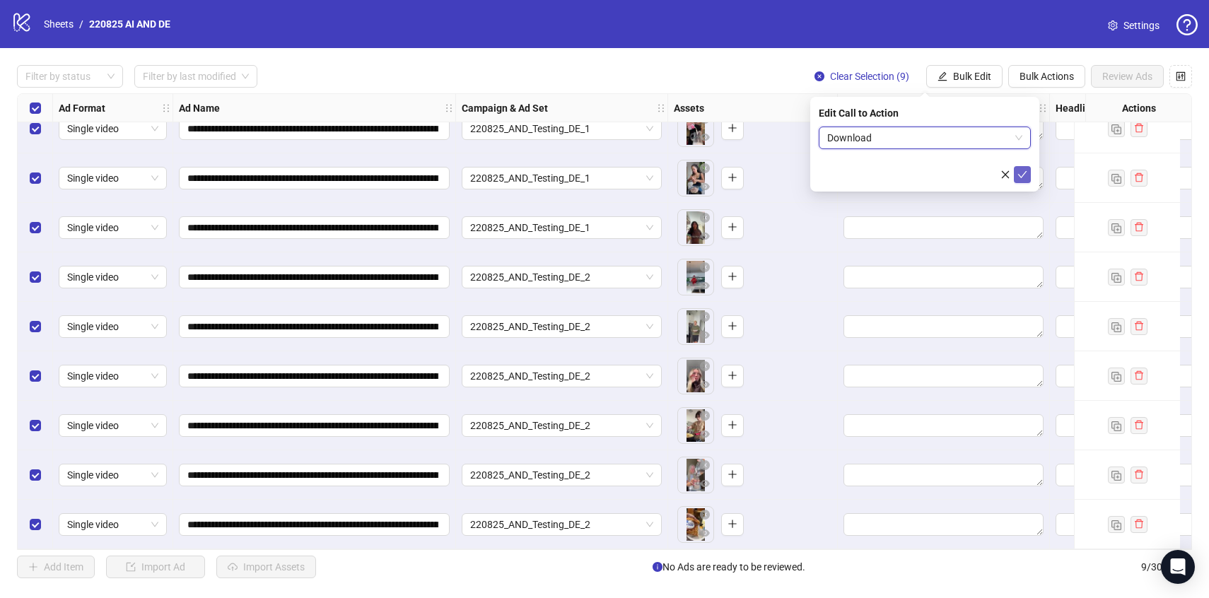
click at [1026, 166] on button "submit" at bounding box center [1022, 174] width 17 height 17
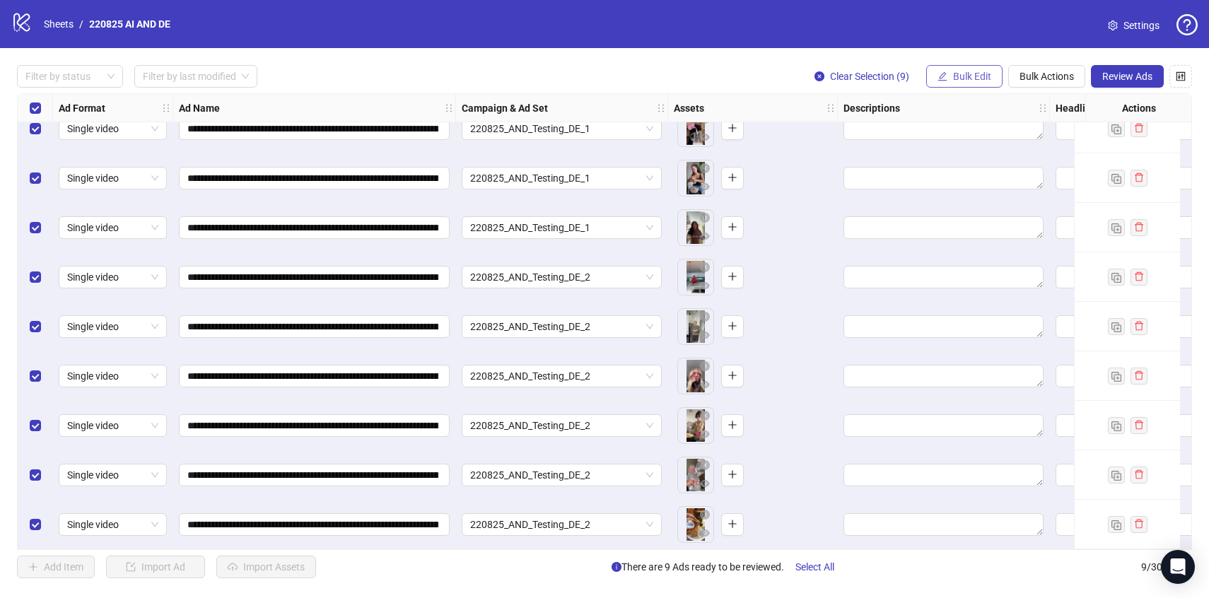
click at [963, 78] on span "Bulk Edit" at bounding box center [972, 76] width 38 height 11
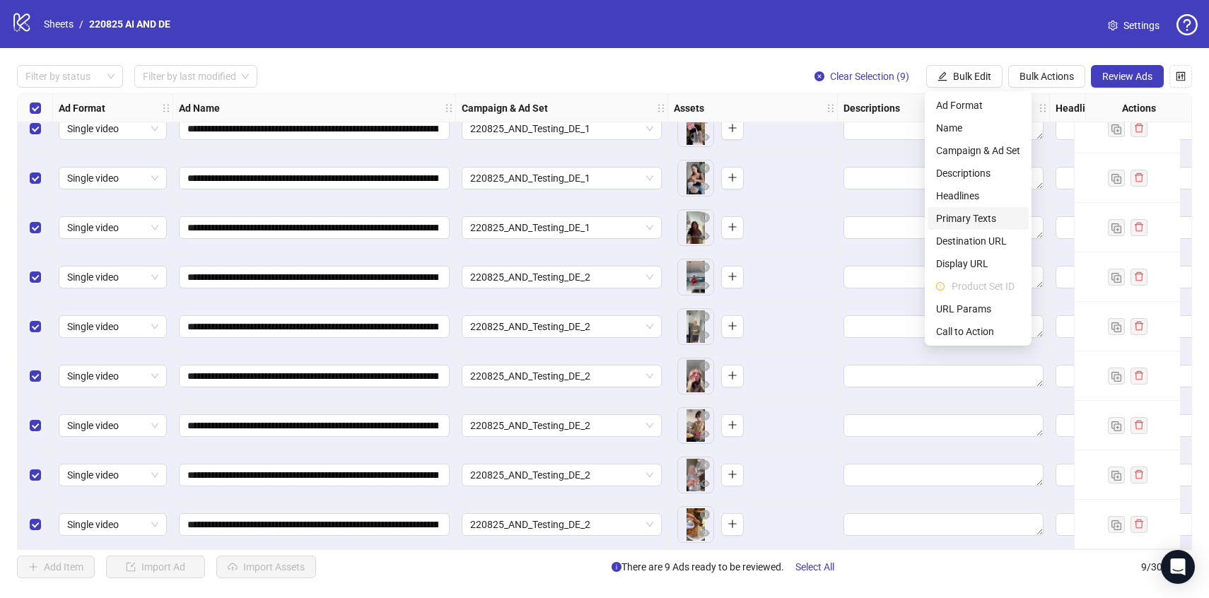
click at [963, 222] on span "Primary Texts" at bounding box center [978, 219] width 84 height 16
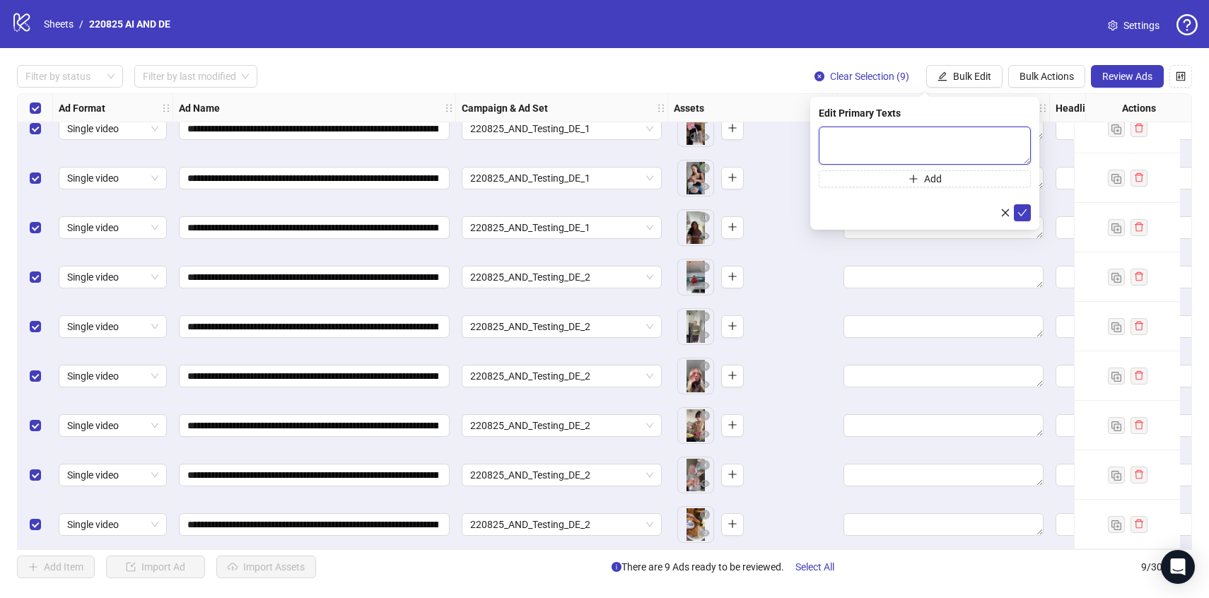
click at [891, 129] on textarea at bounding box center [925, 146] width 212 height 38
paste textarea "**********"
type textarea "**********"
click at [1027, 203] on form "**********" at bounding box center [925, 174] width 212 height 95
click at [1024, 206] on button "submit" at bounding box center [1022, 212] width 17 height 17
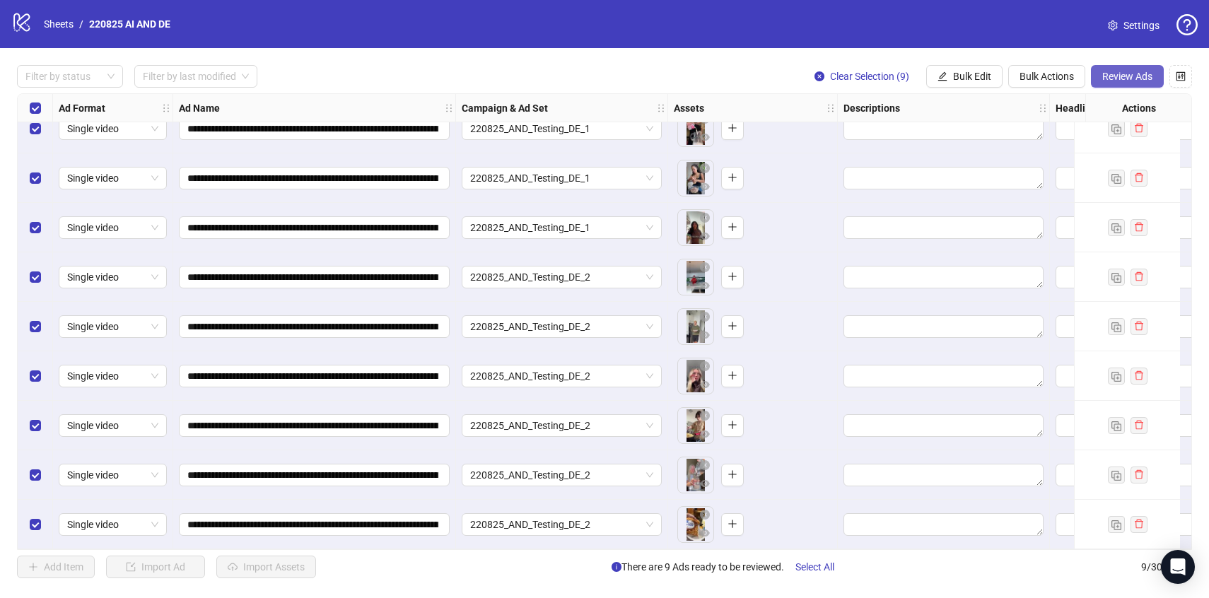
click at [1111, 81] on span "Review Ads" at bounding box center [1127, 76] width 50 height 11
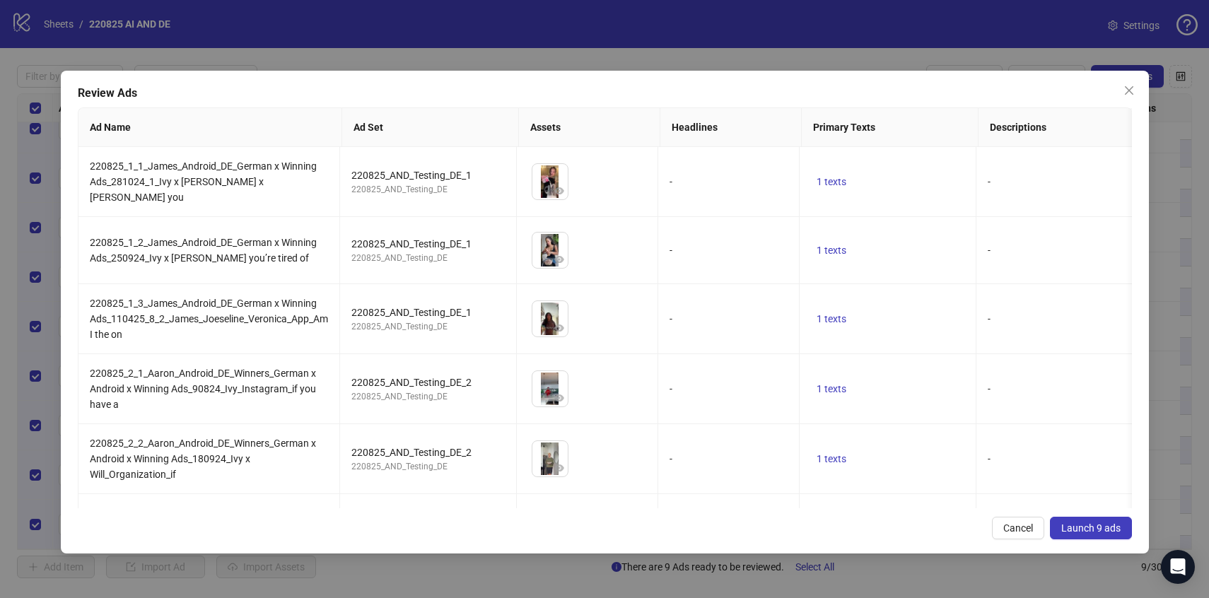
click at [1073, 523] on span "Launch 9 ads" at bounding box center [1090, 527] width 59 height 11
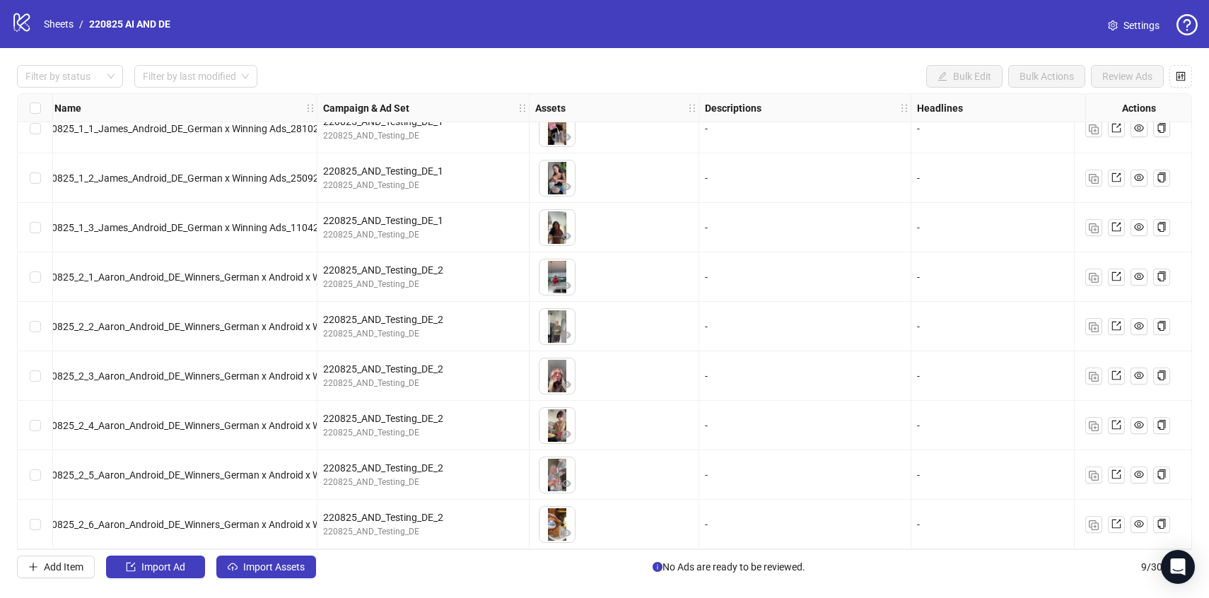
scroll to position [0, 139]
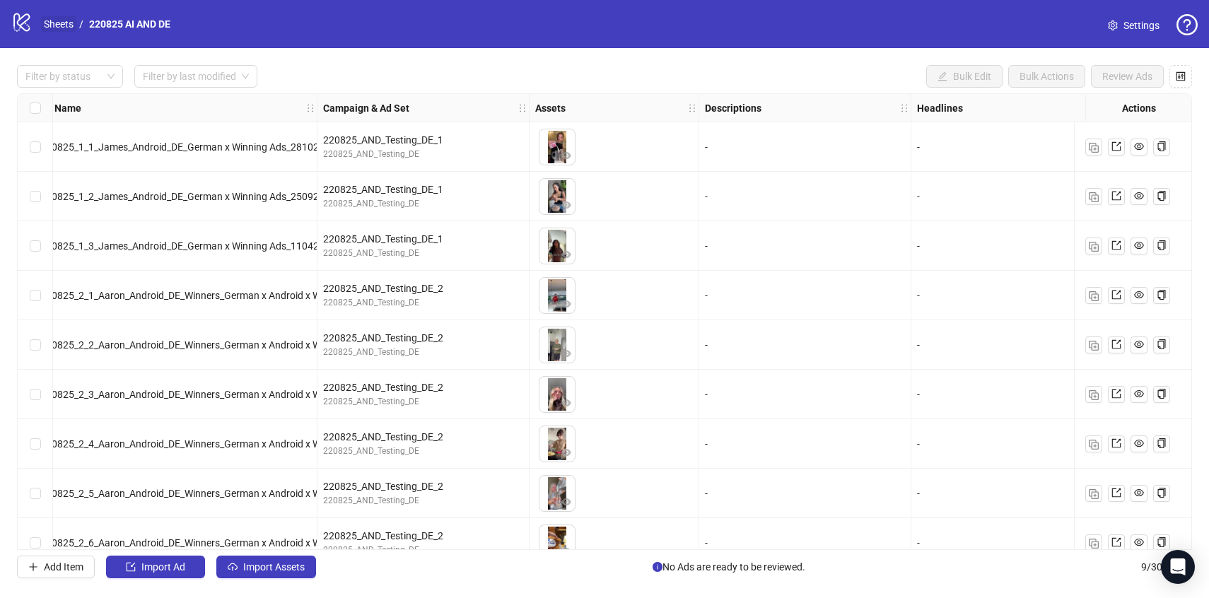
click at [47, 22] on link "Sheets" at bounding box center [58, 24] width 35 height 16
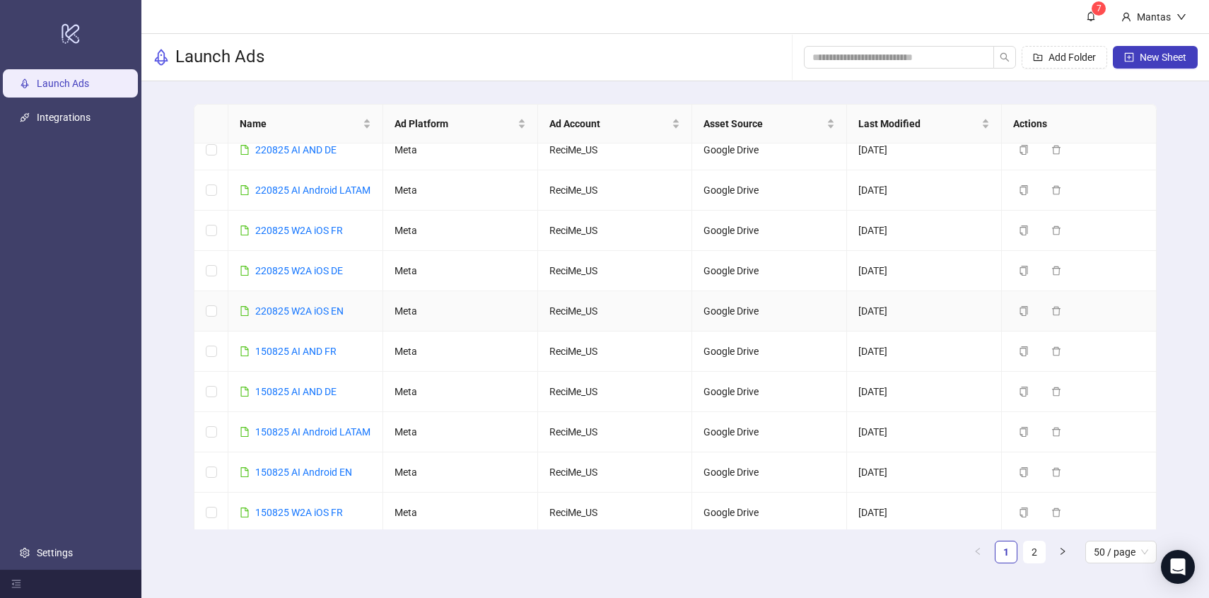
scroll to position [16, 0]
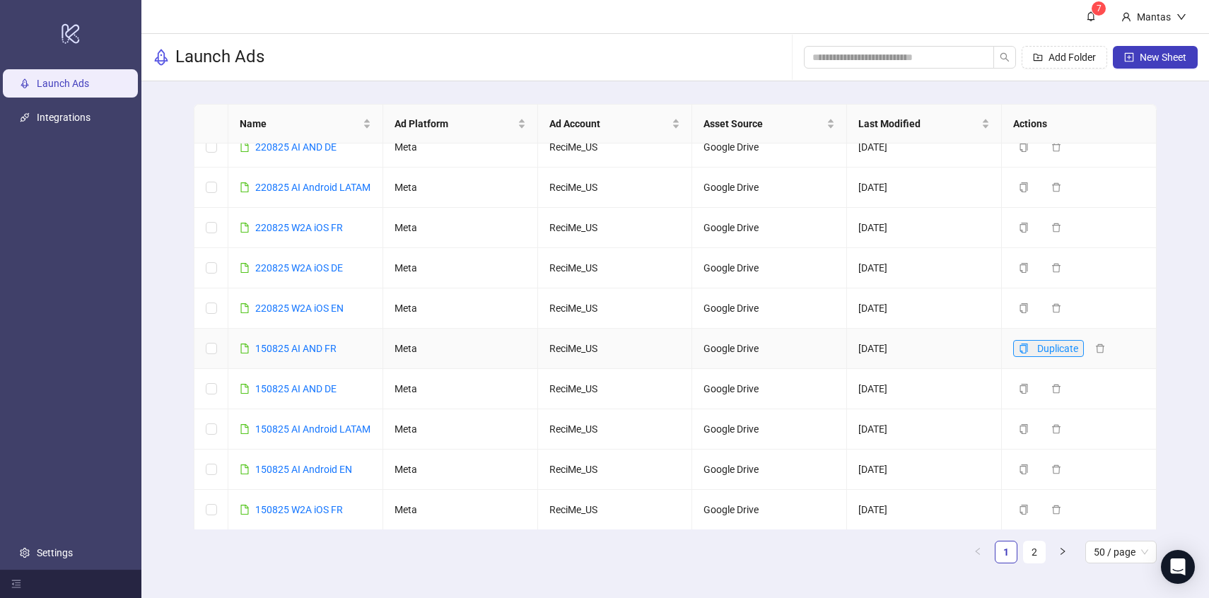
click at [1027, 353] on icon "copy" at bounding box center [1024, 349] width 10 height 10
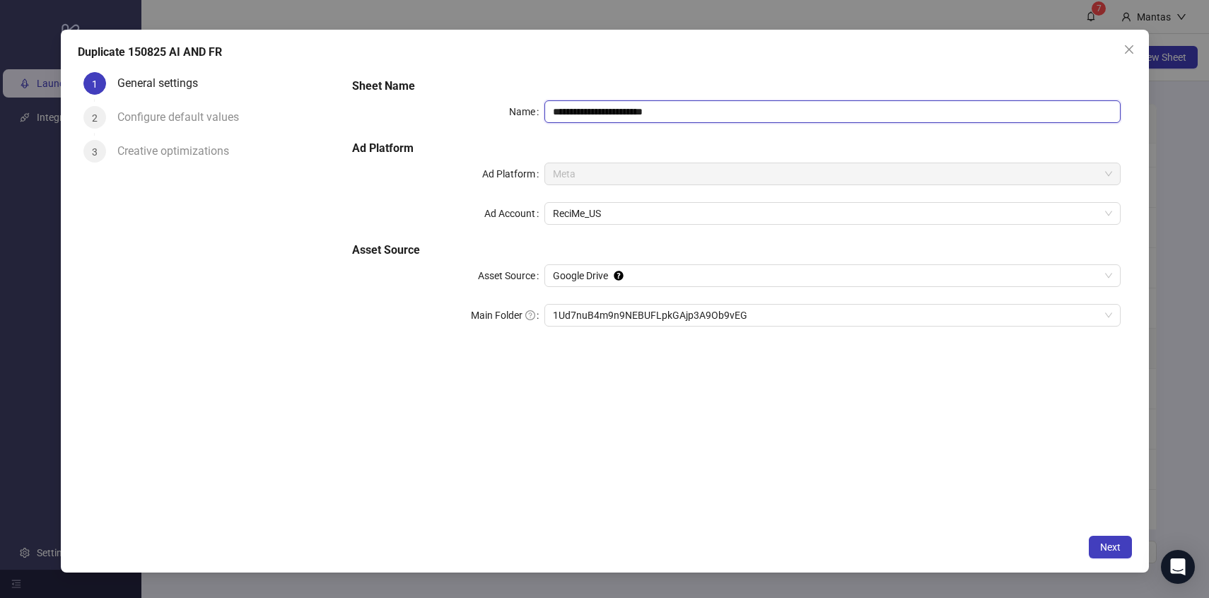
drag, startPoint x: 562, startPoint y: 110, endPoint x: 540, endPoint y: 110, distance: 21.9
click at [540, 110] on div "**********" at bounding box center [736, 111] width 768 height 23
click at [695, 115] on input "**********" at bounding box center [832, 111] width 576 height 23
click at [616, 319] on span "1Ud7nuB4m9n9NEBUFLpkGAjp3A9Ob9vEG" at bounding box center [832, 315] width 559 height 21
type input "**********"
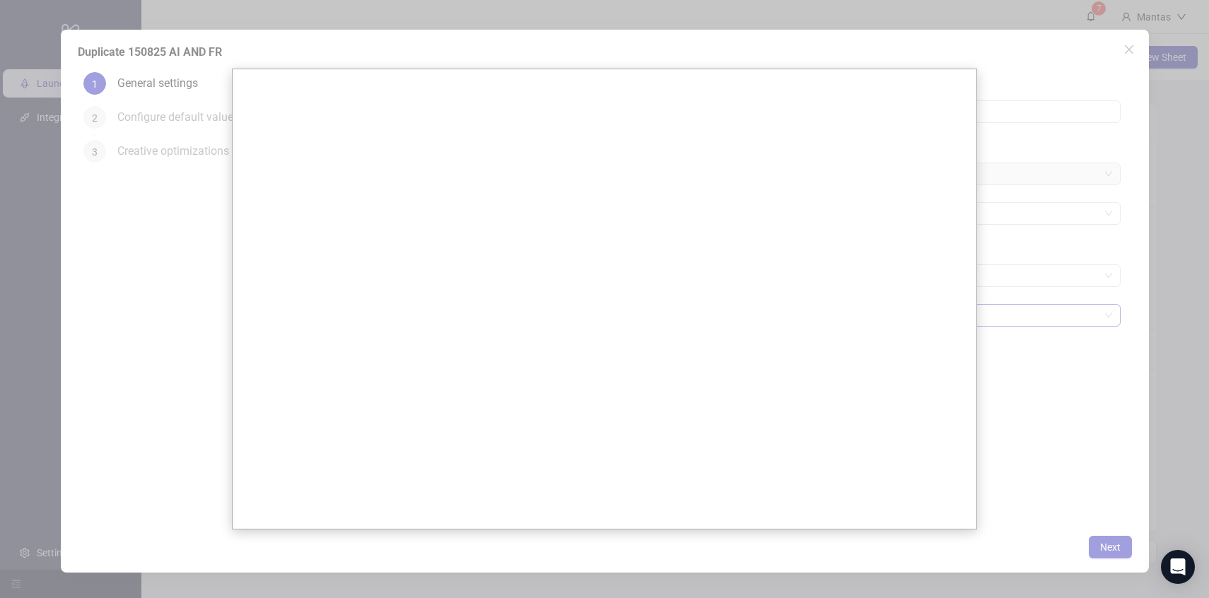
scroll to position [0, 0]
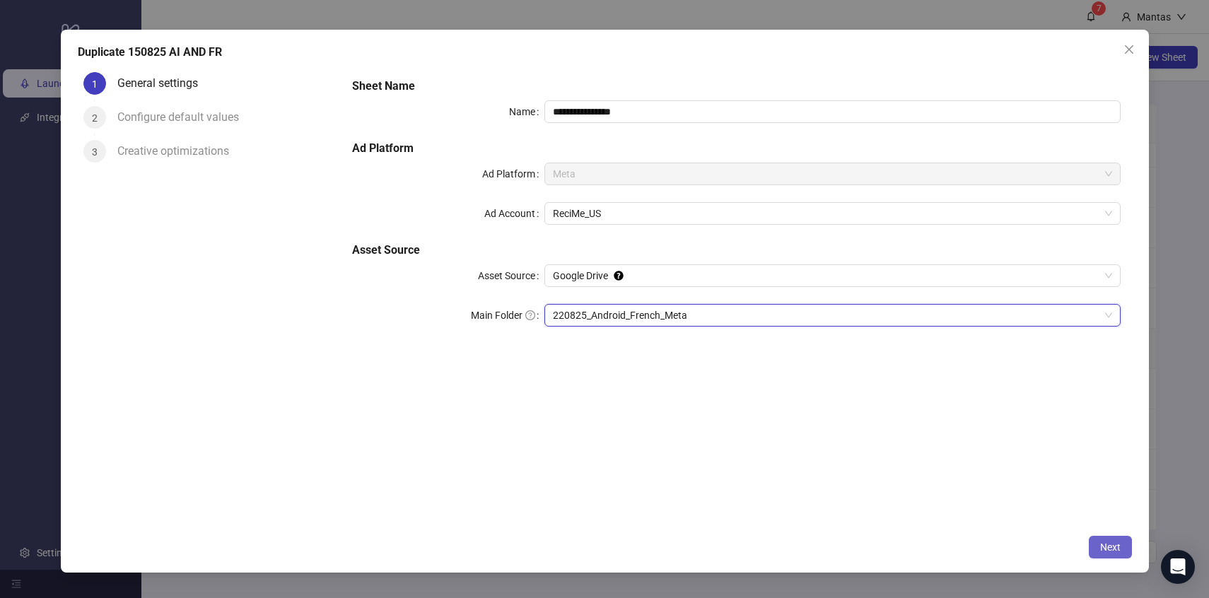
click at [1100, 550] on span "Next" at bounding box center [1110, 546] width 21 height 11
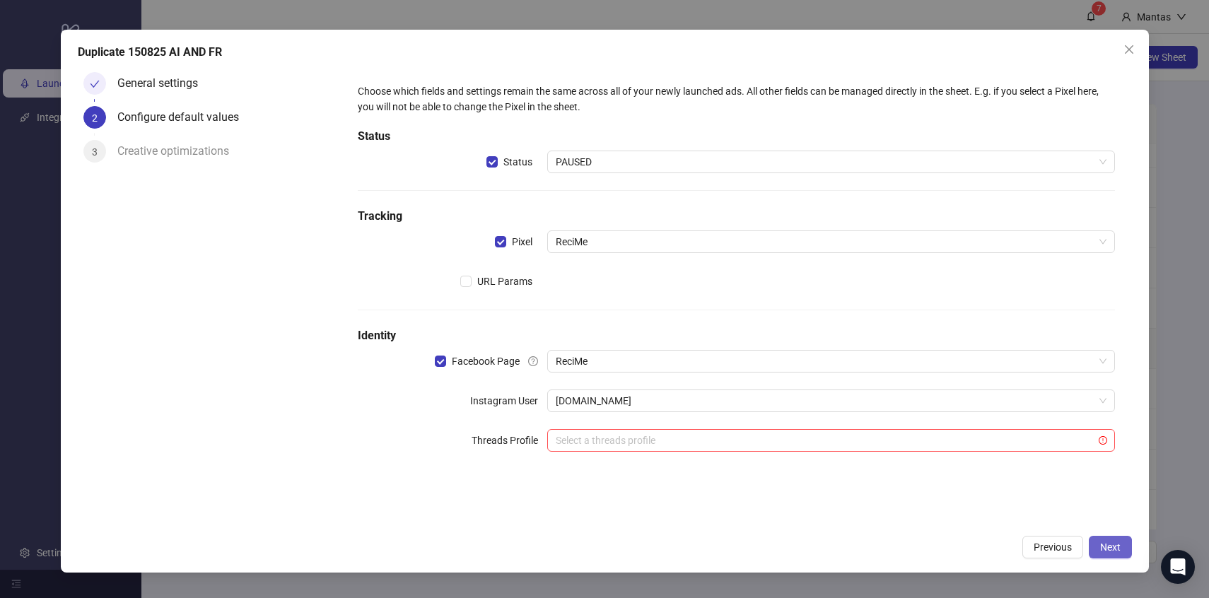
click at [1123, 544] on button "Next" at bounding box center [1110, 547] width 43 height 23
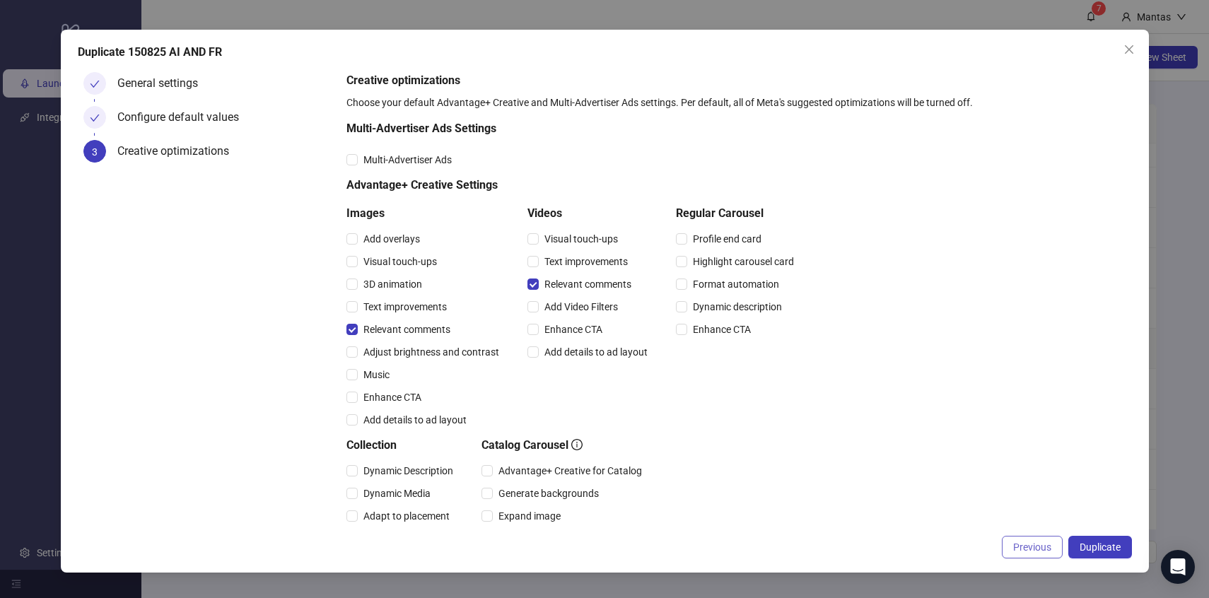
click at [1023, 539] on button "Previous" at bounding box center [1032, 547] width 61 height 23
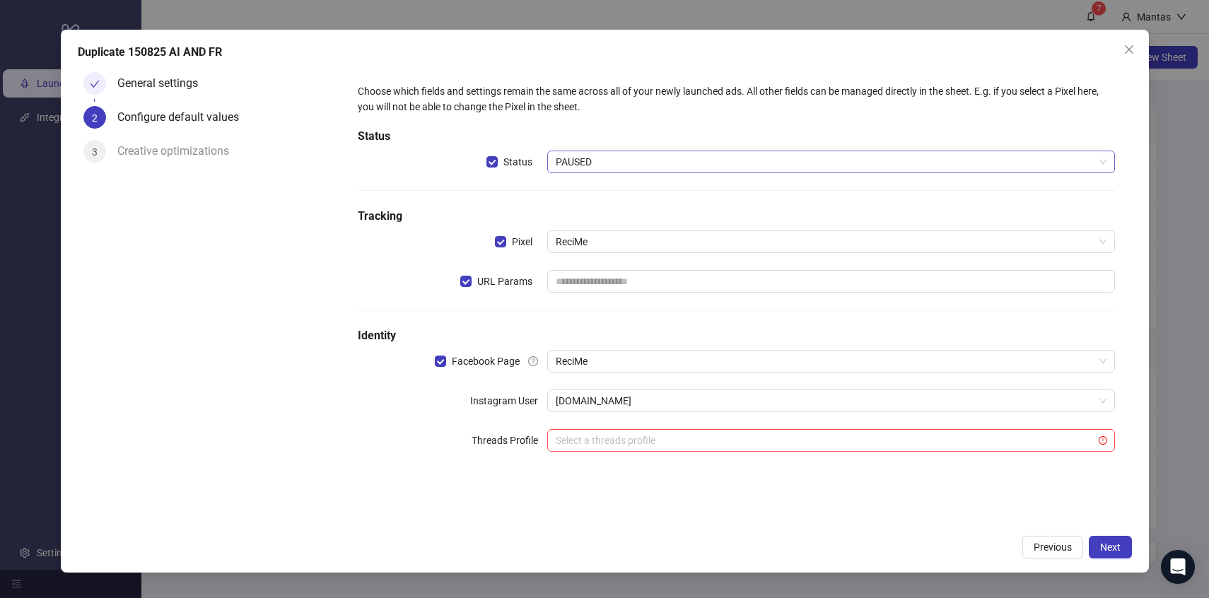
click at [604, 162] on span "PAUSED" at bounding box center [831, 161] width 551 height 21
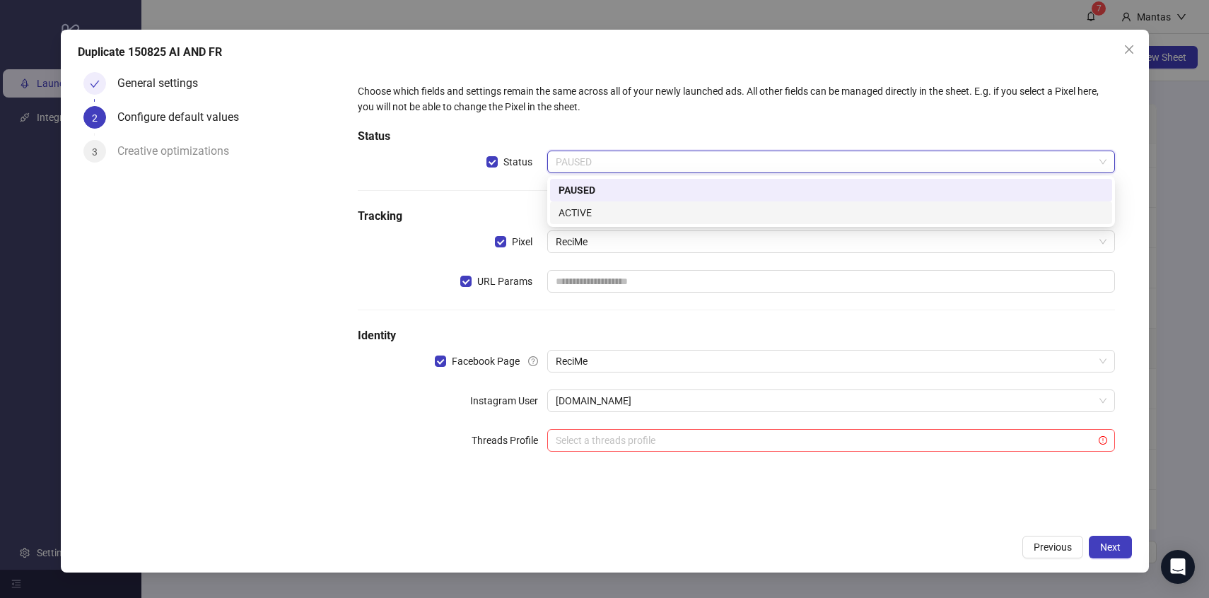
click at [598, 204] on div "ACTIVE" at bounding box center [831, 212] width 562 height 23
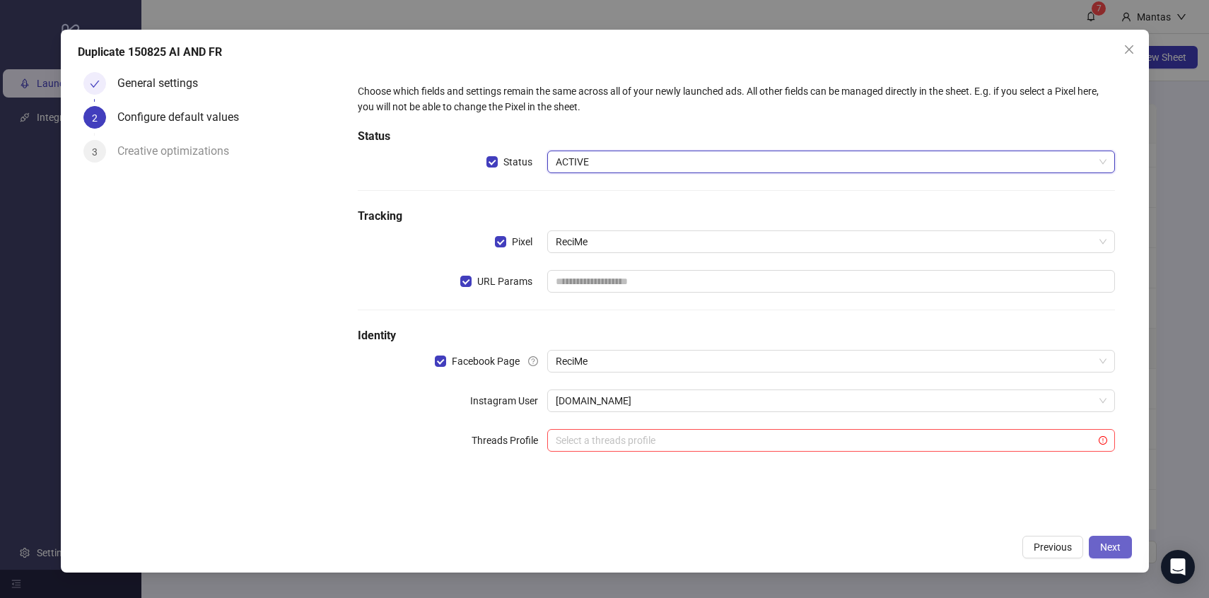
click at [1108, 553] on button "Next" at bounding box center [1110, 547] width 43 height 23
click at [1105, 549] on span "Next" at bounding box center [1110, 546] width 21 height 11
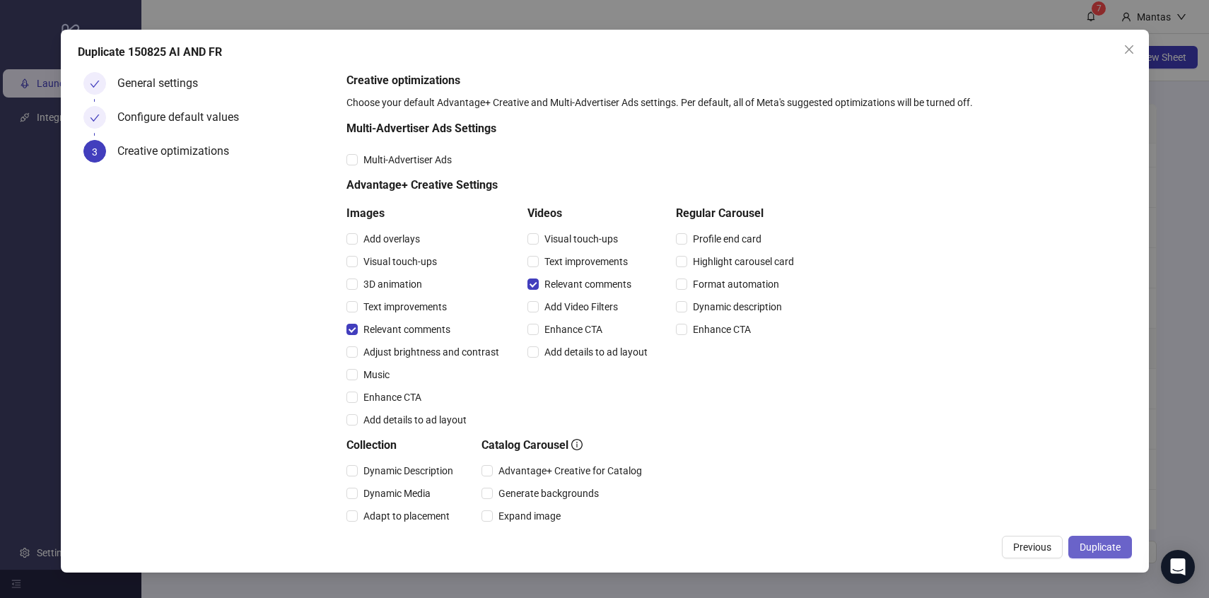
click at [1113, 551] on span "Duplicate" at bounding box center [1099, 546] width 41 height 11
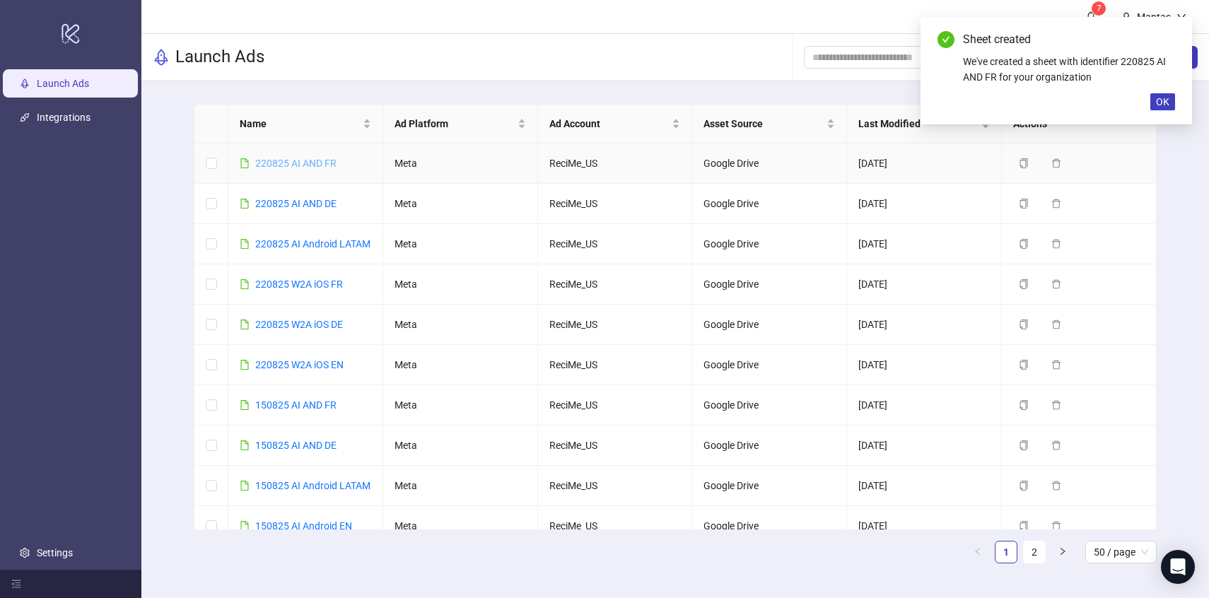
click at [287, 162] on link "220825 AI AND FR" at bounding box center [295, 163] width 81 height 11
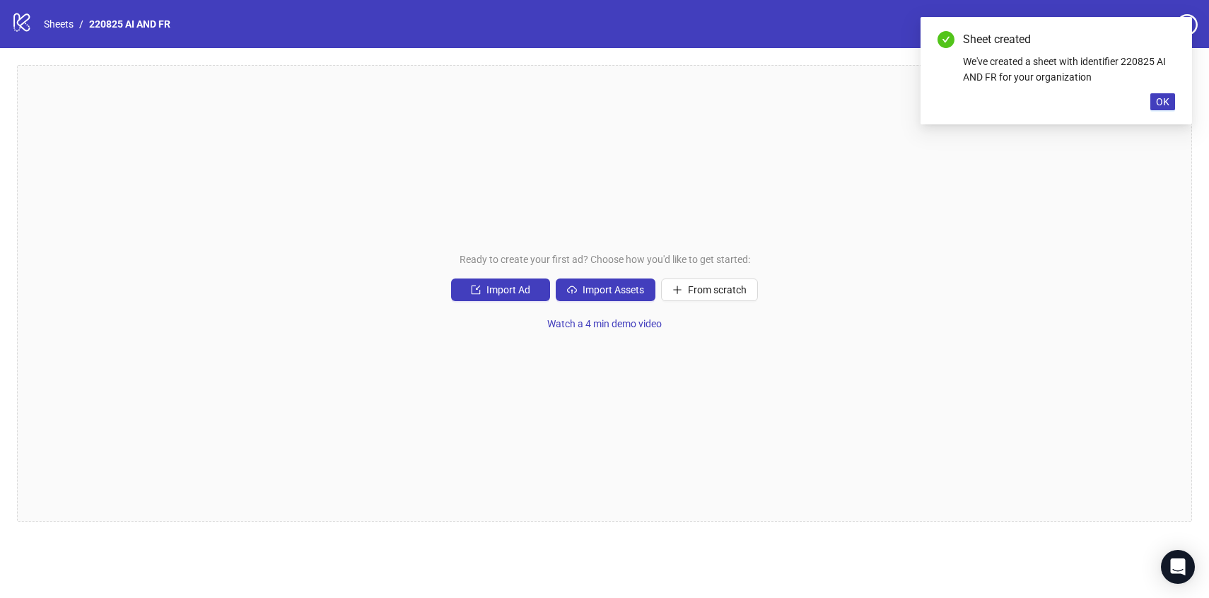
click at [612, 301] on div "Ready to create your first ad? Choose how you'd like to get started: Import Ad …" at bounding box center [604, 293] width 1175 height 457
click at [611, 292] on span "Import Assets" at bounding box center [613, 289] width 62 height 11
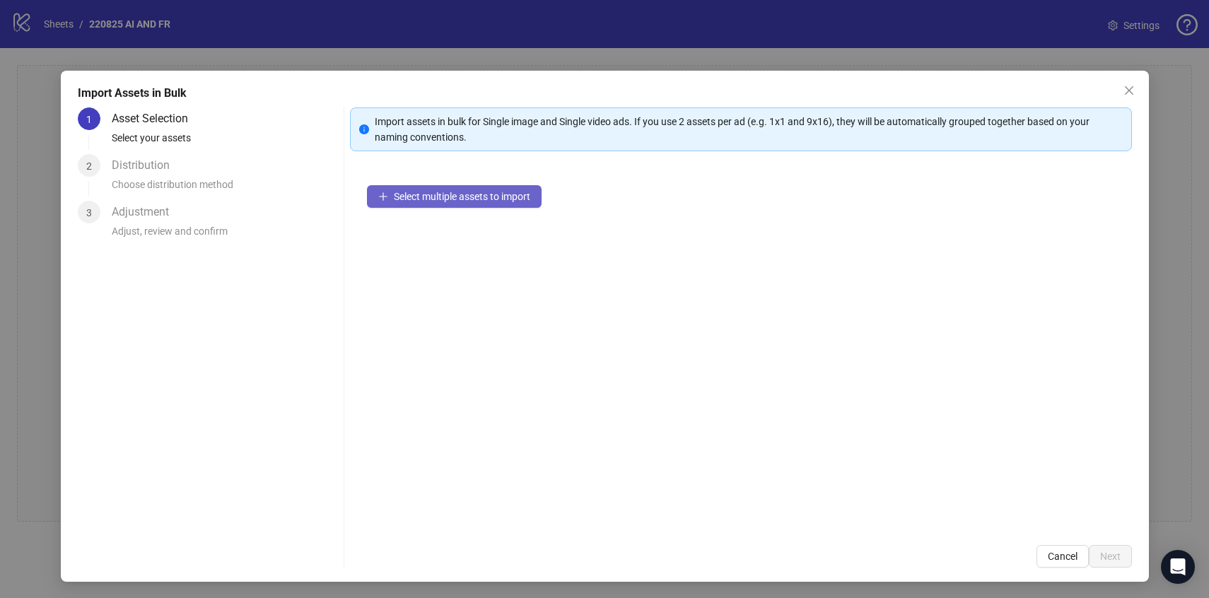
click at [520, 206] on button "Select multiple assets to import" at bounding box center [454, 196] width 175 height 23
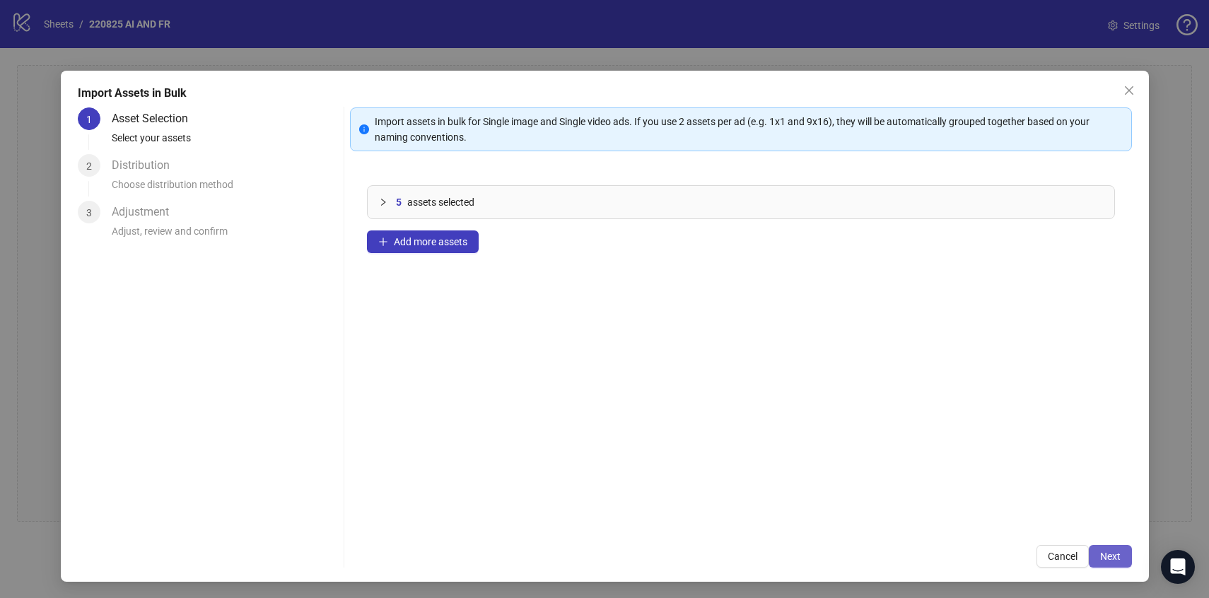
click at [1115, 554] on span "Next" at bounding box center [1110, 556] width 21 height 11
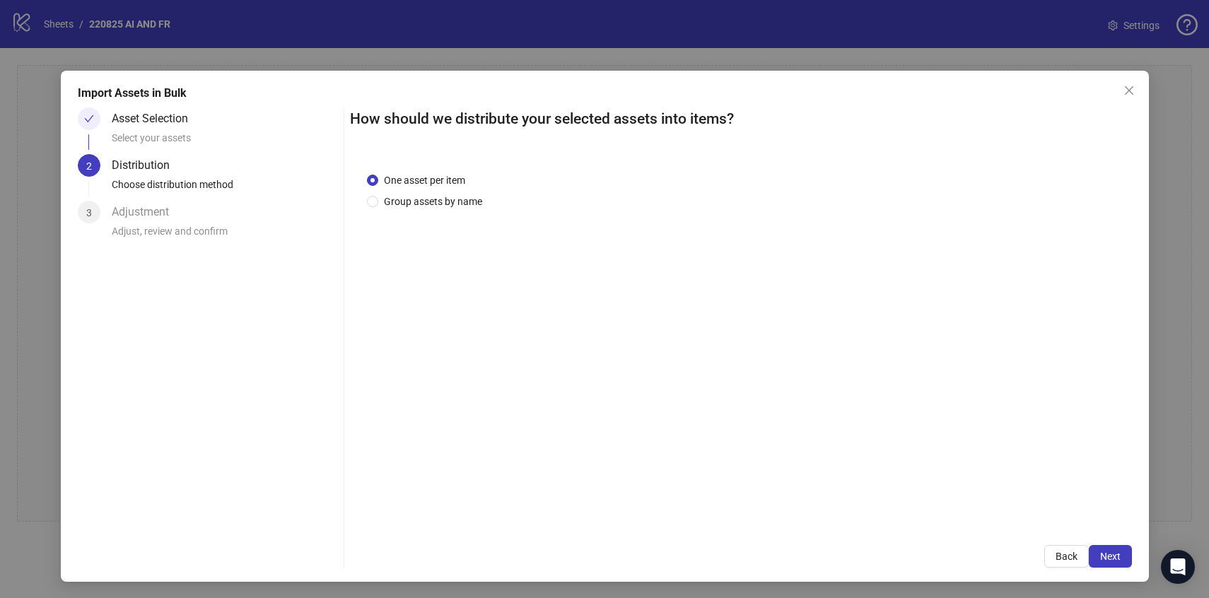
click at [1115, 554] on span "Next" at bounding box center [1110, 556] width 21 height 11
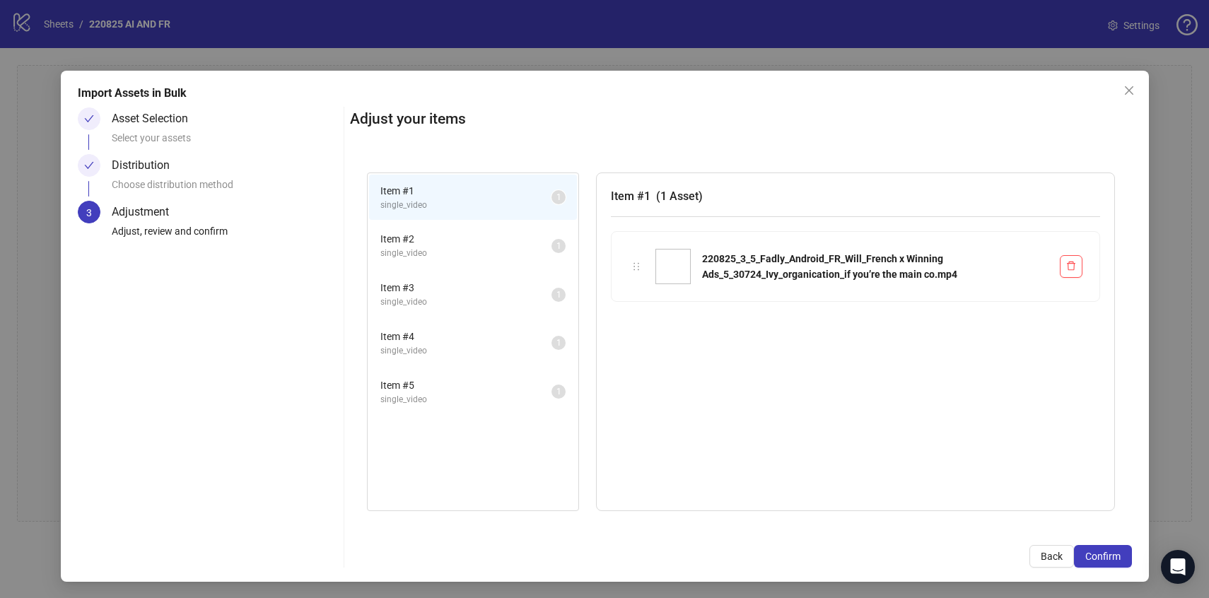
click at [1115, 554] on span "Confirm" at bounding box center [1102, 556] width 35 height 11
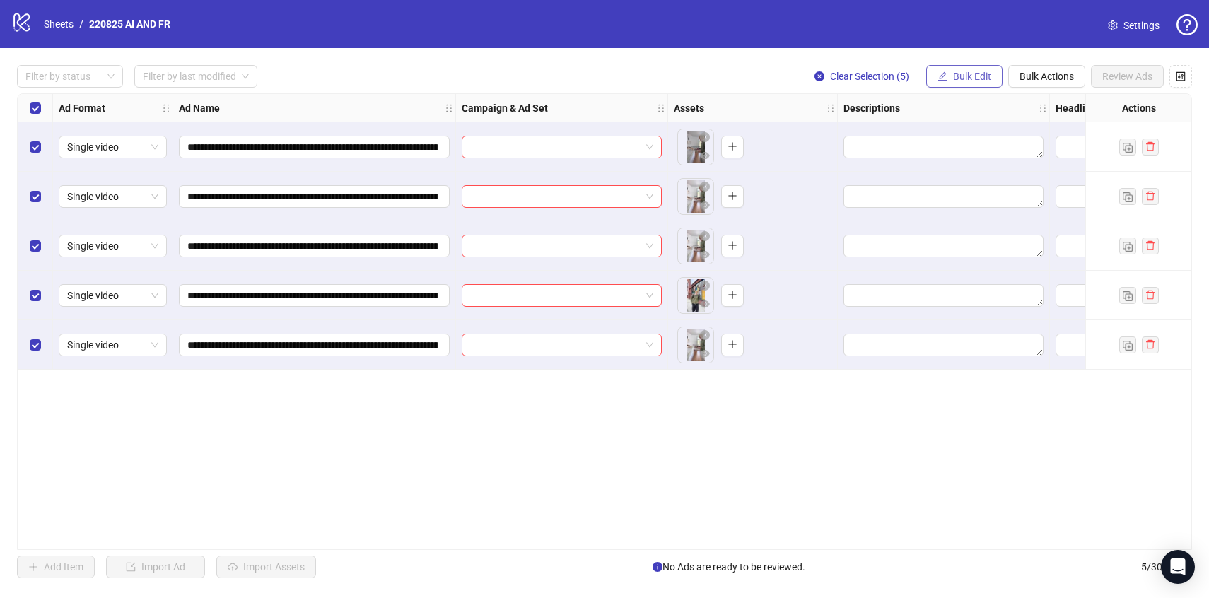
click at [960, 78] on span "Bulk Edit" at bounding box center [972, 76] width 38 height 11
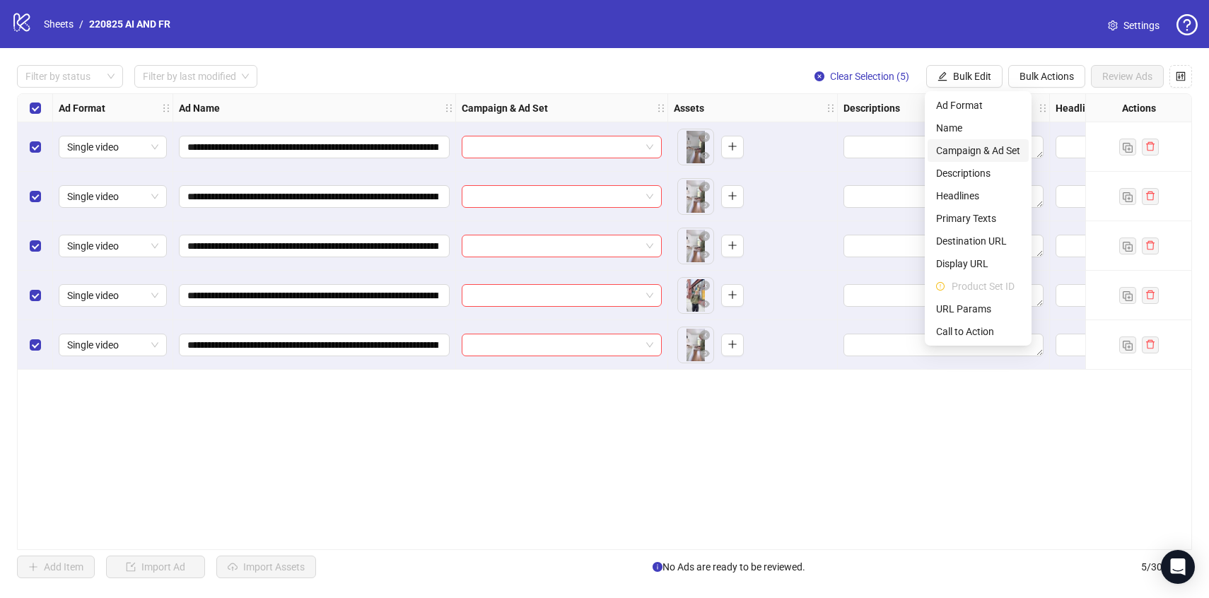
click at [945, 150] on span "Campaign & Ad Set" at bounding box center [978, 151] width 84 height 16
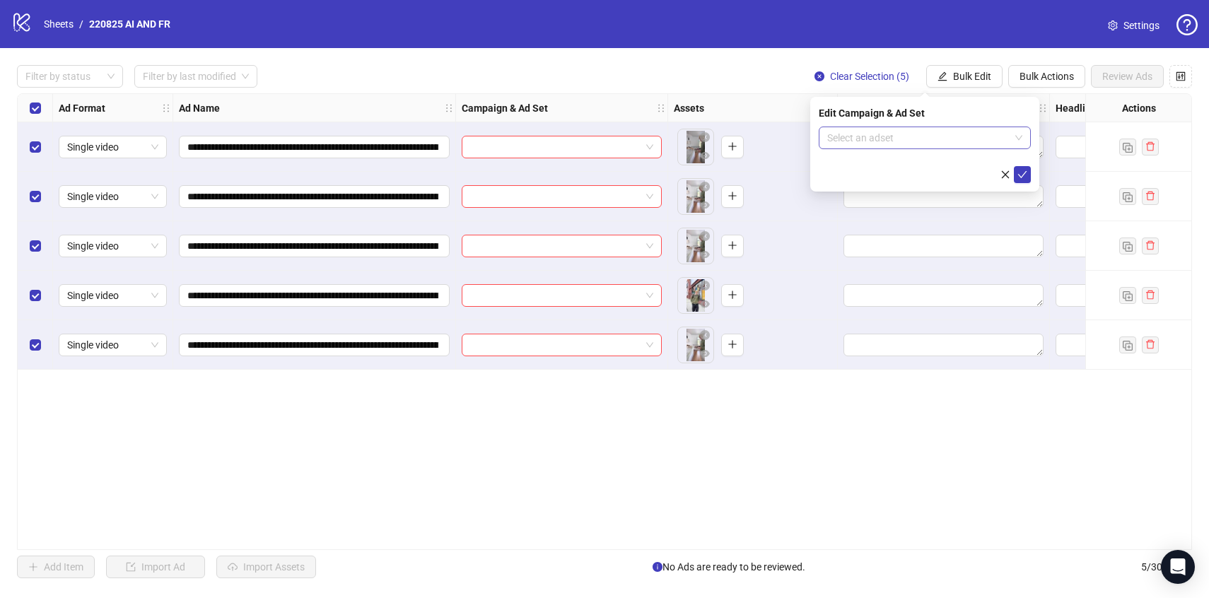
click at [941, 137] on input "search" at bounding box center [918, 137] width 182 height 21
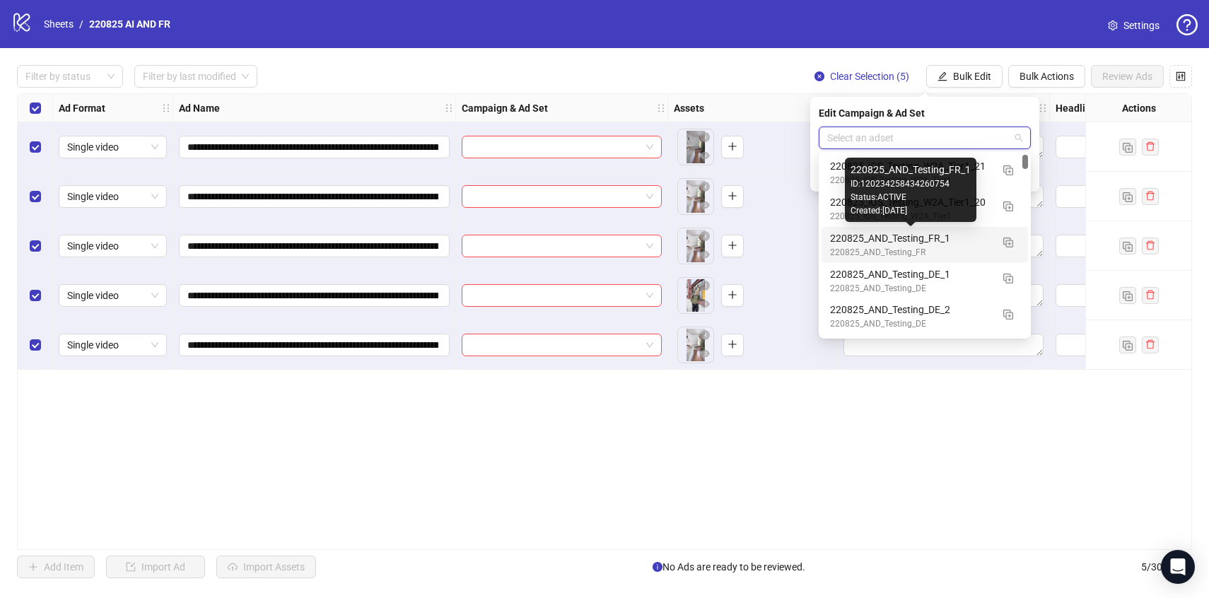
click at [969, 240] on div "220825_AND_Testing_FR_1" at bounding box center [910, 238] width 161 height 16
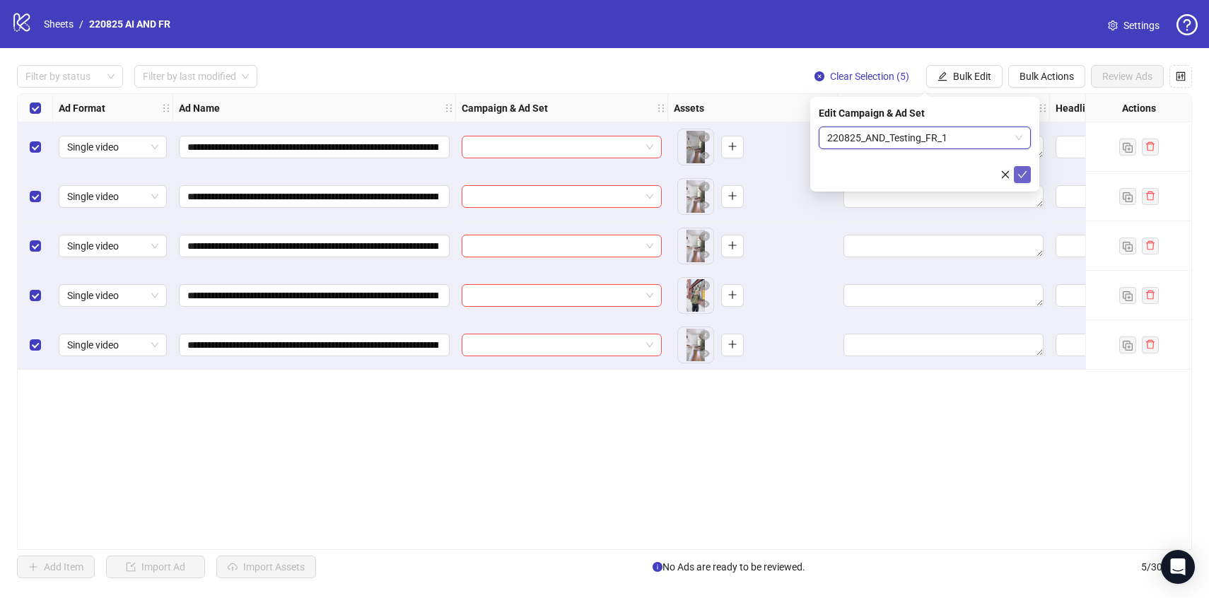
click at [1021, 170] on icon "check" at bounding box center [1022, 175] width 10 height 10
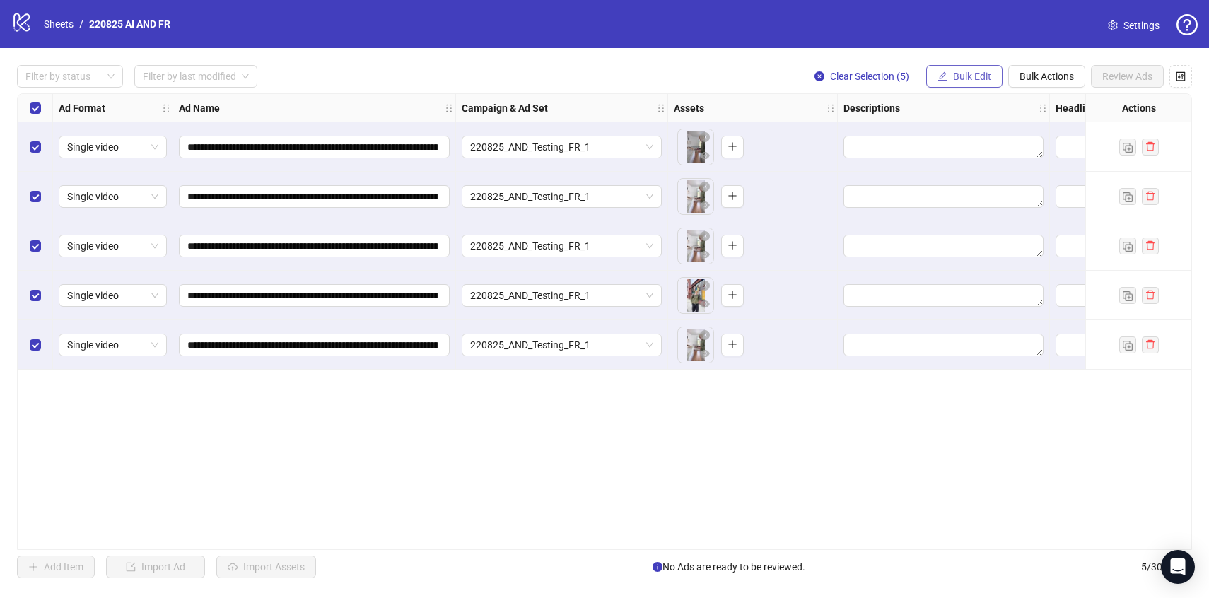
click at [961, 78] on span "Bulk Edit" at bounding box center [972, 76] width 38 height 11
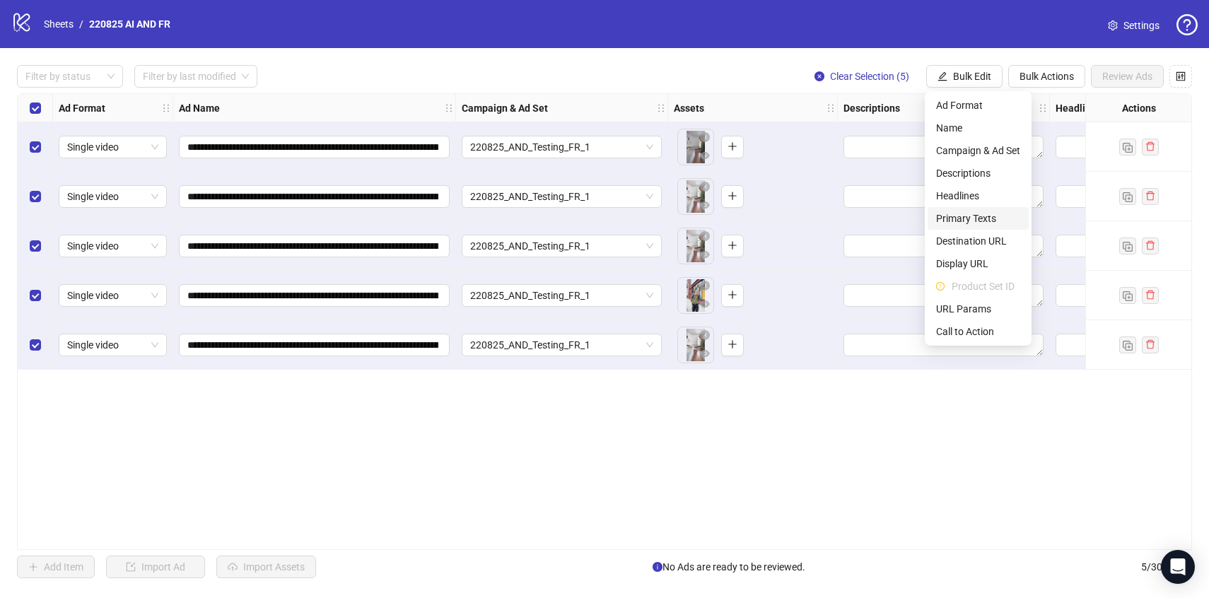
click at [954, 212] on span "Primary Texts" at bounding box center [978, 219] width 84 height 16
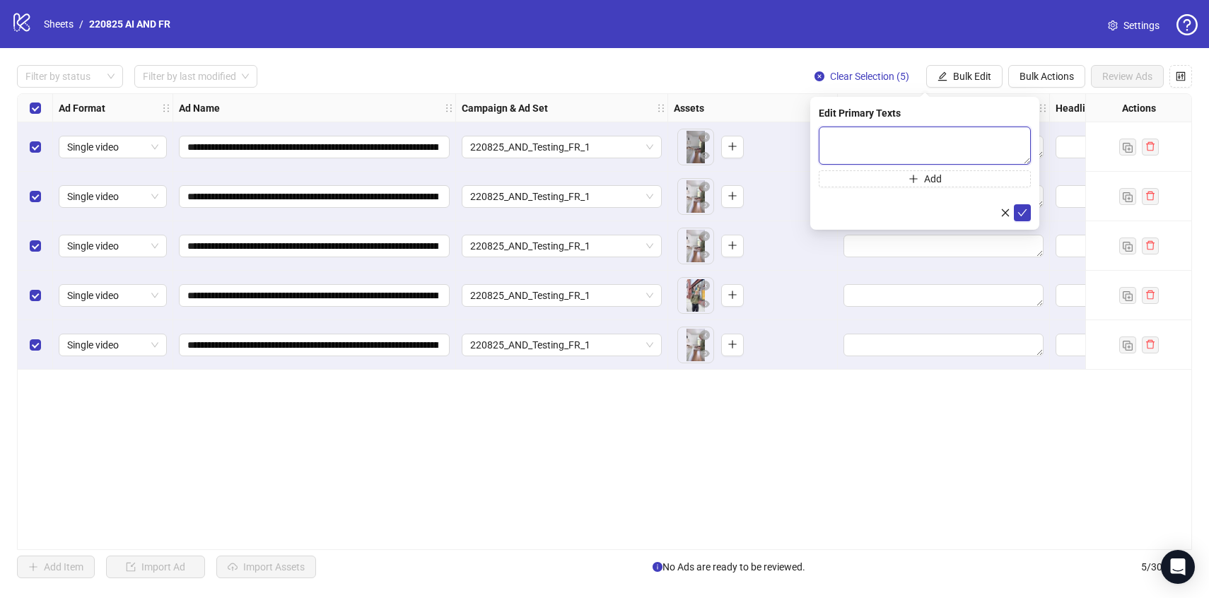
click at [880, 130] on textarea at bounding box center [925, 146] width 212 height 38
paste textarea "**********"
type textarea "**********"
click at [1023, 213] on icon "check" at bounding box center [1022, 213] width 10 height 10
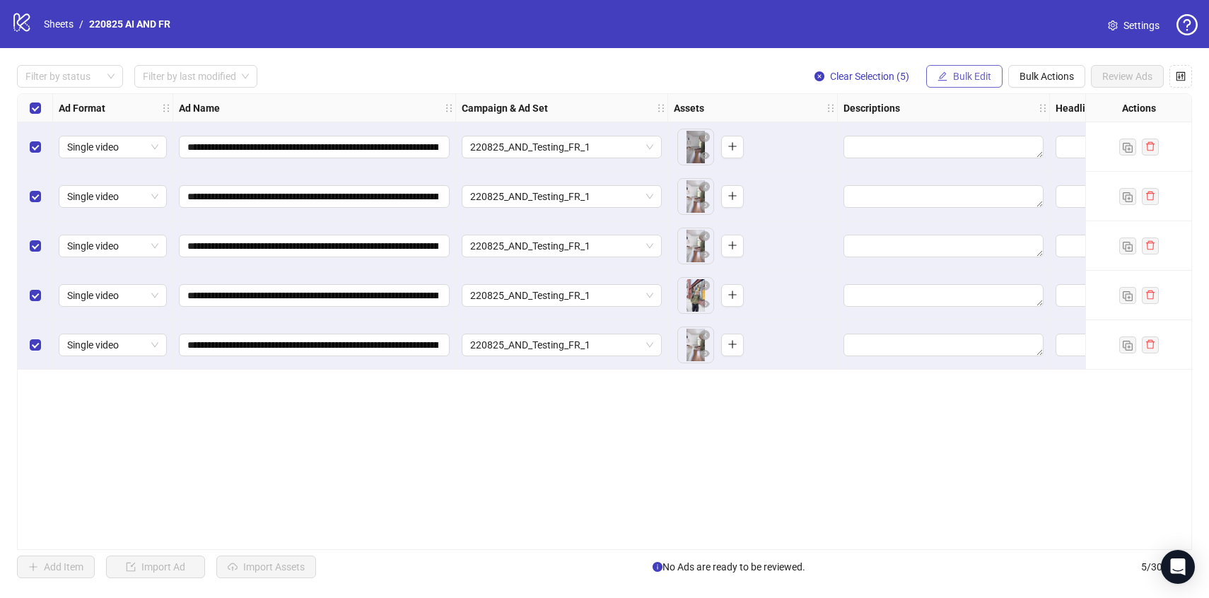
click at [972, 71] on span "Bulk Edit" at bounding box center [972, 76] width 38 height 11
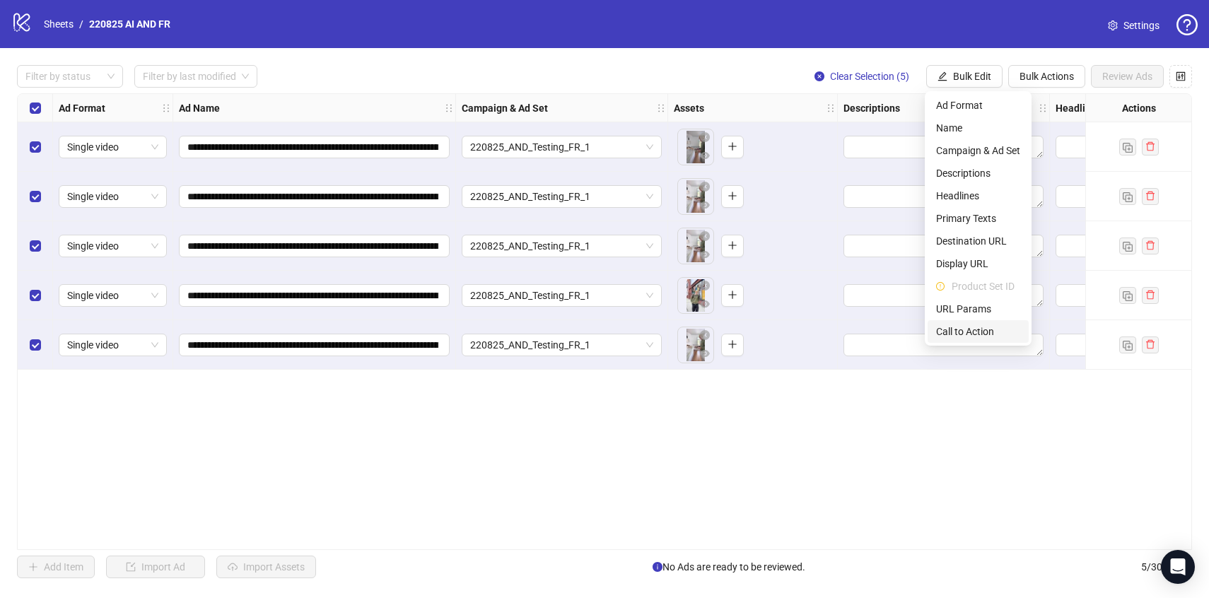
click at [943, 334] on span "Call to Action" at bounding box center [978, 332] width 84 height 16
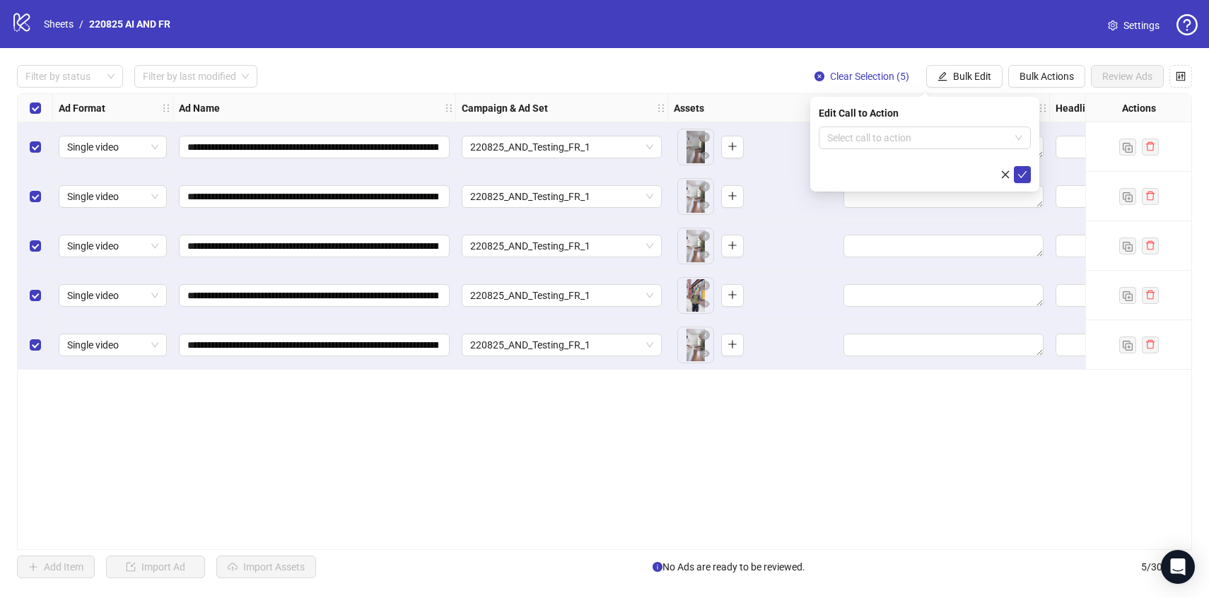
click at [879, 149] on form "Select call to action" at bounding box center [925, 155] width 212 height 57
click at [879, 142] on input "search" at bounding box center [918, 137] width 182 height 21
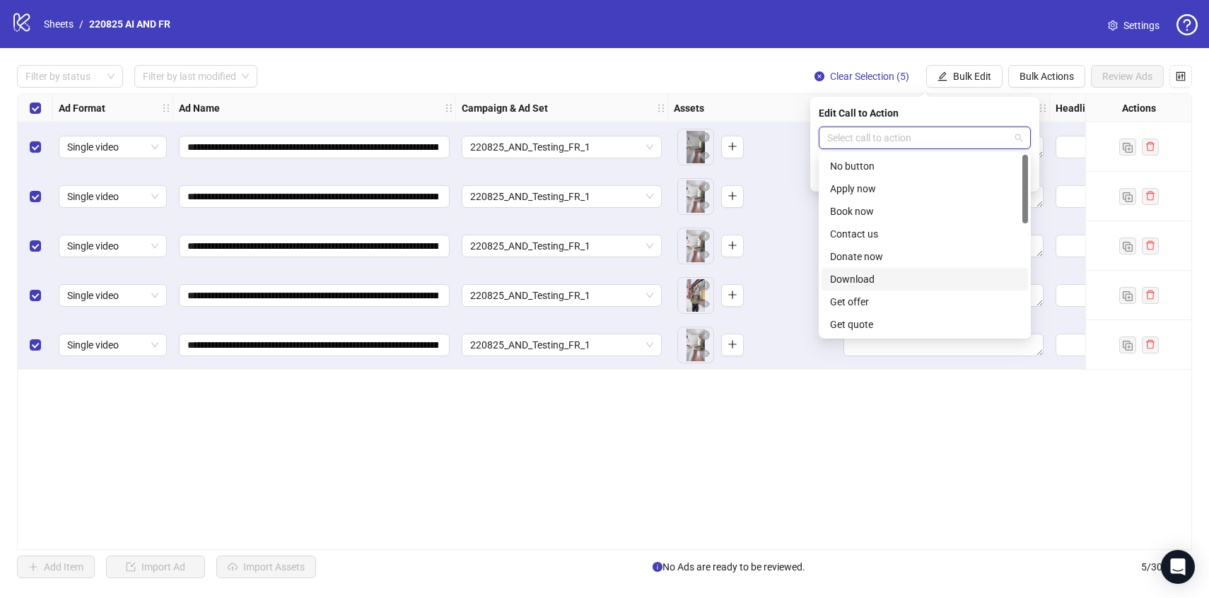
click at [860, 281] on div "Download" at bounding box center [924, 279] width 189 height 16
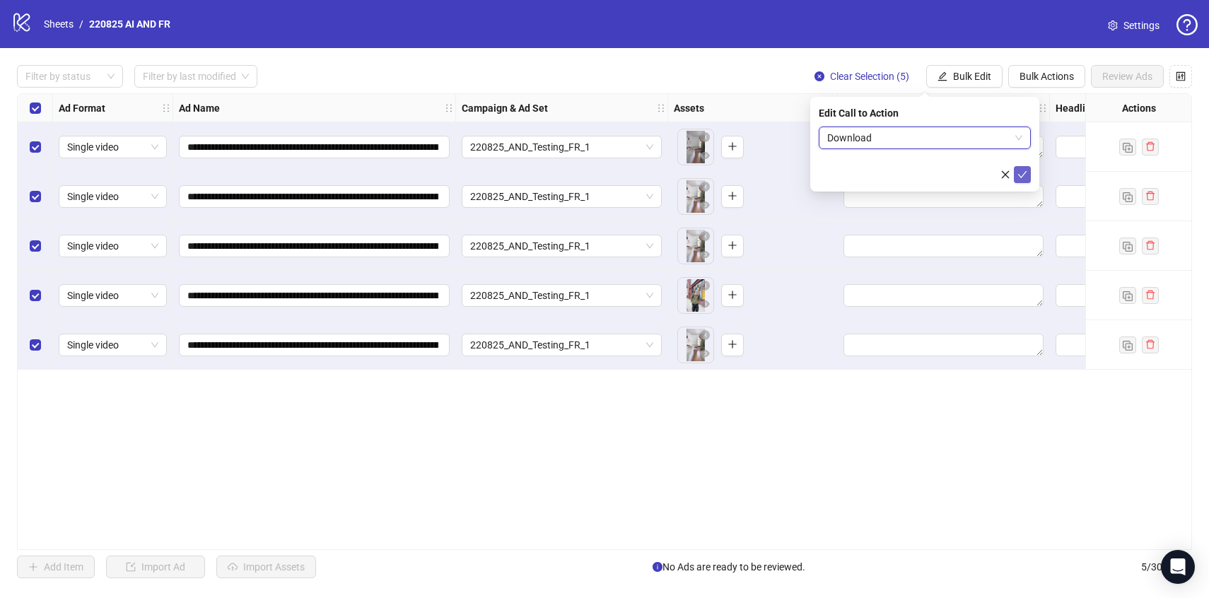
click at [1016, 175] on button "submit" at bounding box center [1022, 174] width 17 height 17
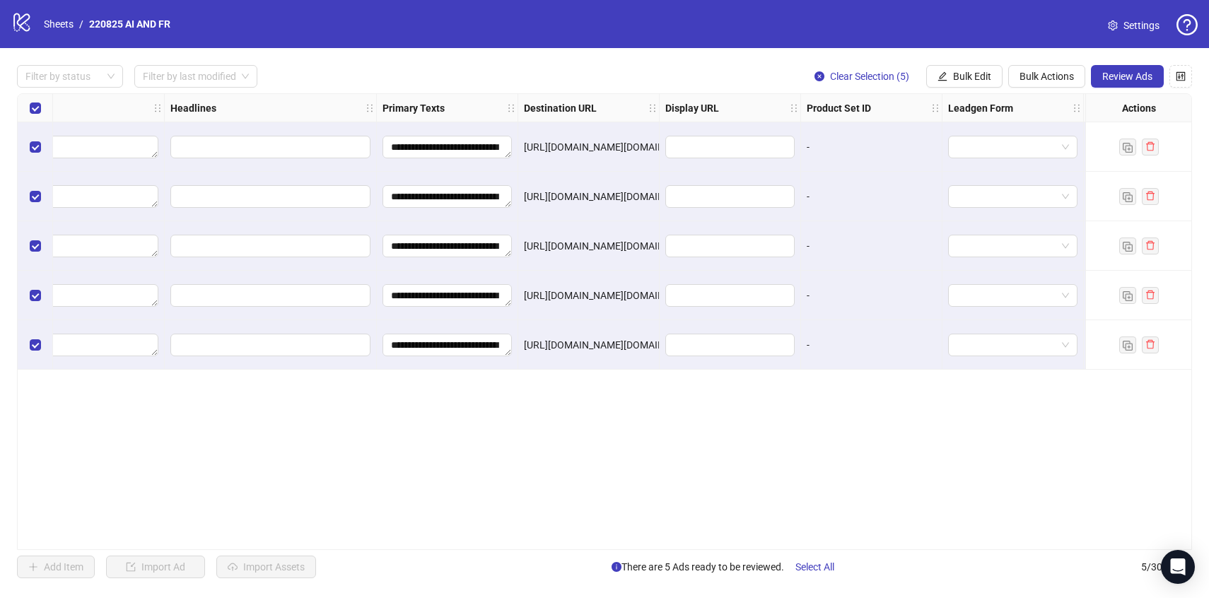
scroll to position [0, 743]
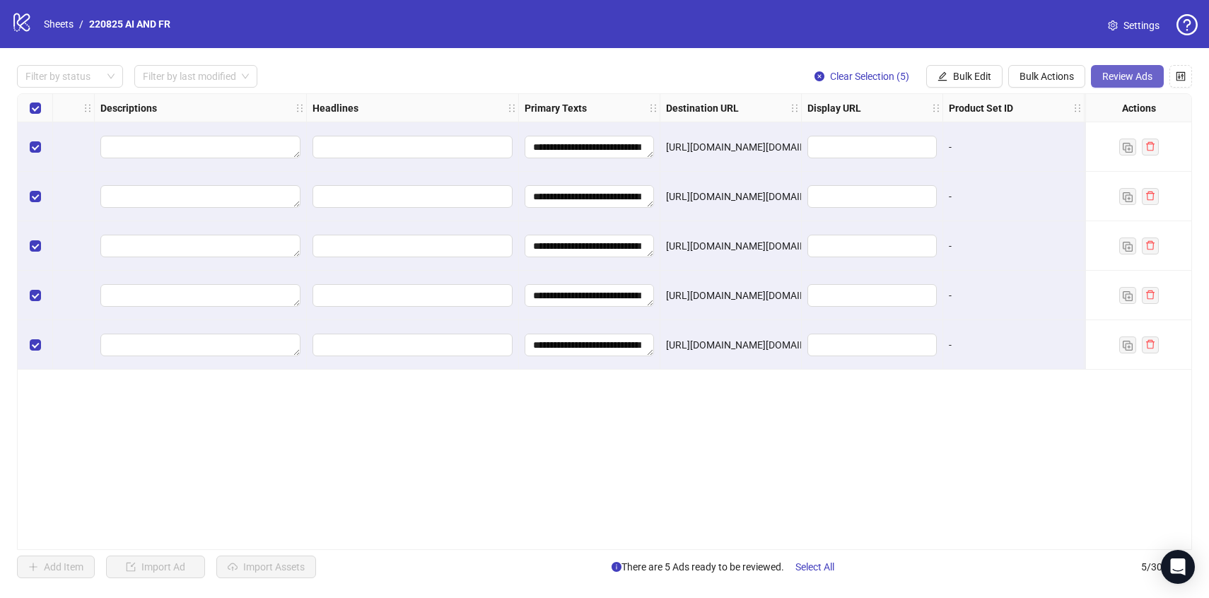
click at [1098, 75] on button "Review Ads" at bounding box center [1127, 76] width 73 height 23
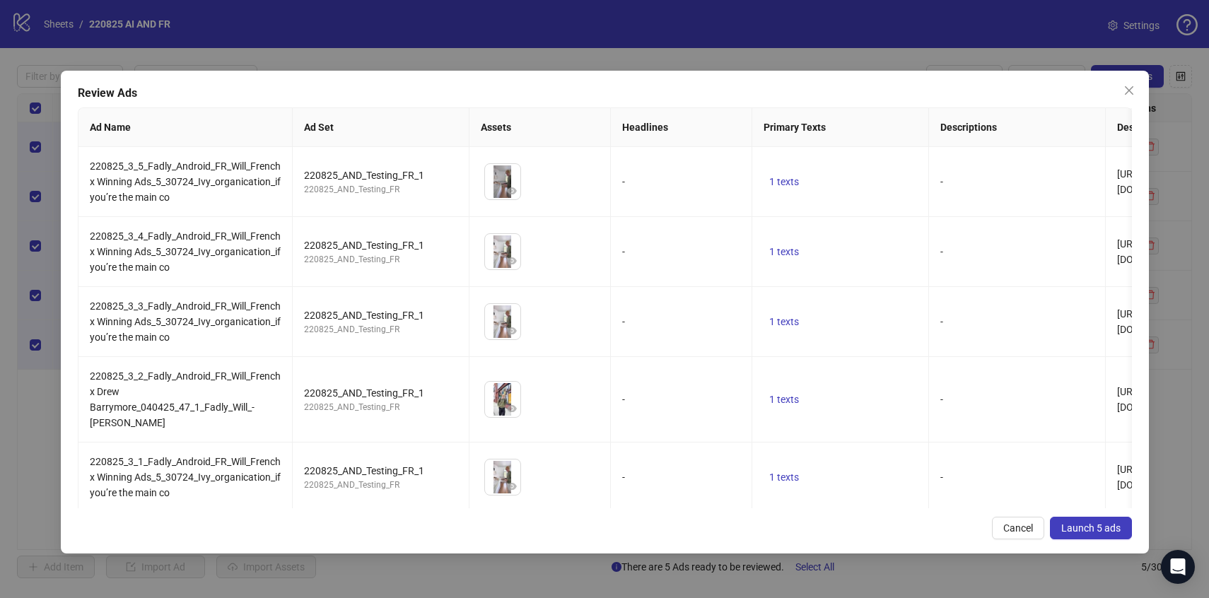
click at [1072, 525] on span "Launch 5 ads" at bounding box center [1090, 527] width 59 height 11
